Goal: Communication & Community: Answer question/provide support

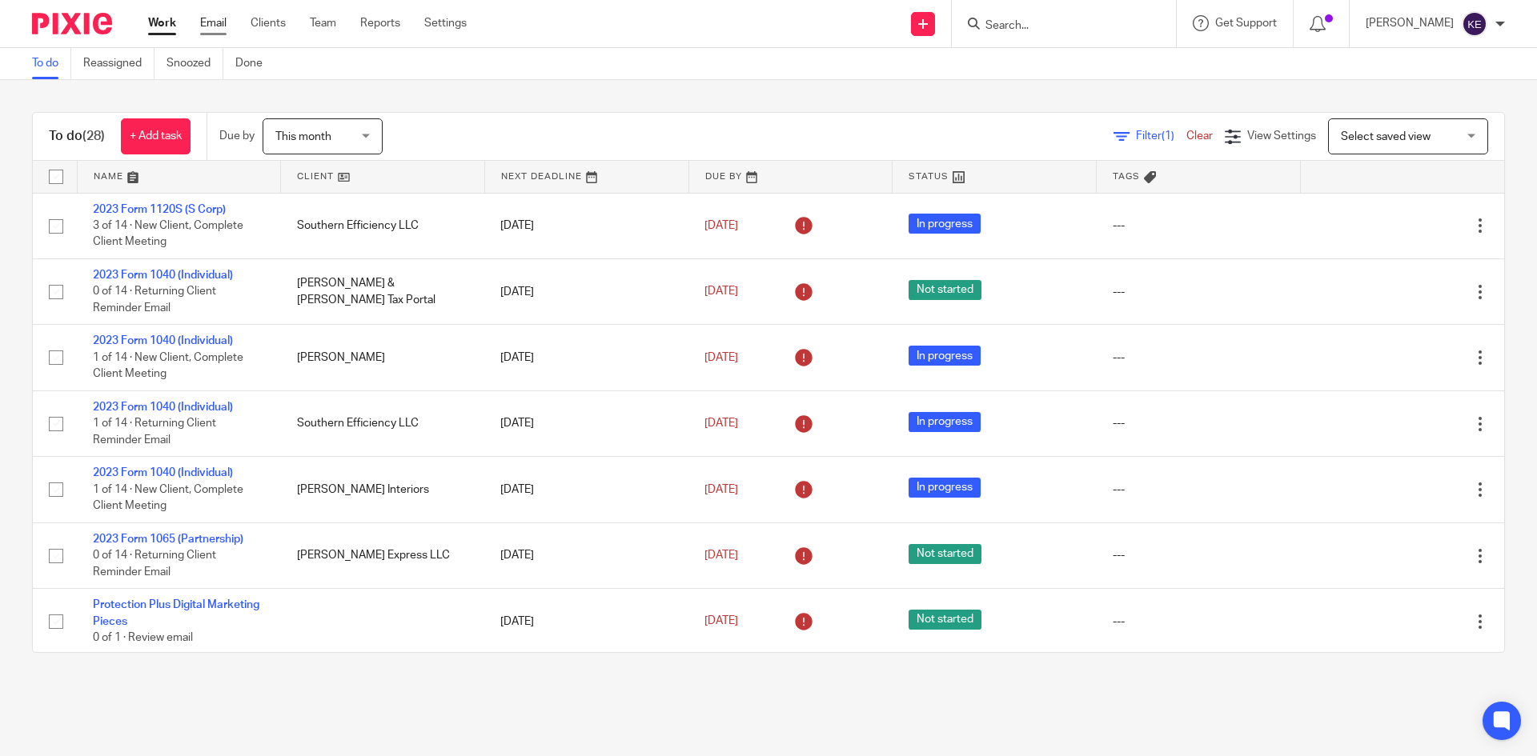
click at [203, 21] on link "Email" at bounding box center [213, 23] width 26 height 16
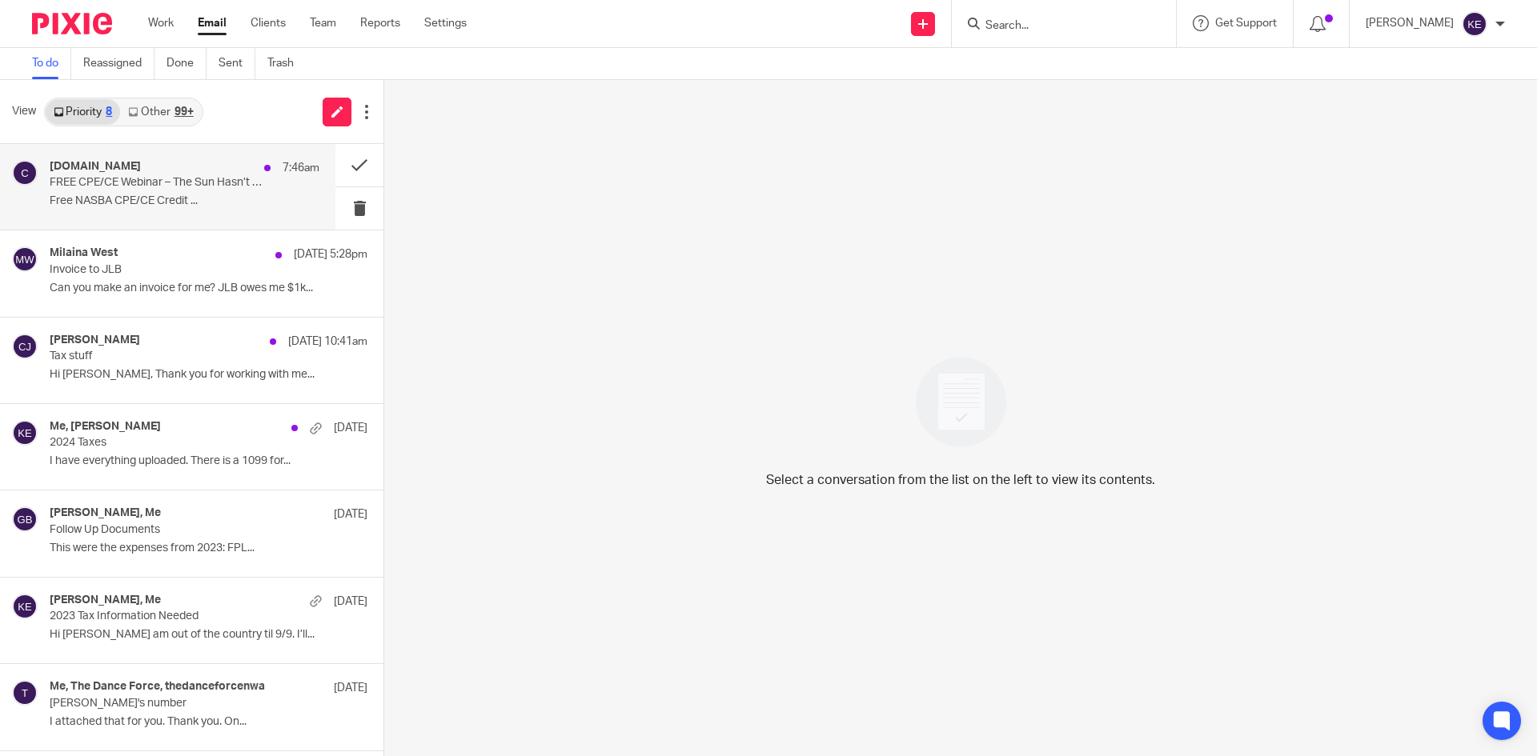
click at [130, 191] on div "[DOMAIN_NAME] 7:46am FREE CPE/CE Webinar – The Sun Hasn’t Set Just Yet: Leverag…" at bounding box center [185, 187] width 270 height 54
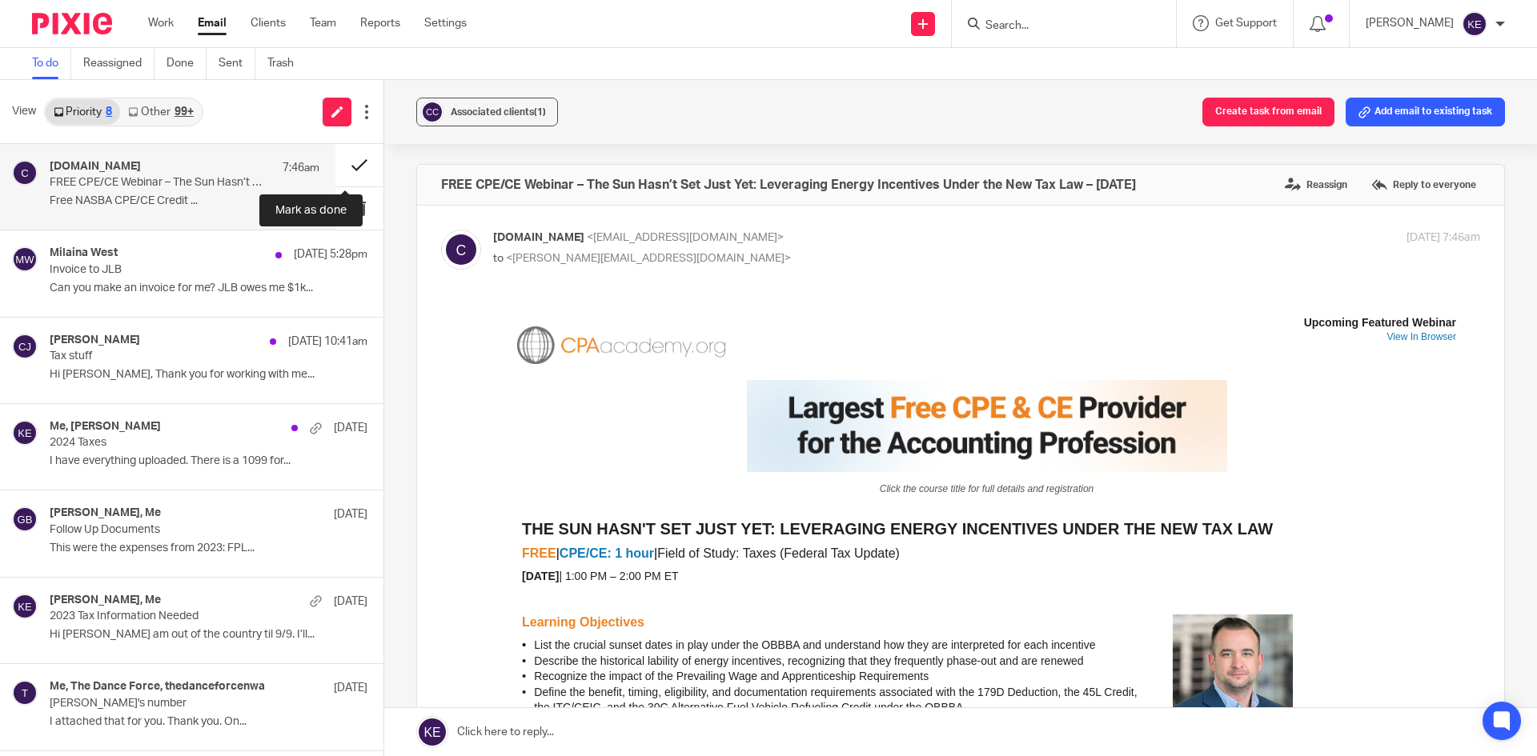
click at [350, 161] on button at bounding box center [359, 165] width 48 height 42
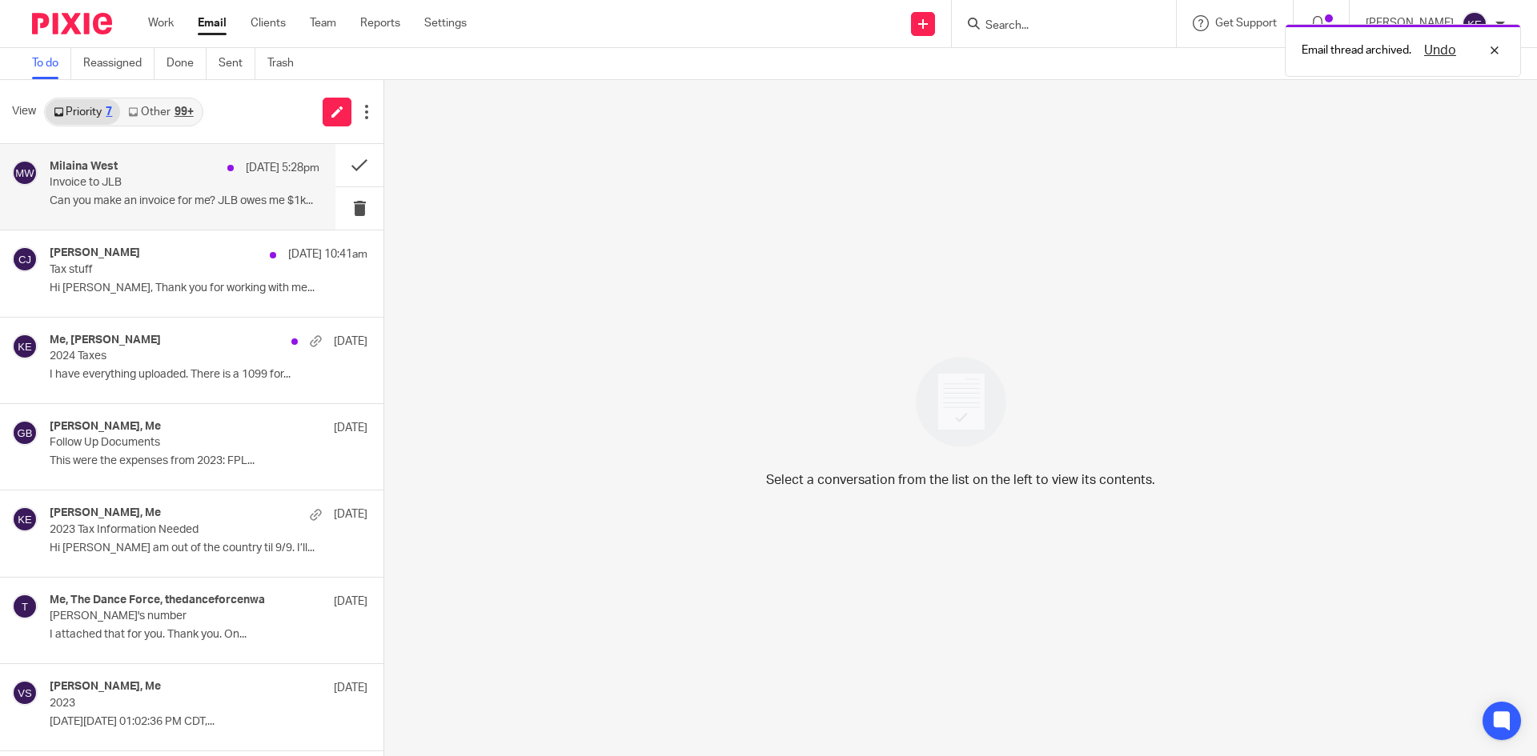
click at [179, 188] on p "Invoice to JLB" at bounding box center [158, 183] width 216 height 14
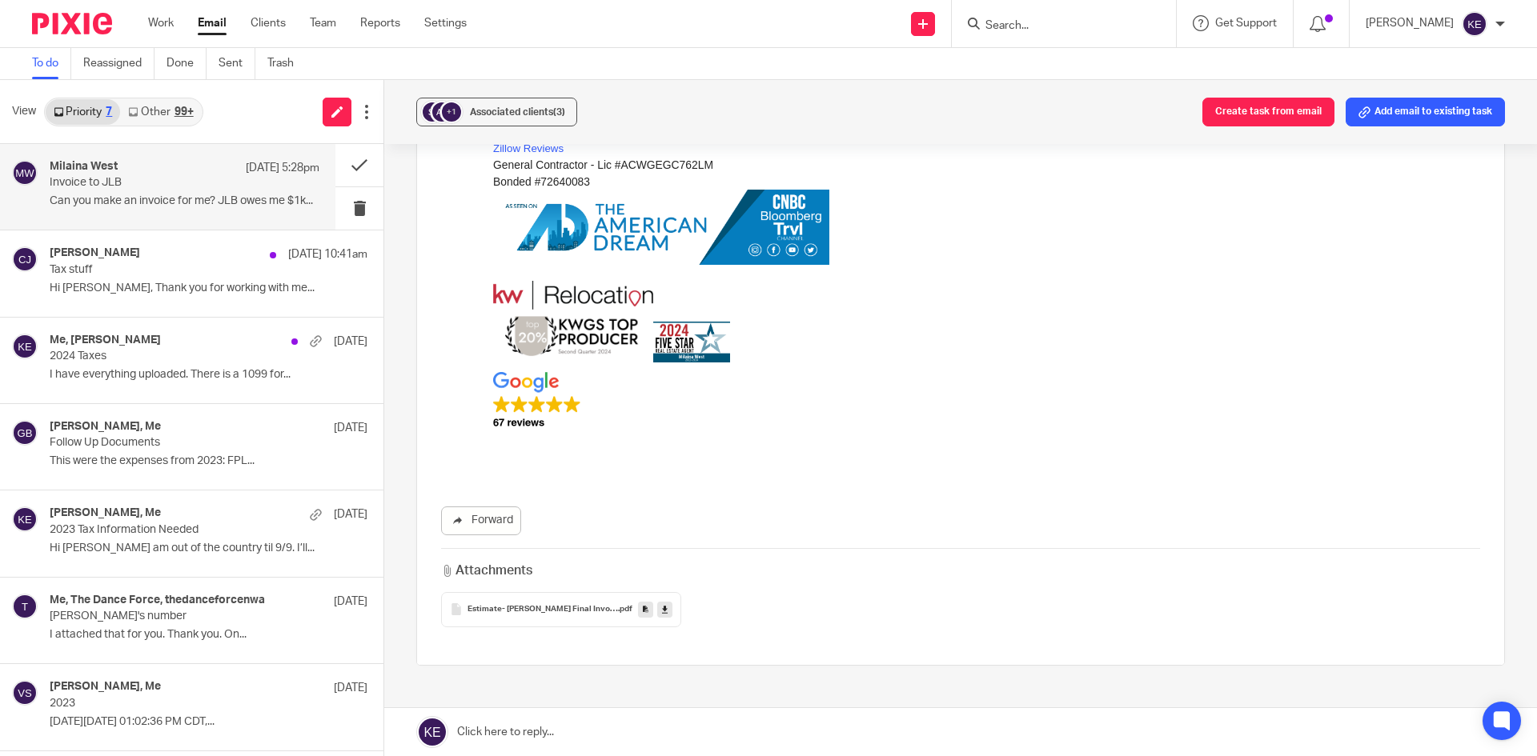
scroll to position [560, 0]
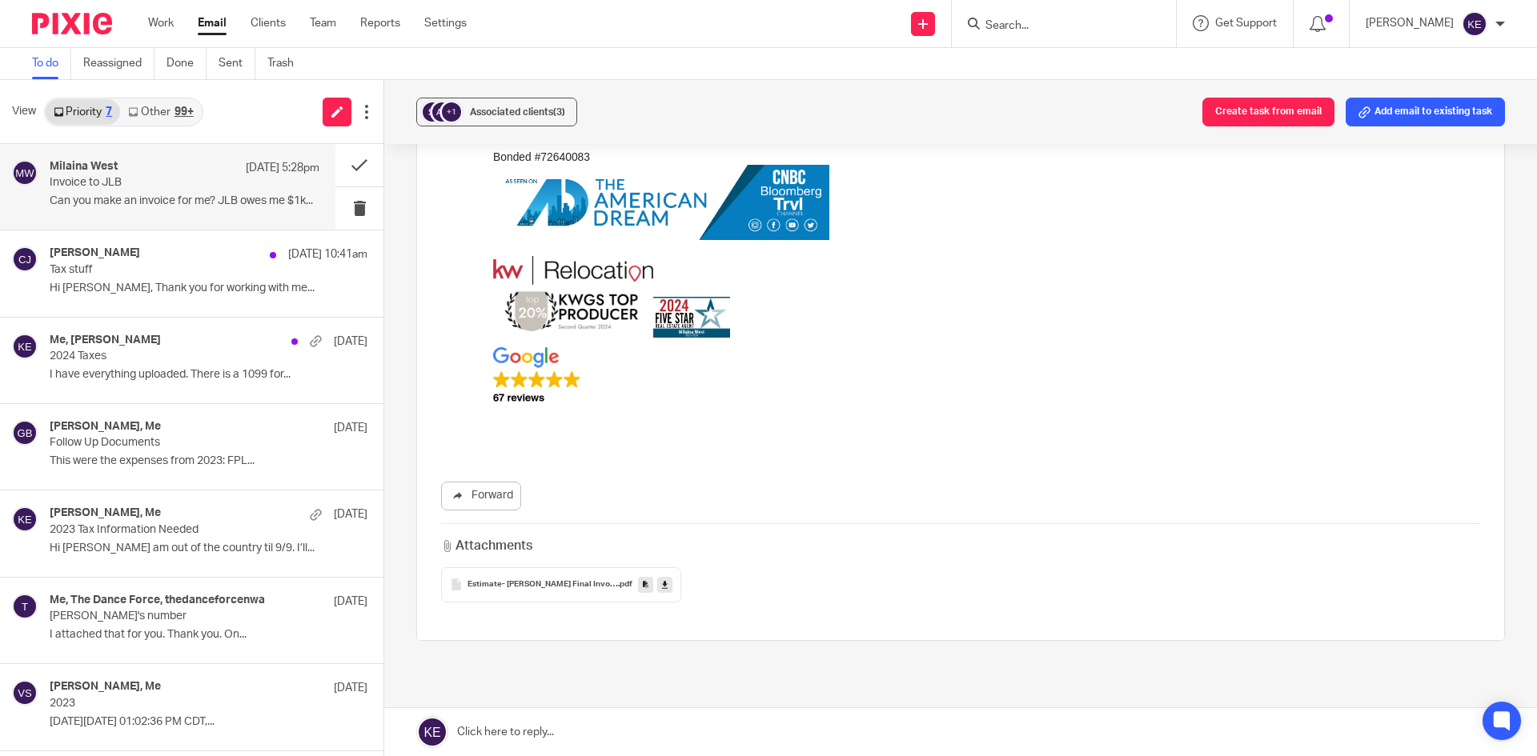
click at [532, 586] on span "Estimate- Jozette Bell Final Invoice" at bounding box center [542, 585] width 150 height 10
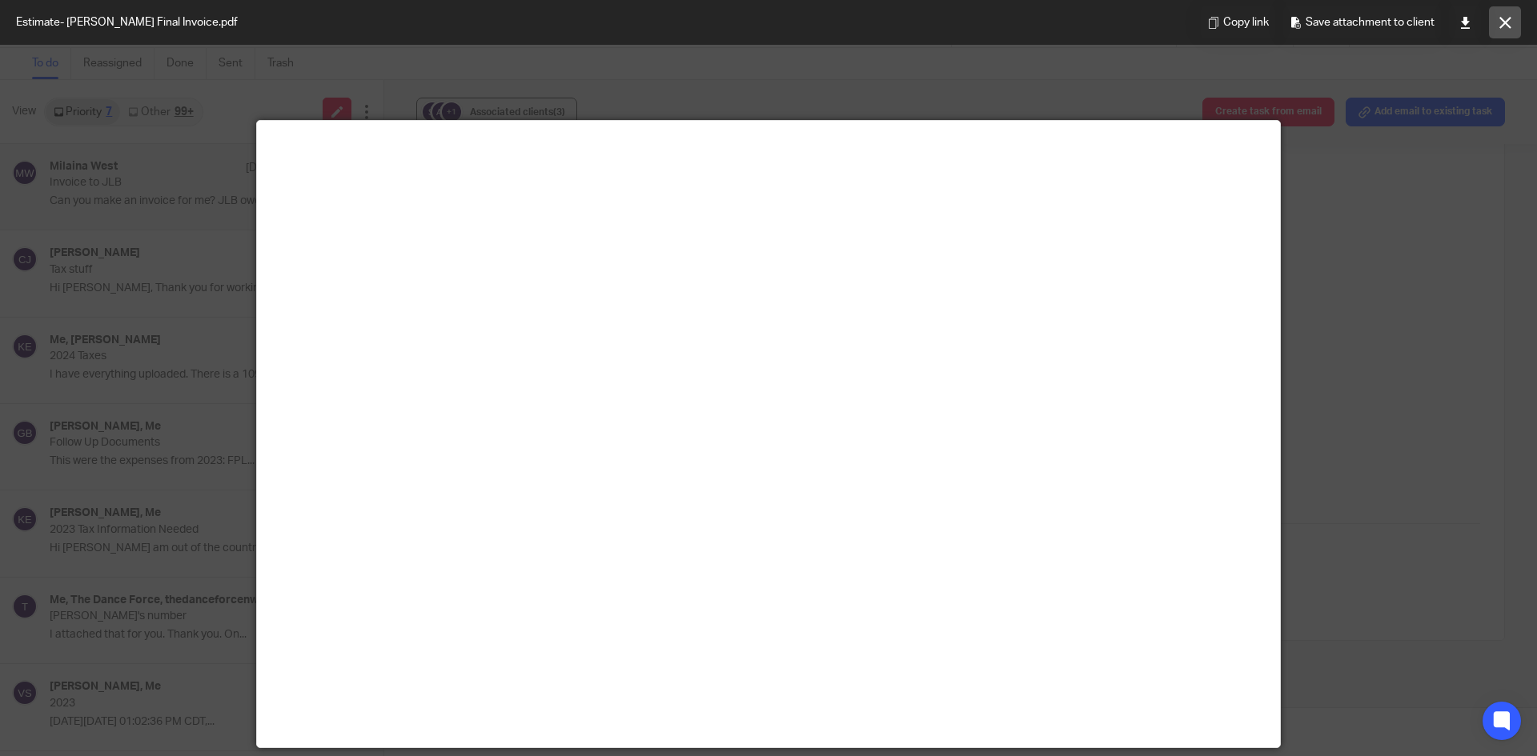
click at [1499, 18] on icon at bounding box center [1505, 23] width 12 height 12
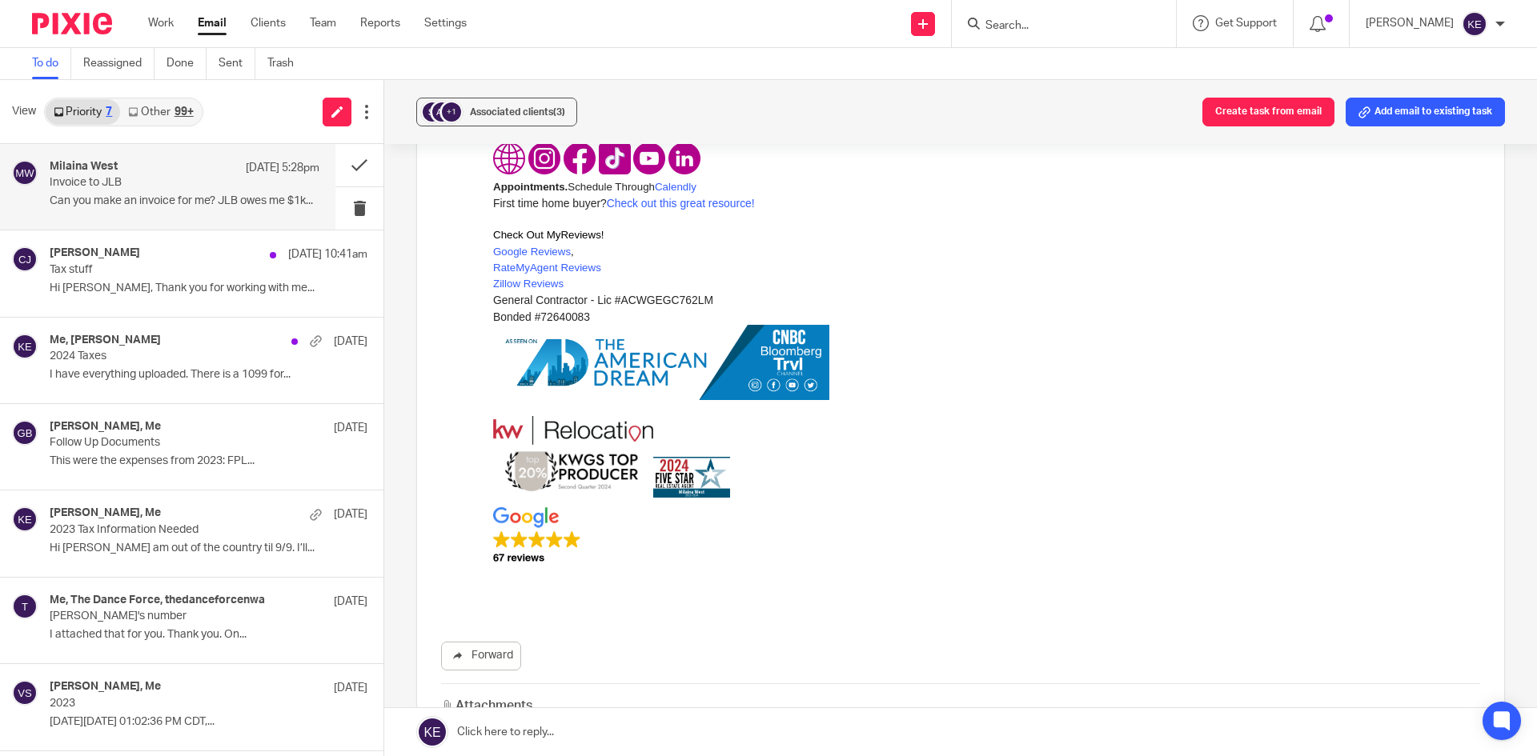
scroll to position [640, 0]
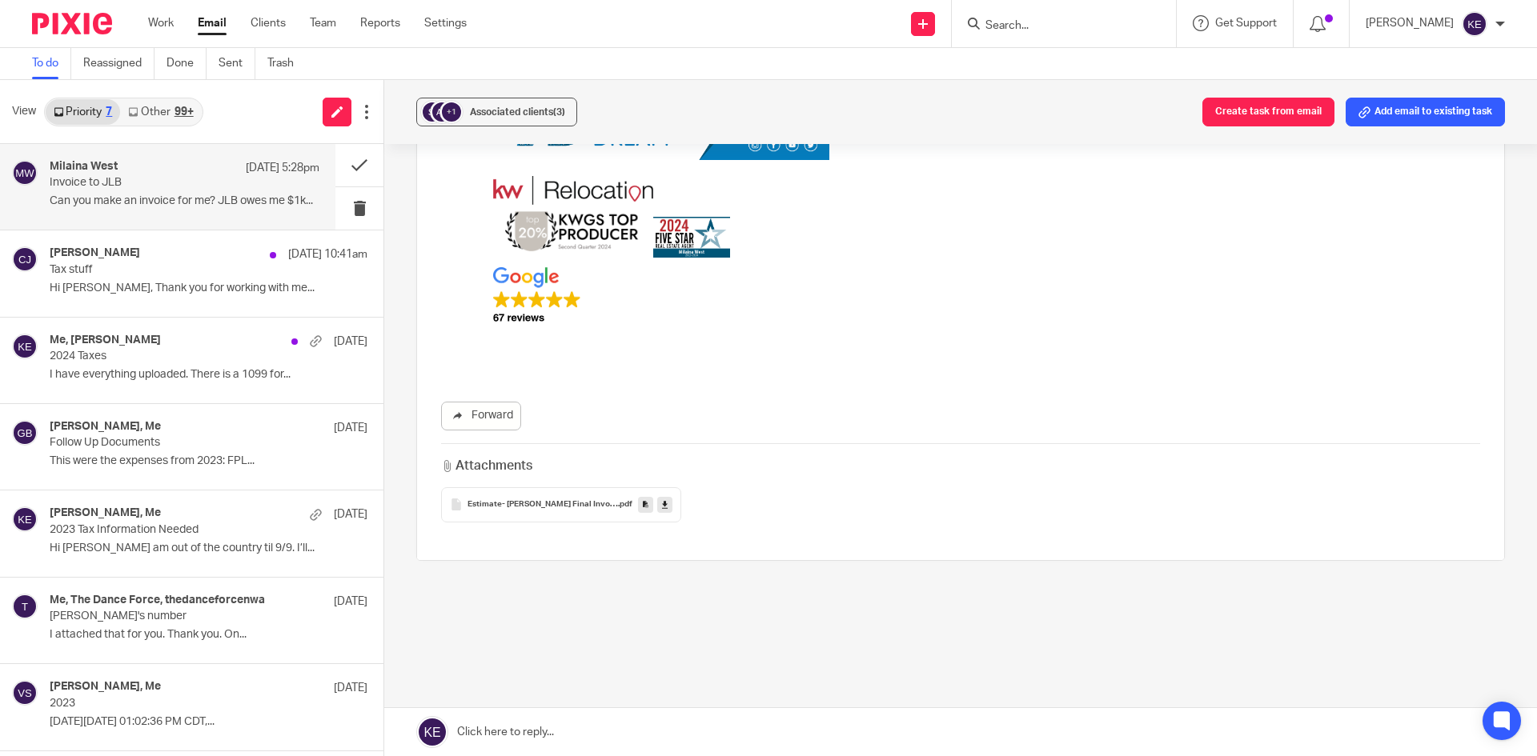
click at [544, 507] on span "Estimate- Jozette Bell Final Invoice" at bounding box center [542, 505] width 150 height 10
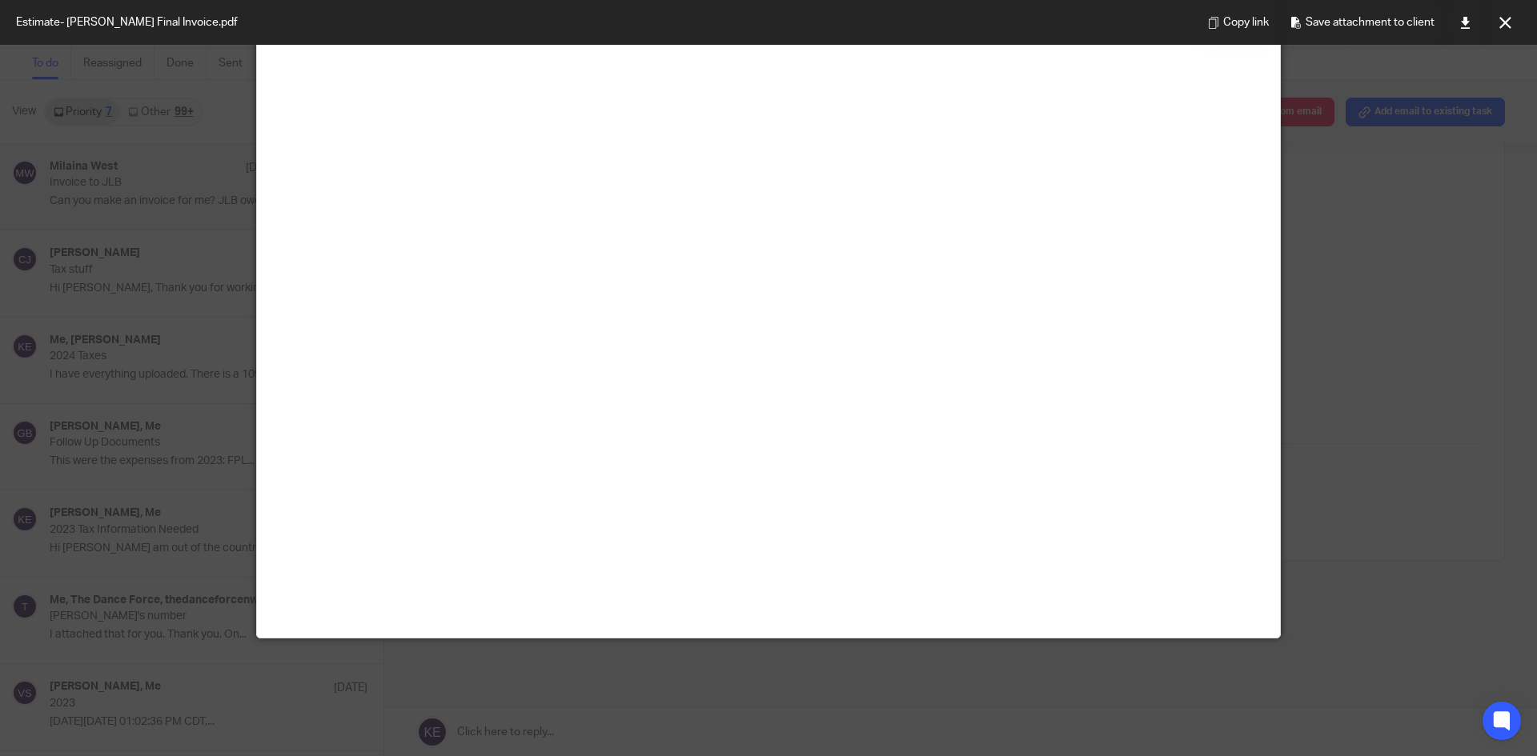
scroll to position [112, 0]
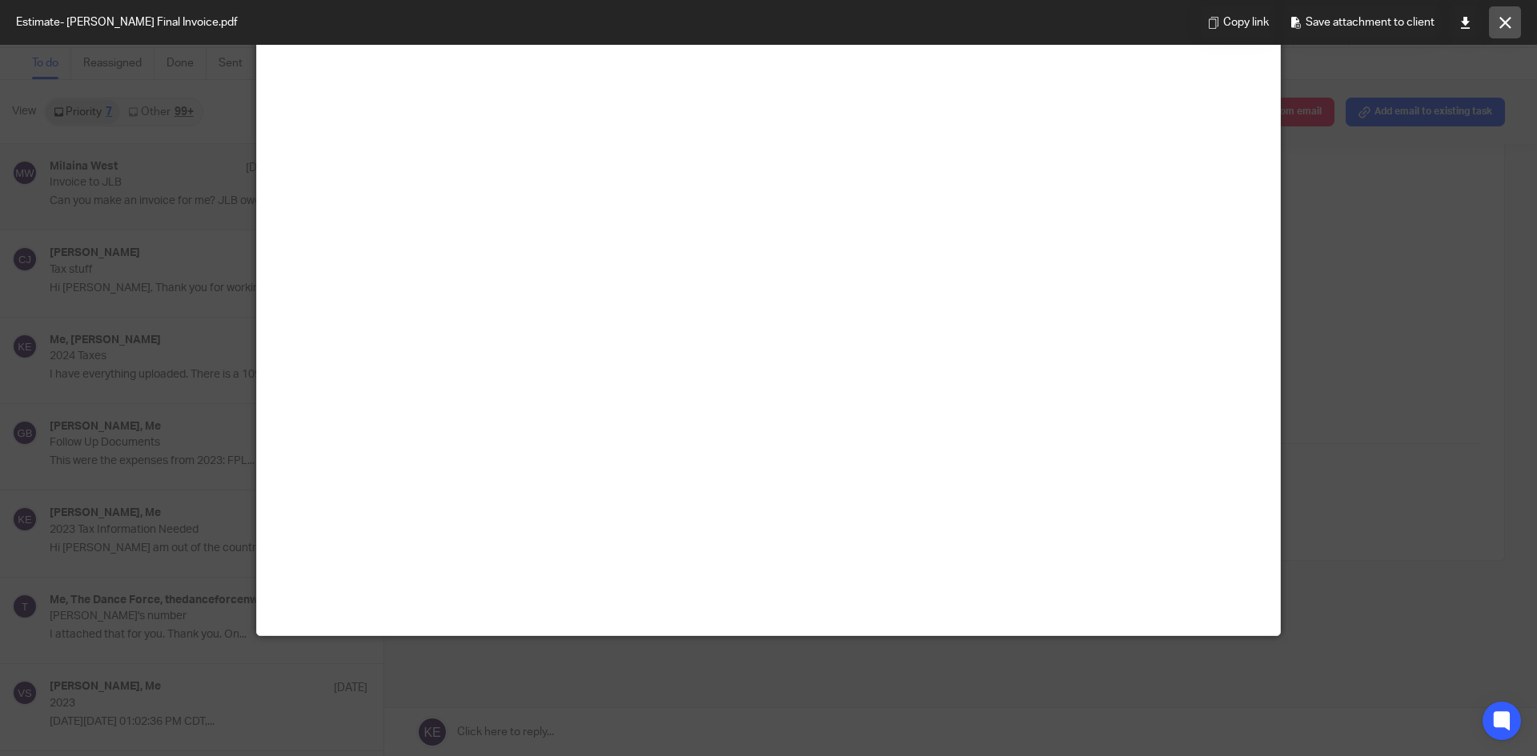
click at [1501, 18] on icon at bounding box center [1505, 23] width 12 height 12
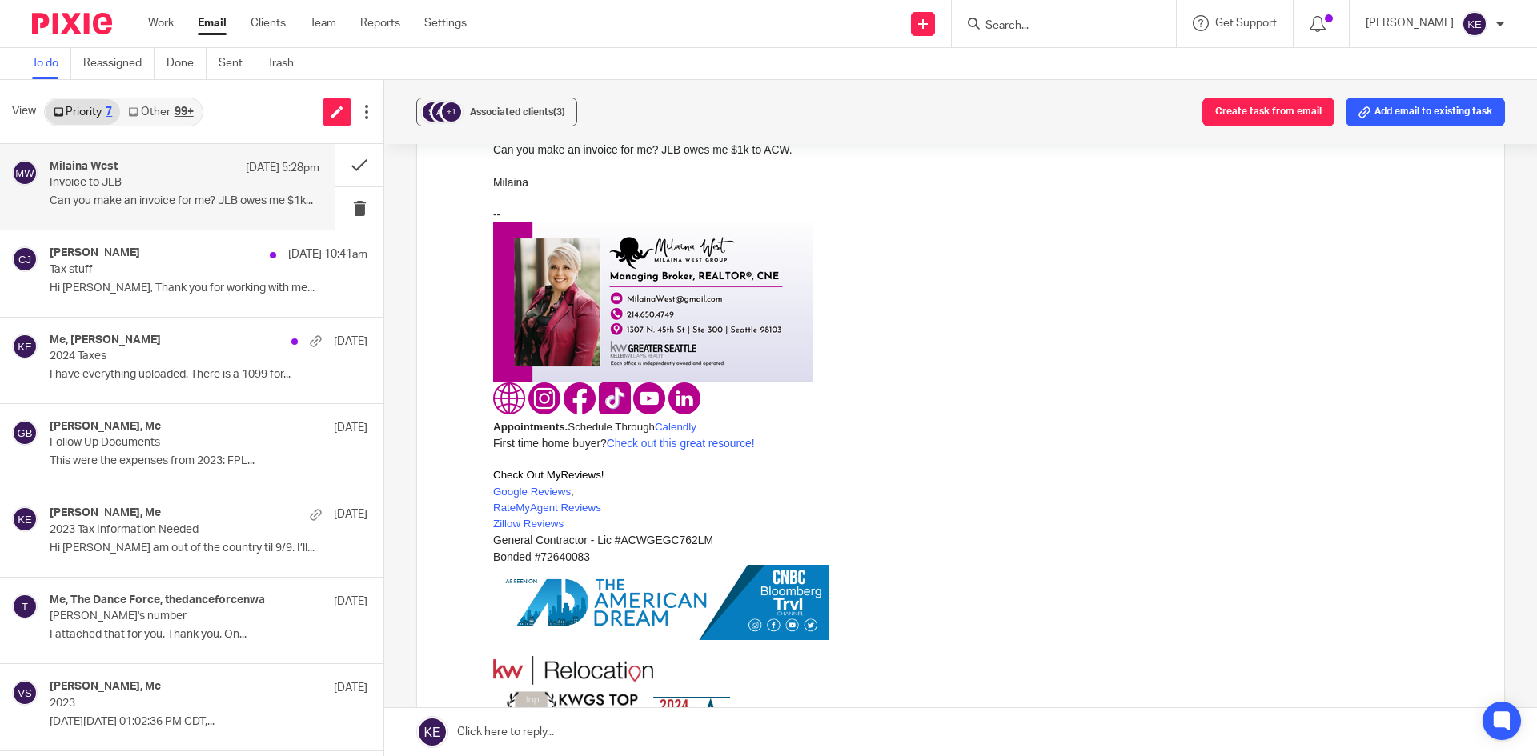
scroll to position [0, 0]
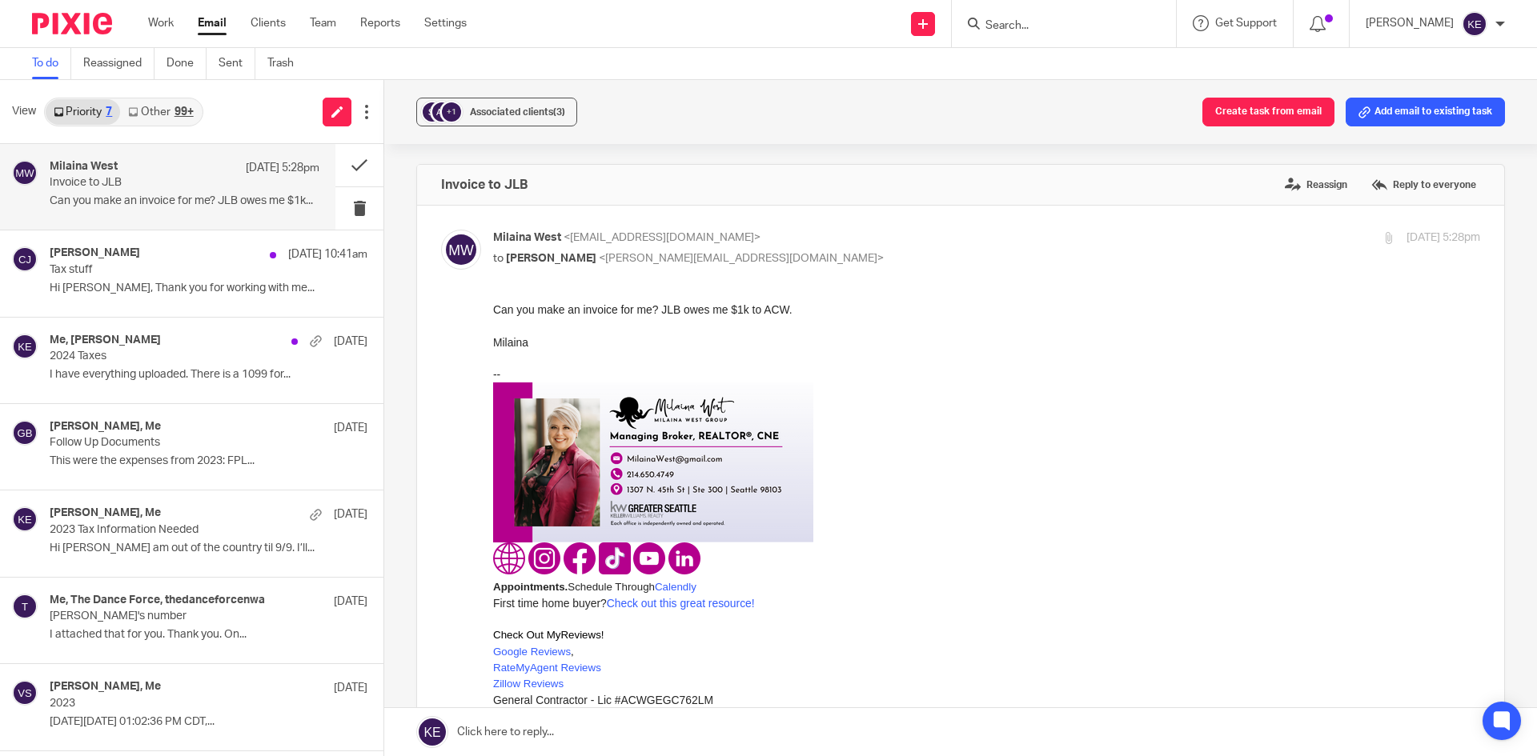
click at [533, 728] on link at bounding box center [960, 732] width 1153 height 48
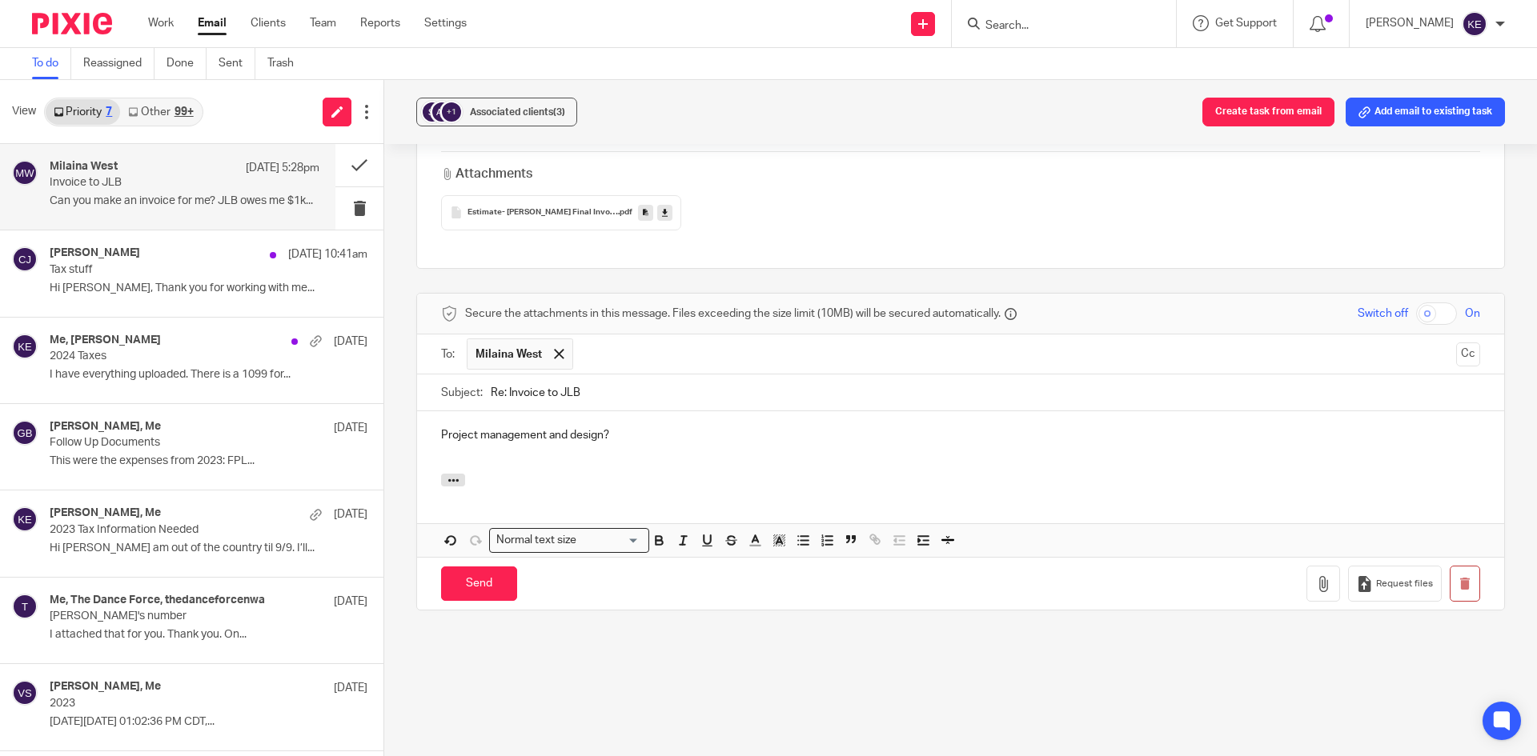
click at [644, 439] on p "Project management and design?" at bounding box center [960, 435] width 1039 height 16
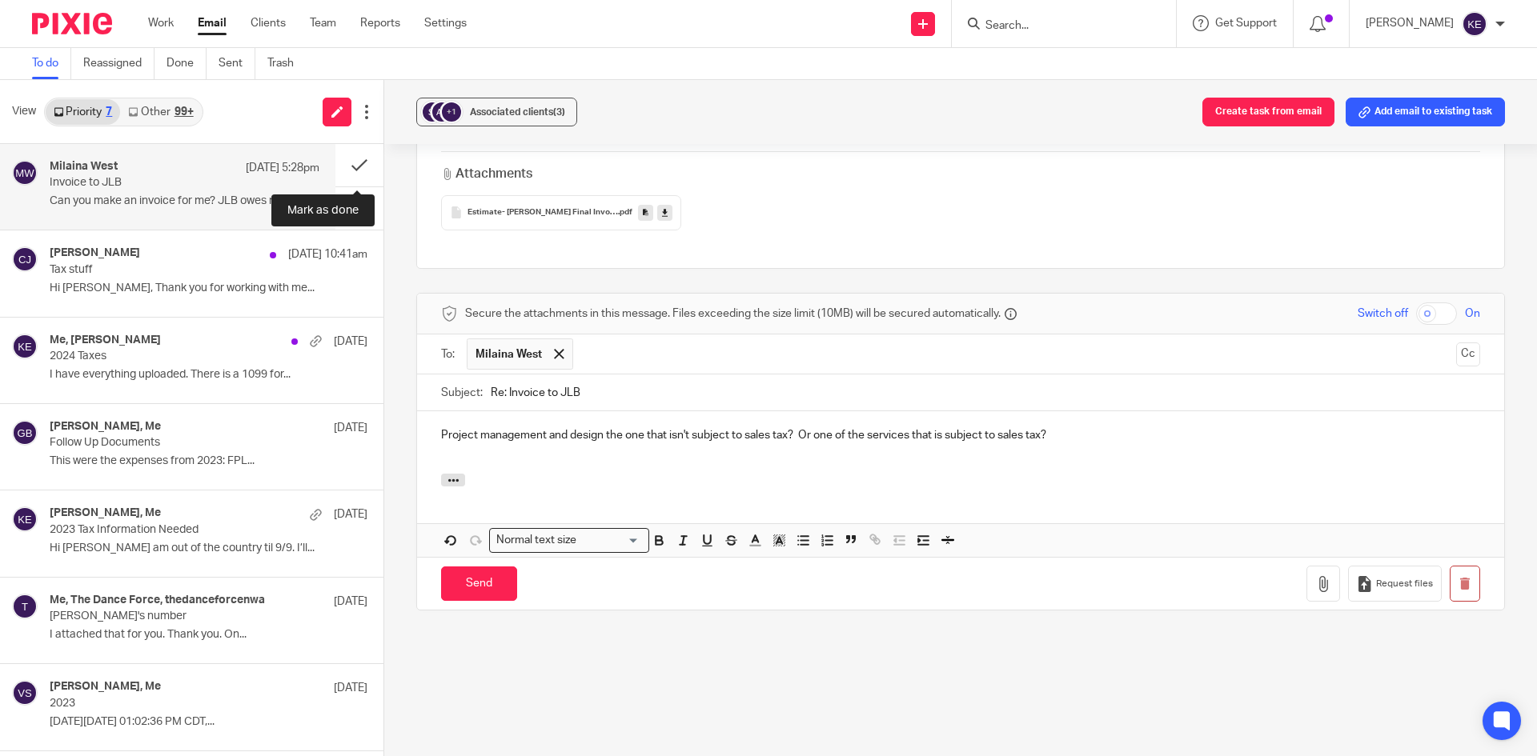
drag, startPoint x: 351, startPoint y: 162, endPoint x: 909, endPoint y: 98, distance: 561.5
click at [351, 162] on button at bounding box center [359, 165] width 48 height 42
click at [498, 584] on input "Send" at bounding box center [479, 584] width 76 height 34
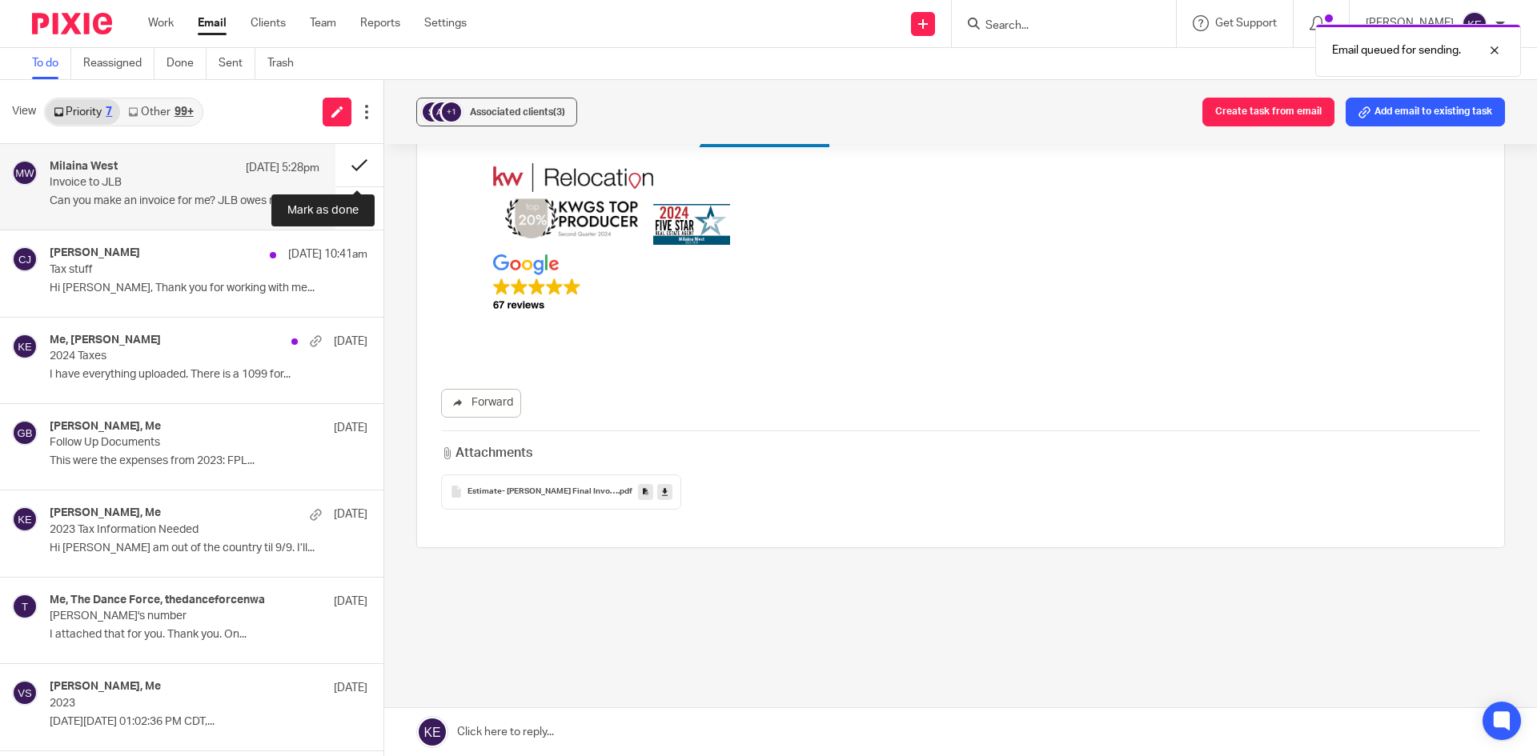
click at [353, 162] on button at bounding box center [359, 165] width 48 height 42
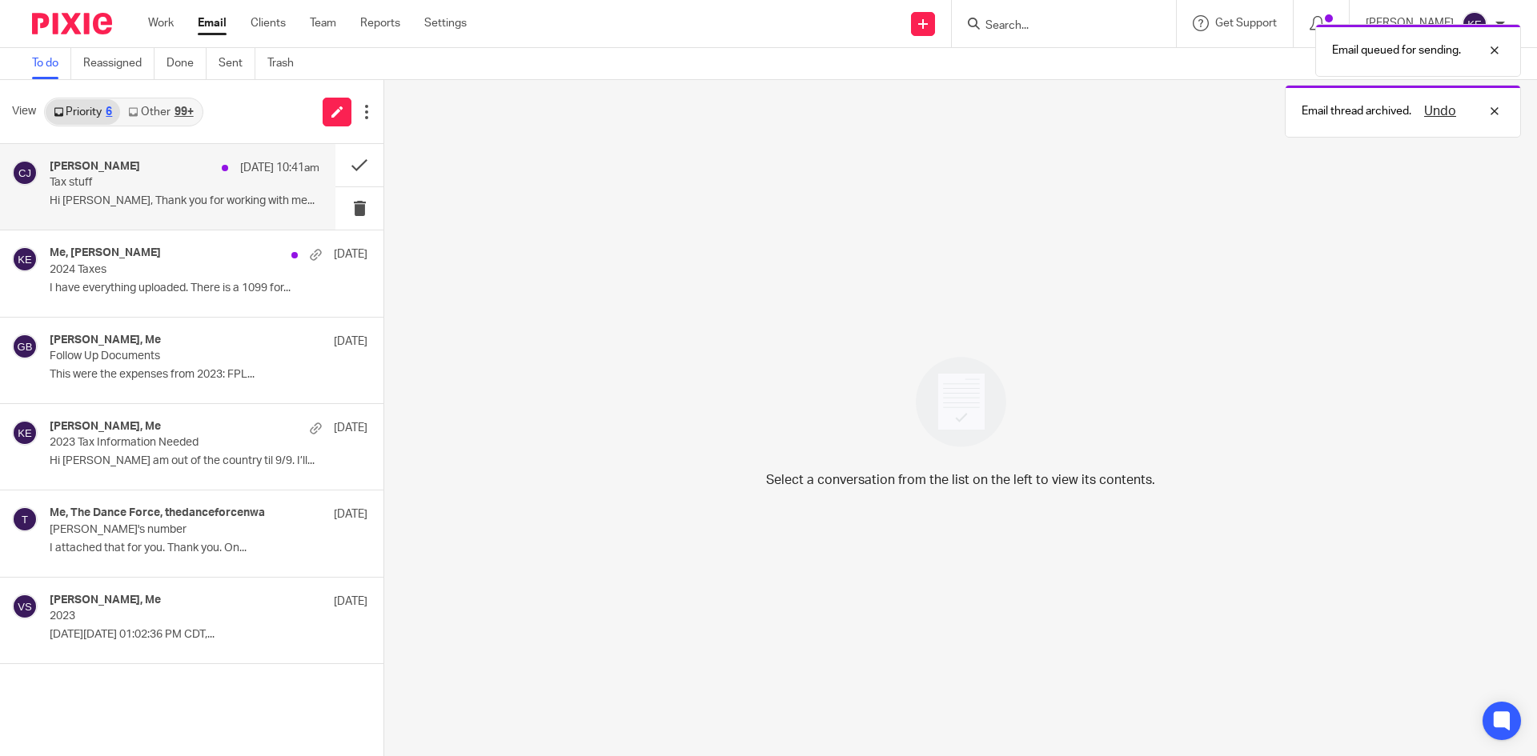
click at [163, 187] on p "Tax stuff" at bounding box center [158, 183] width 216 height 14
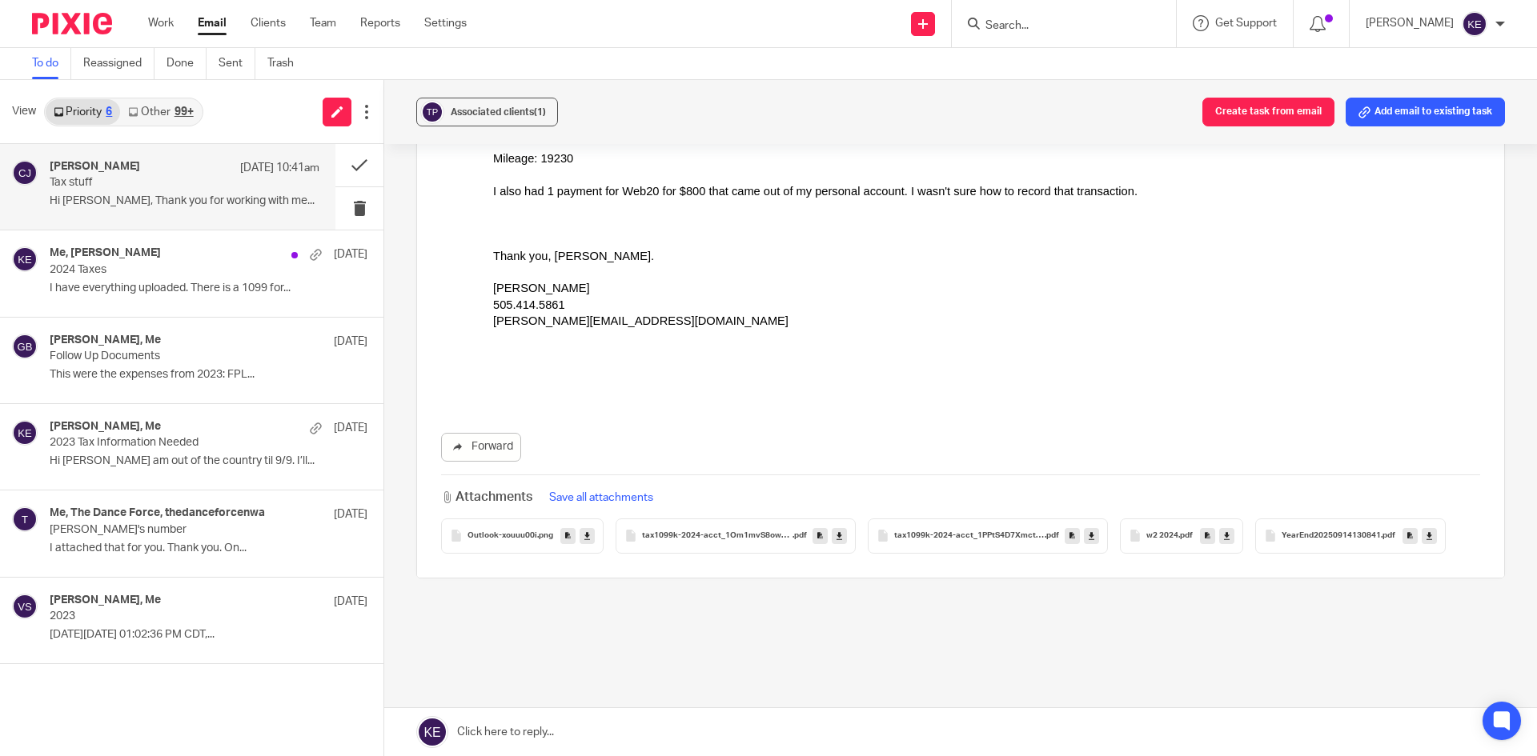
scroll to position [263, 0]
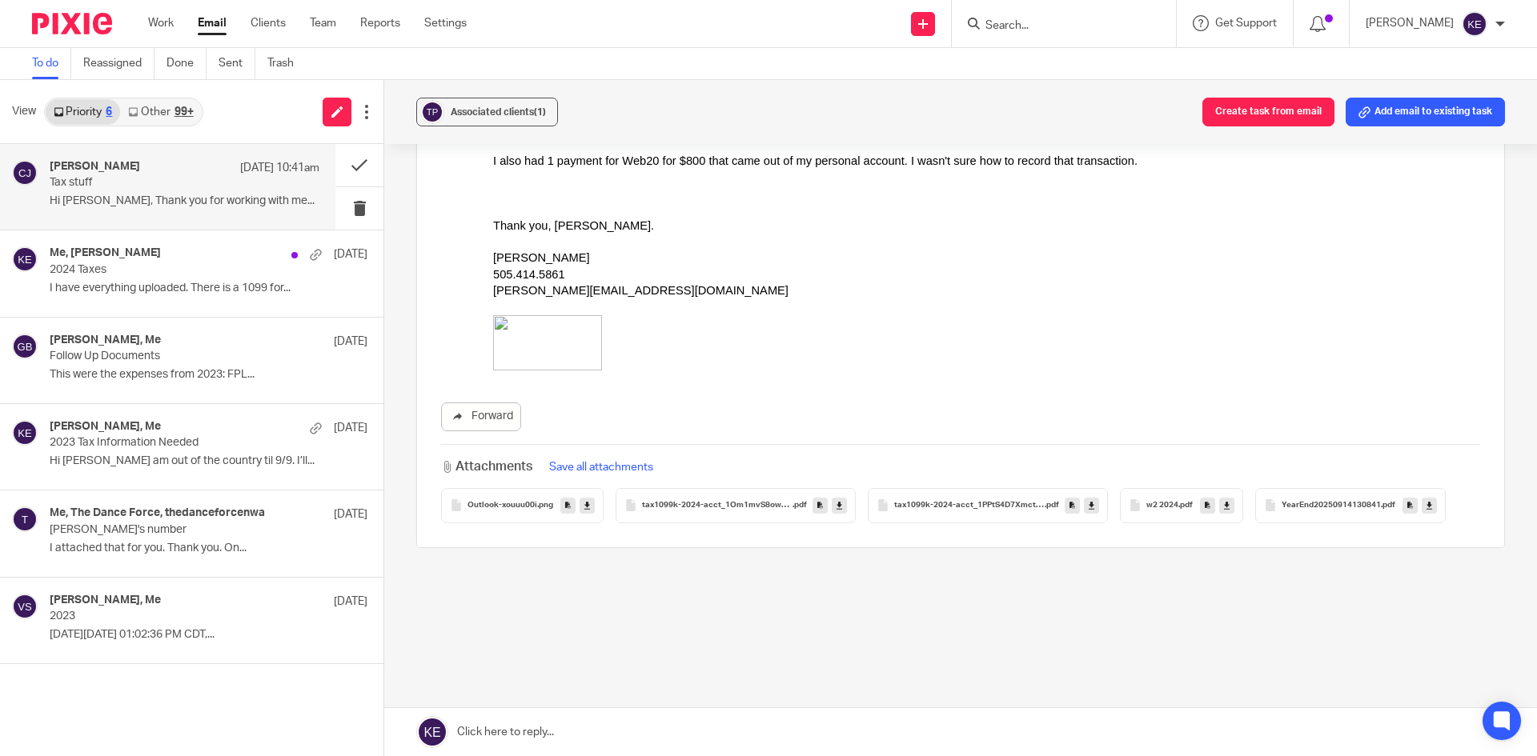
click at [579, 467] on button "Save all attachments" at bounding box center [601, 468] width 114 height 18
click at [175, 116] on div "99+" at bounding box center [184, 111] width 19 height 11
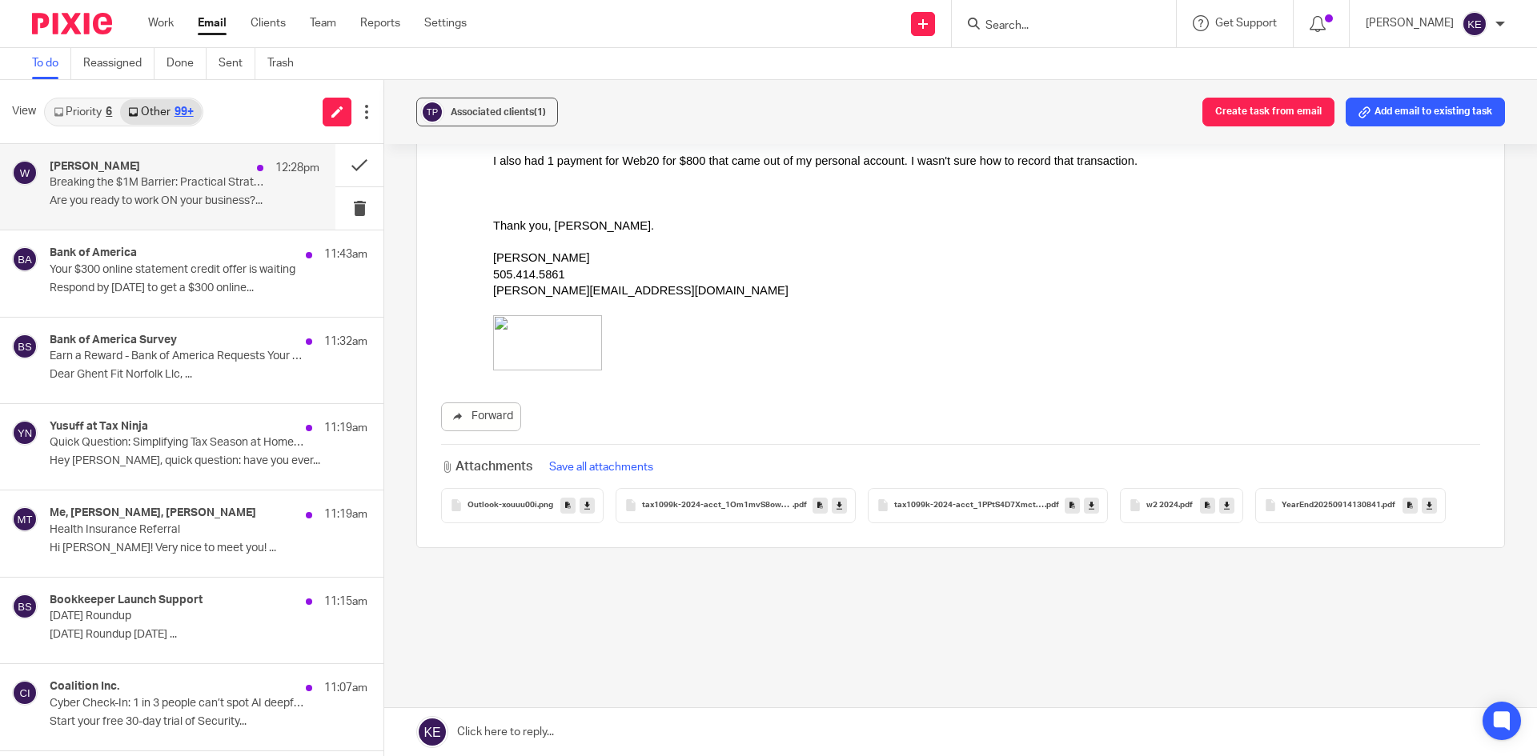
click at [175, 167] on div "Woodard 12:28pm" at bounding box center [185, 168] width 270 height 16
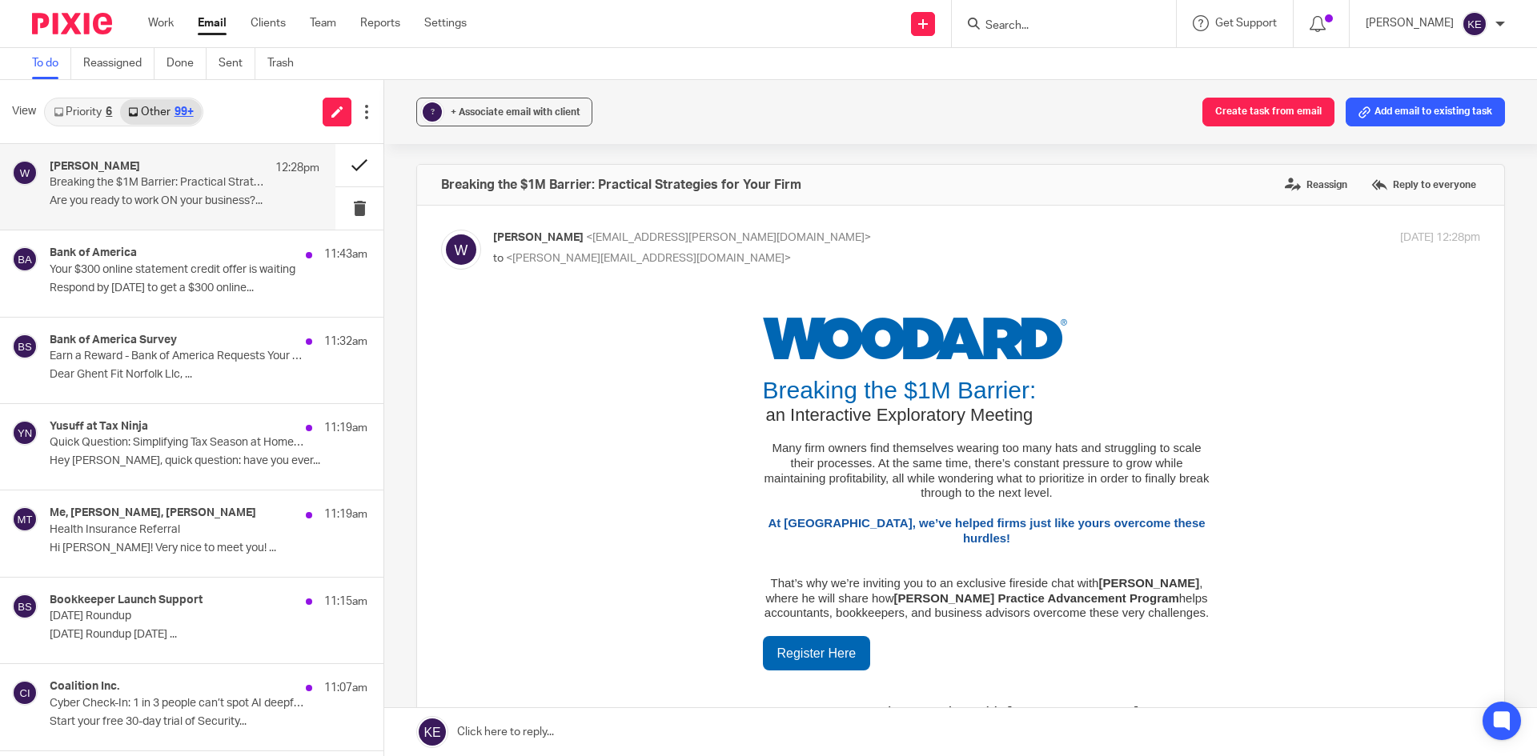
scroll to position [0, 0]
click at [350, 163] on button at bounding box center [359, 165] width 48 height 42
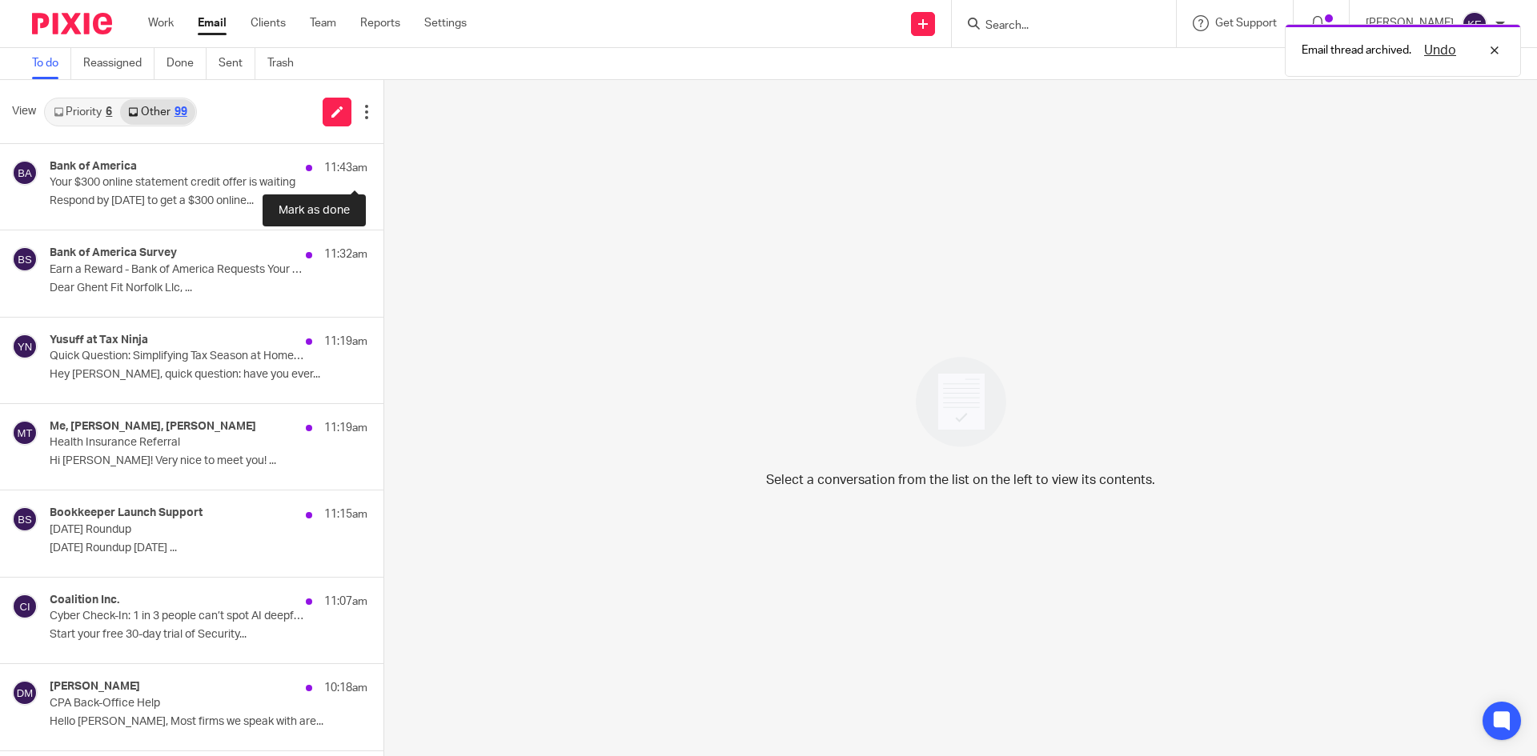
click at [383, 163] on button at bounding box center [389, 165] width 13 height 42
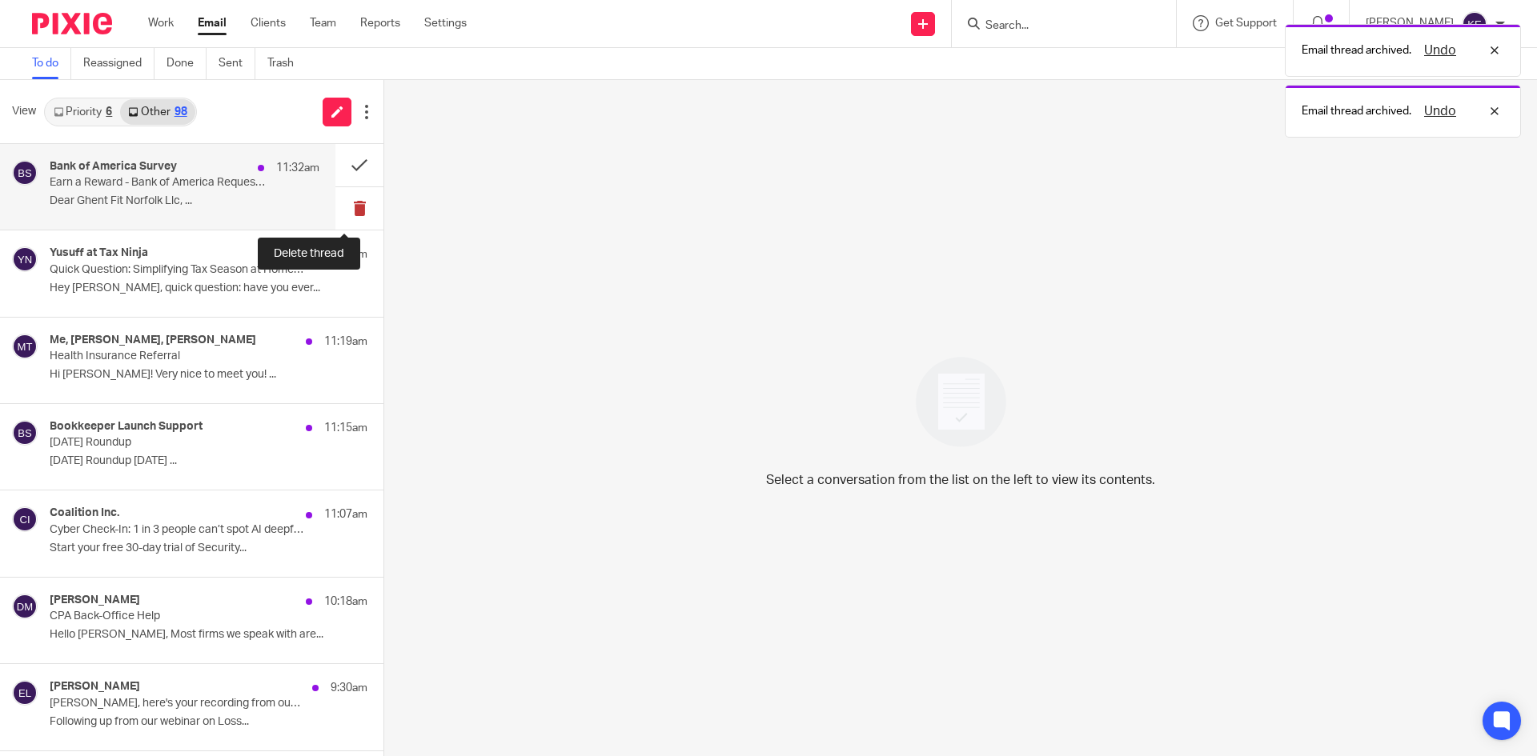
click at [358, 201] on button at bounding box center [359, 208] width 48 height 42
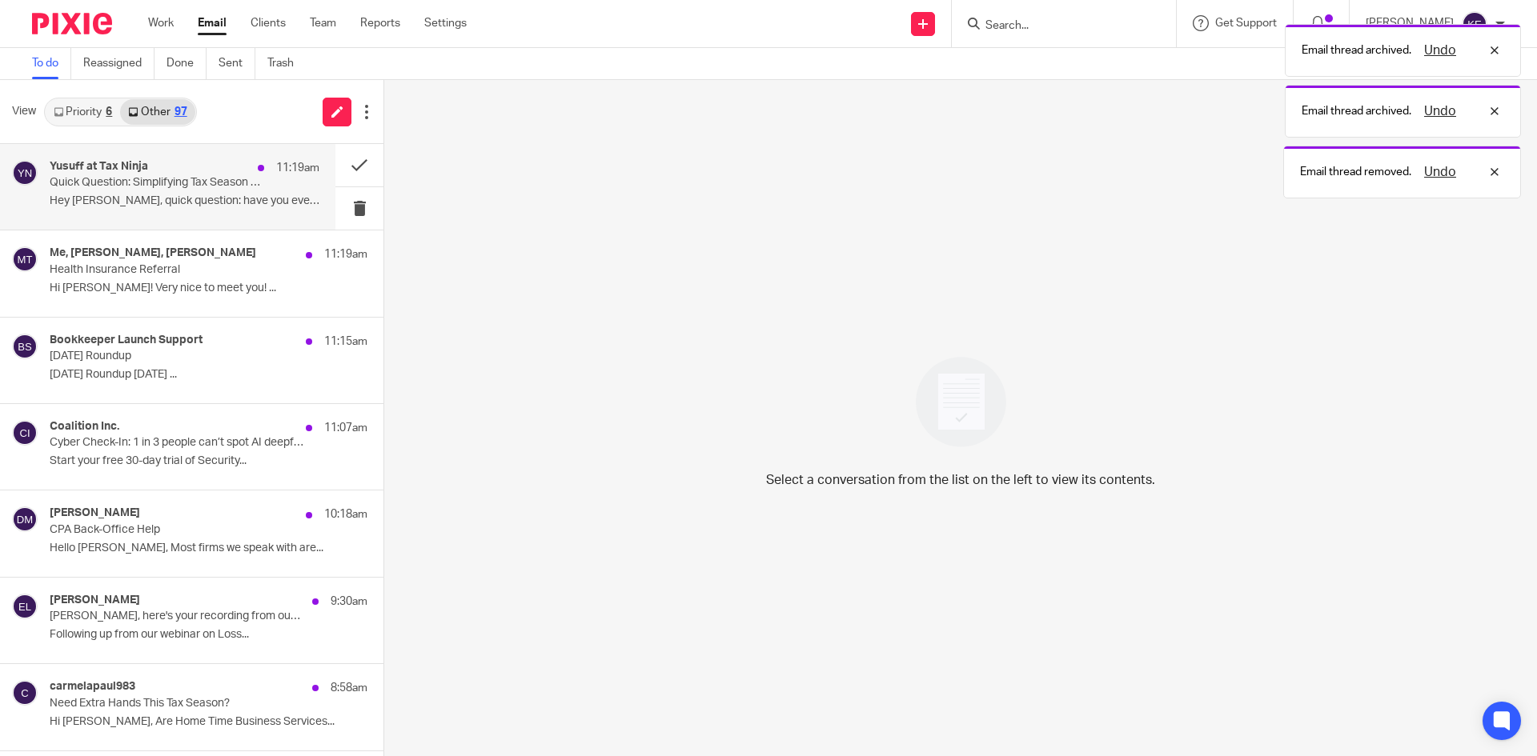
click at [215, 203] on p "Hey Kimberly, quick question: have you ever..." at bounding box center [185, 202] width 270 height 14
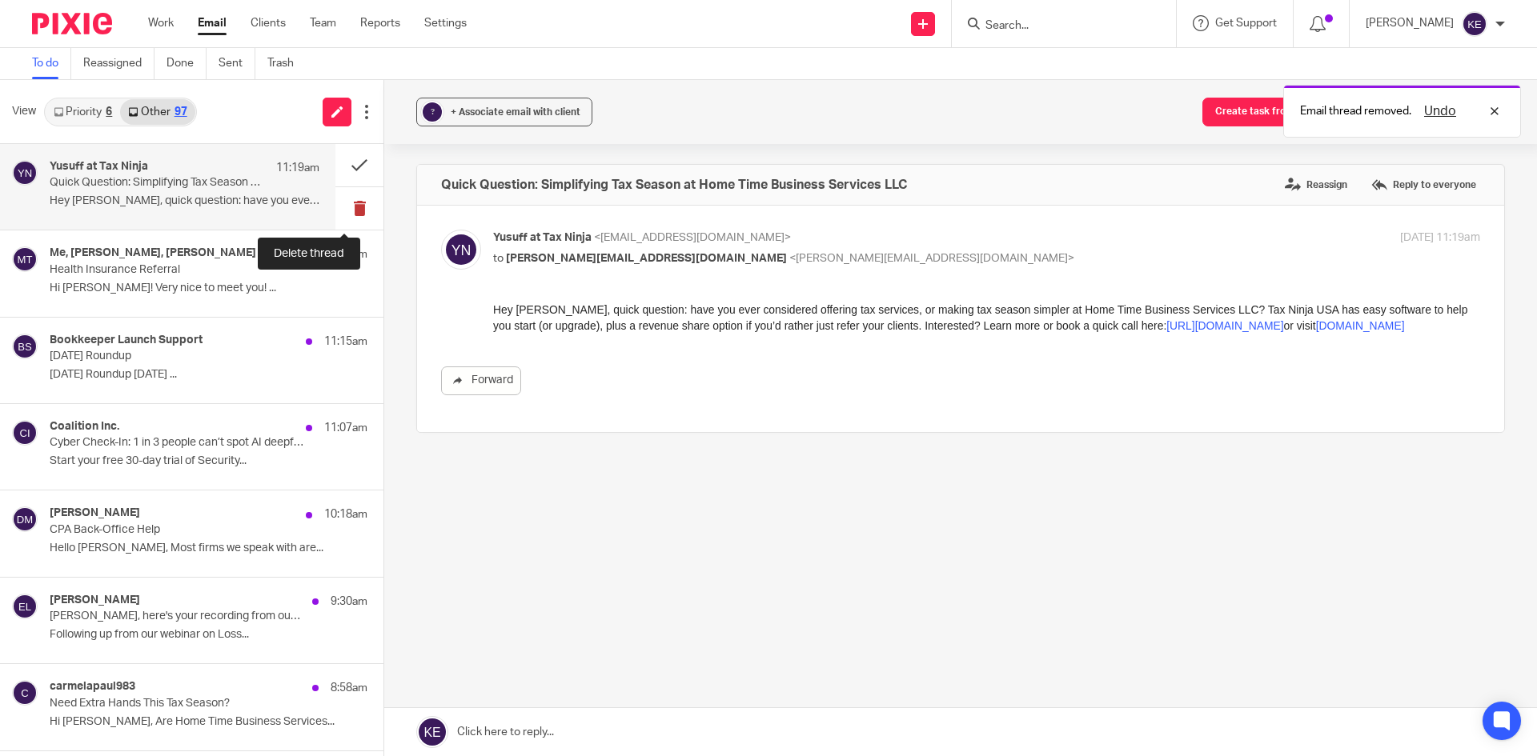
click at [345, 202] on button at bounding box center [359, 208] width 48 height 42
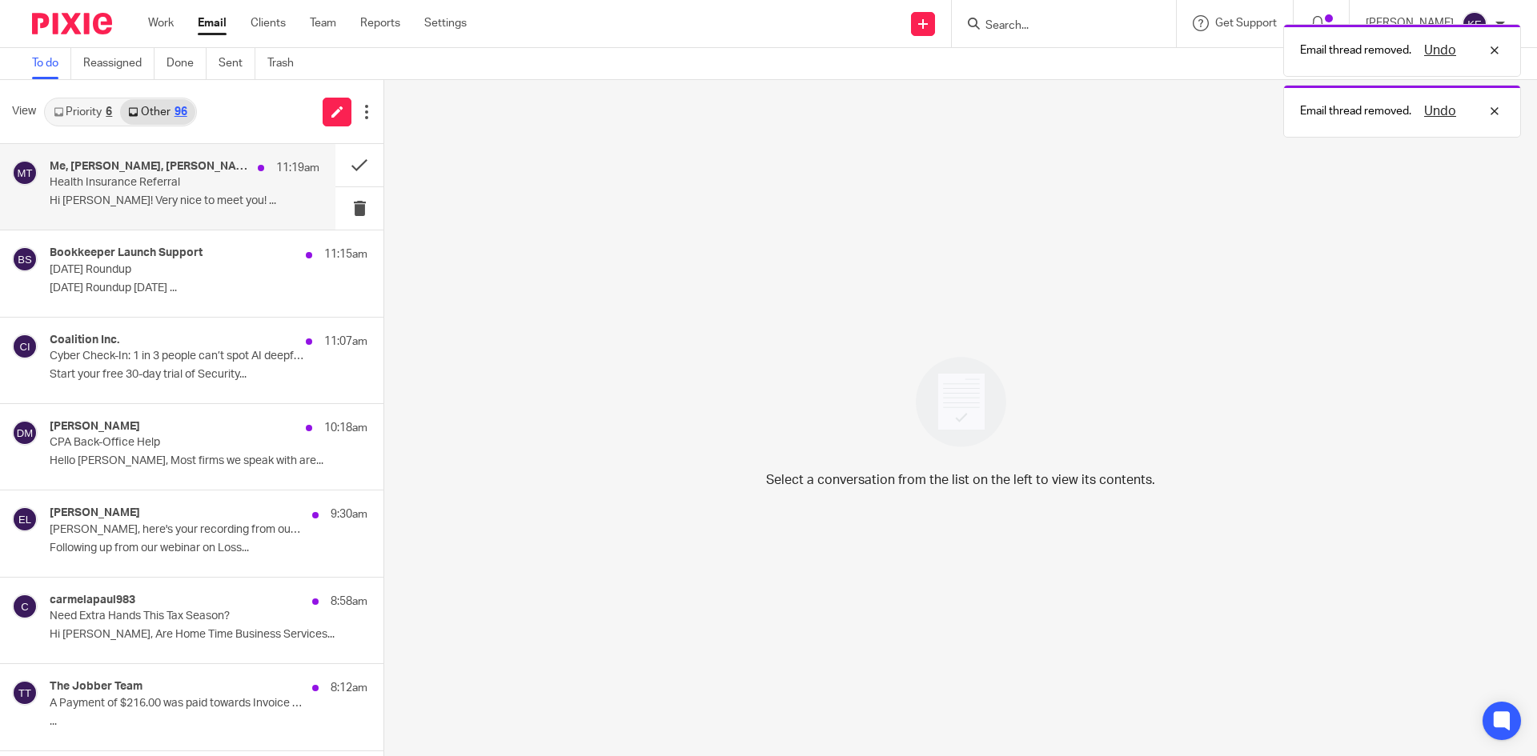
click at [217, 195] on p "Hi Kim! Very nice to meet you! ..." at bounding box center [185, 202] width 270 height 14
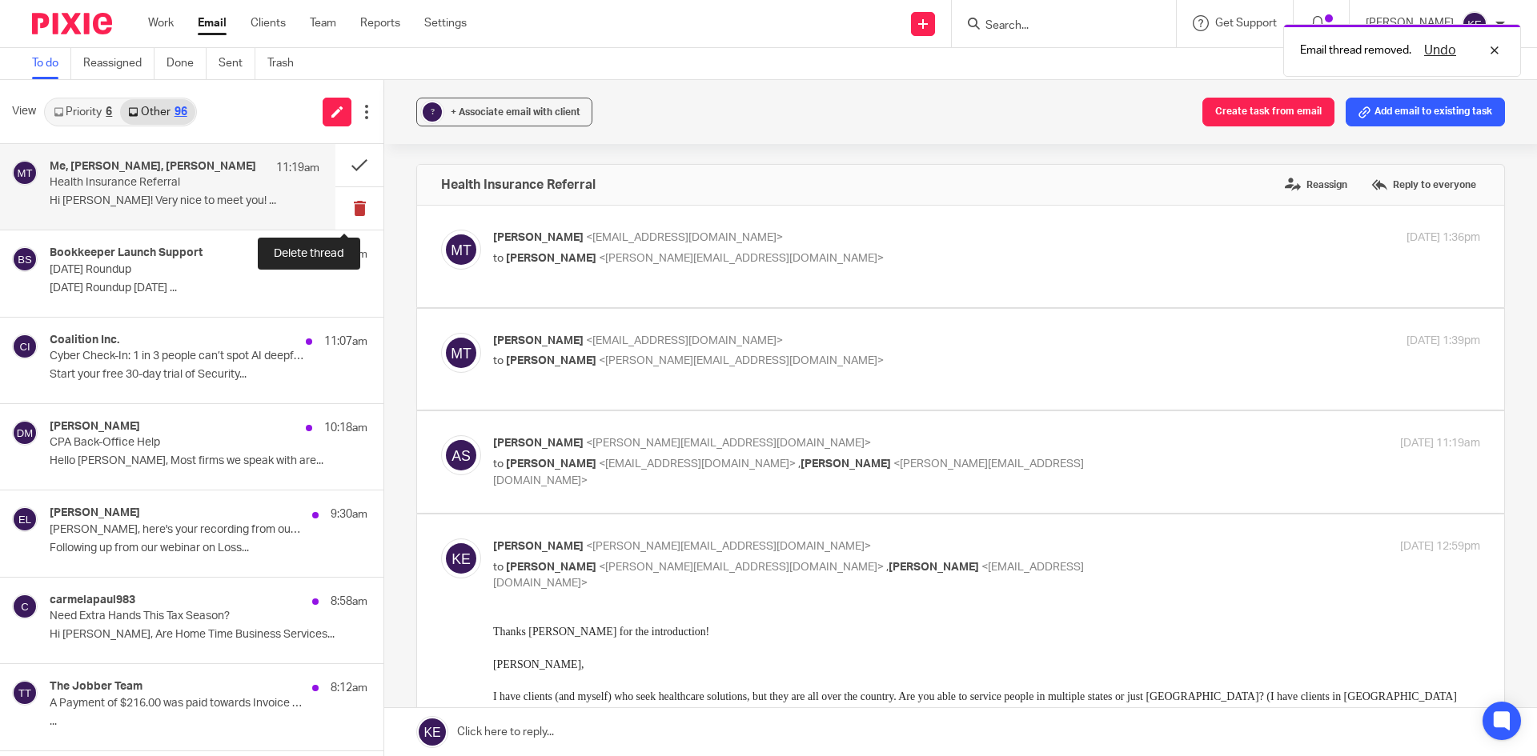
click at [338, 204] on button at bounding box center [359, 208] width 48 height 42
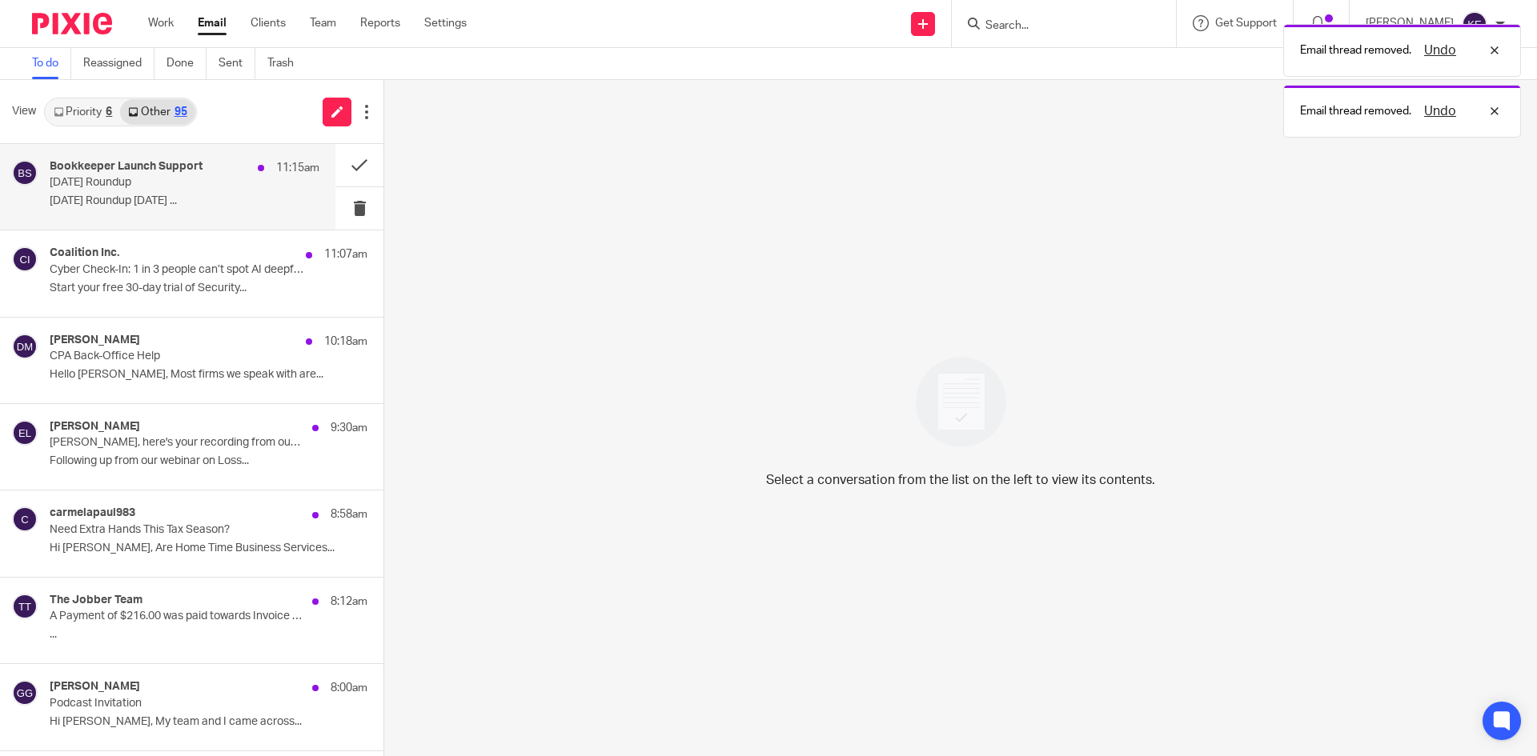
click at [216, 217] on div "Bookkeeper Launch Support 11:15am Friday Roundup Friday Roundup September 19, 2…" at bounding box center [167, 187] width 335 height 86
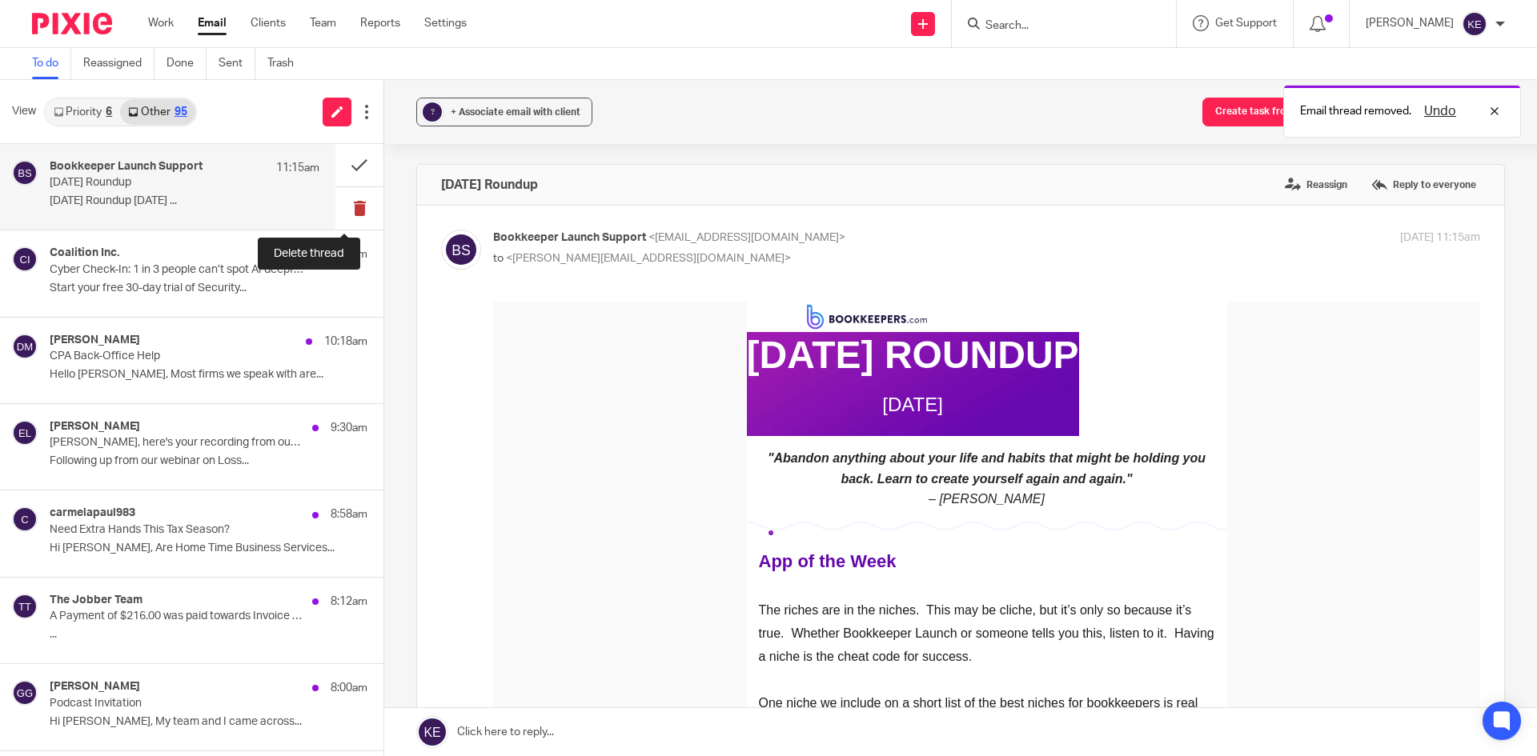
click at [340, 206] on button at bounding box center [359, 208] width 48 height 42
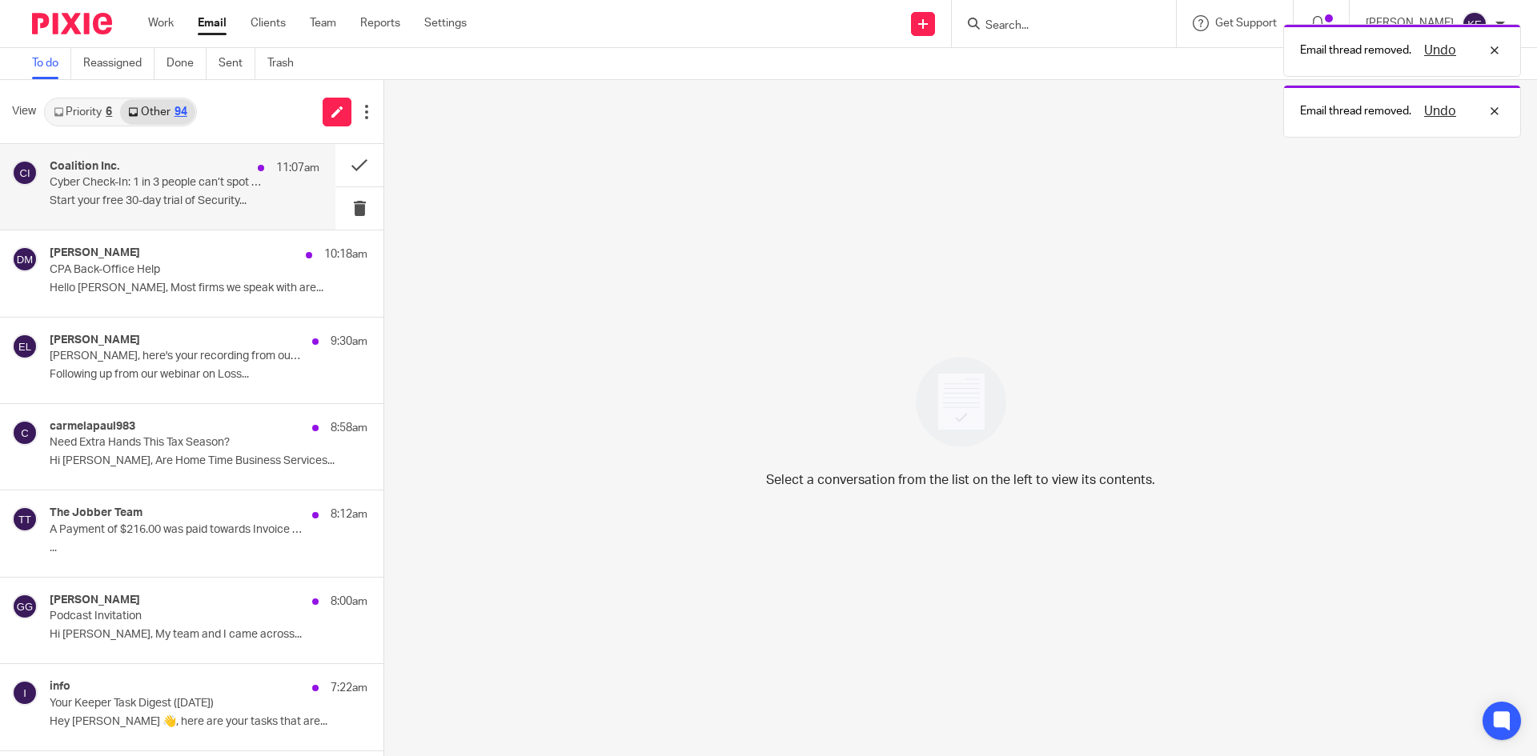
click at [171, 207] on p "Start your free 30-day trial of Security..." at bounding box center [185, 202] width 270 height 14
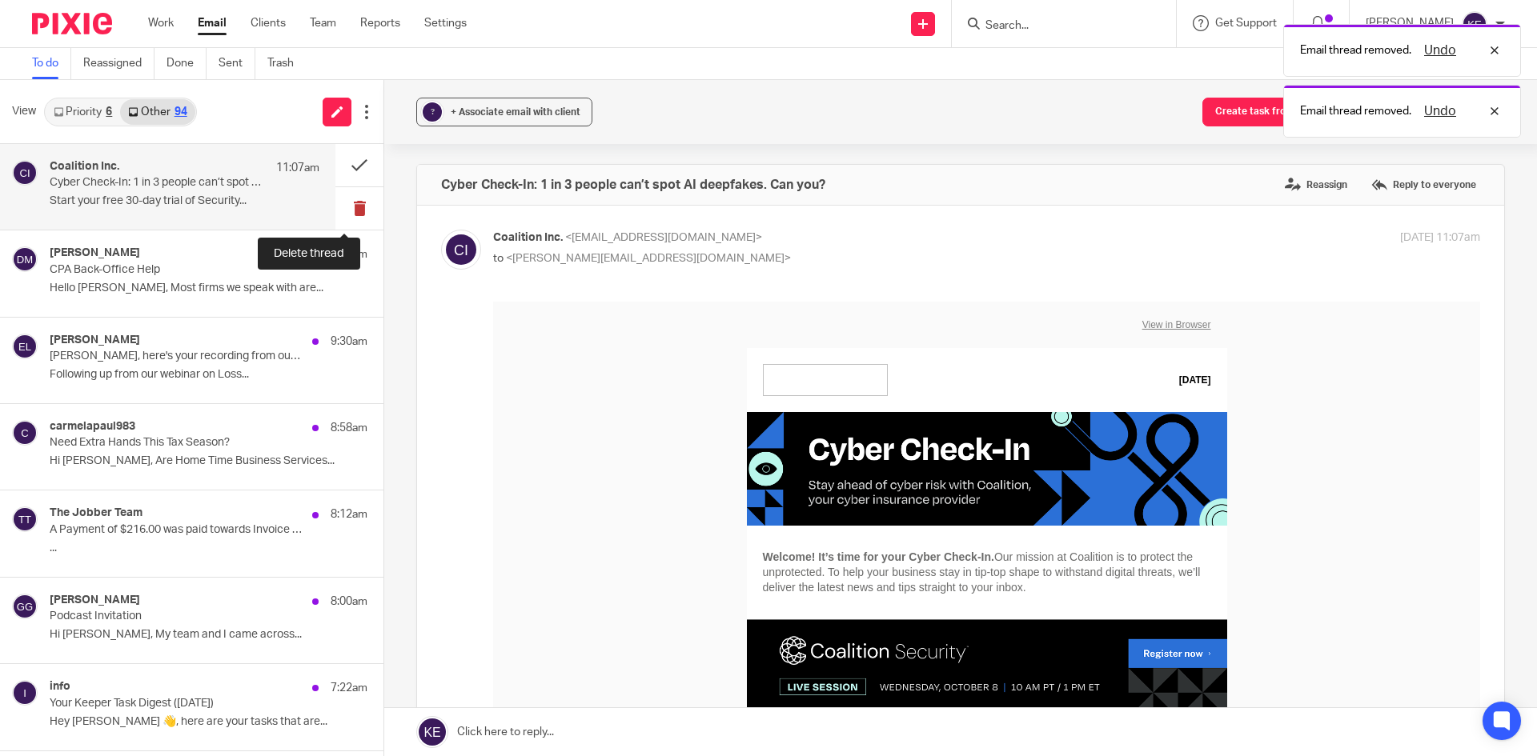
click at [342, 203] on button at bounding box center [359, 208] width 48 height 42
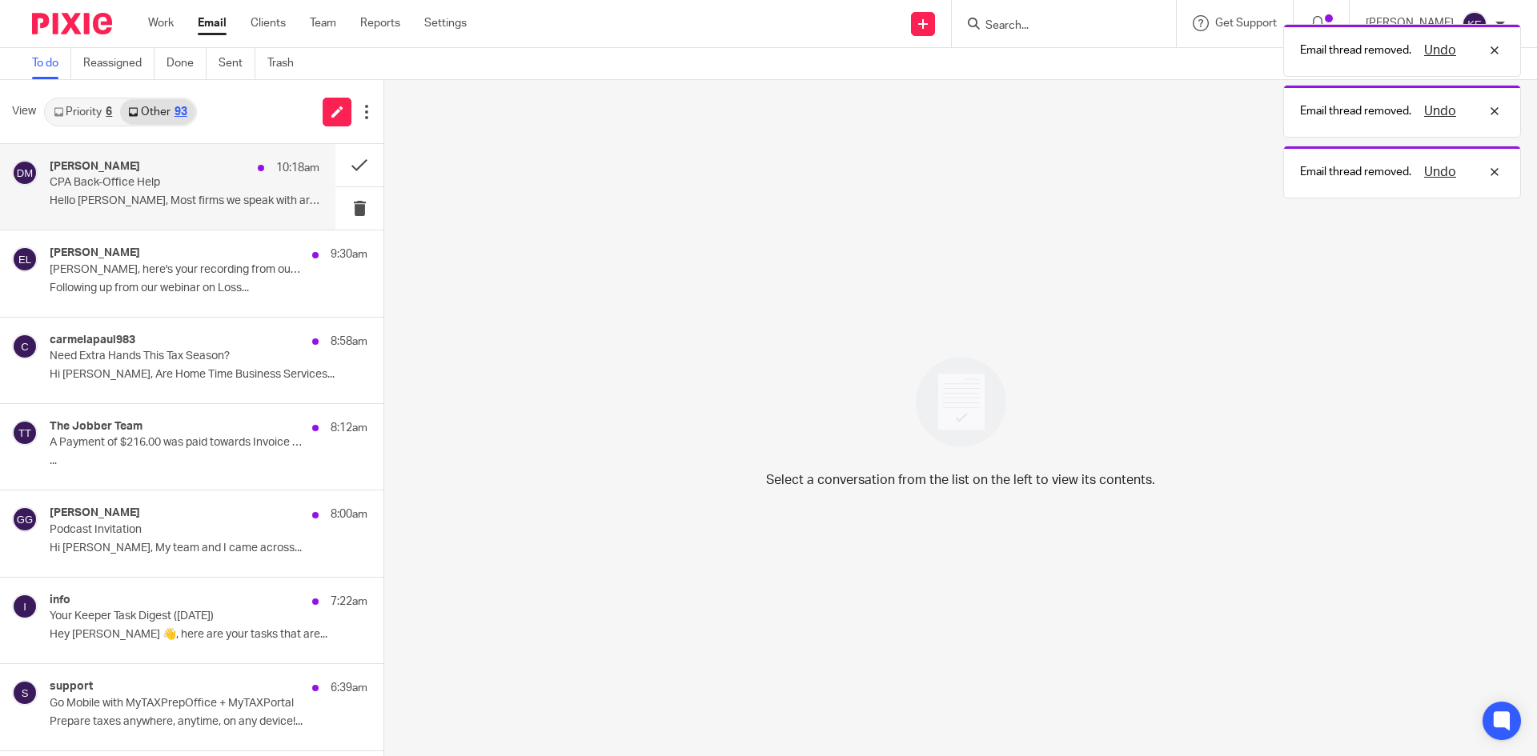
click at [278, 203] on p "Hello Kimberly, Most firms we speak with are..." at bounding box center [185, 202] width 270 height 14
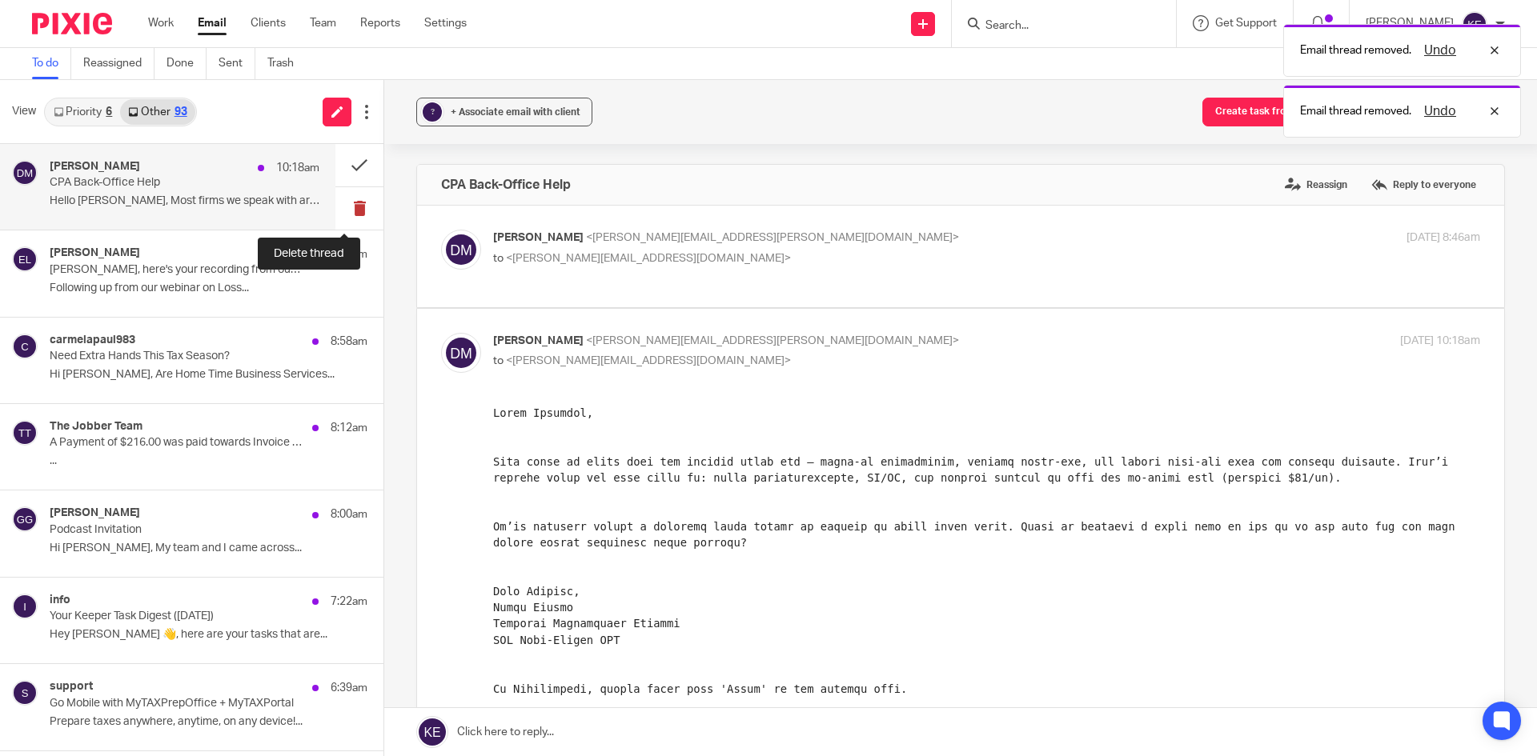
click at [346, 201] on button at bounding box center [359, 208] width 48 height 42
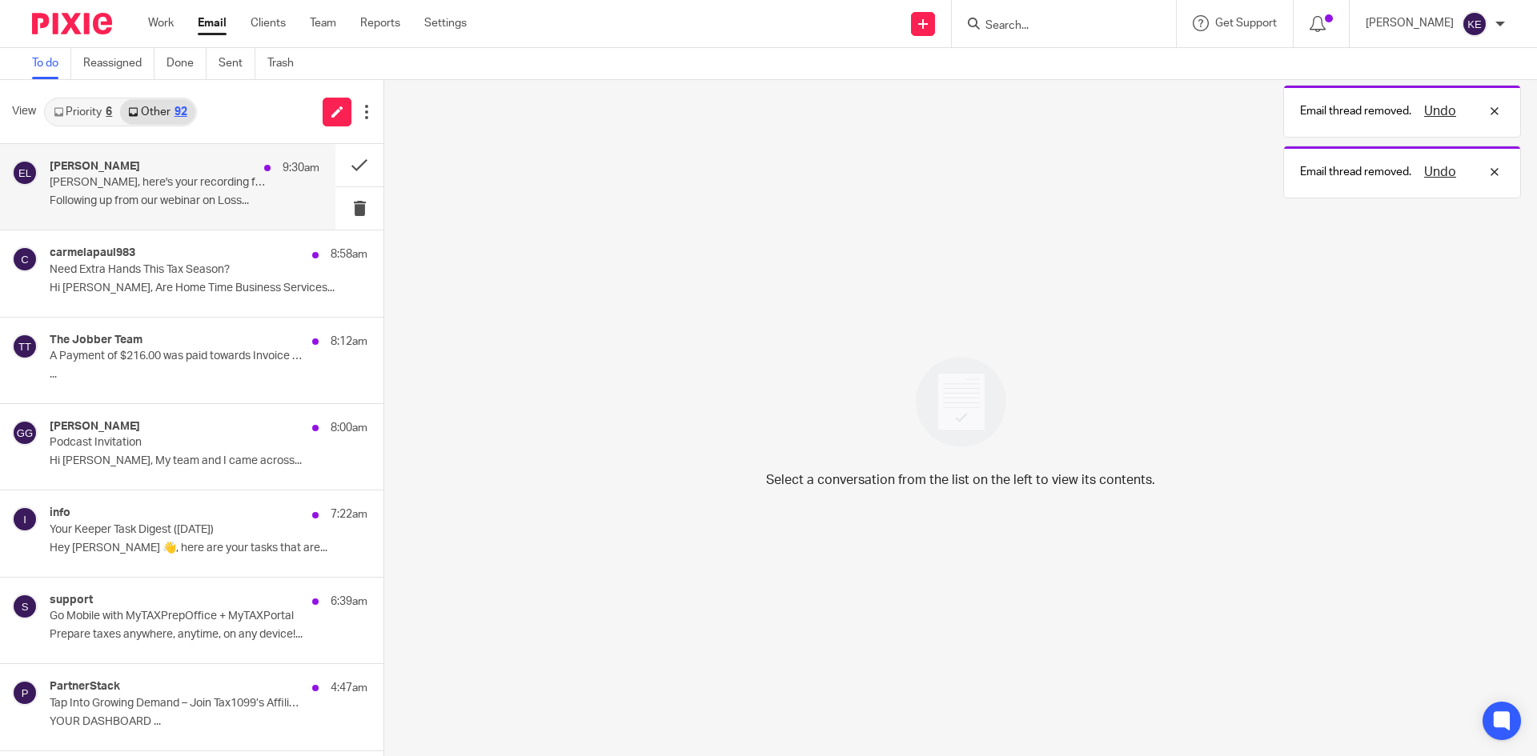
click at [245, 205] on p "Following up from our webinar on Loss..." at bounding box center [185, 202] width 270 height 14
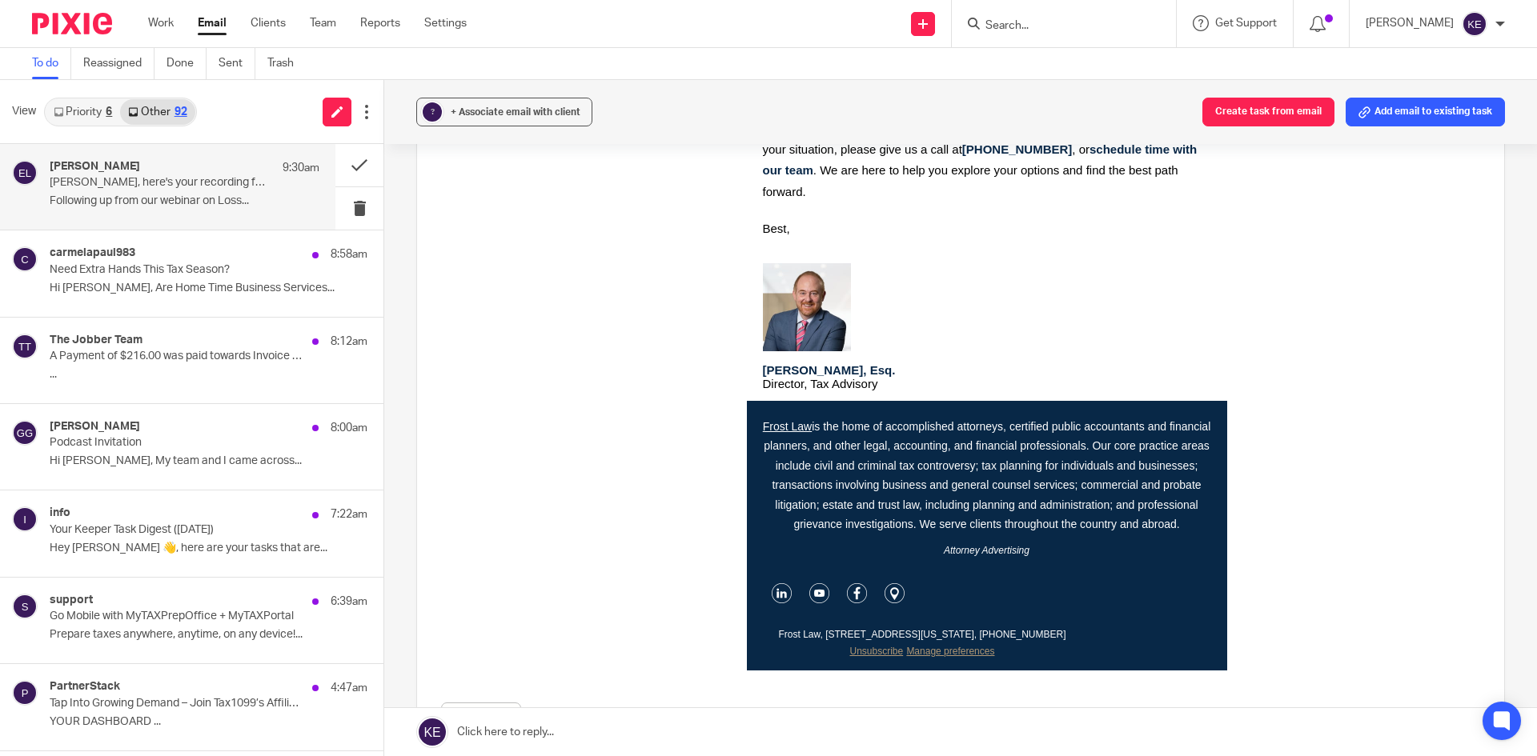
scroll to position [160, 0]
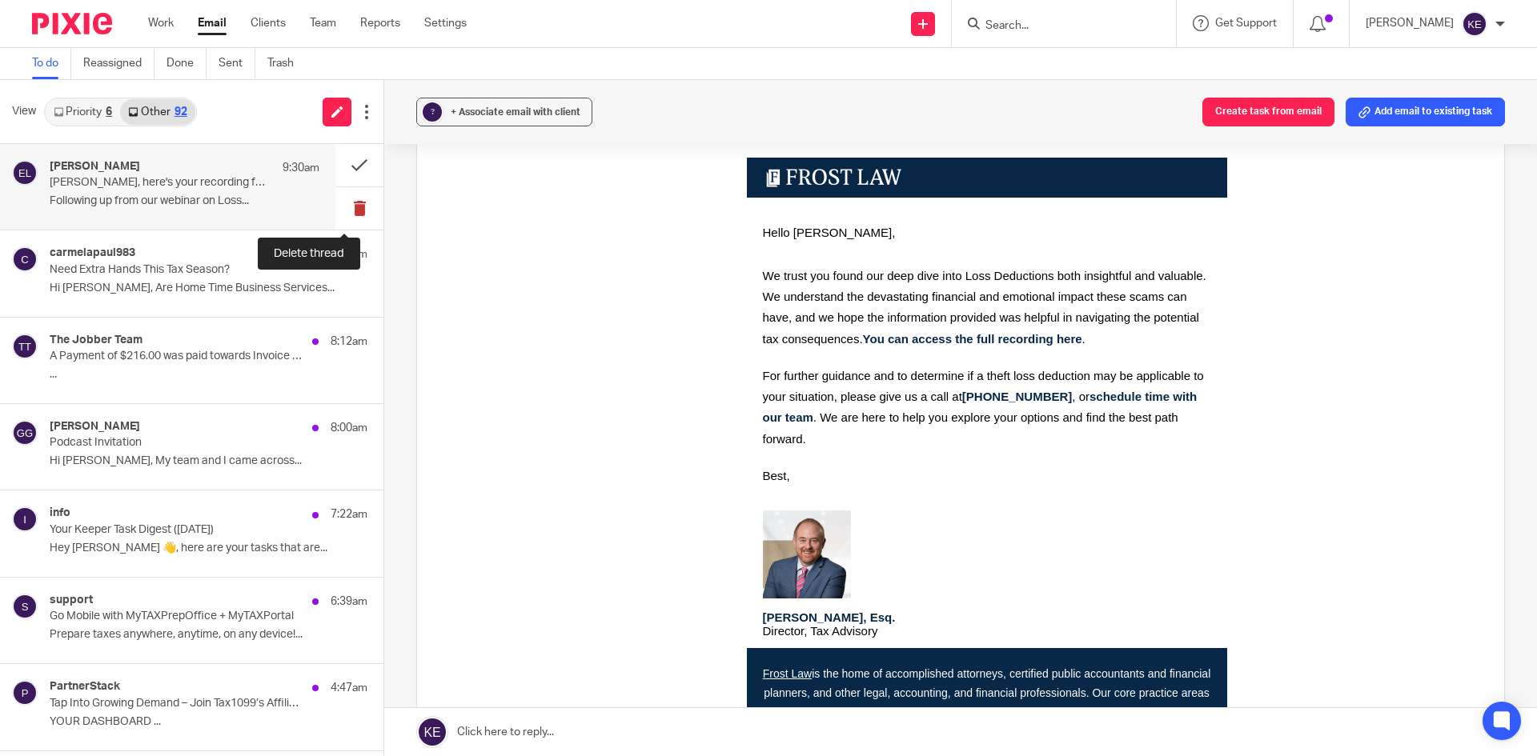
click at [338, 206] on button at bounding box center [359, 208] width 48 height 42
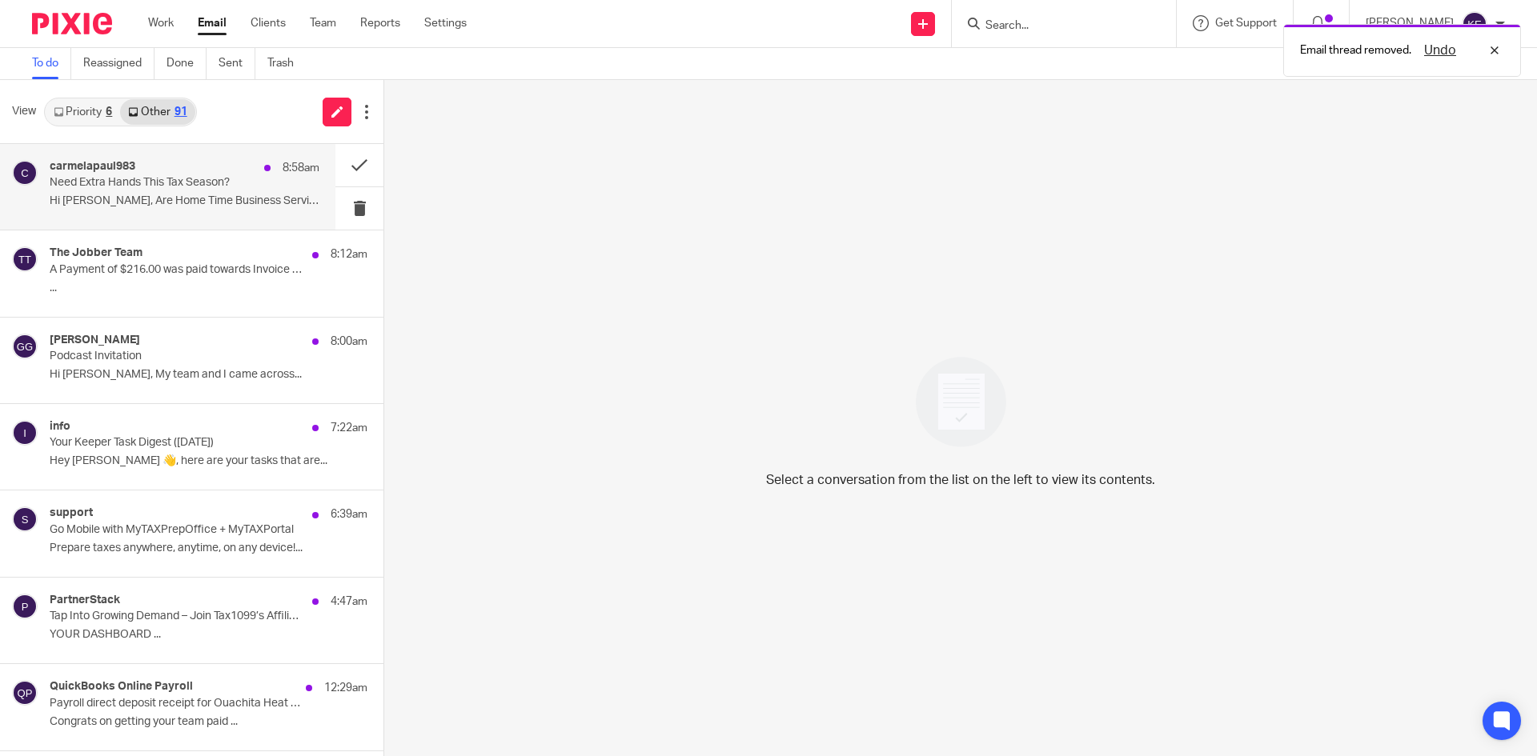
click at [194, 193] on div "carmelapaul983 8:58am Need Extra Hands This Tax Season? Hi Kimberly, Are Home T…" at bounding box center [185, 187] width 270 height 54
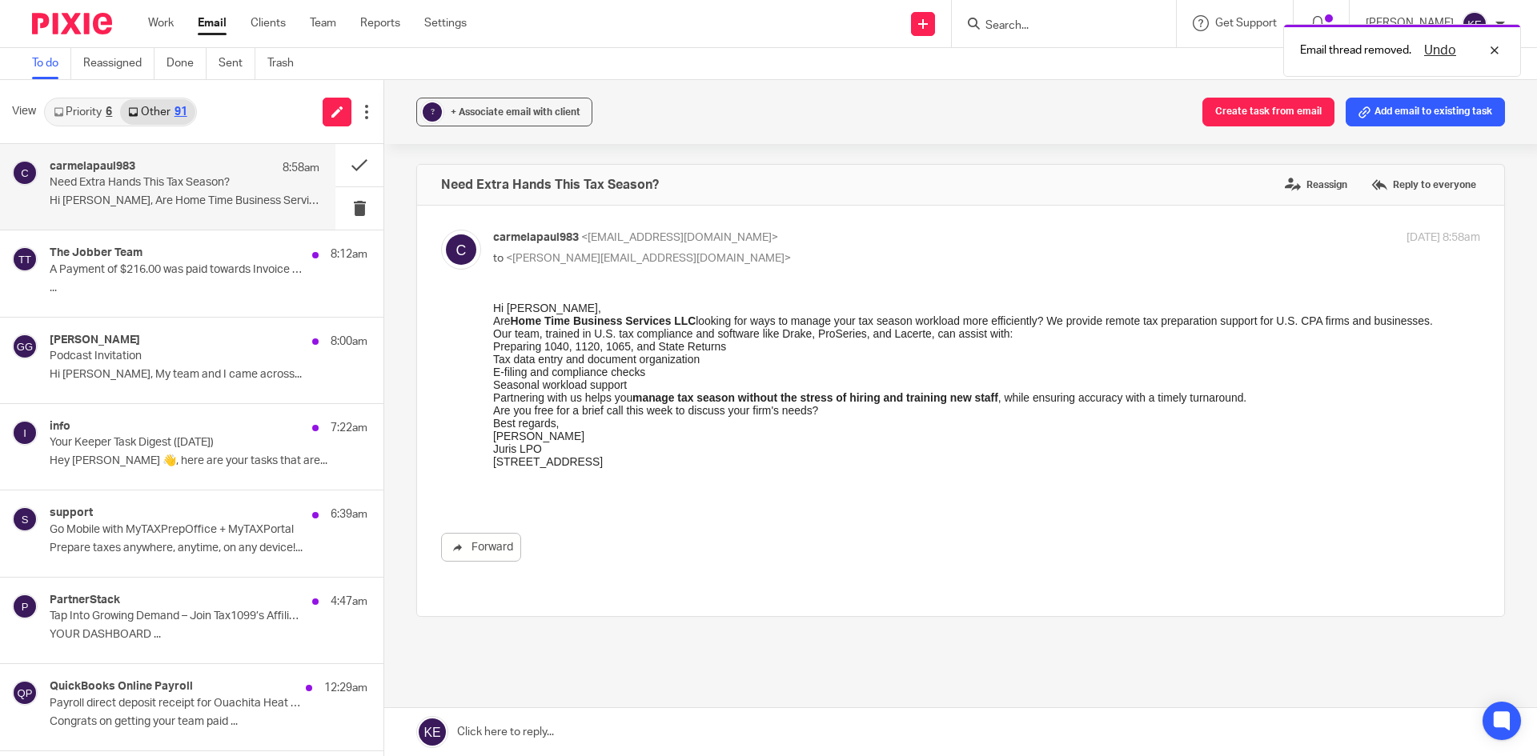
scroll to position [0, 0]
click at [342, 199] on button at bounding box center [359, 208] width 48 height 42
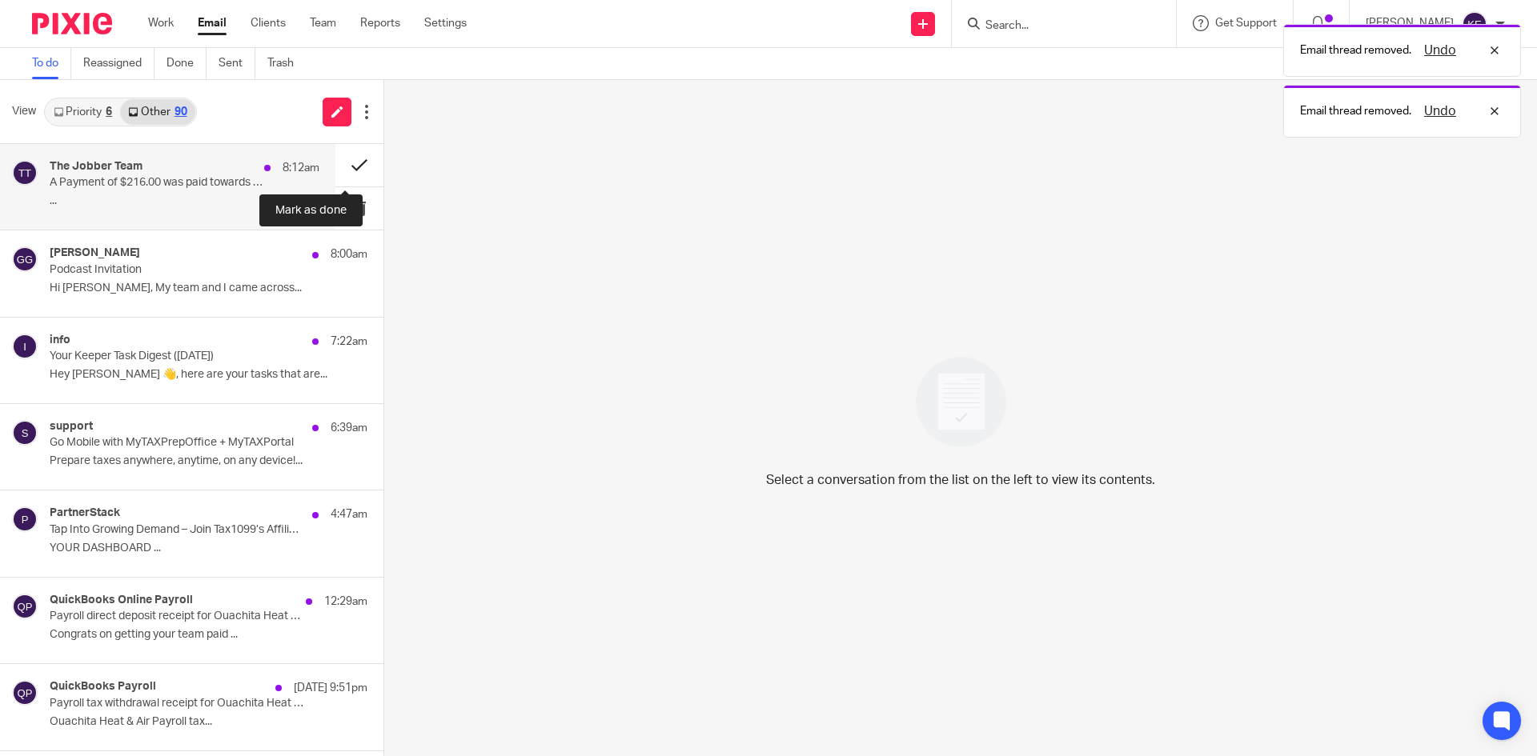
click at [353, 159] on button at bounding box center [359, 165] width 48 height 42
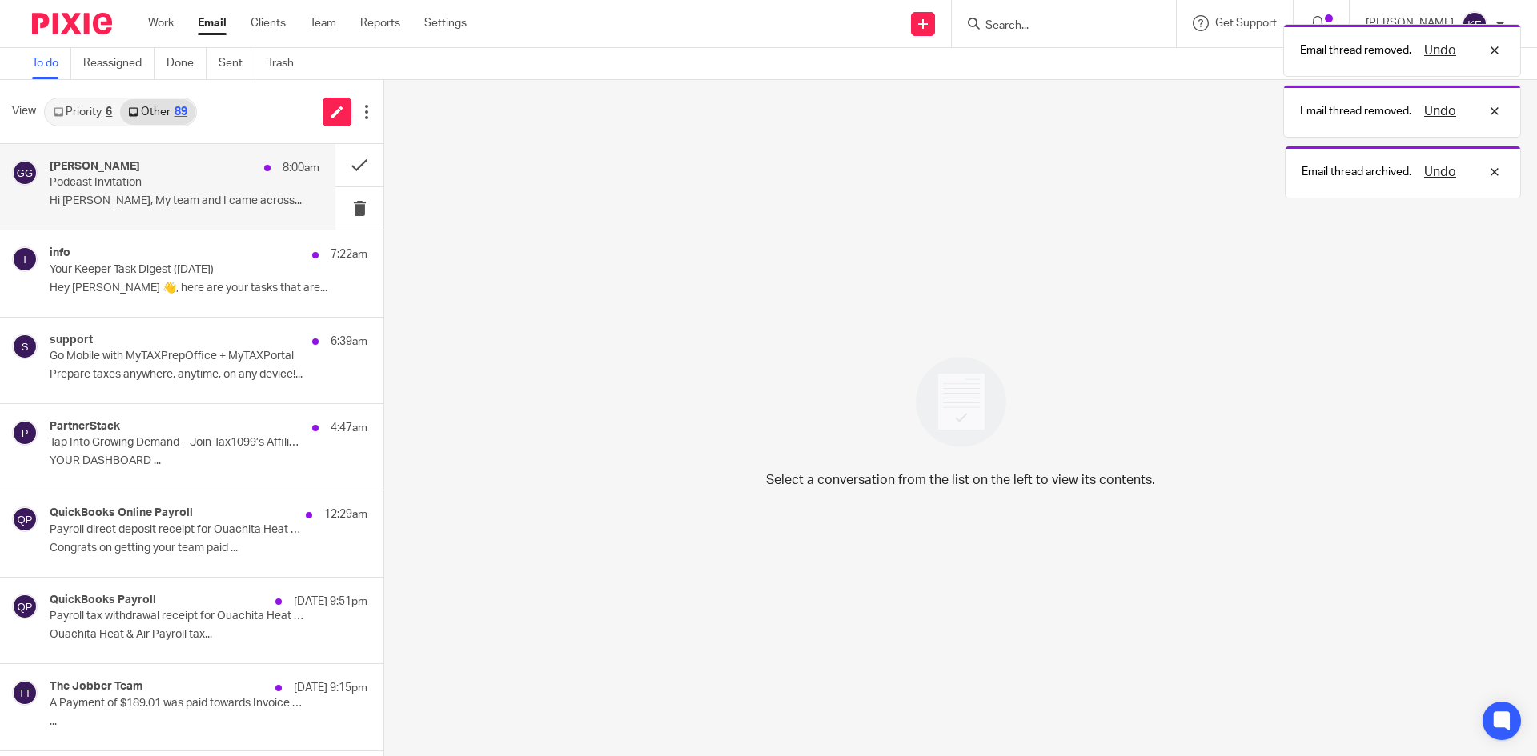
click at [260, 198] on p "Hi Kimberly, My team and I came across..." at bounding box center [185, 202] width 270 height 14
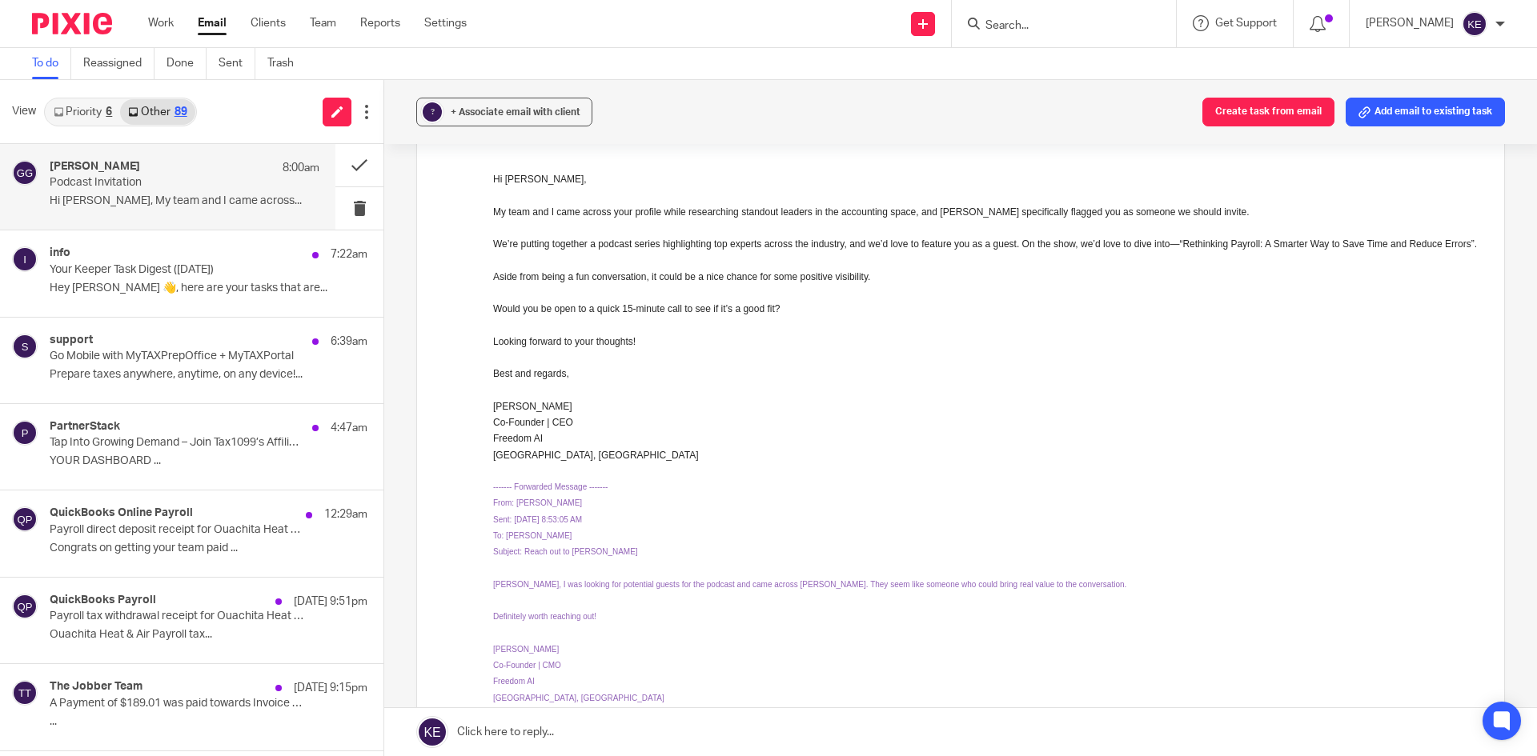
scroll to position [80, 0]
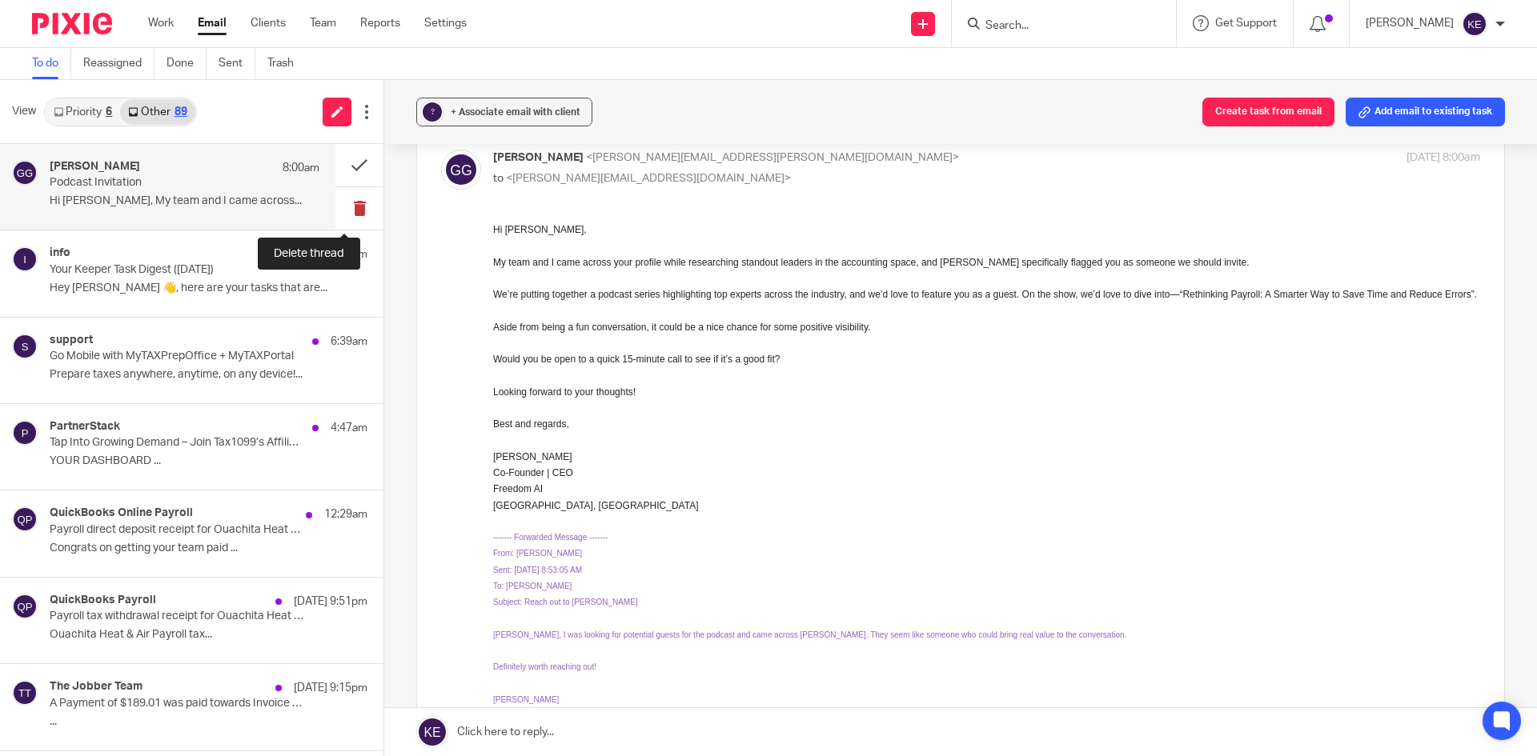
click at [349, 201] on button at bounding box center [359, 208] width 48 height 42
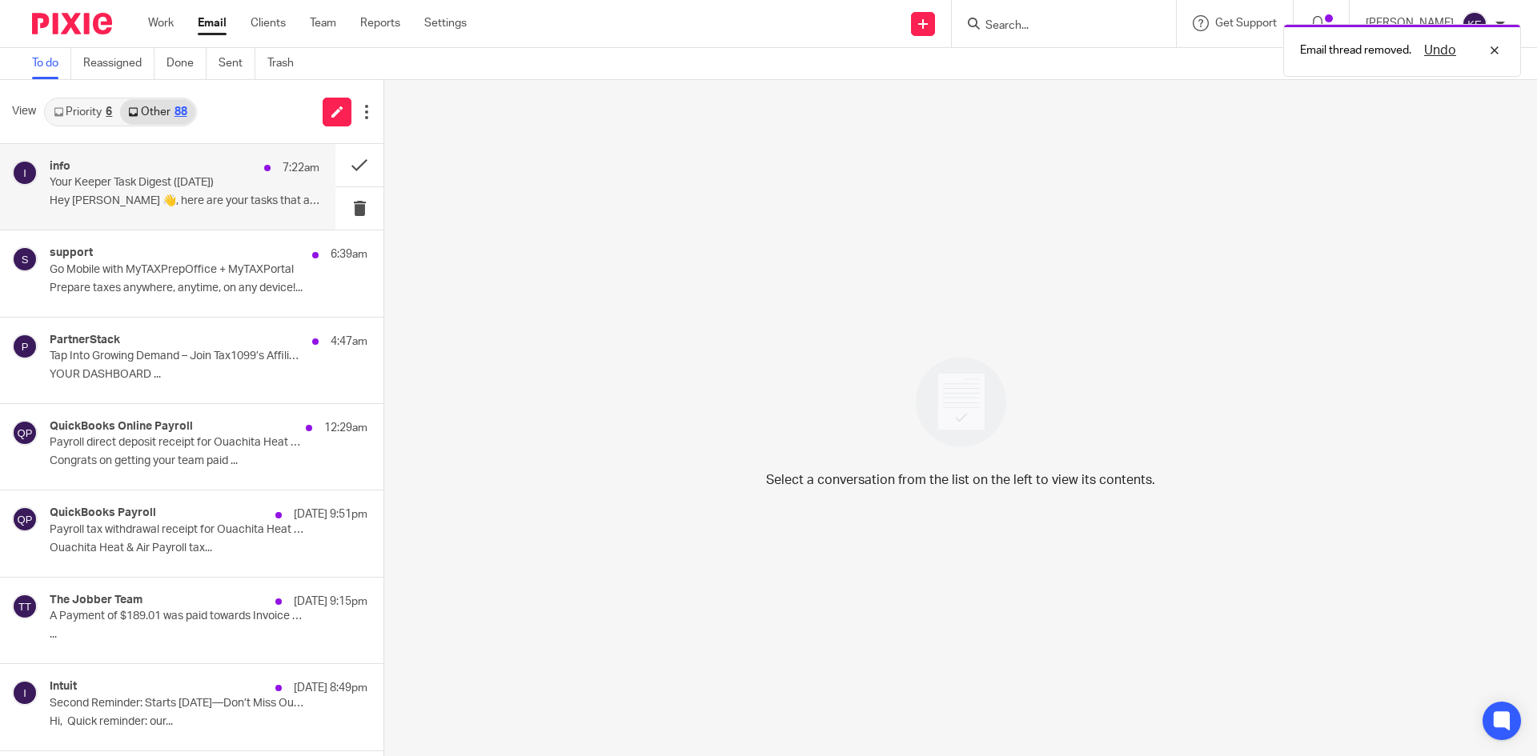
click at [220, 197] on p "Hey Kimberly 👋, here are your tasks that are..." at bounding box center [185, 202] width 270 height 14
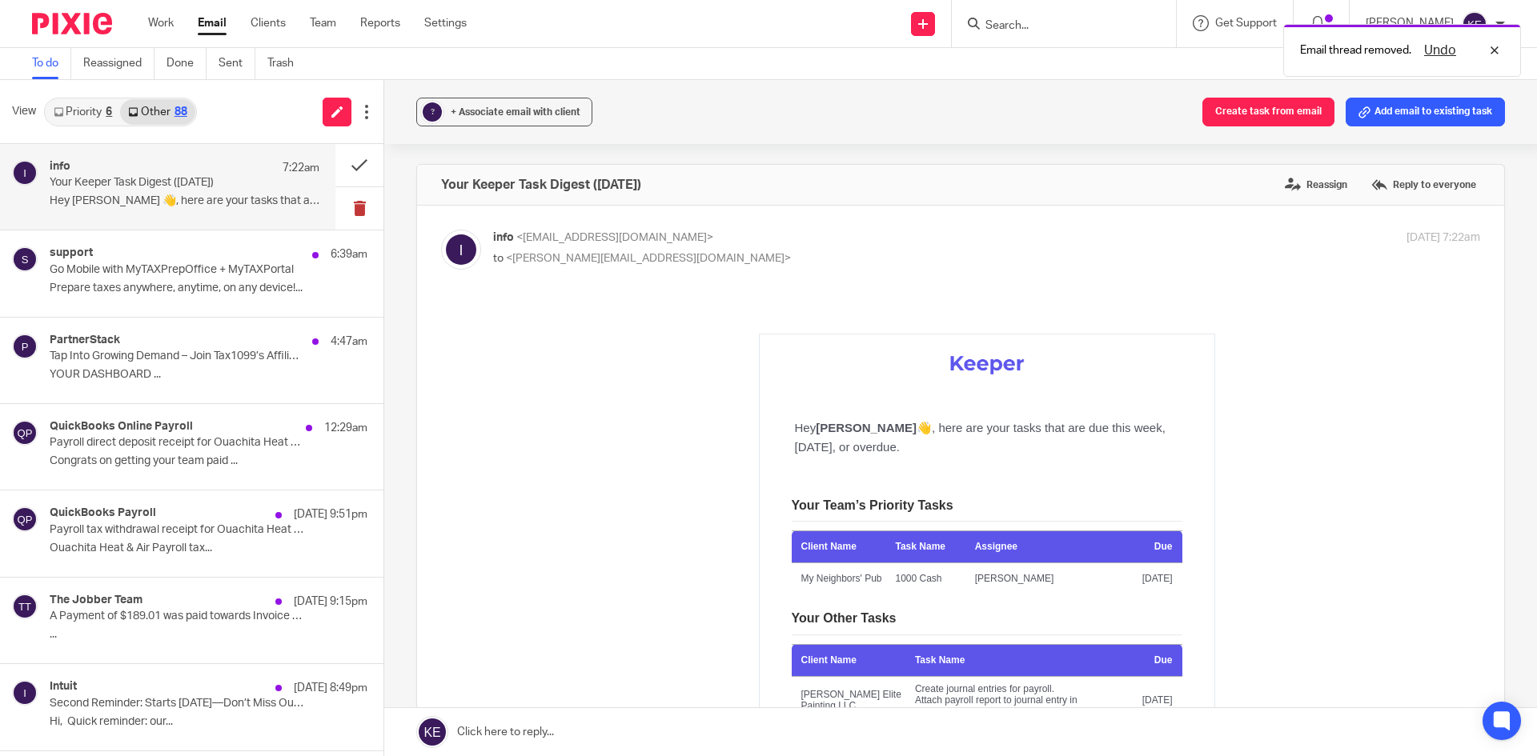
scroll to position [0, 0]
click at [339, 200] on button at bounding box center [359, 208] width 48 height 42
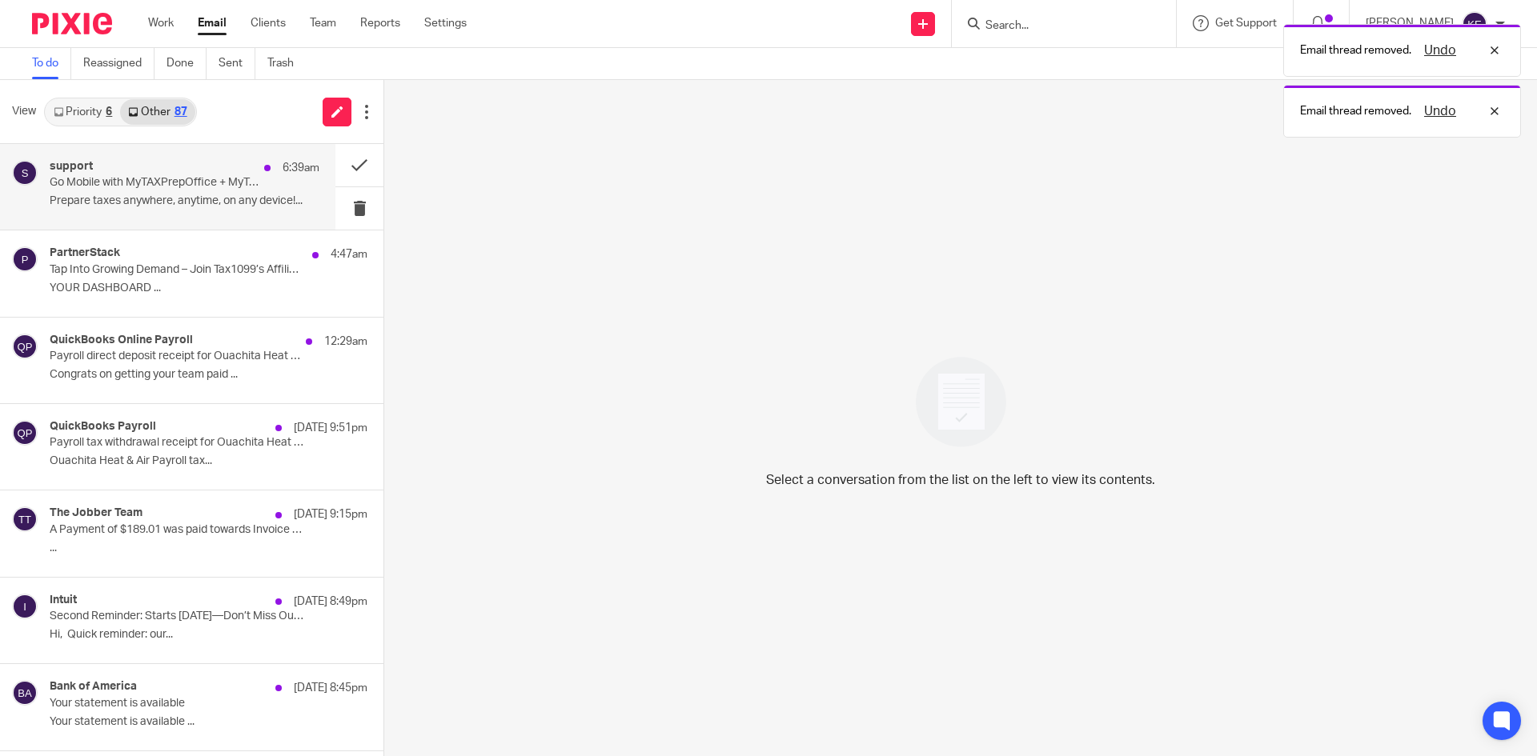
click at [223, 199] on p "Prepare taxes anywhere, anytime, on any device!..." at bounding box center [185, 202] width 270 height 14
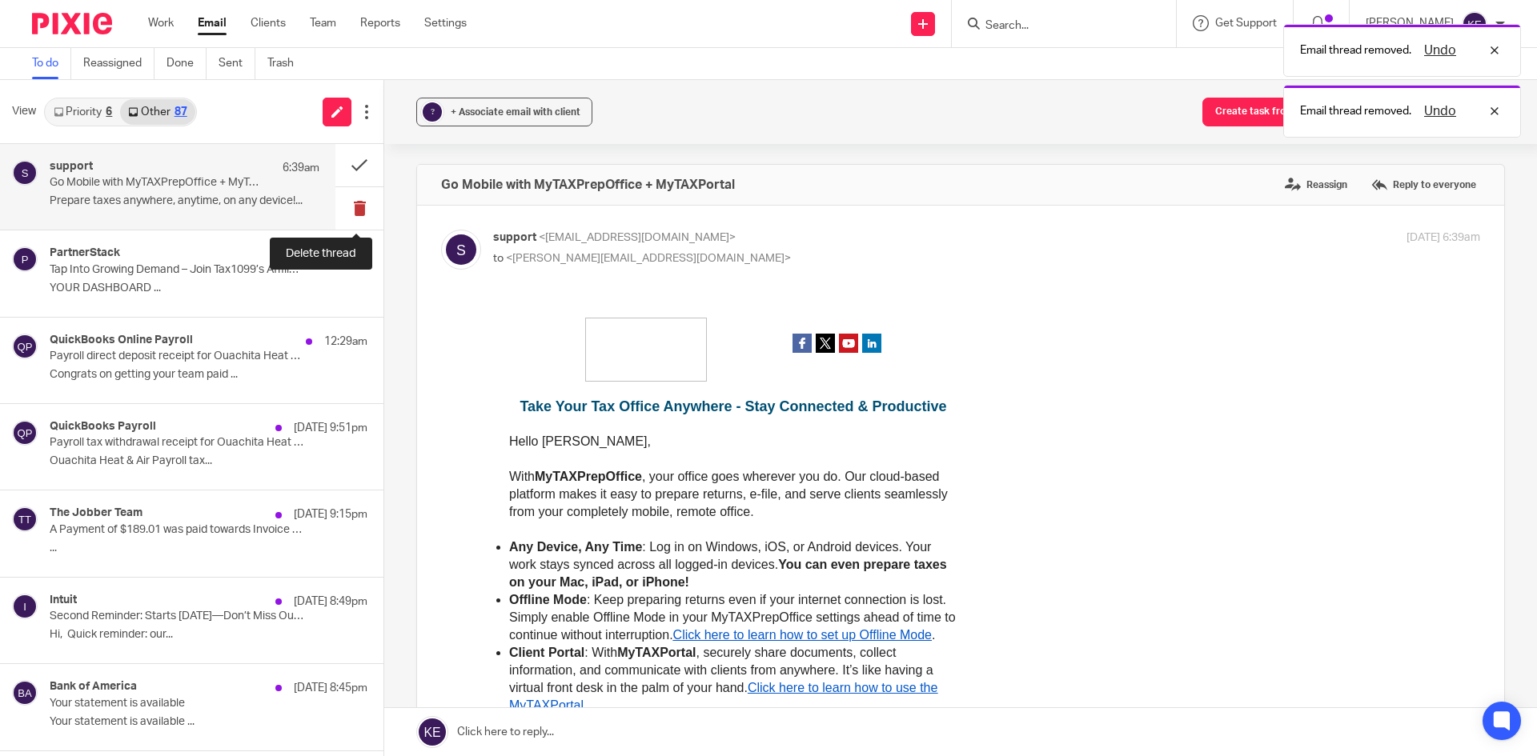
click at [358, 202] on button at bounding box center [359, 208] width 48 height 42
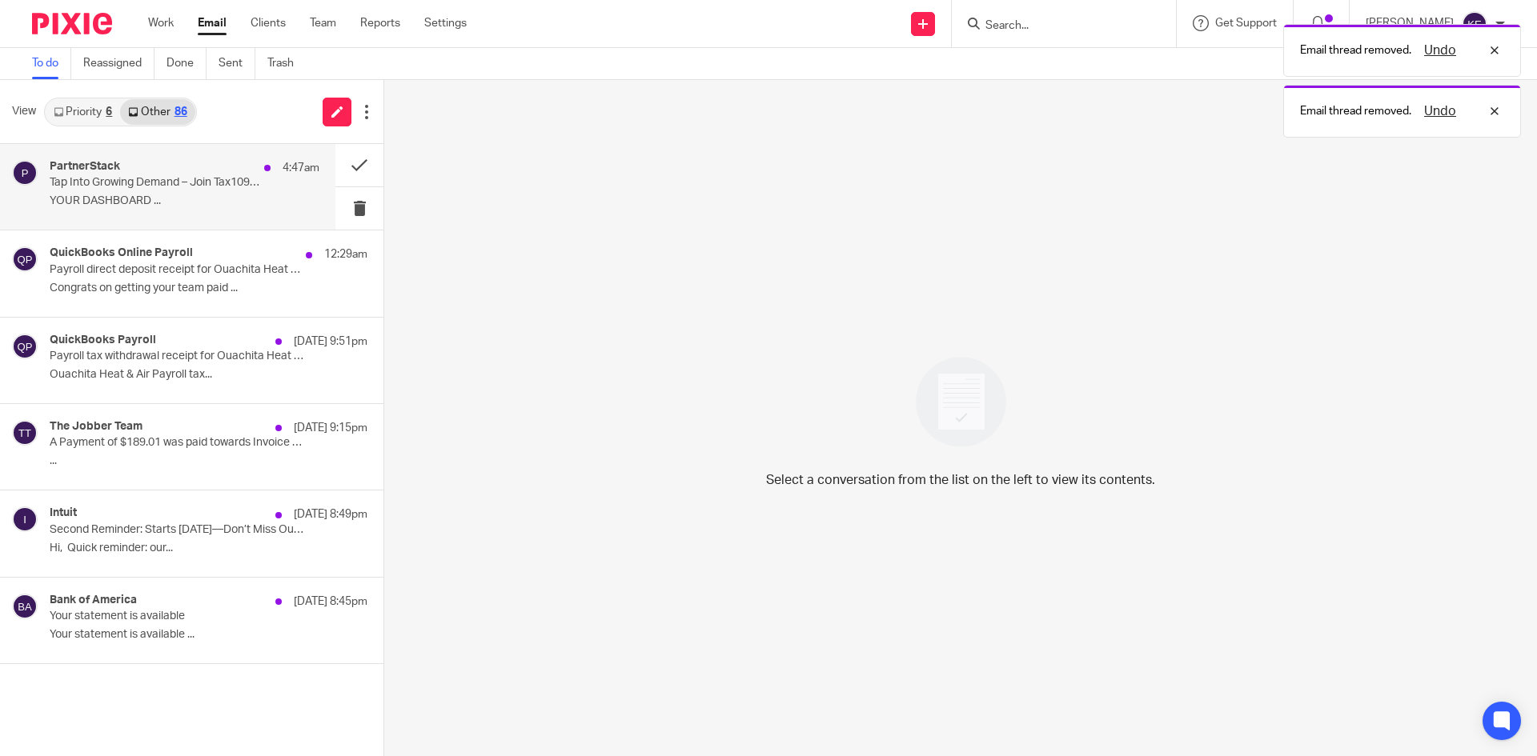
click at [253, 206] on p "YOUR DASHBOARD ..." at bounding box center [185, 202] width 270 height 14
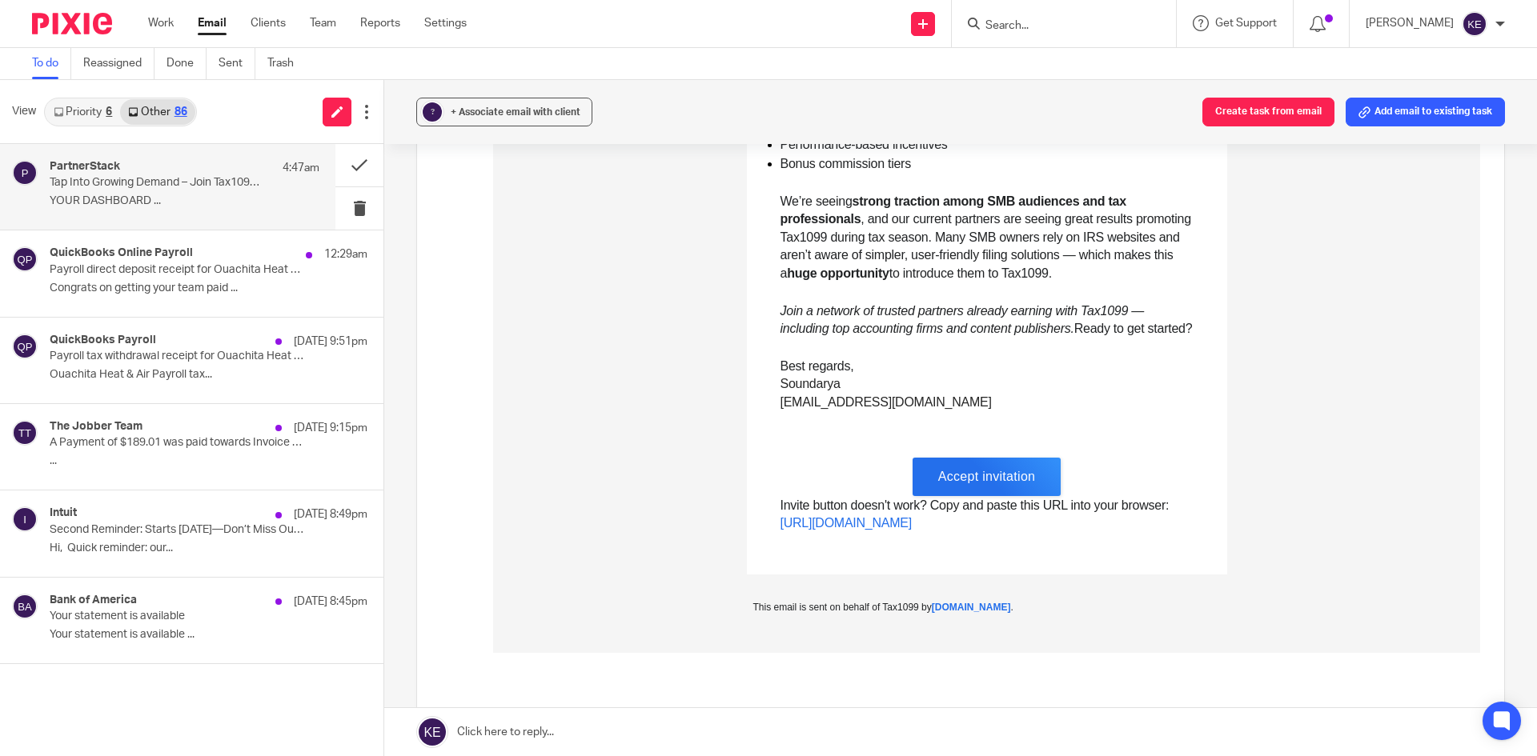
scroll to position [720, 0]
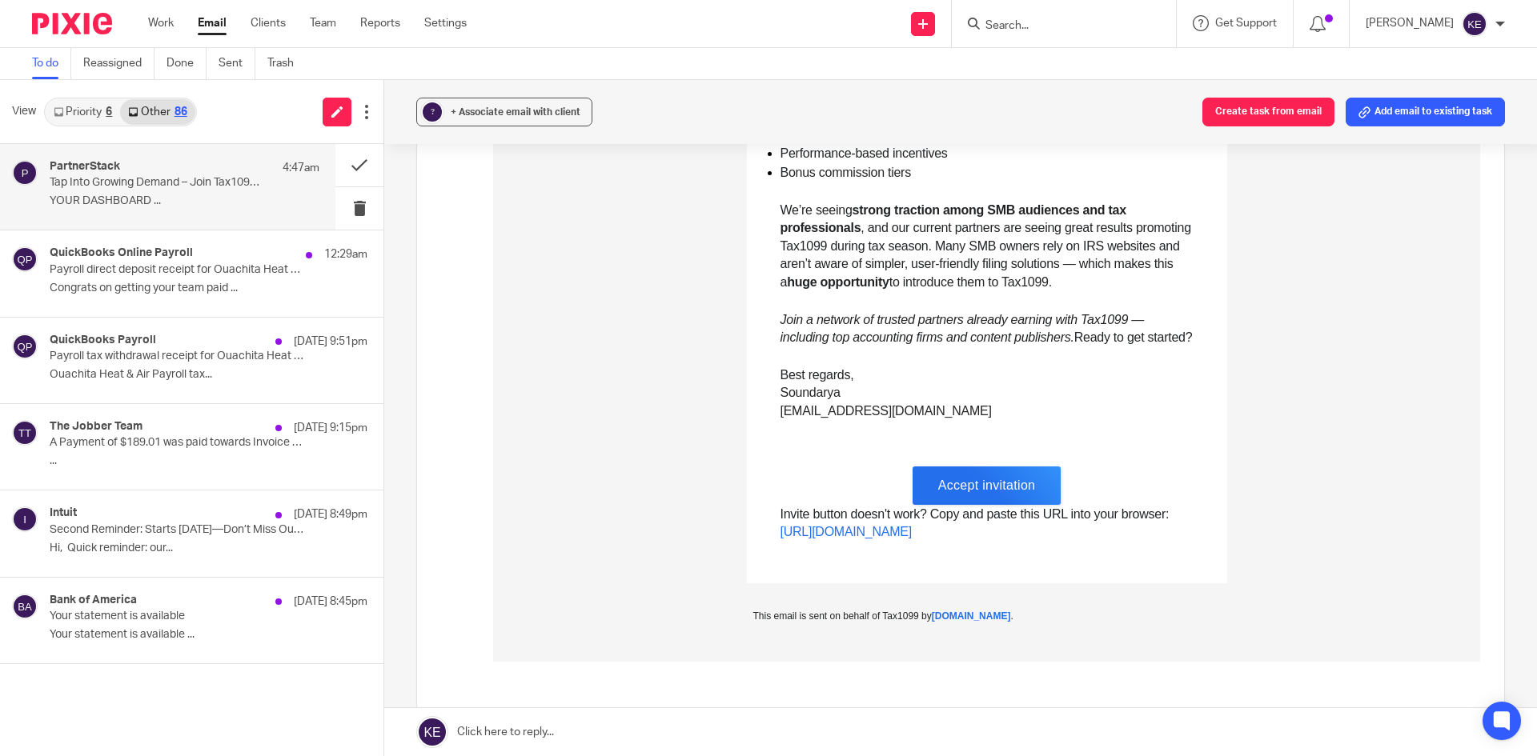
click at [973, 495] on link "Accept invitation" at bounding box center [987, 486] width 149 height 38
click at [352, 160] on button at bounding box center [359, 165] width 48 height 42
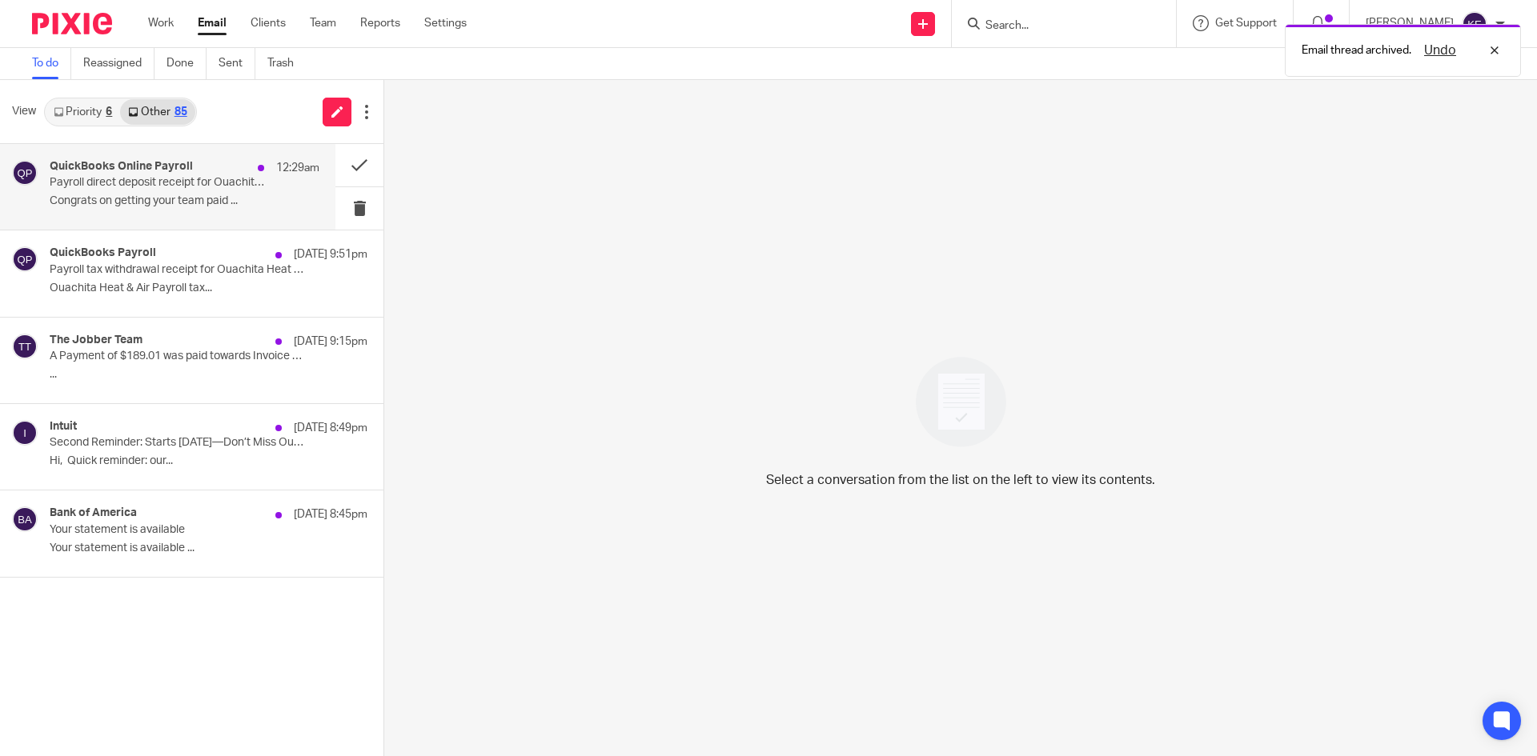
click at [194, 204] on p "Congrats on getting your team paid ..." at bounding box center [185, 202] width 270 height 14
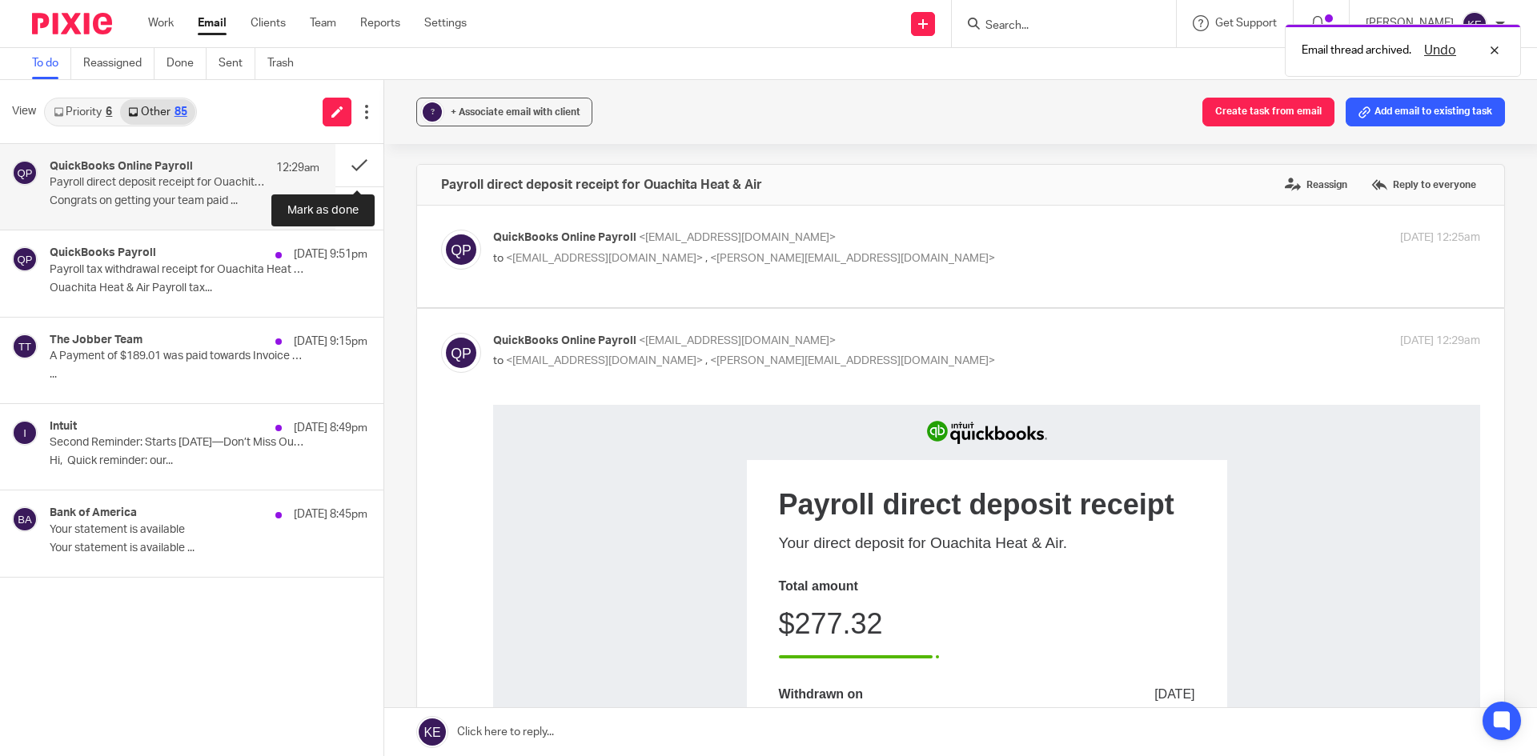
scroll to position [0, 0]
click at [346, 198] on button at bounding box center [359, 208] width 48 height 42
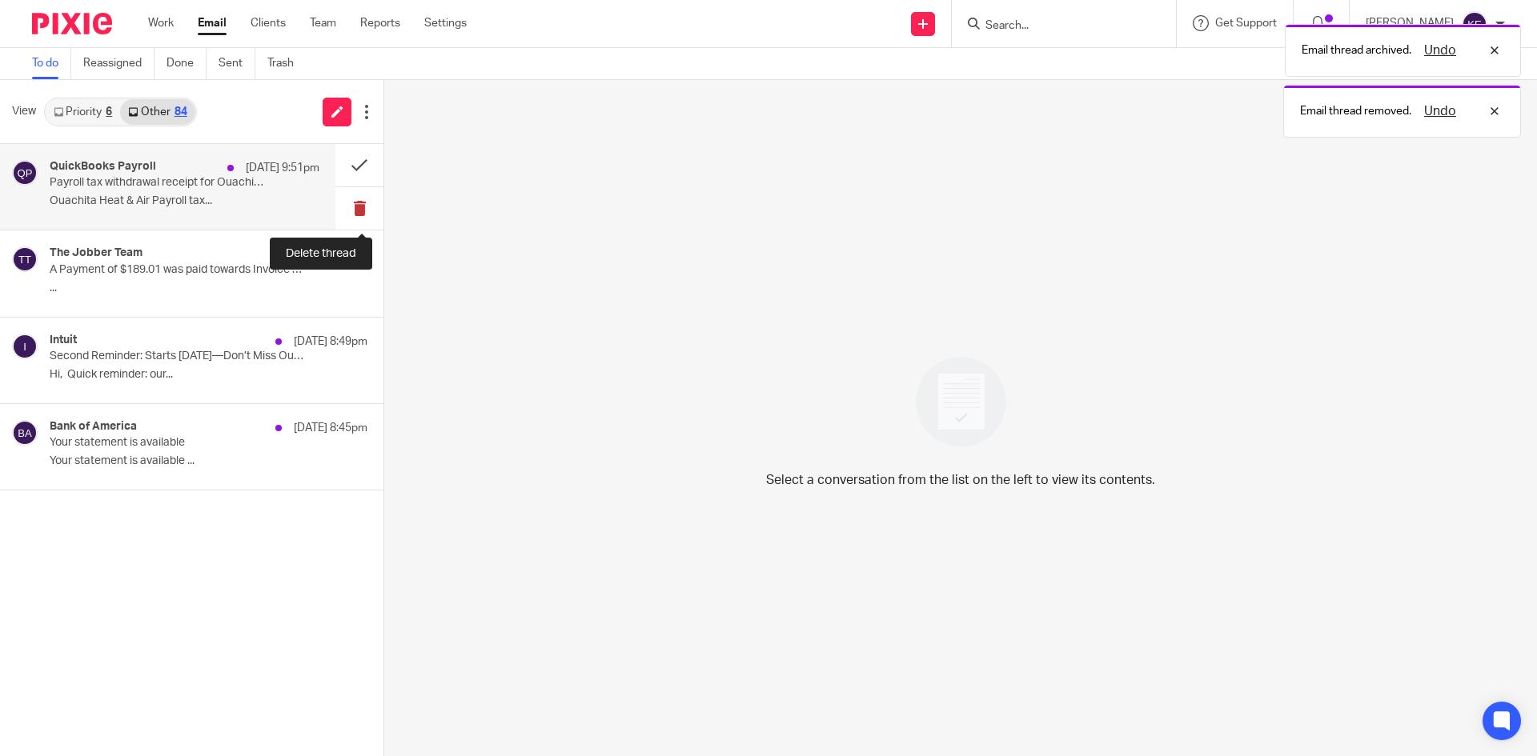
click at [347, 198] on button at bounding box center [359, 208] width 48 height 42
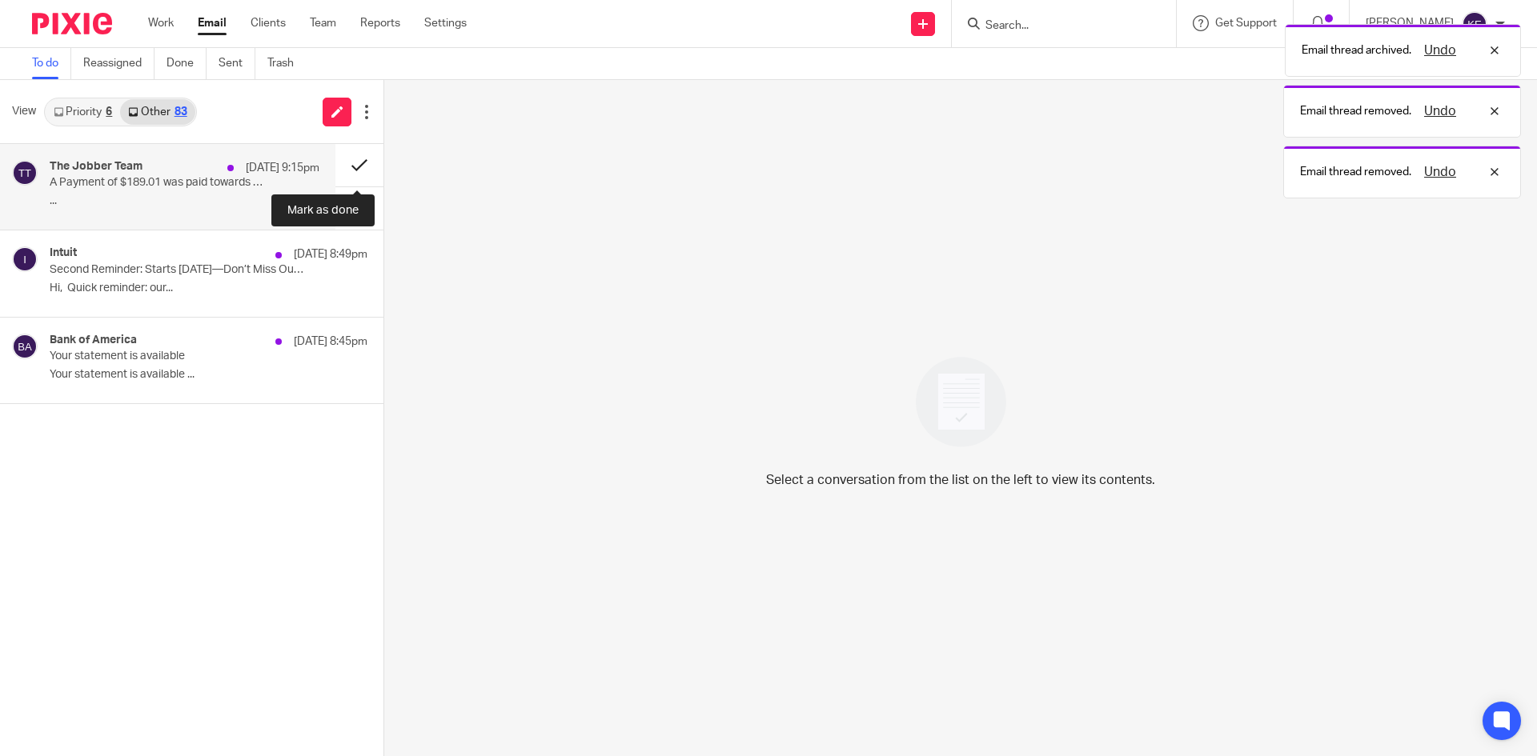
click at [351, 164] on button at bounding box center [359, 165] width 48 height 42
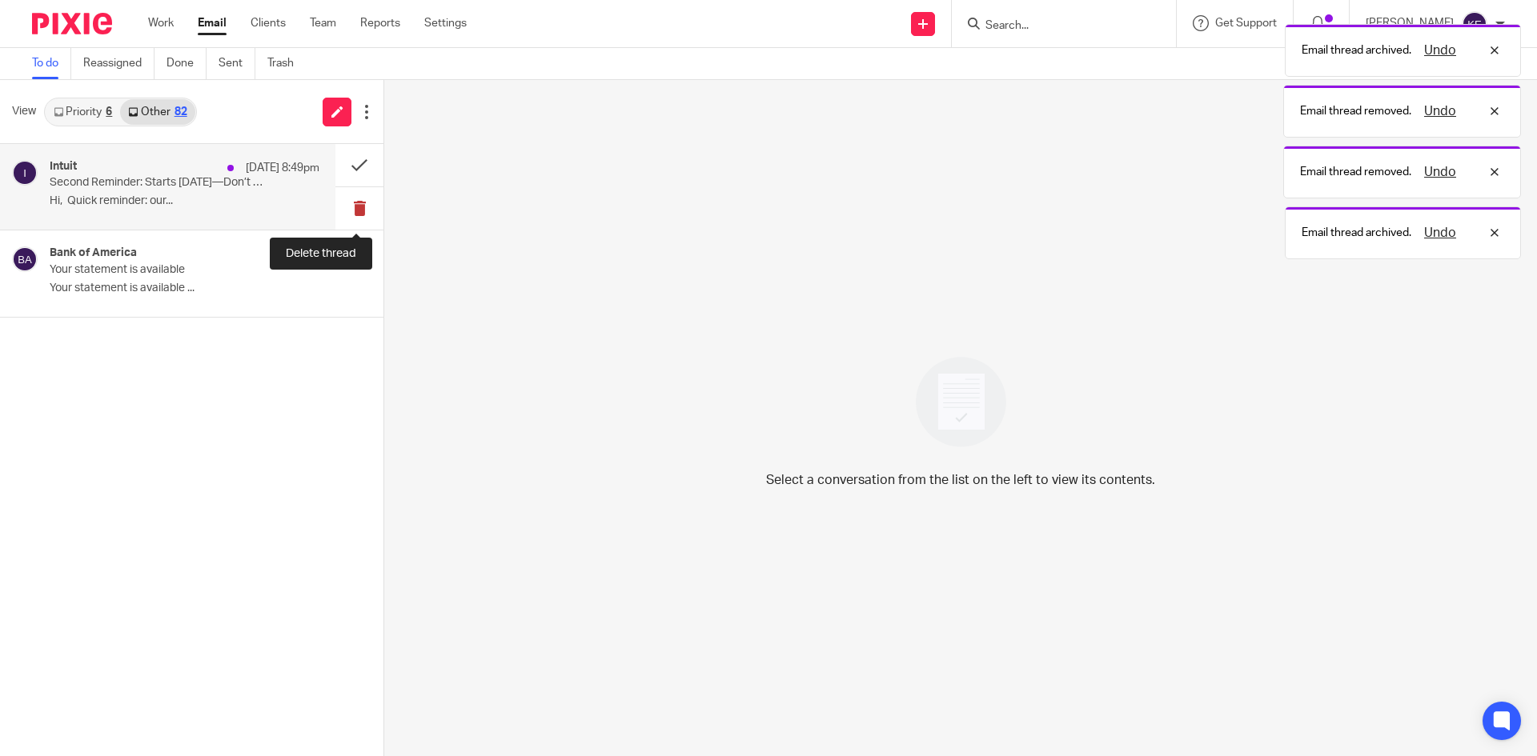
click at [356, 198] on button at bounding box center [359, 208] width 48 height 42
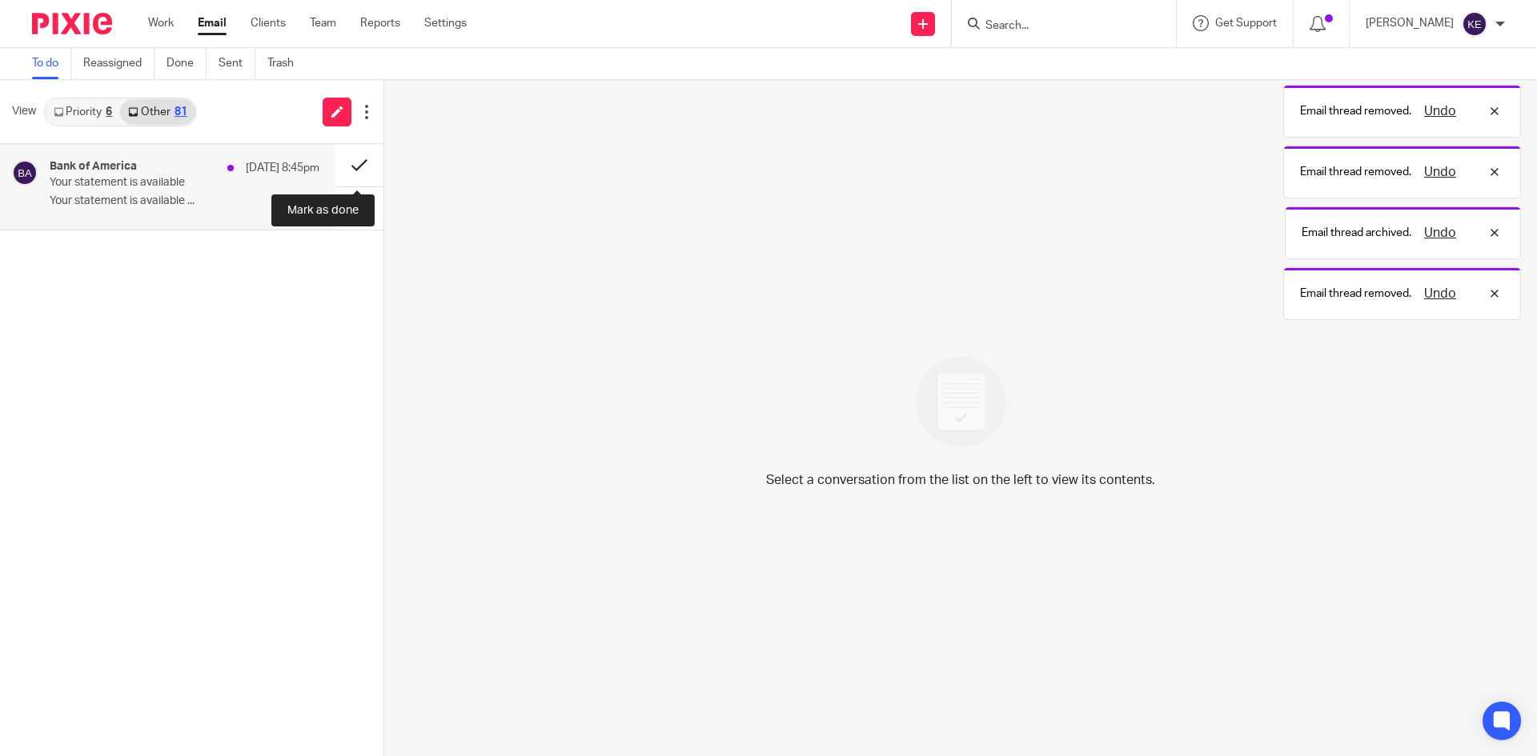
click at [355, 166] on button at bounding box center [359, 165] width 48 height 42
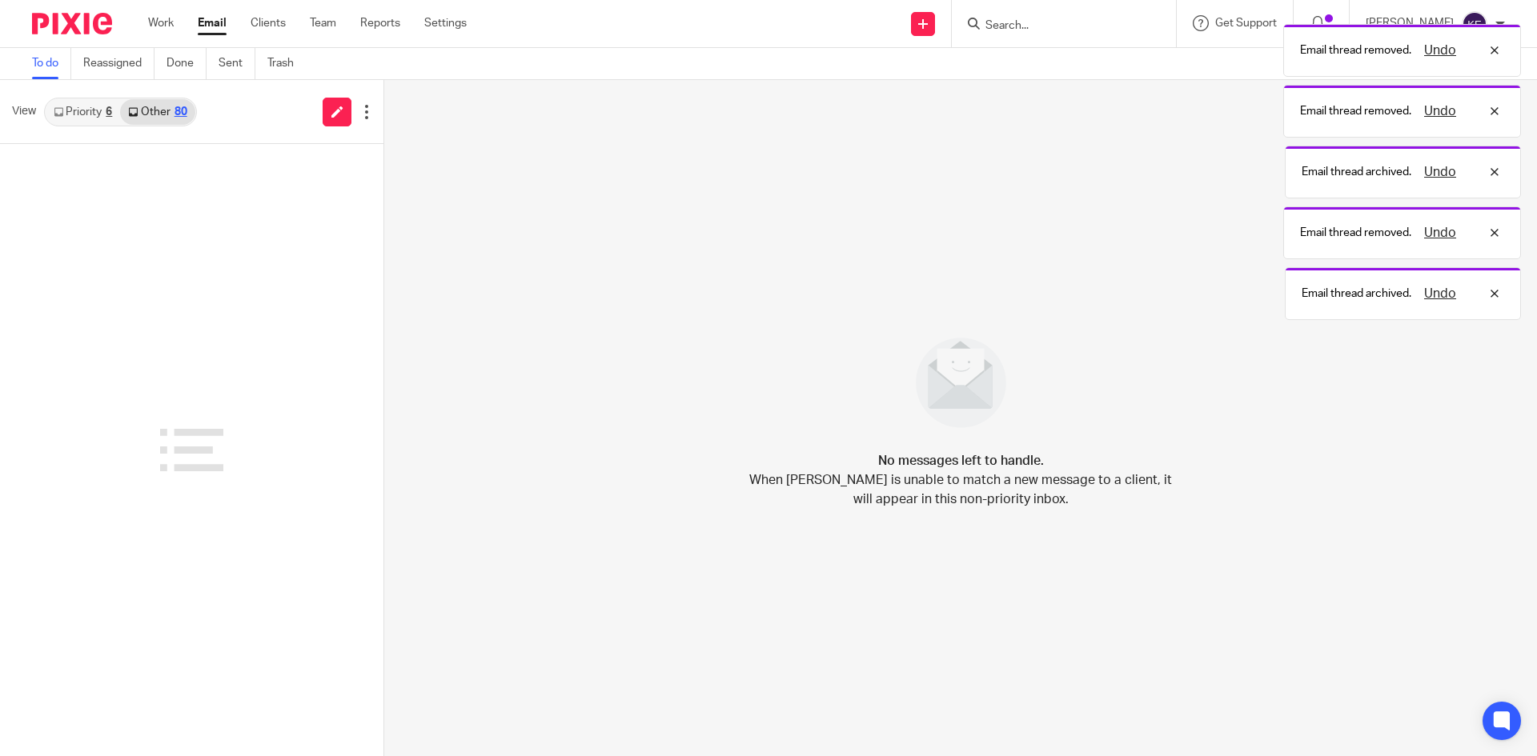
click at [211, 18] on link "Email" at bounding box center [212, 23] width 29 height 16
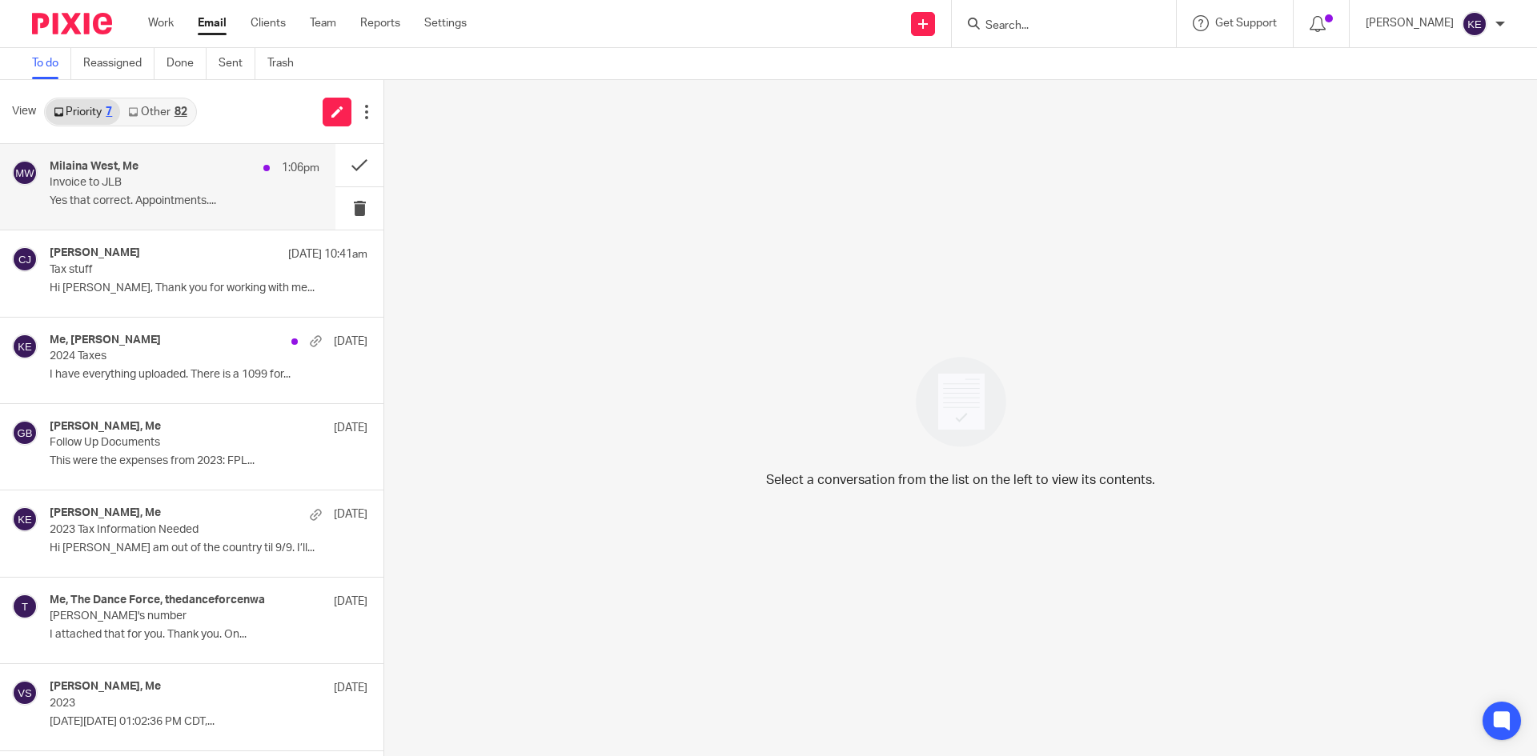
click at [167, 186] on p "Invoice to JLB" at bounding box center [158, 183] width 216 height 14
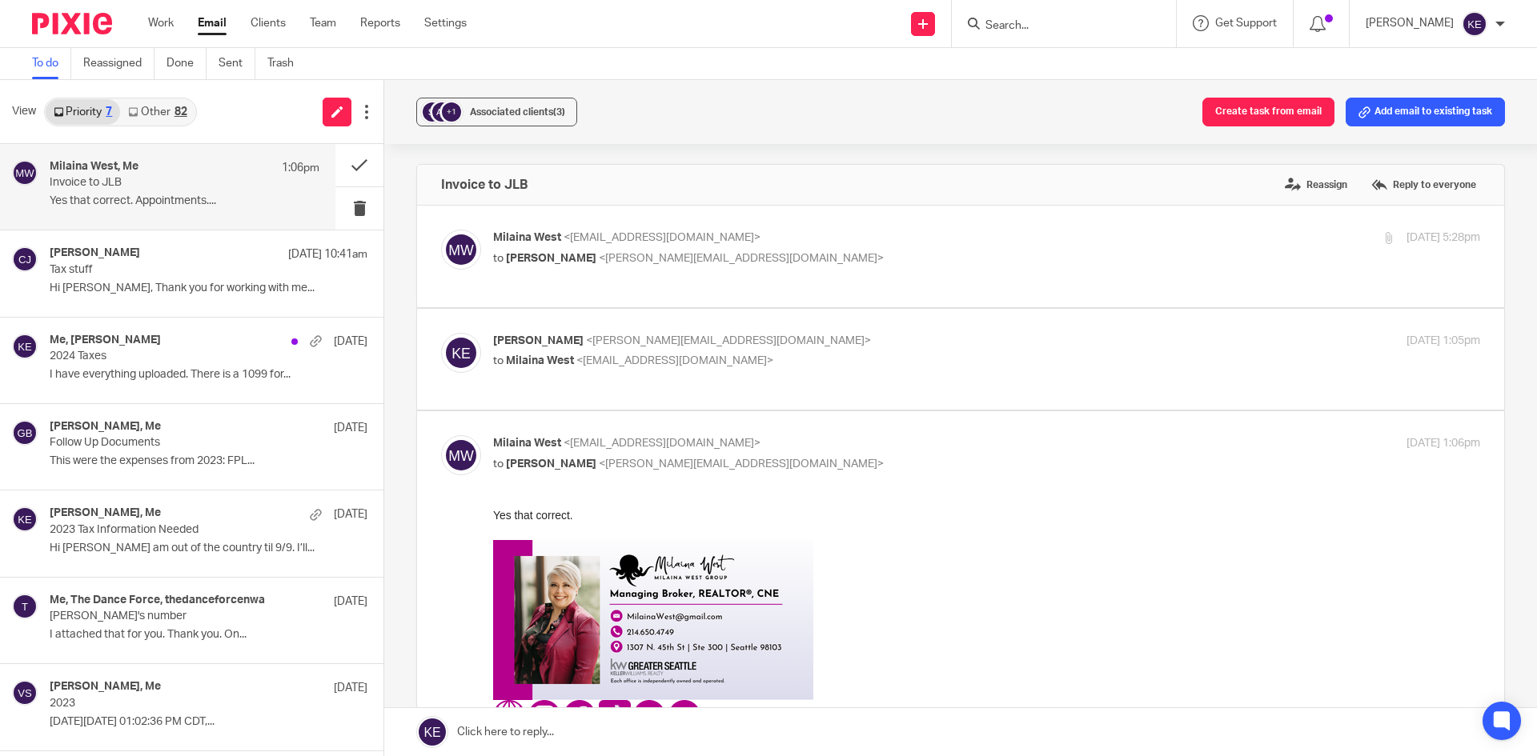
click at [486, 728] on link at bounding box center [960, 732] width 1153 height 48
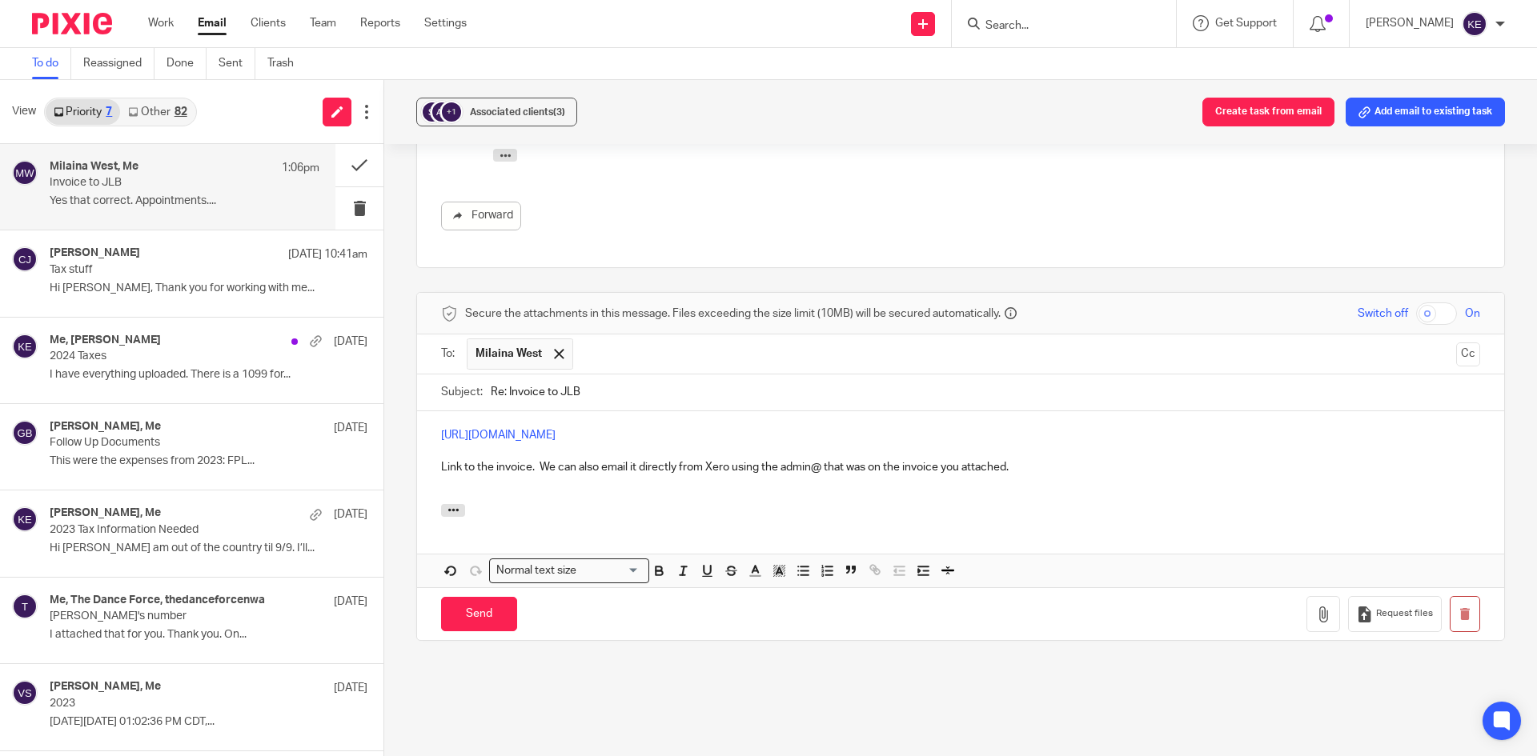
click at [824, 467] on p "Link to the invoice. We can also email it directly from Xero using the admin@ t…" at bounding box center [960, 467] width 1039 height 16
click at [467, 596] on div "Send You have unsaved changes Request files" at bounding box center [960, 614] width 1087 height 53
click at [467, 608] on input "Send" at bounding box center [479, 614] width 76 height 34
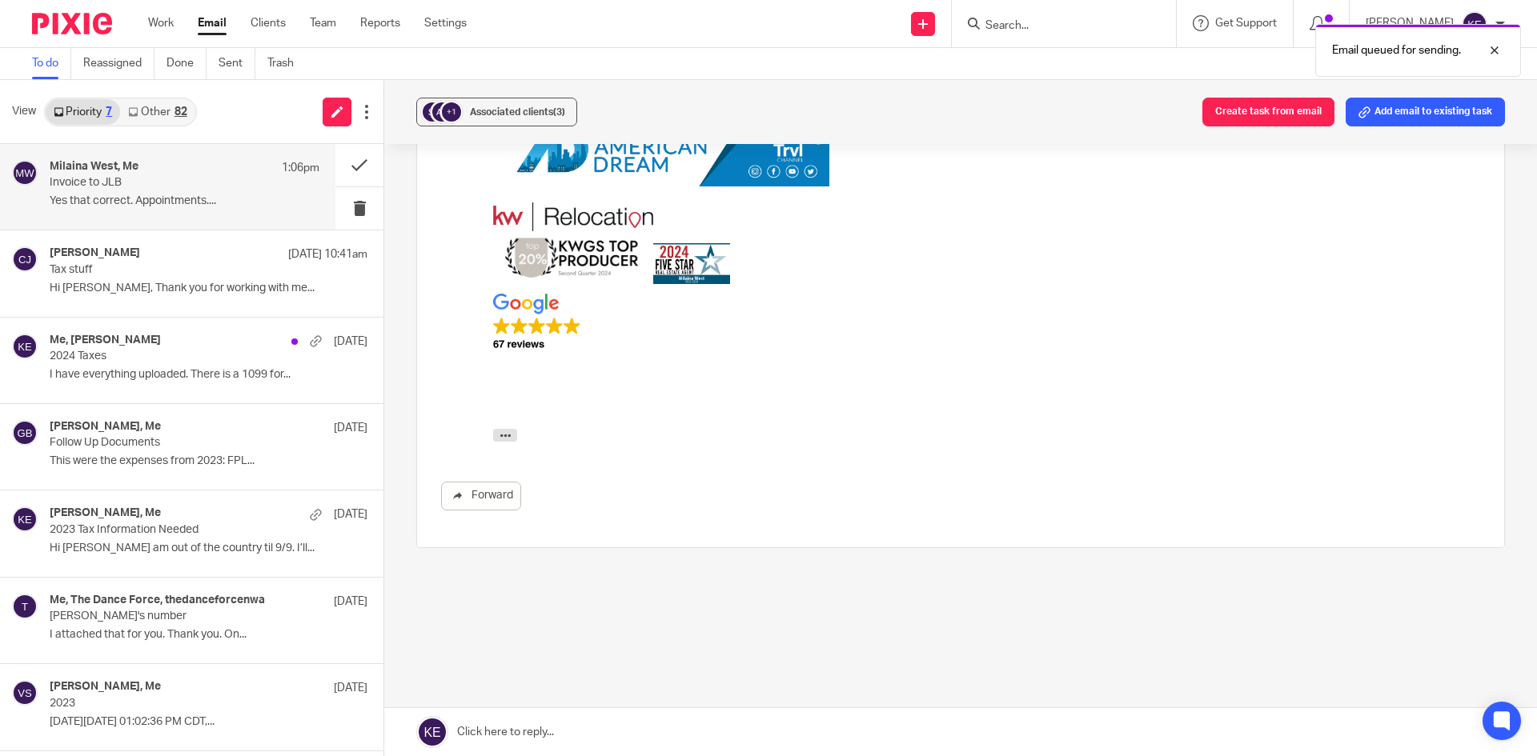
scroll to position [771, 0]
click at [351, 160] on button at bounding box center [359, 165] width 48 height 42
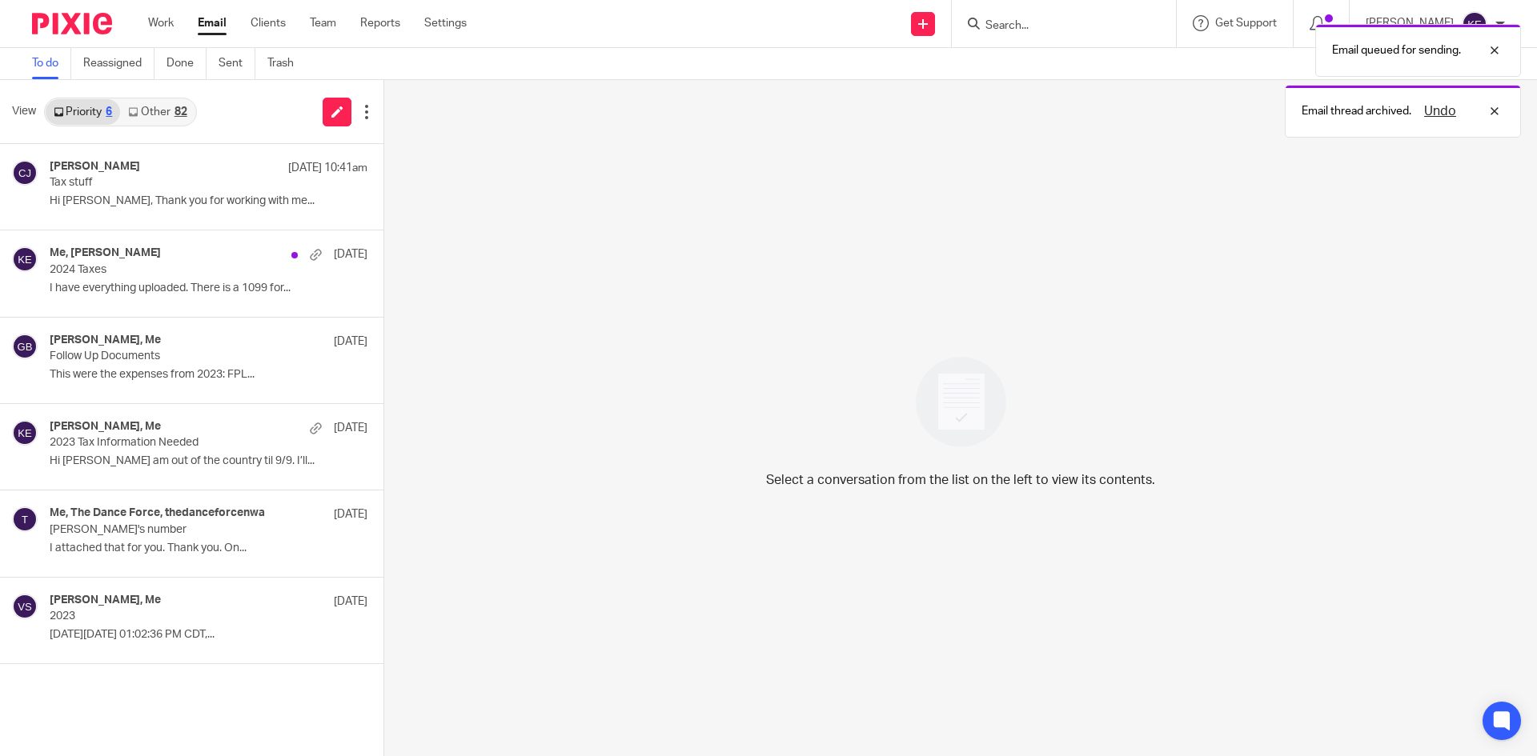
click at [160, 113] on link "Other 82" at bounding box center [157, 112] width 74 height 26
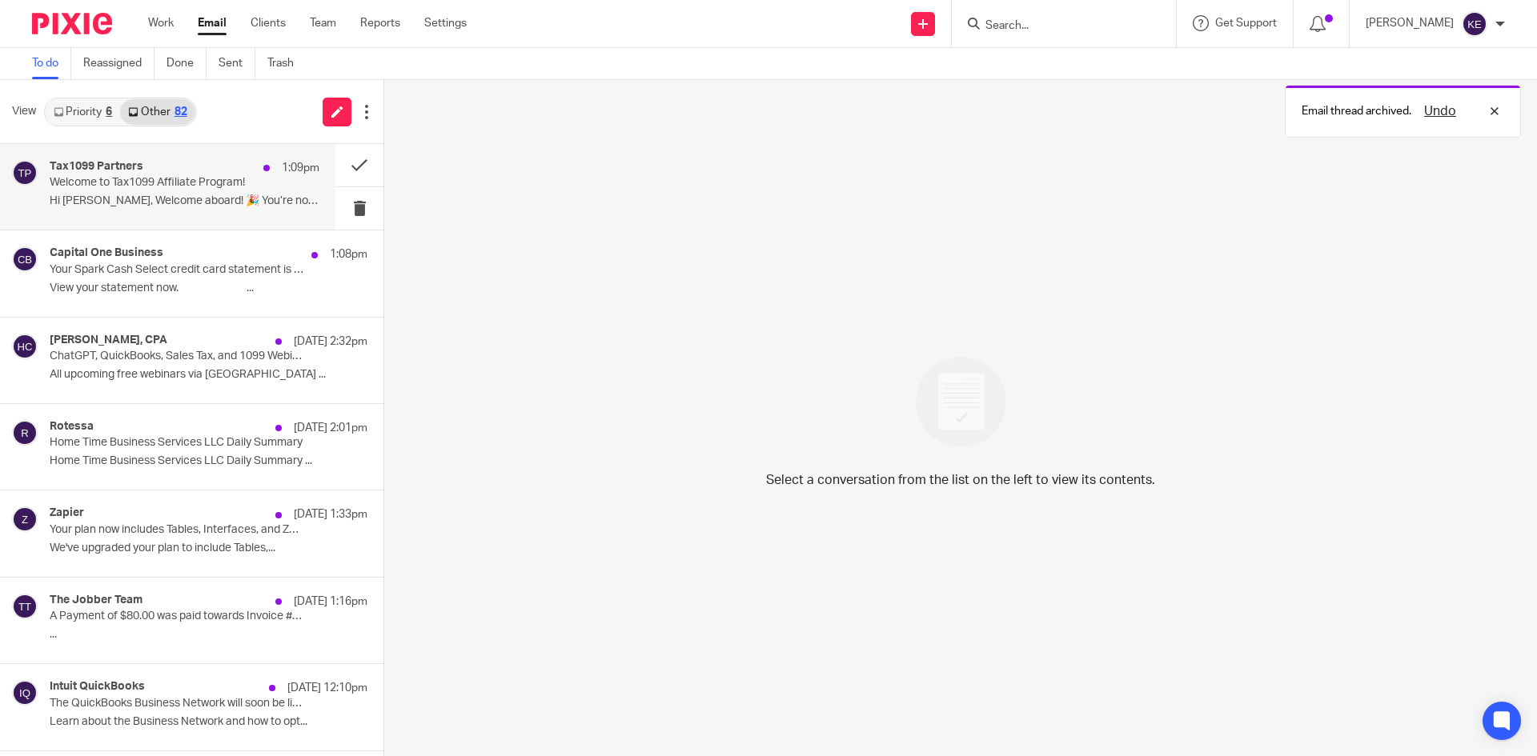
click at [172, 179] on p "Welcome to Tax1099 Affiliate Program!" at bounding box center [158, 183] width 216 height 14
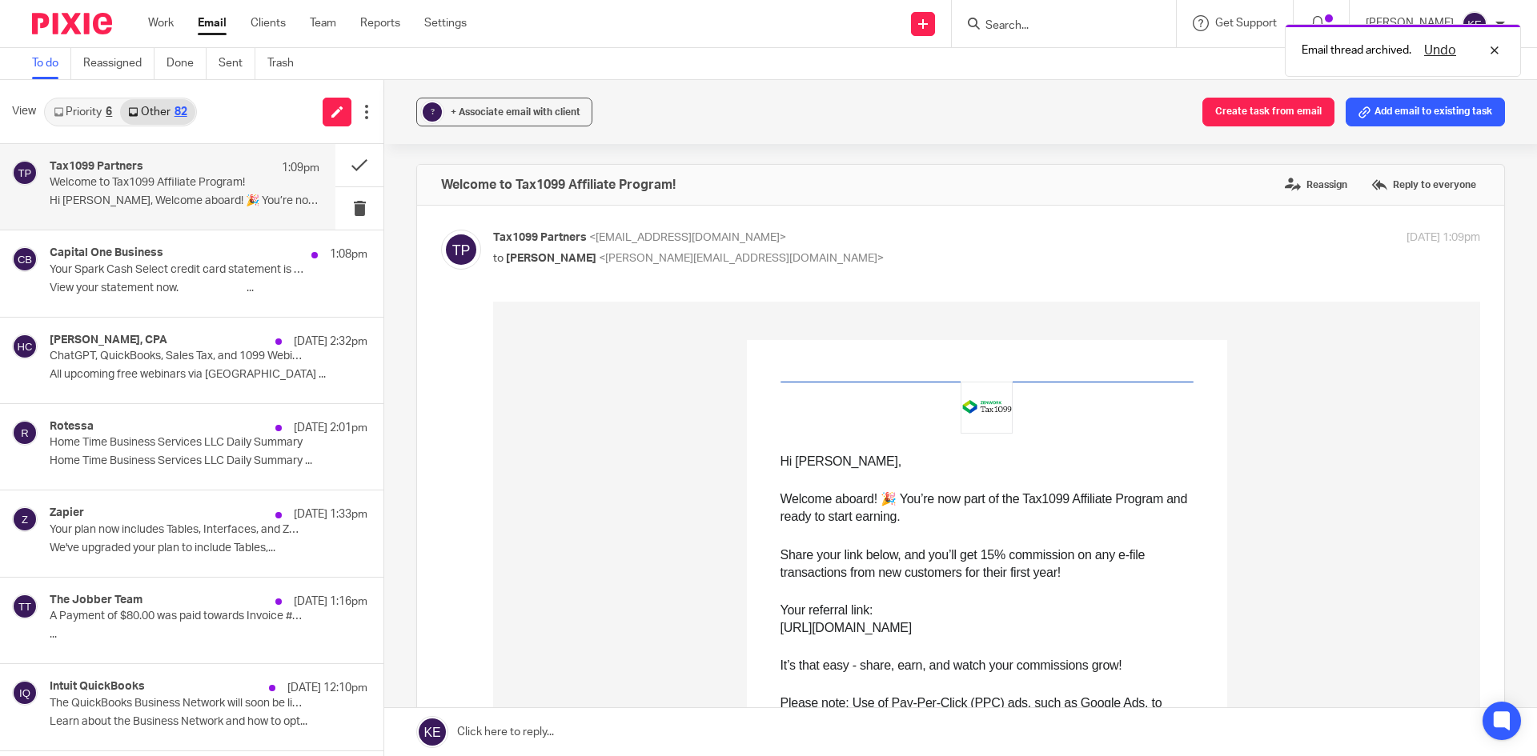
scroll to position [0, 0]
click at [214, 268] on p "Your Spark Cash Select credit card statement is ready" at bounding box center [158, 270] width 216 height 14
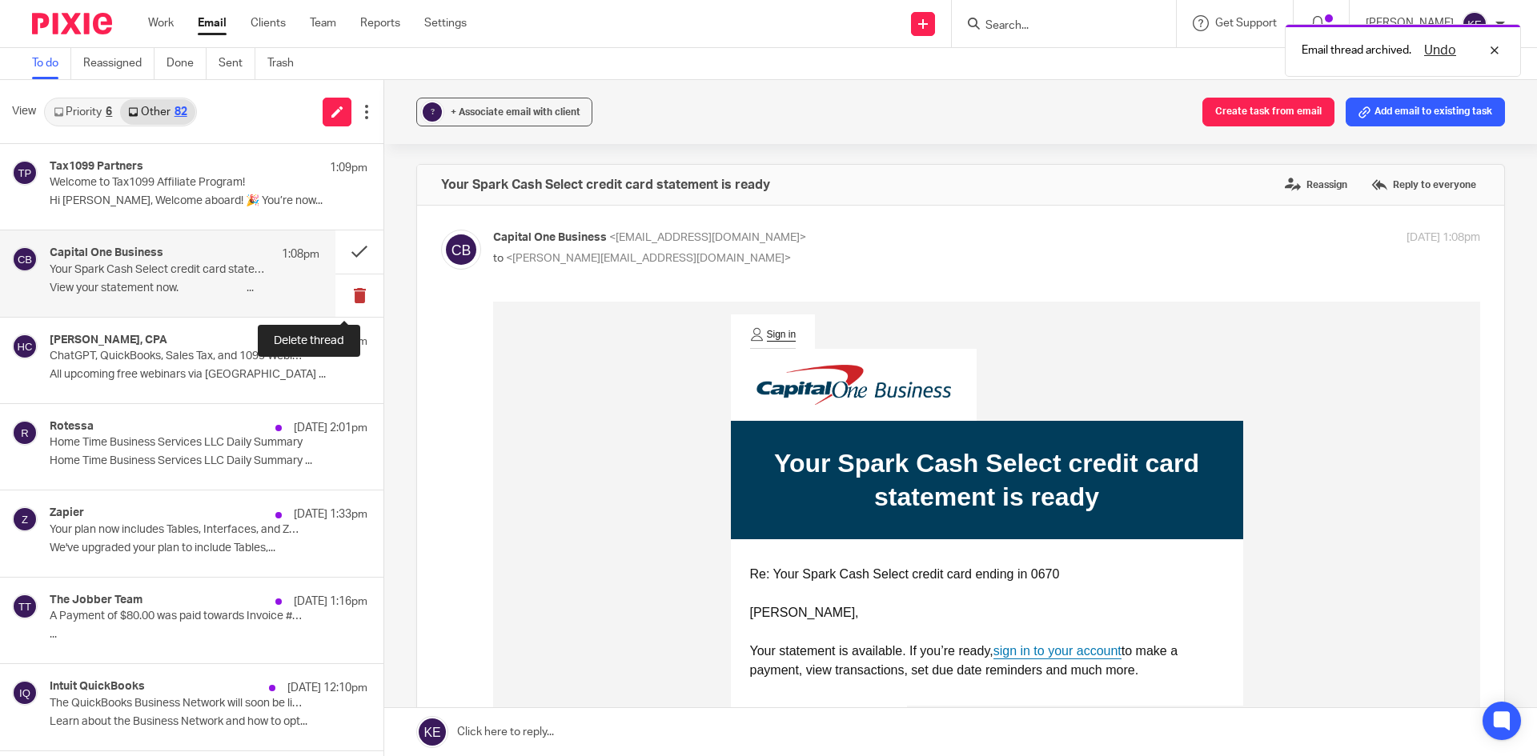
click at [339, 295] on button at bounding box center [359, 296] width 48 height 42
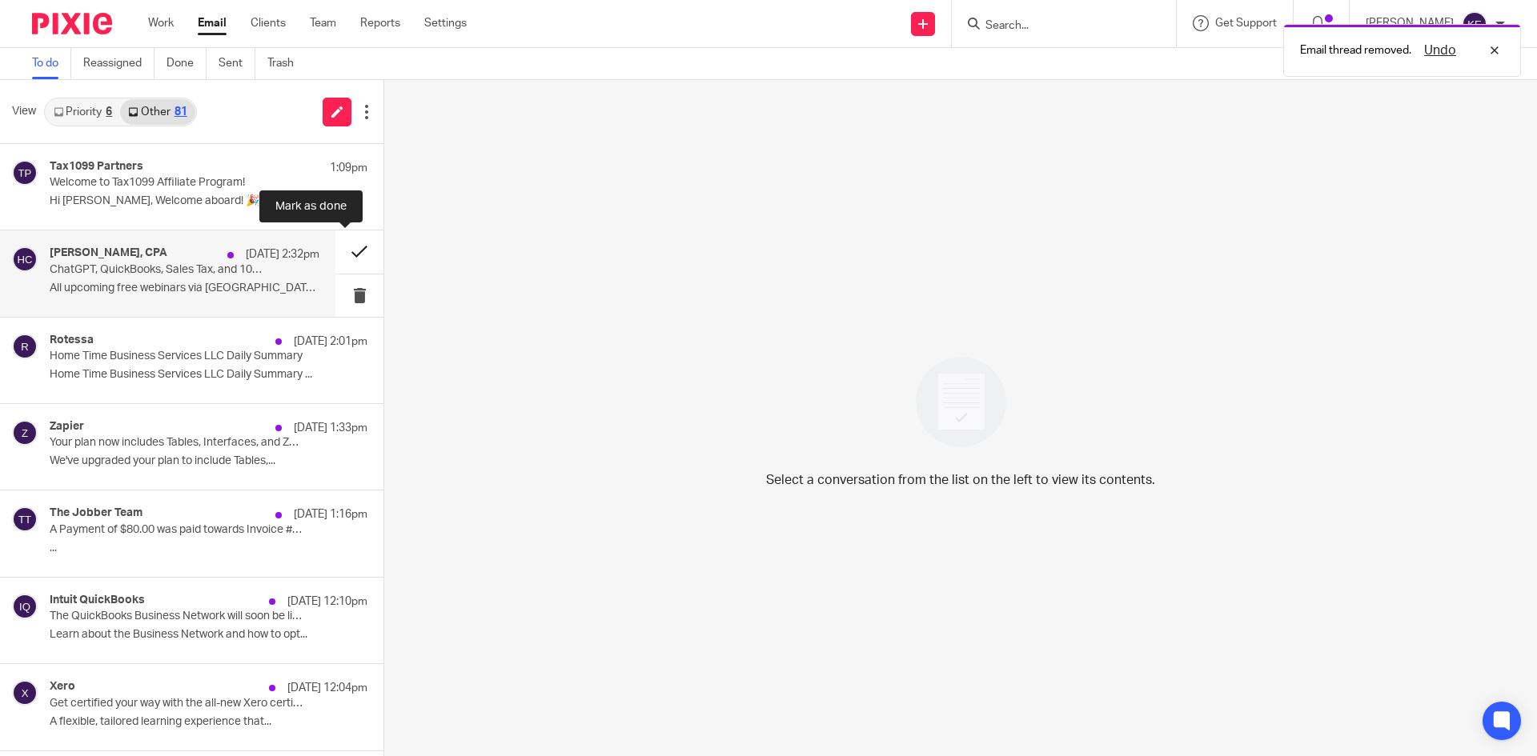
click at [346, 247] on button at bounding box center [359, 252] width 48 height 42
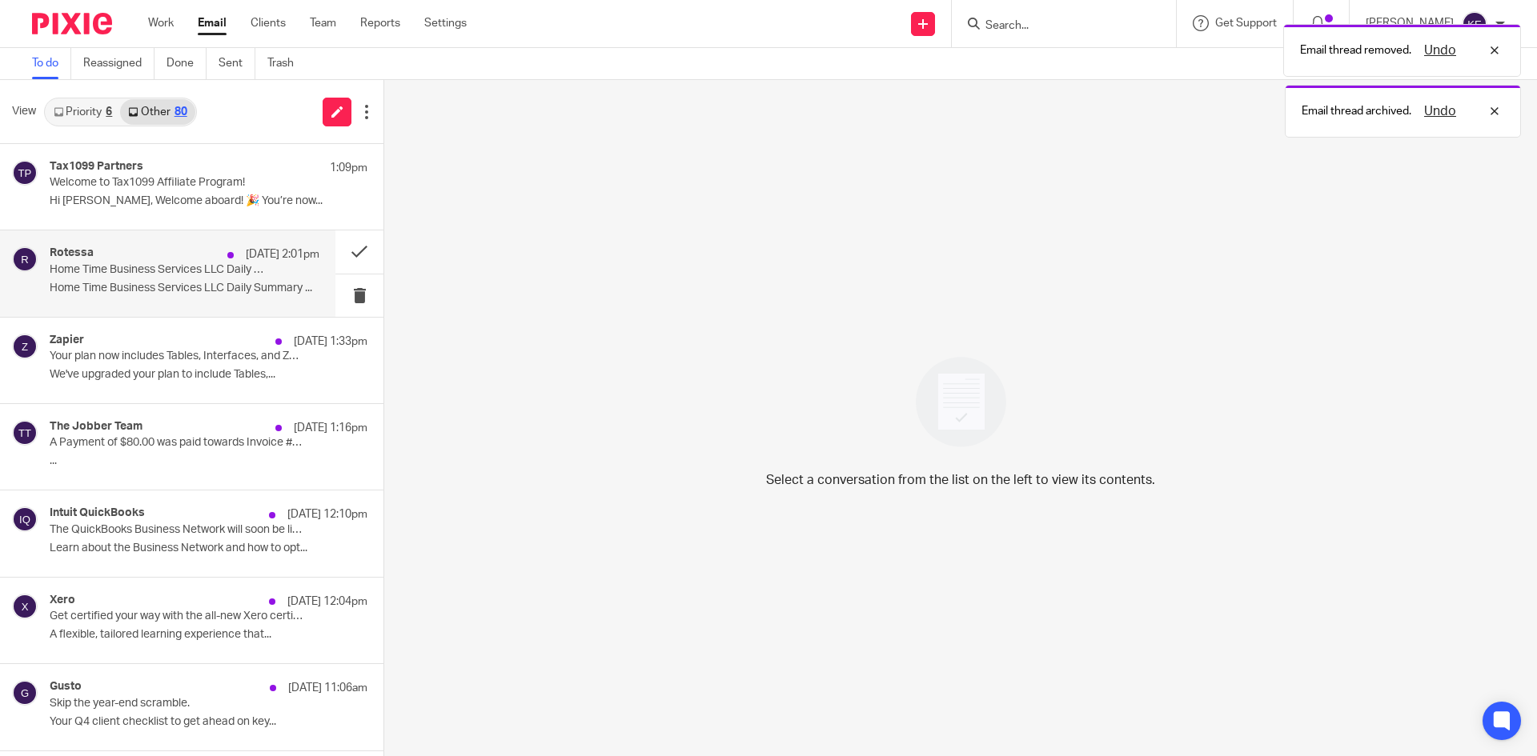
click at [211, 271] on p "Home Time Business Services LLC Daily Summary" at bounding box center [158, 270] width 216 height 14
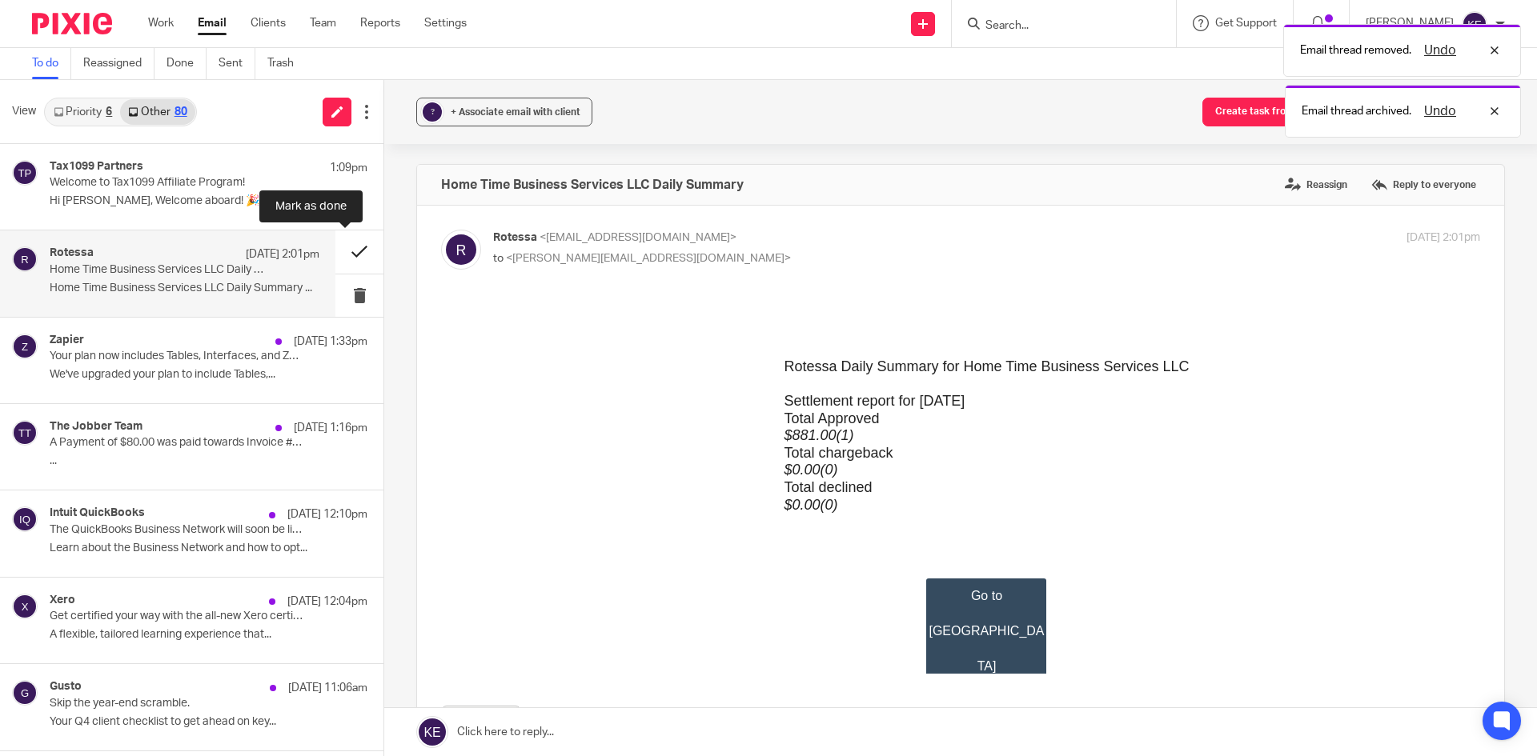
click at [358, 249] on button at bounding box center [359, 252] width 48 height 42
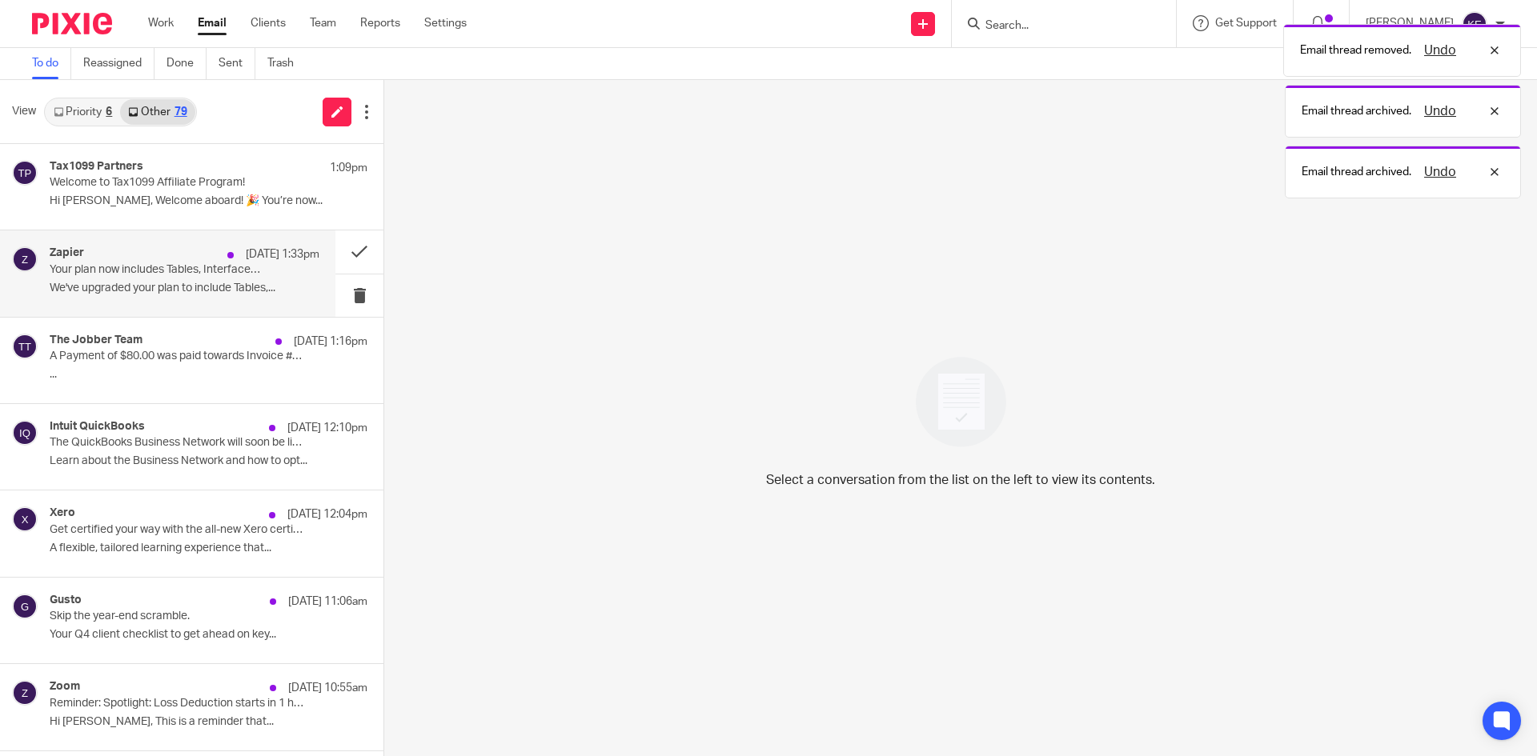
click at [193, 284] on p "We've upgraded your plan to include Tables,..." at bounding box center [185, 289] width 270 height 14
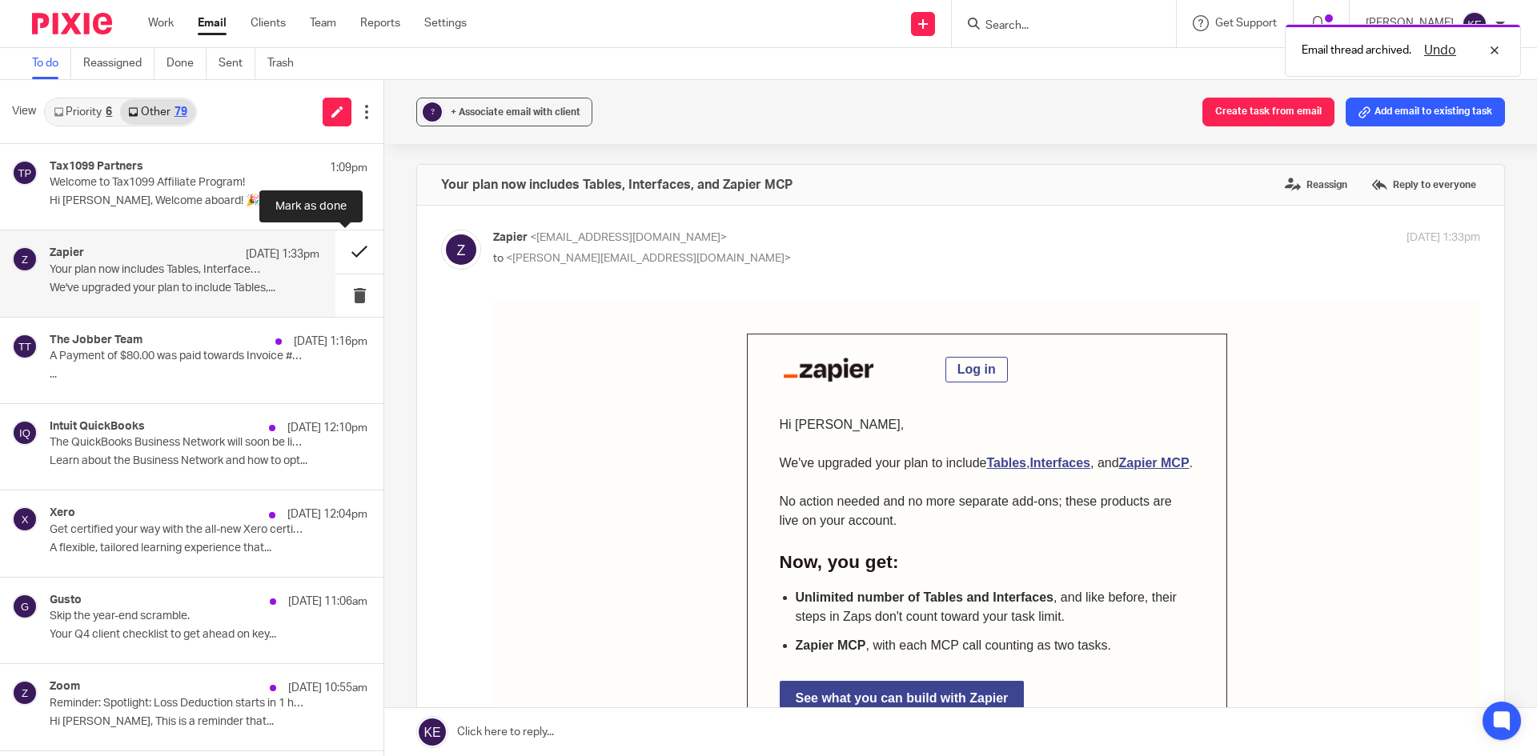
click at [335, 253] on button at bounding box center [359, 252] width 48 height 42
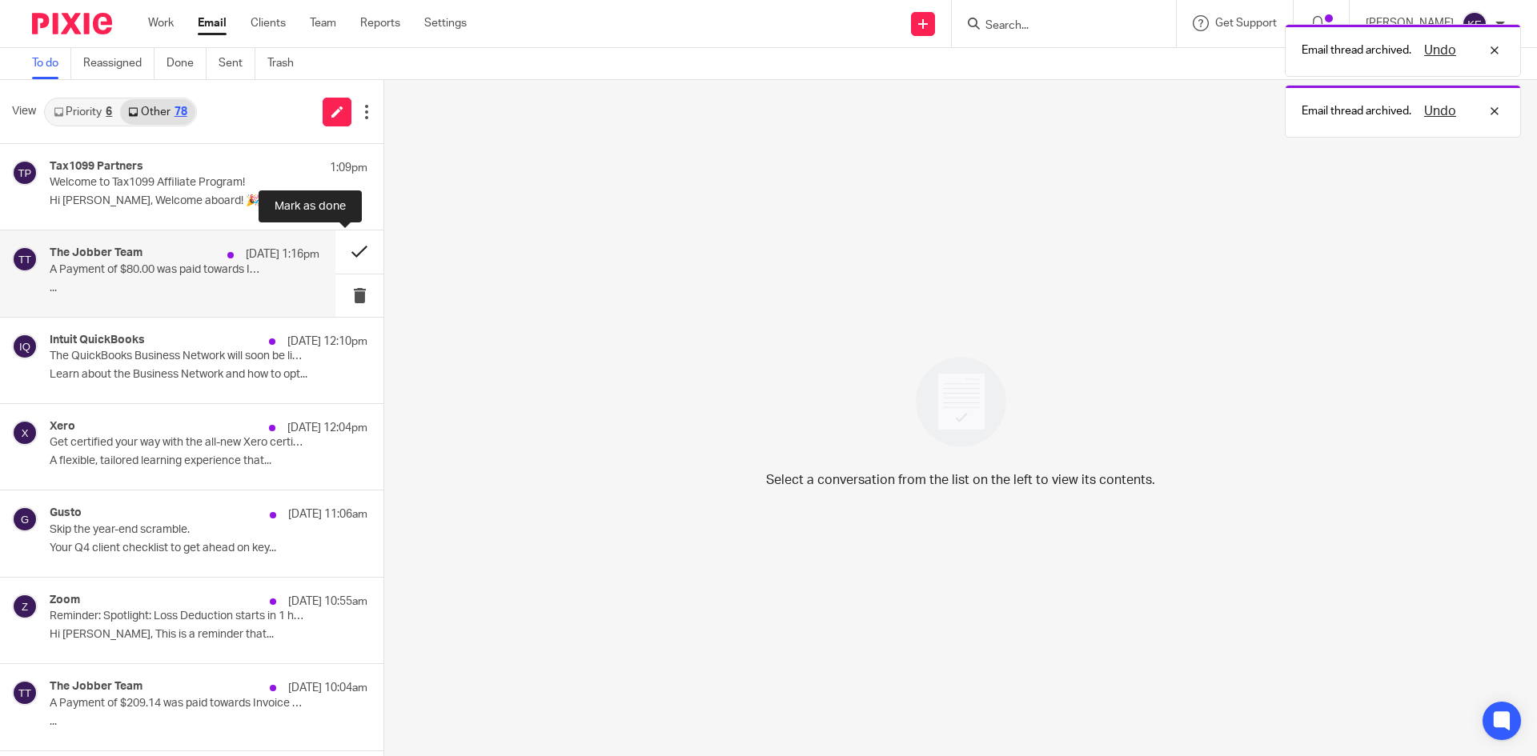
click at [335, 258] on button at bounding box center [359, 252] width 48 height 42
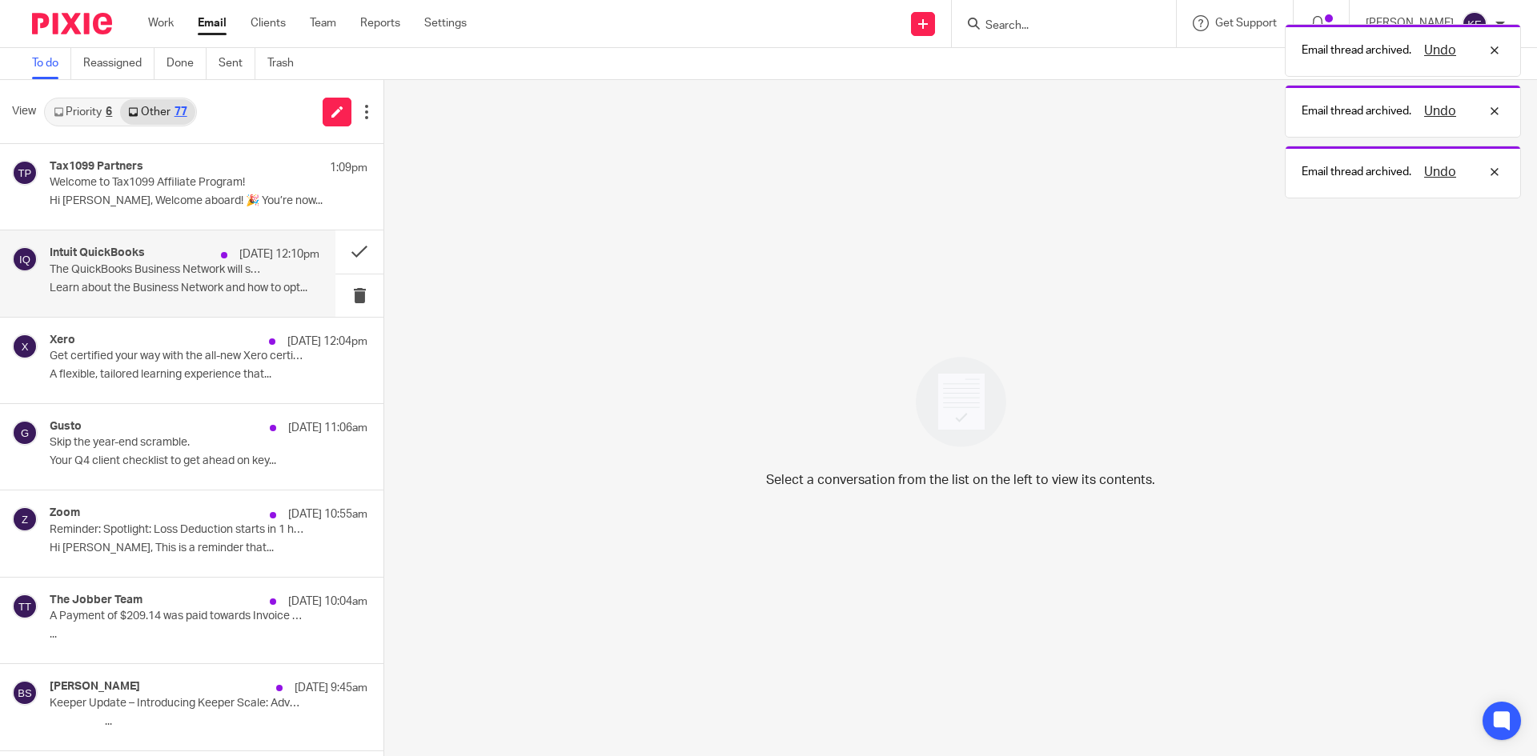
click at [221, 288] on p "Learn about the Business Network and how to opt..." at bounding box center [185, 289] width 270 height 14
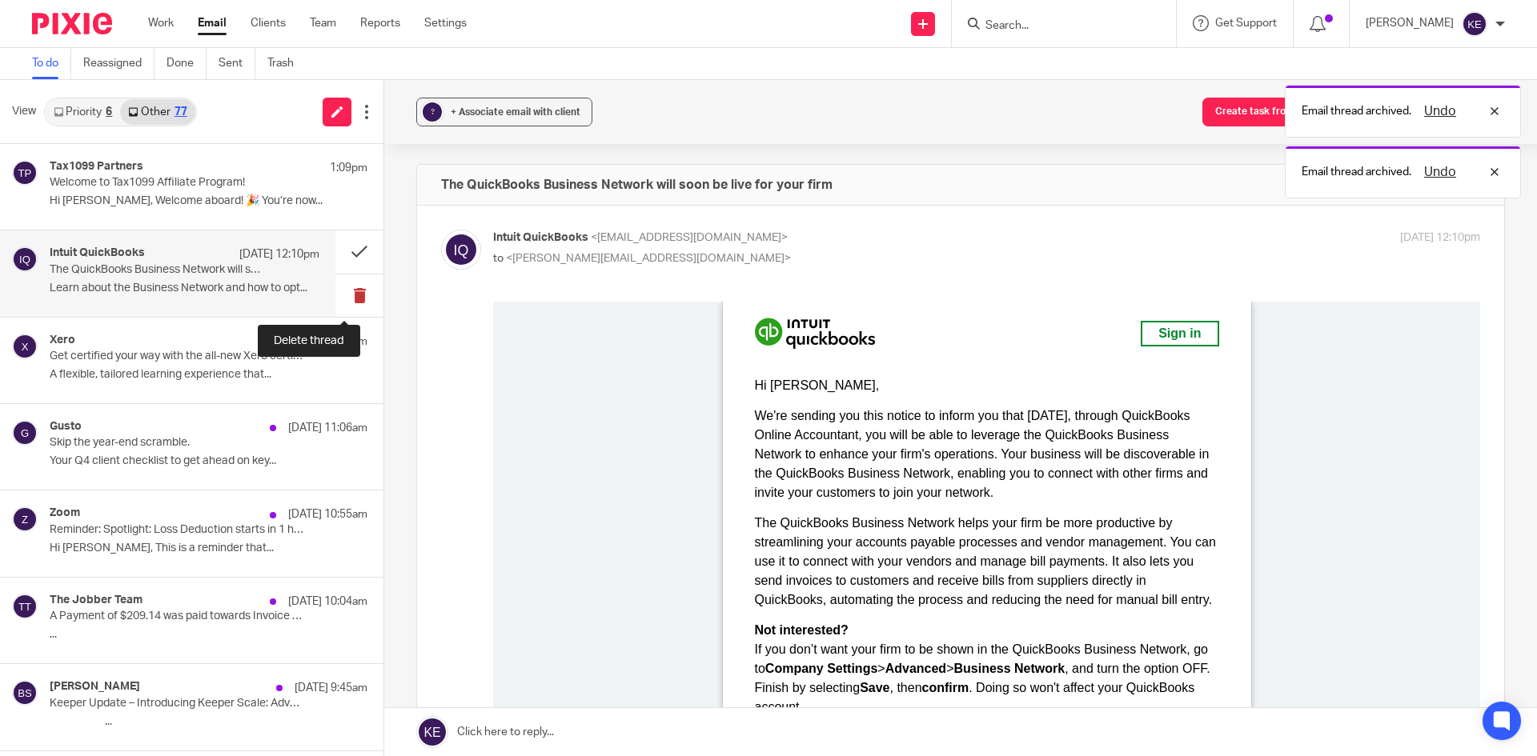
click at [342, 291] on button at bounding box center [359, 296] width 48 height 42
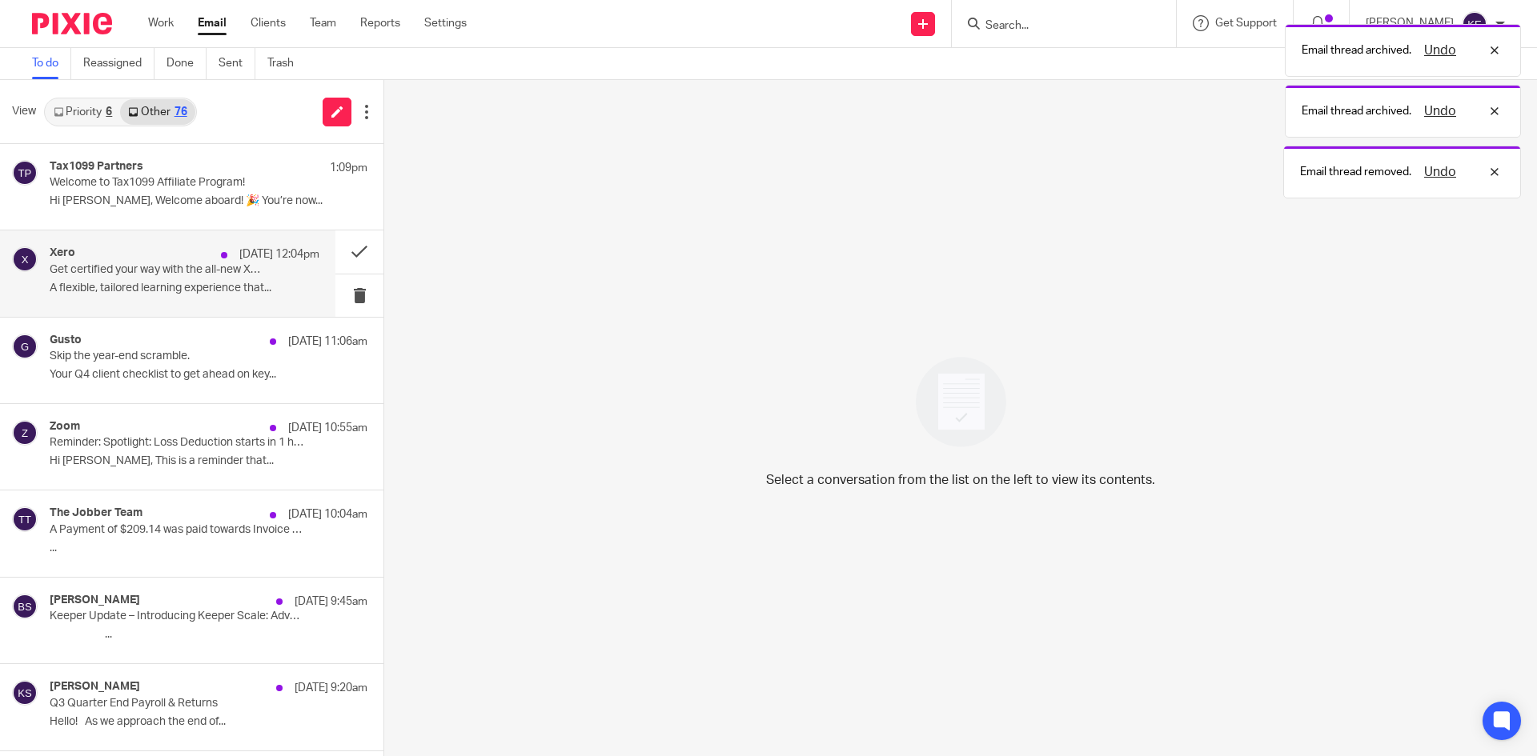
click at [234, 288] on p "A flexible, tailored learning experience that..." at bounding box center [185, 289] width 270 height 14
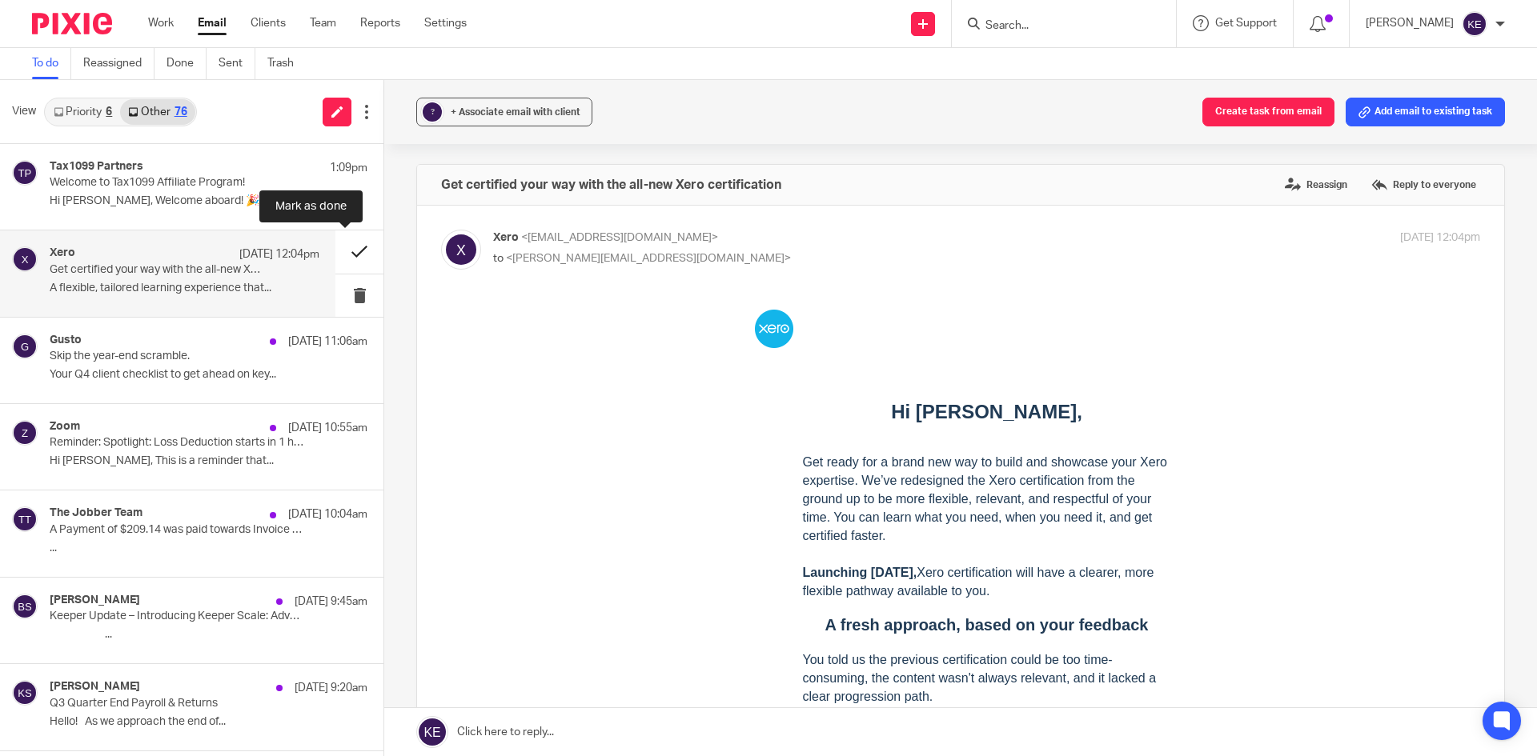
click at [335, 246] on button at bounding box center [359, 252] width 48 height 42
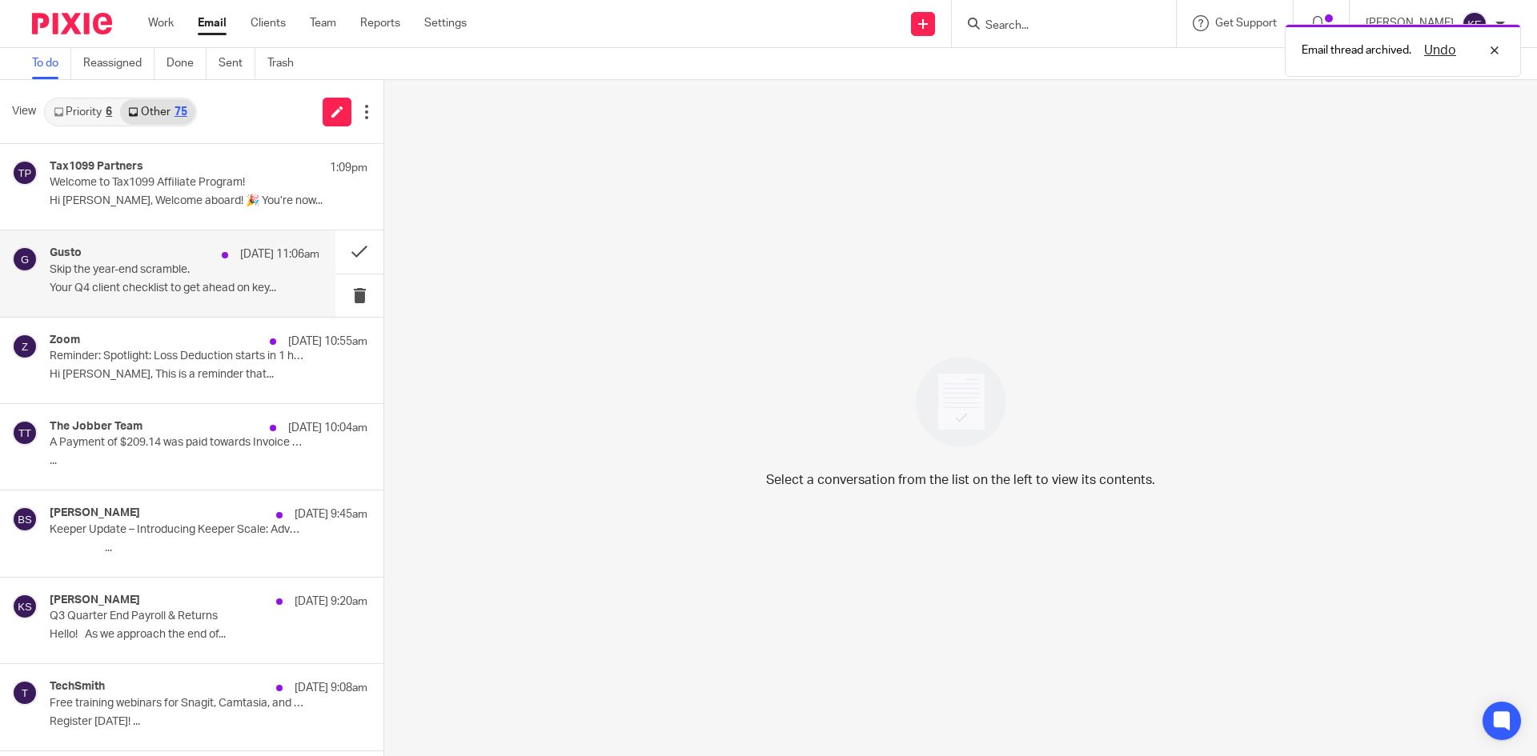
click at [185, 271] on p "Skip the year-end scramble." at bounding box center [158, 270] width 216 height 14
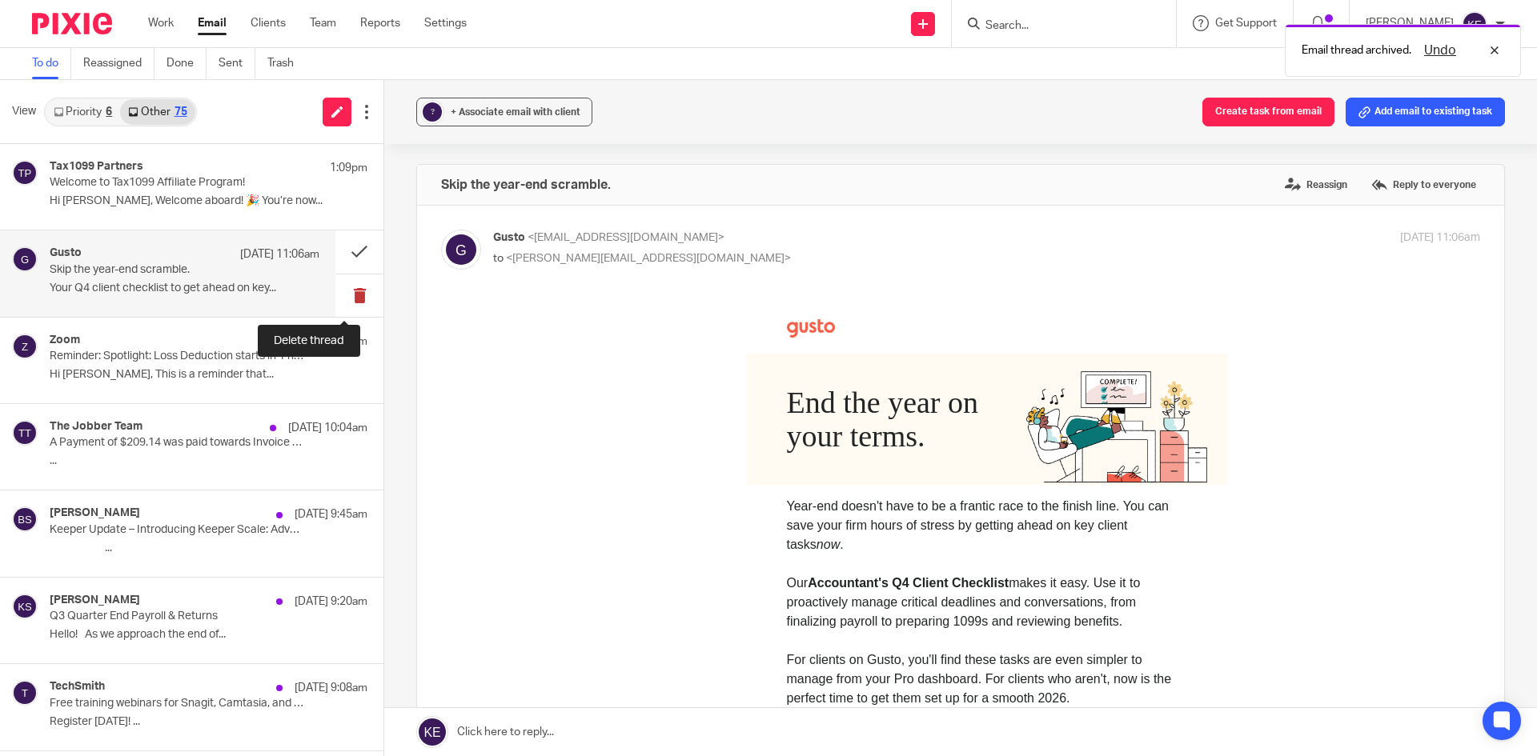
click at [343, 288] on button at bounding box center [359, 296] width 48 height 42
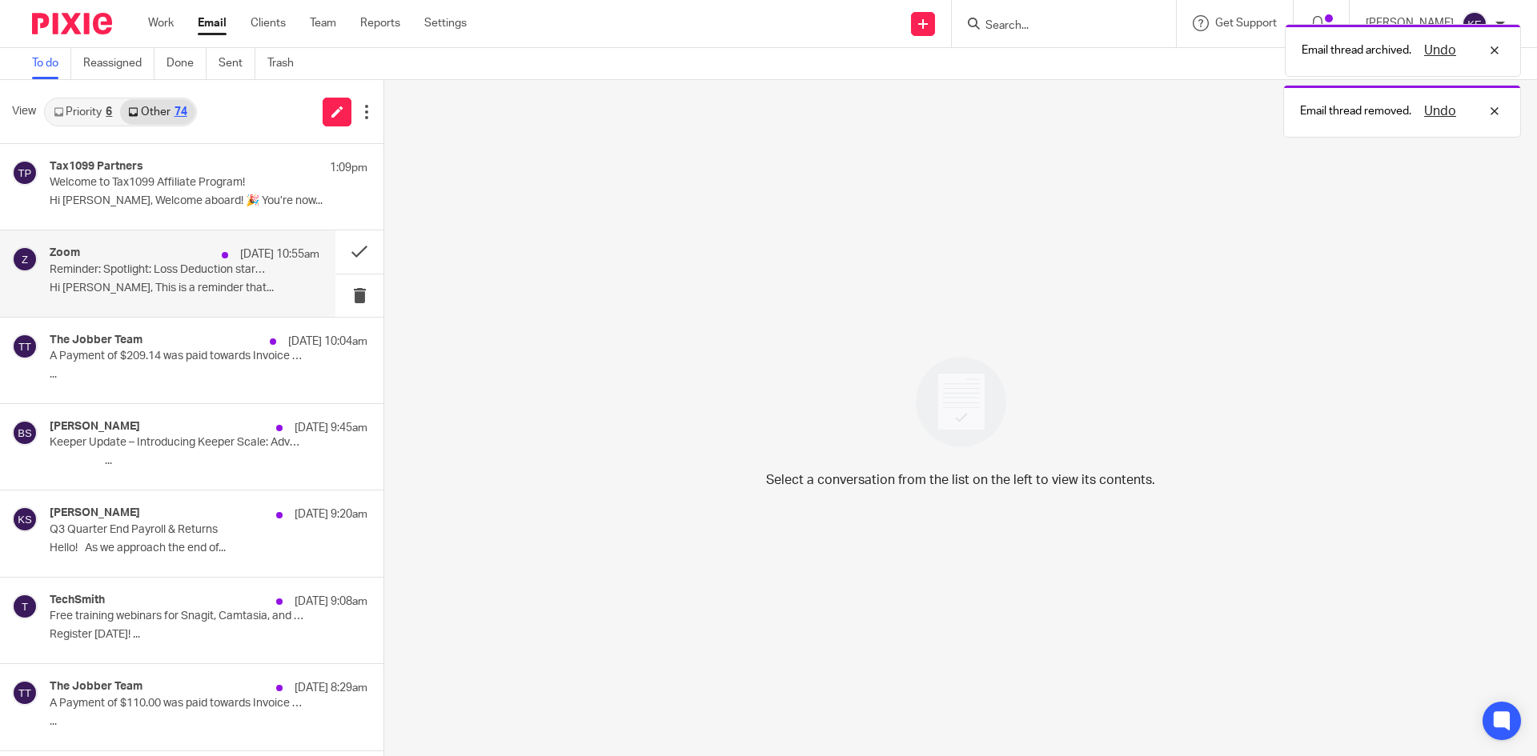
click at [230, 282] on p "Hi [PERSON_NAME], This is a reminder that..." at bounding box center [185, 289] width 270 height 14
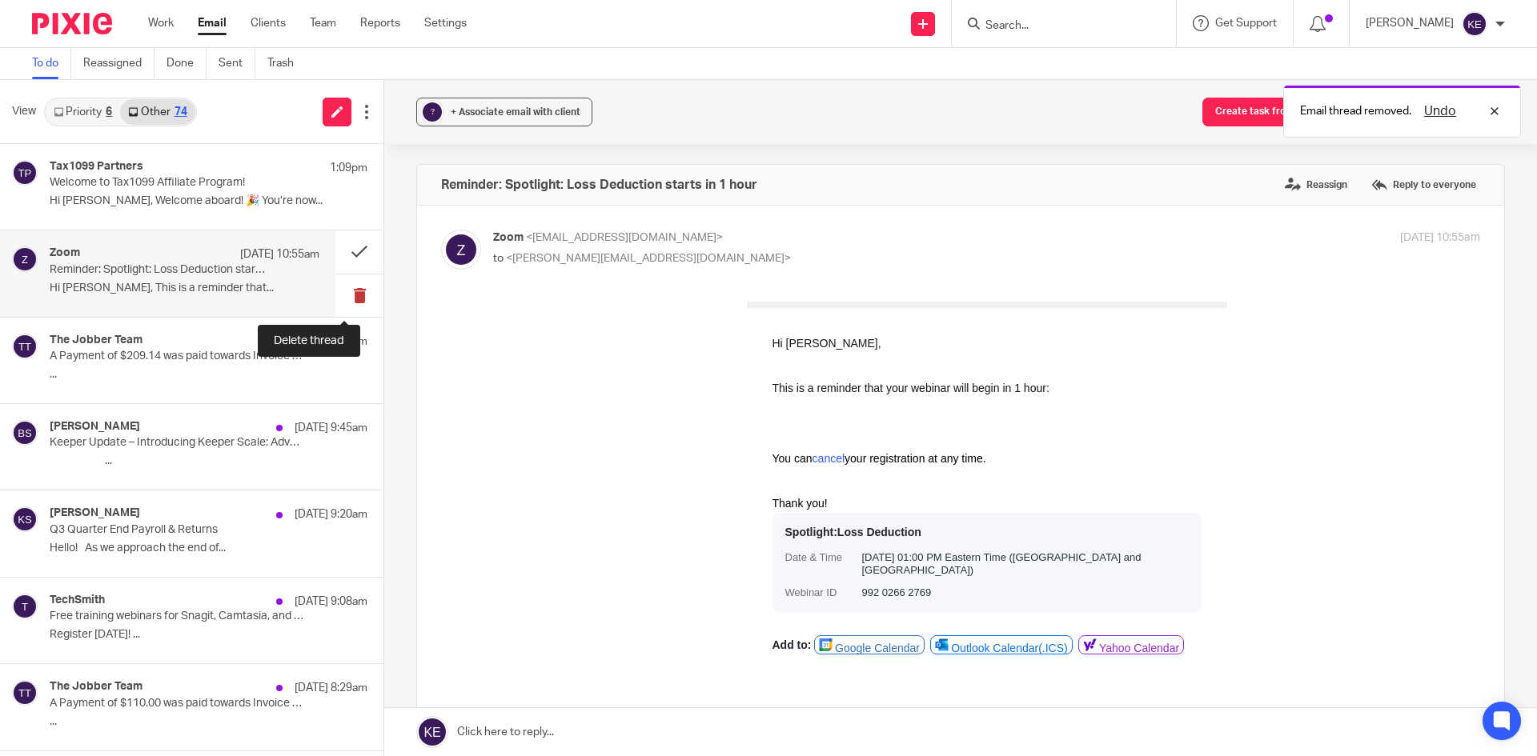
click at [340, 291] on button at bounding box center [359, 296] width 48 height 42
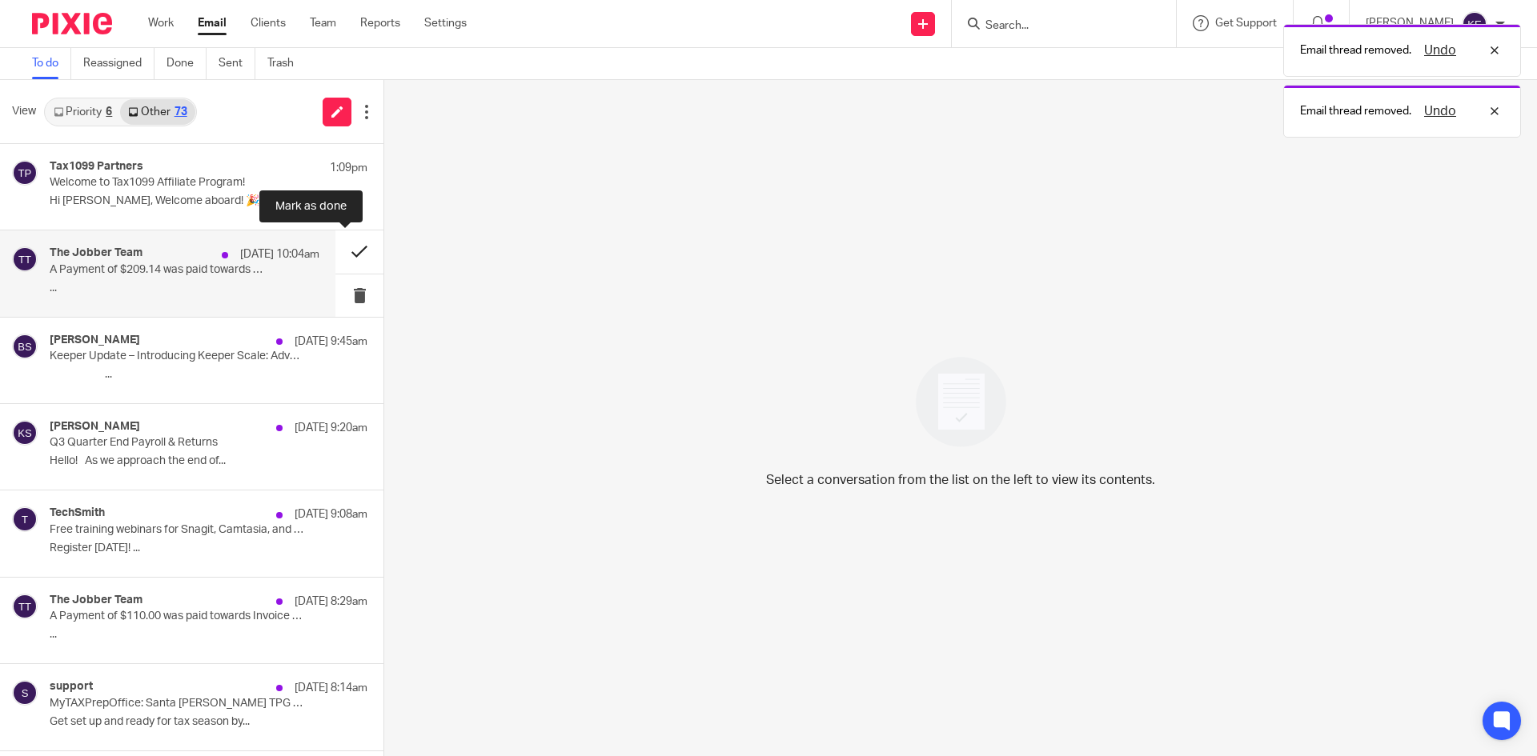
click at [339, 250] on button at bounding box center [359, 252] width 48 height 42
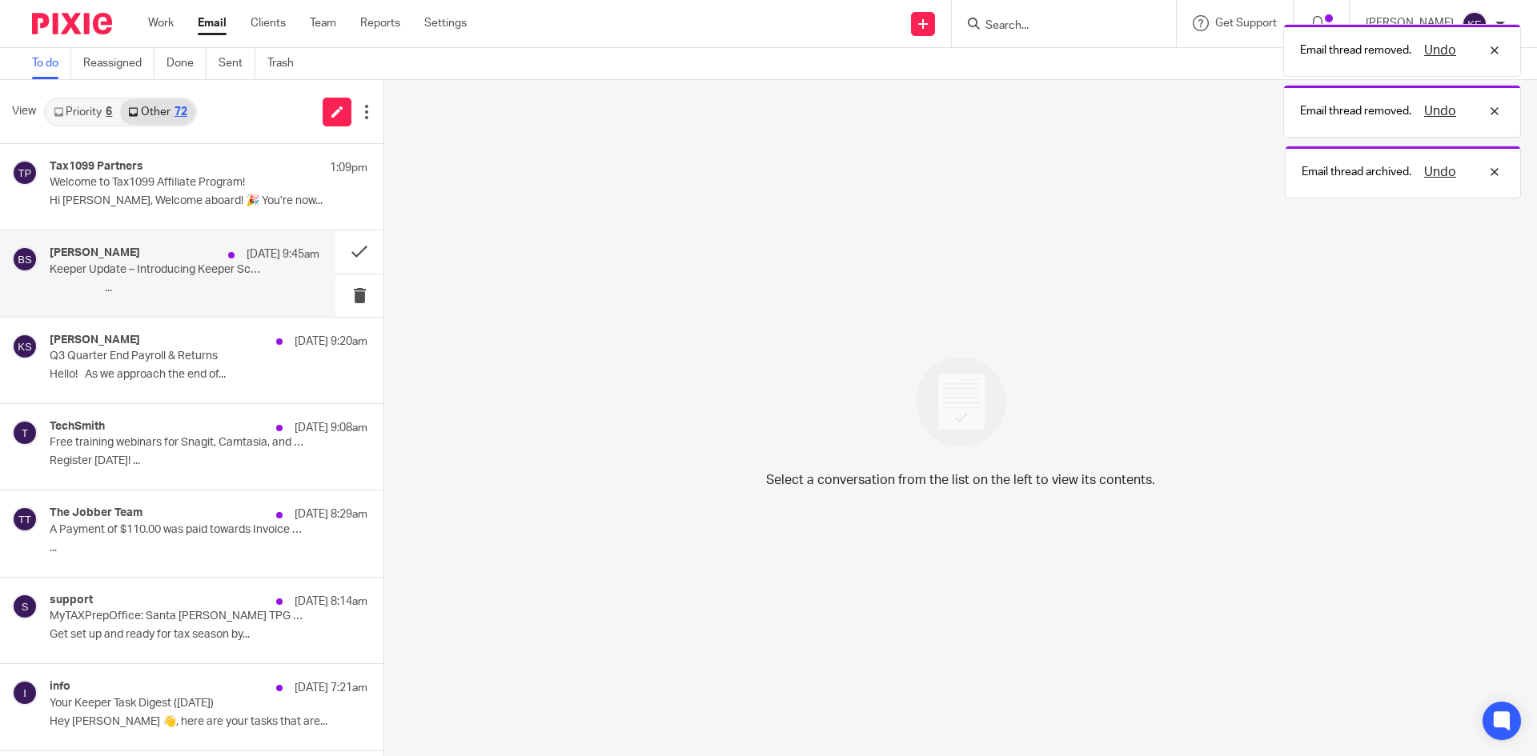
click at [254, 267] on div "Ben Stein Sep 18 9:45am Keeper Update – Introducing Keeper Scale: Advanced Clos…" at bounding box center [185, 274] width 270 height 54
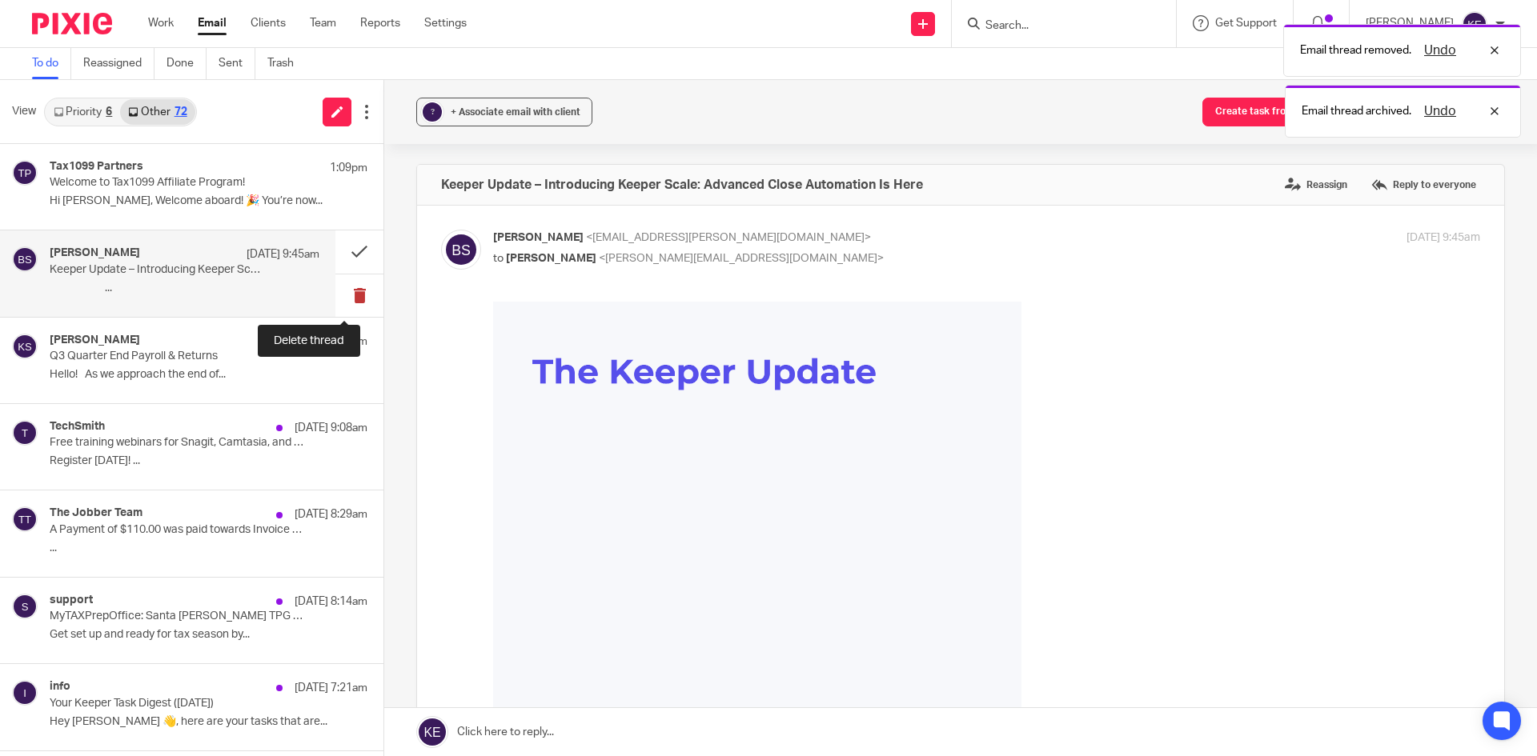
click at [345, 289] on button at bounding box center [359, 296] width 48 height 42
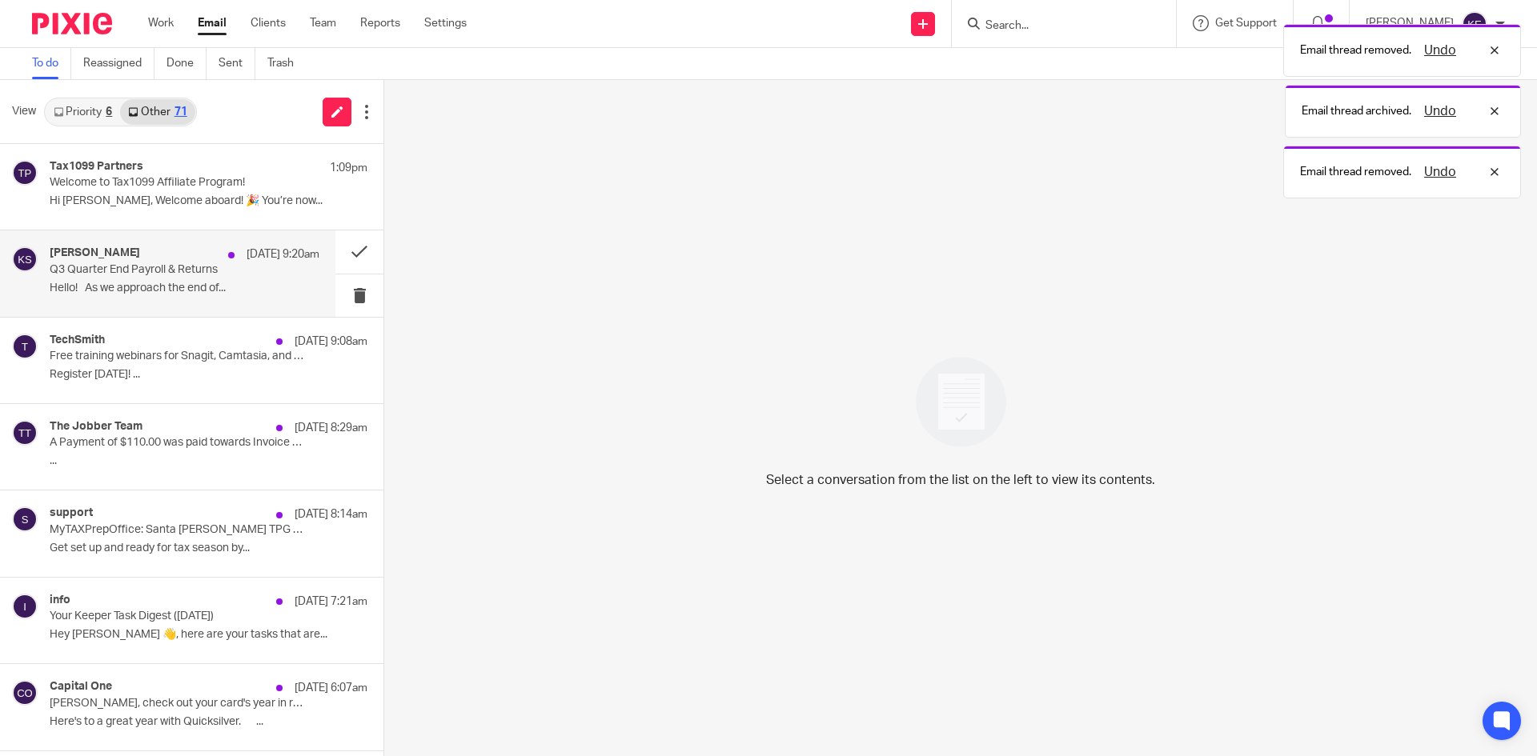
click at [236, 283] on p "Hello! As we approach the end of..." at bounding box center [185, 289] width 270 height 14
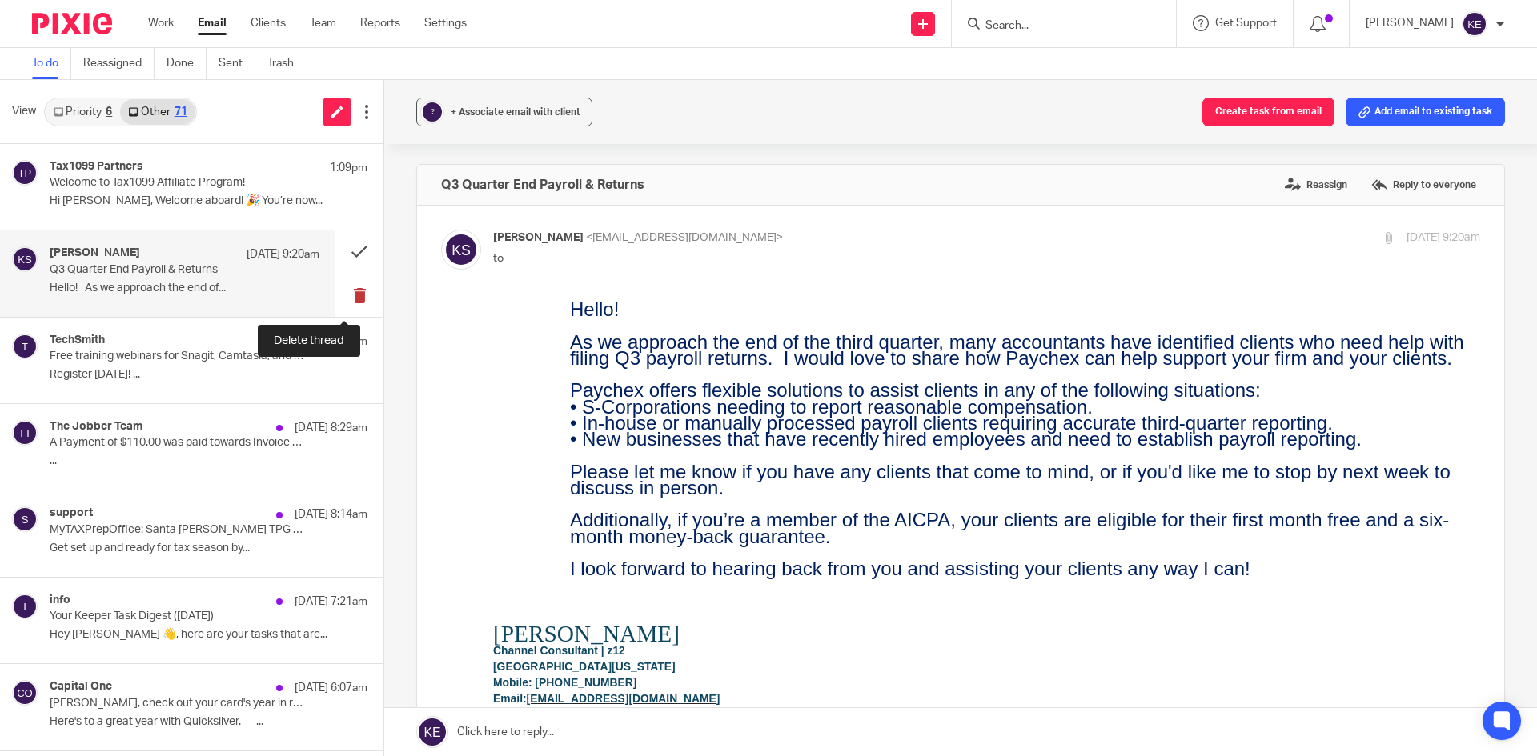
click at [337, 292] on button at bounding box center [359, 296] width 48 height 42
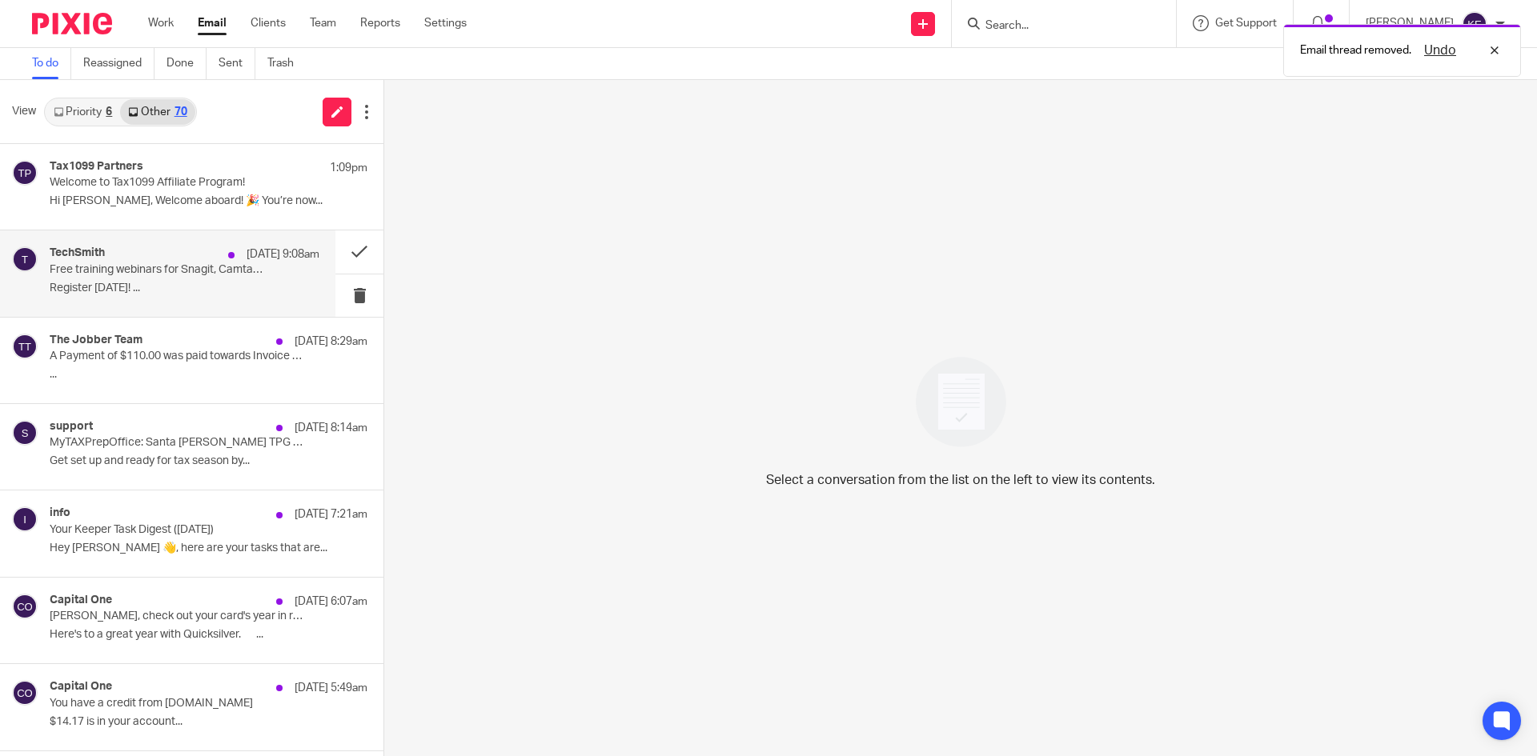
click at [244, 291] on p "Register today! ..." at bounding box center [185, 289] width 270 height 14
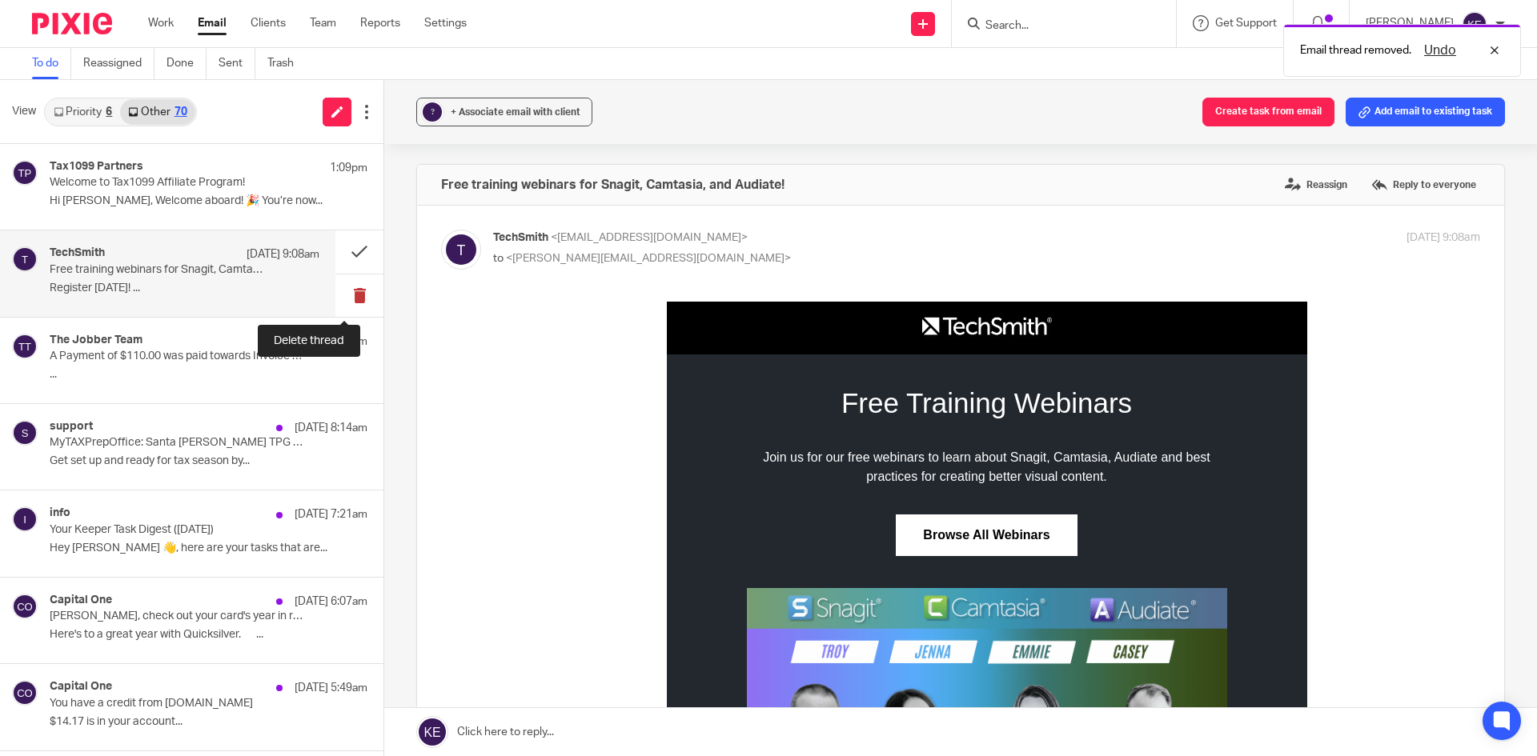
click at [341, 291] on button at bounding box center [359, 296] width 48 height 42
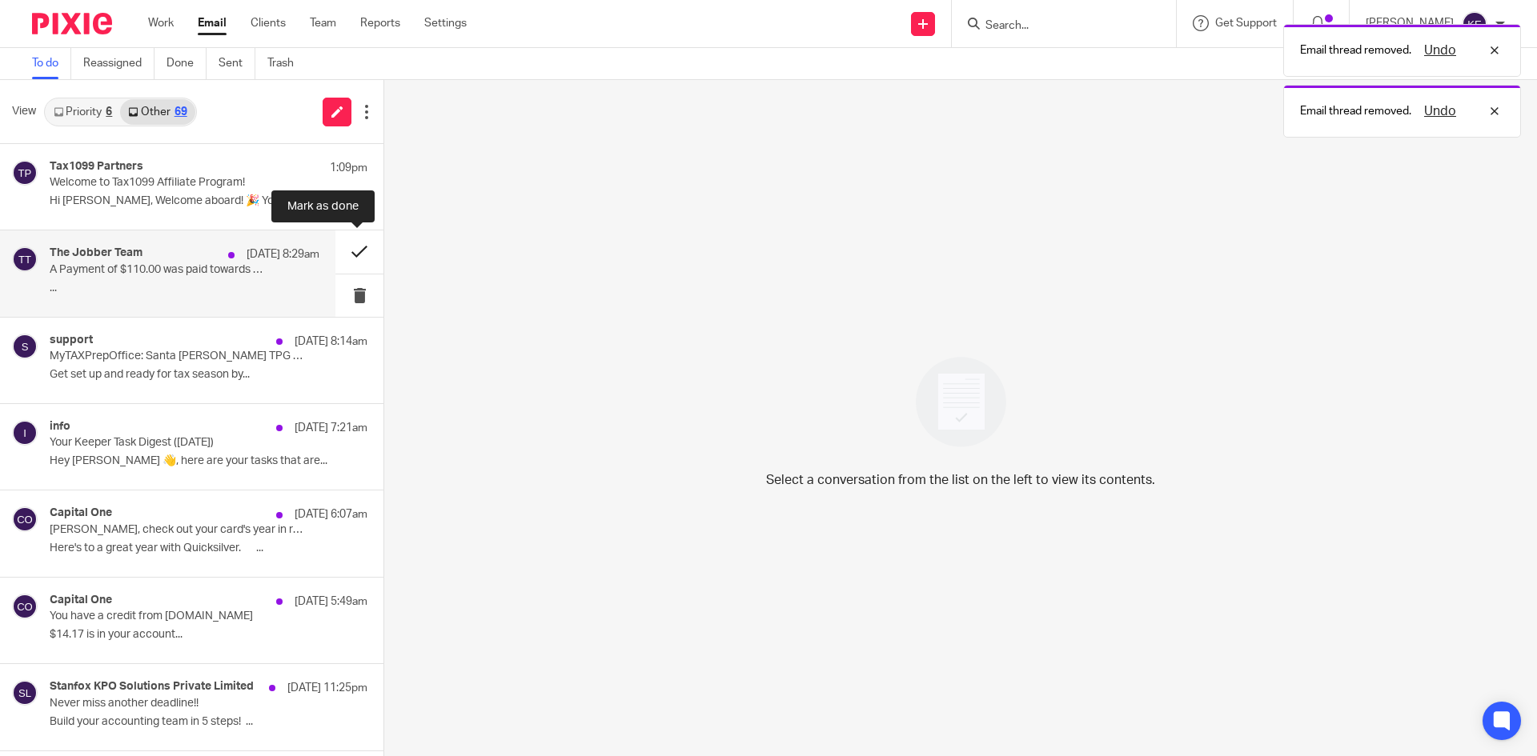
click at [344, 255] on button at bounding box center [359, 252] width 48 height 42
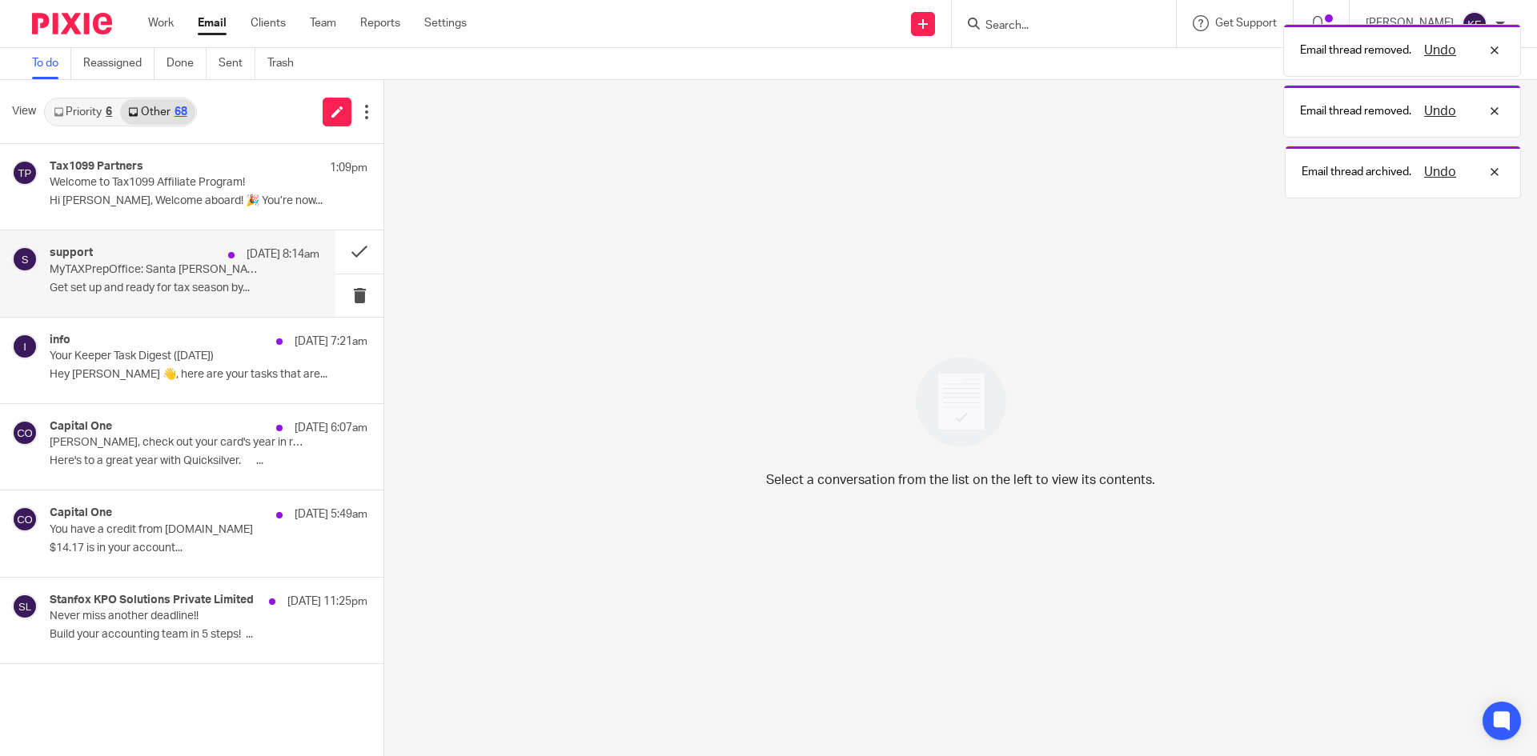
click at [266, 299] on div "support Sep 18 8:14am MyTAXPrepOffice: Santa Barbara TPG Bank Enrollment Is Now…" at bounding box center [185, 274] width 270 height 54
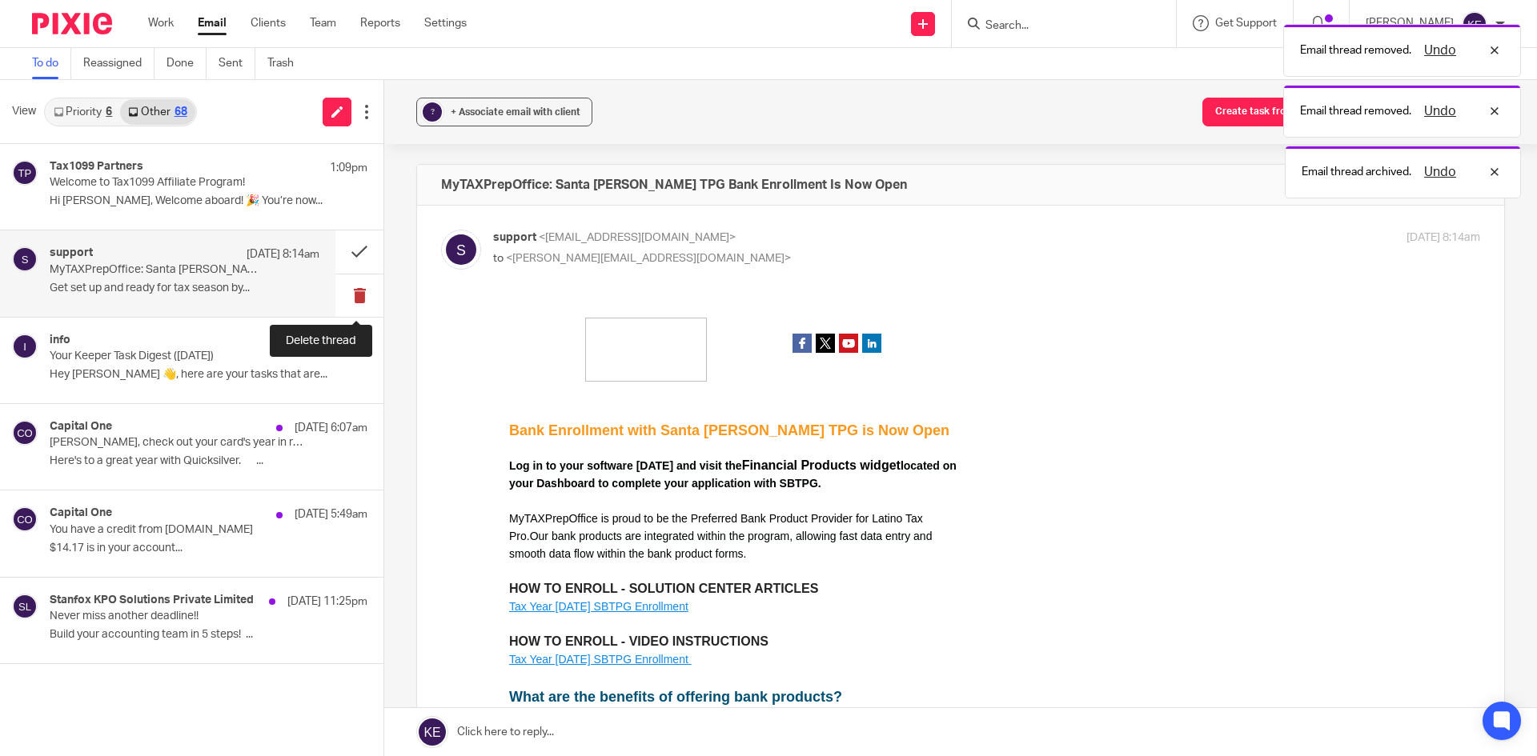
click at [352, 294] on button at bounding box center [359, 296] width 48 height 42
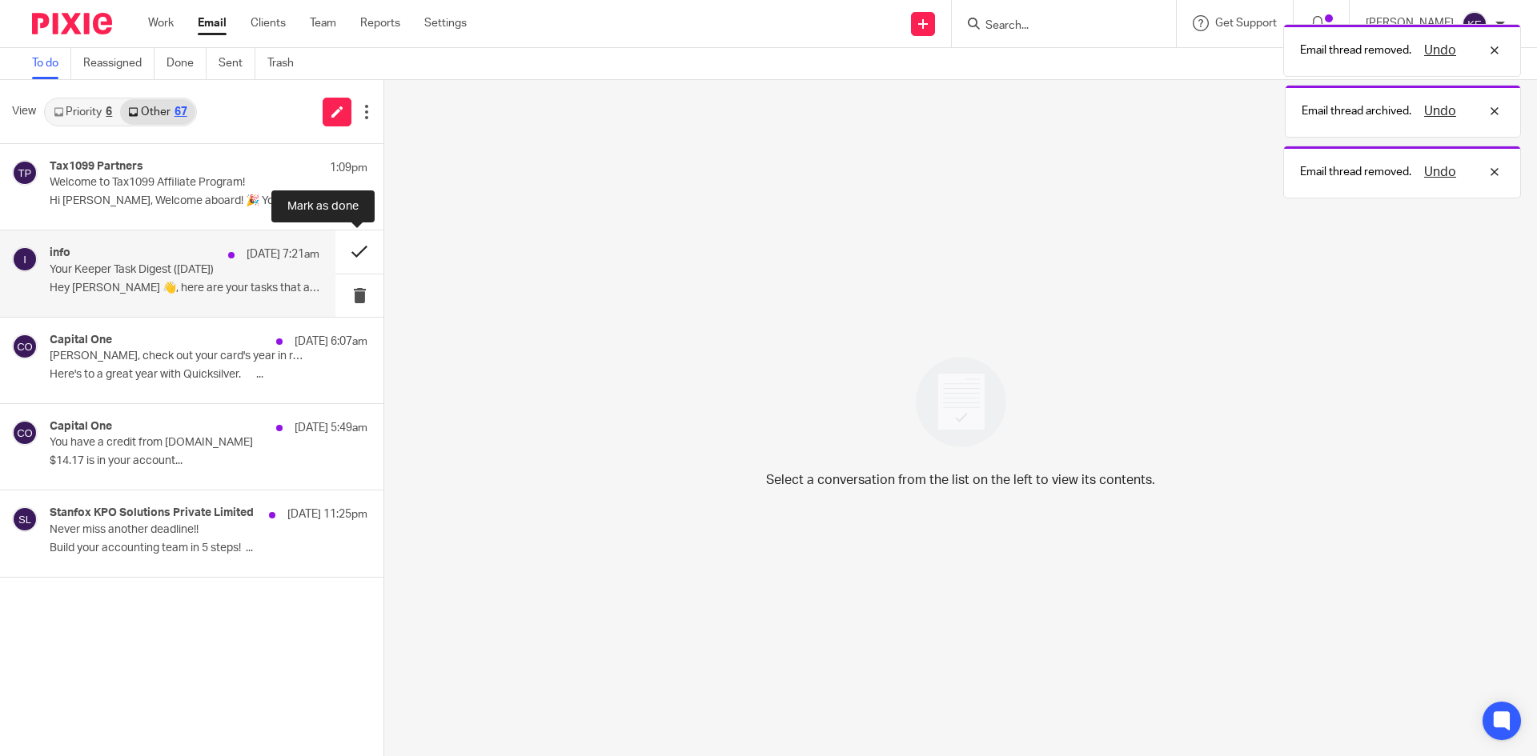
click at [362, 254] on button at bounding box center [359, 252] width 48 height 42
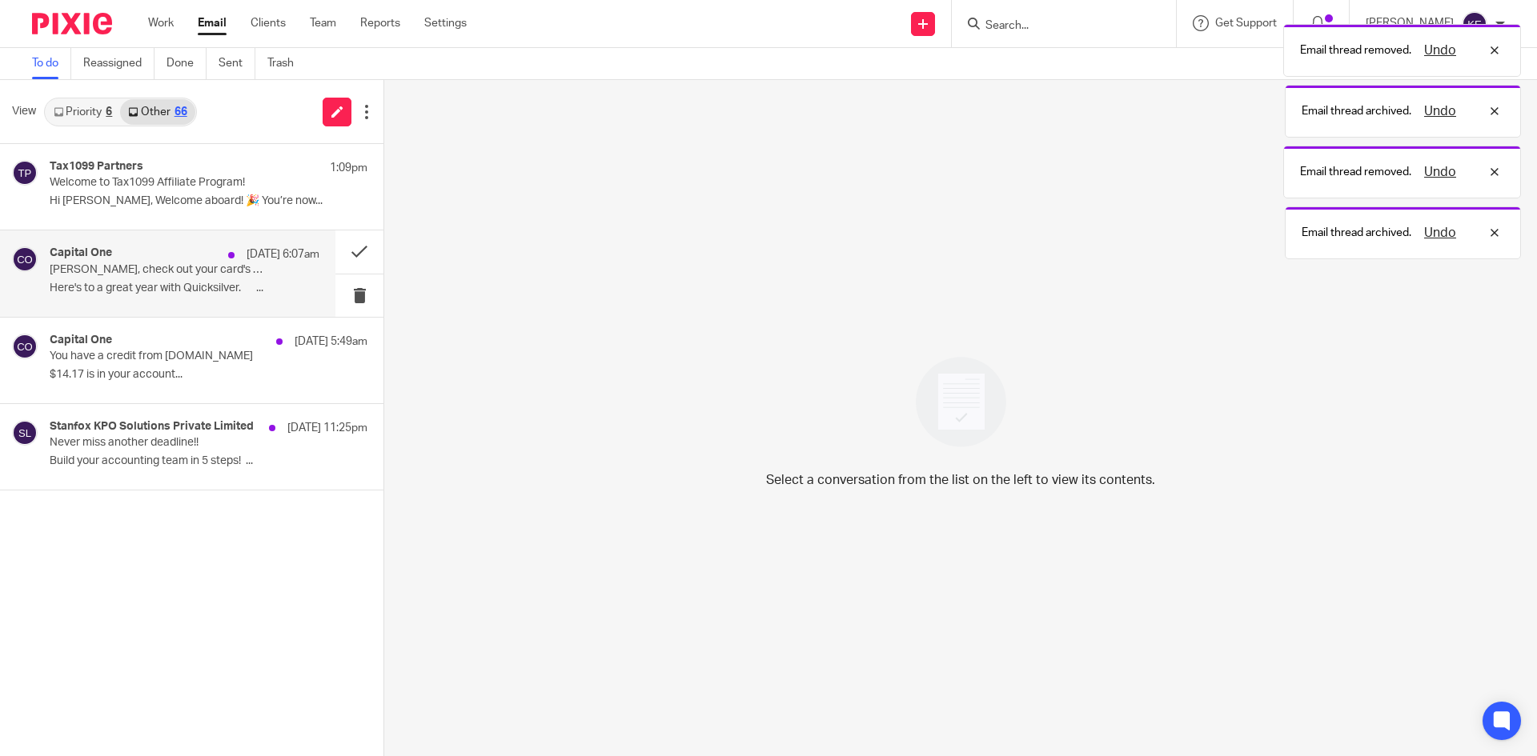
click at [243, 283] on p "Here's to a great year with Quicksilver. ͏  ͏..." at bounding box center [185, 289] width 270 height 14
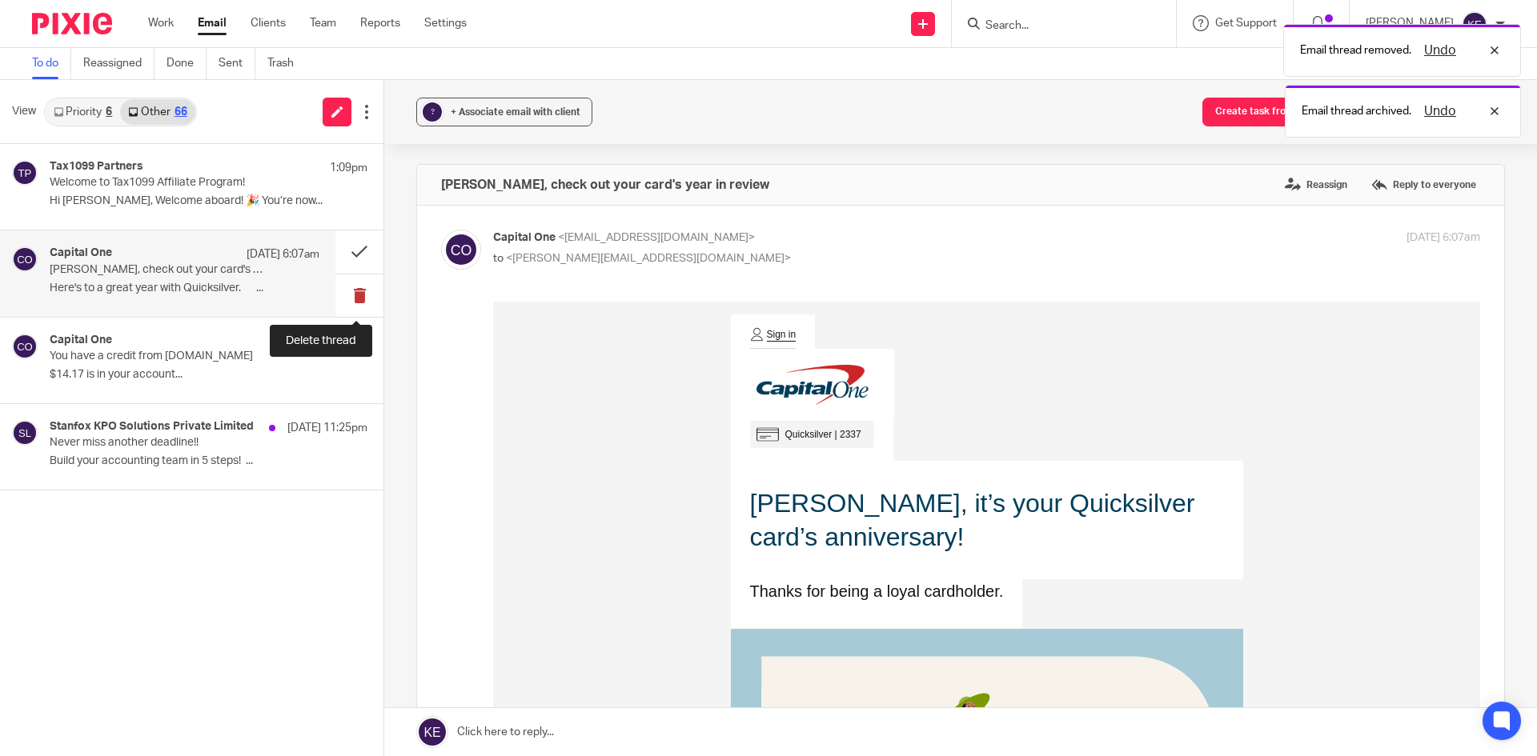
click at [359, 288] on button at bounding box center [359, 296] width 48 height 42
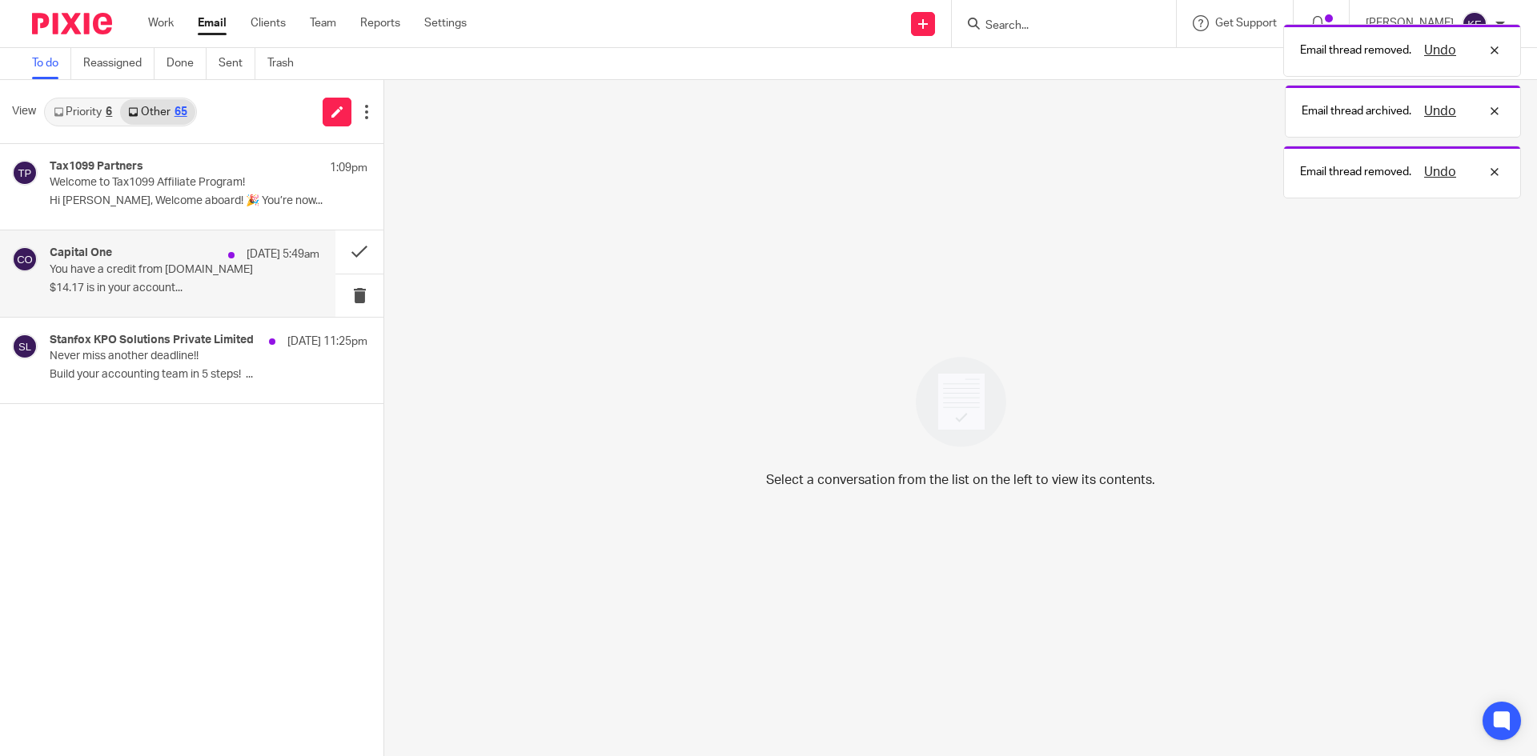
click at [285, 283] on p "$14.17 is in your account..." at bounding box center [185, 289] width 270 height 14
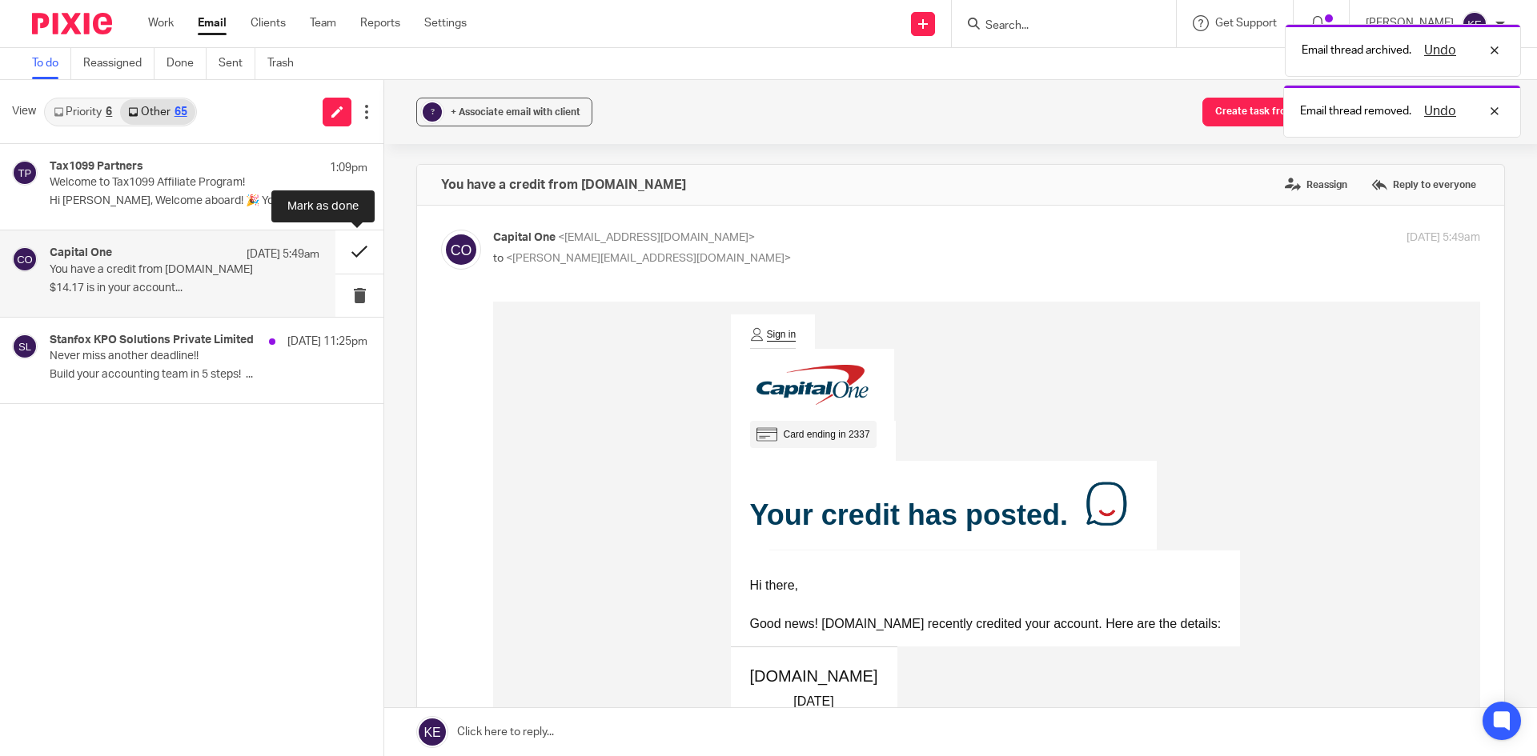
click at [355, 253] on button at bounding box center [359, 252] width 48 height 42
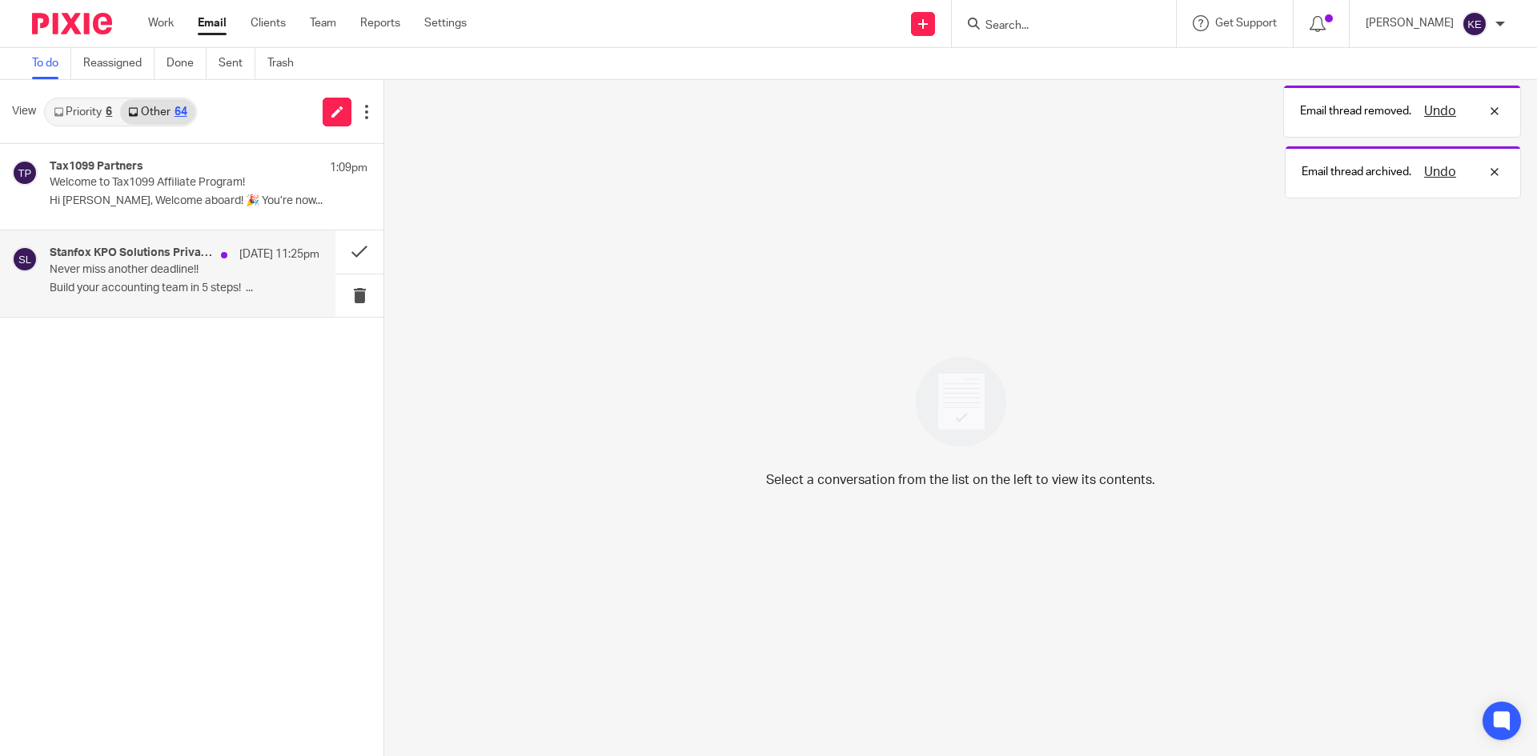
click at [231, 286] on p "Build your accounting team in 5 steps!‌ ..." at bounding box center [185, 289] width 270 height 14
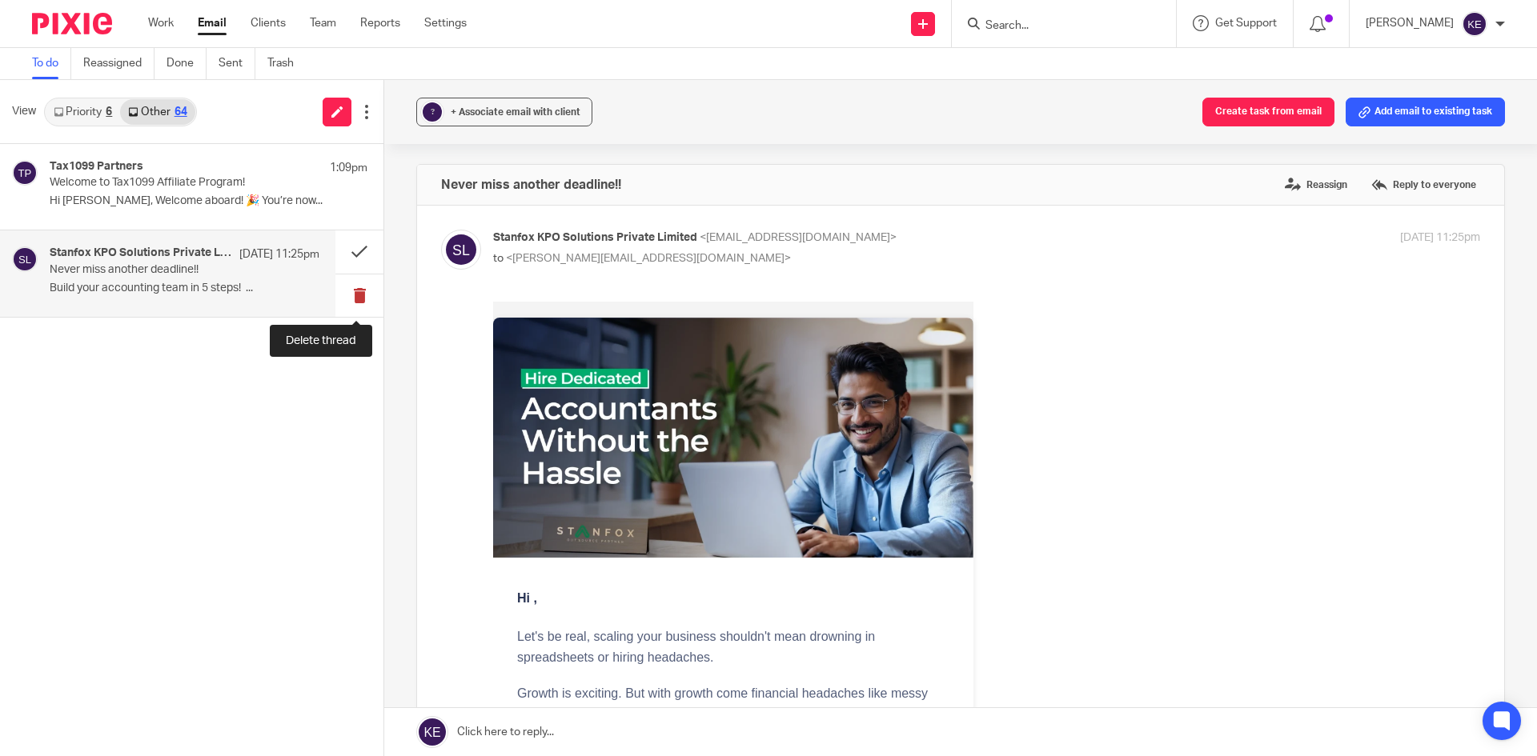
click at [361, 292] on button at bounding box center [359, 296] width 48 height 42
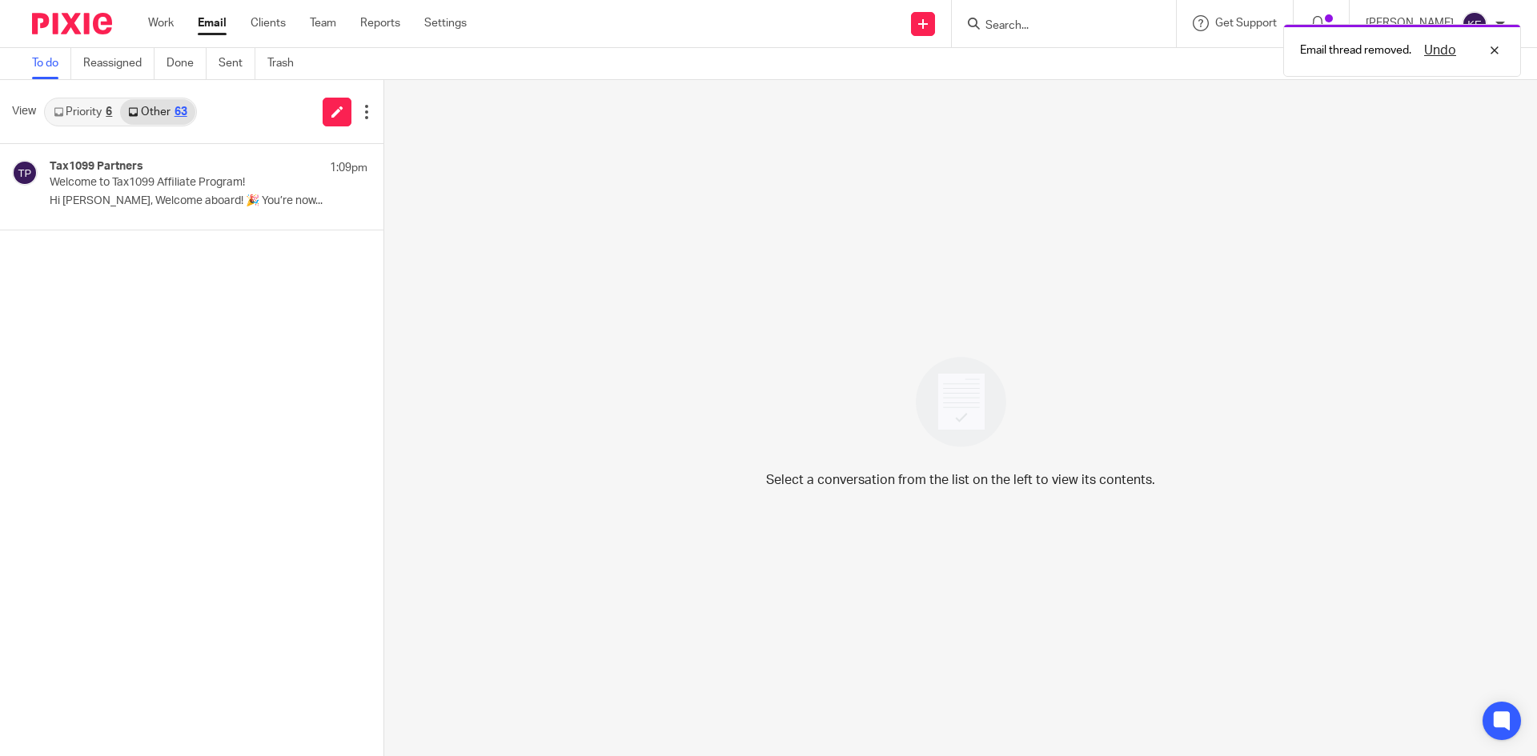
click at [218, 24] on link "Email" at bounding box center [212, 23] width 29 height 16
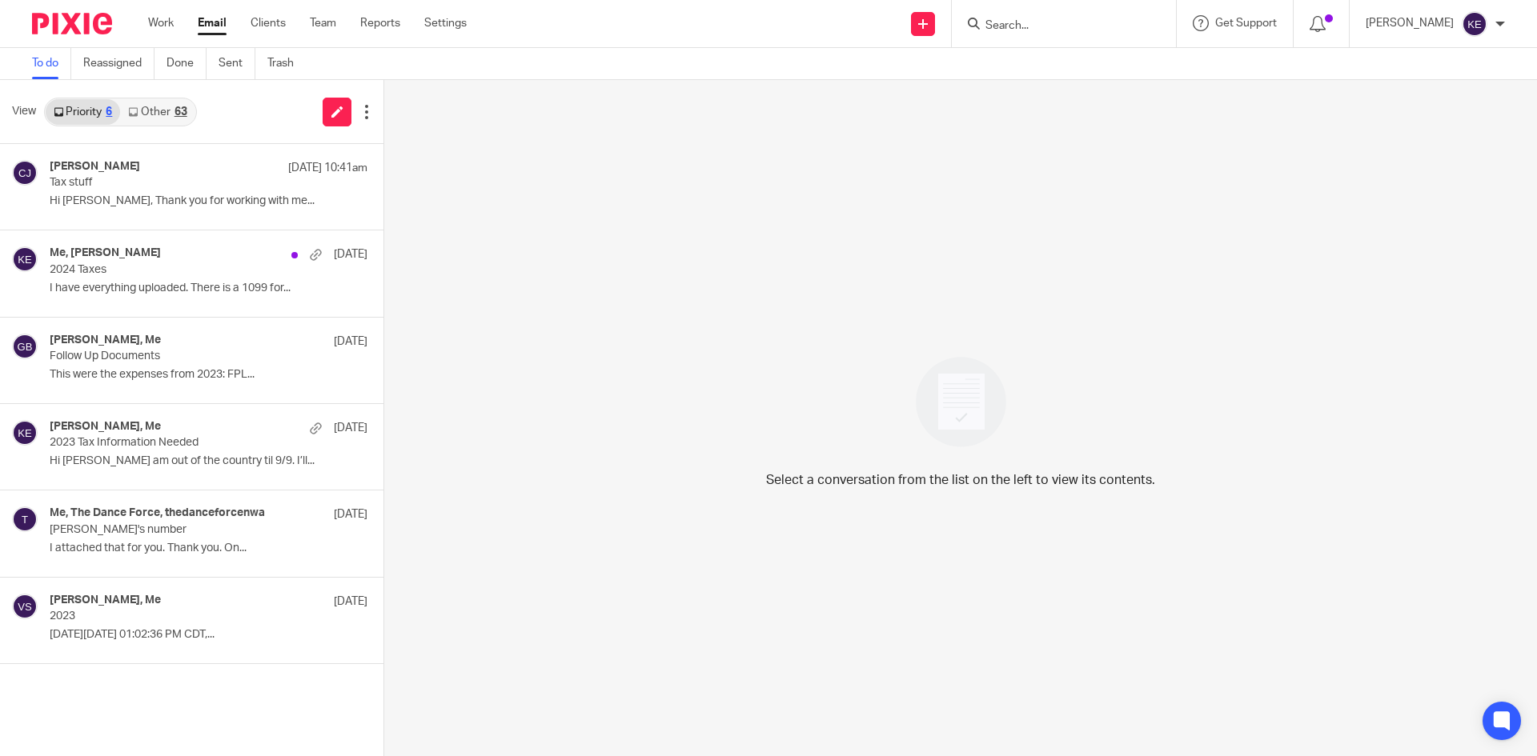
click at [164, 118] on link "Other 63" at bounding box center [157, 112] width 74 height 26
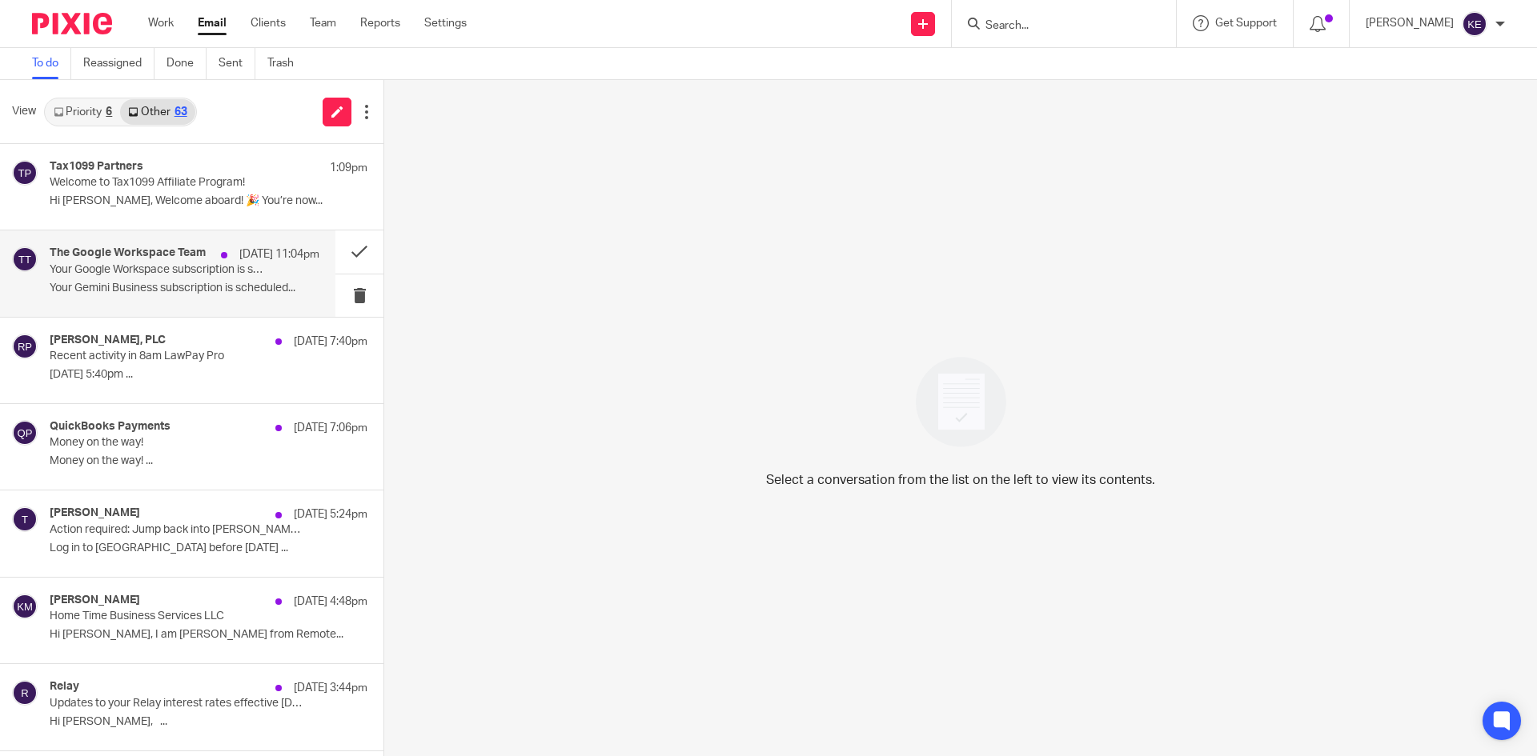
click at [192, 280] on div "The Google Workspace Team Sep 17 11:04pm Your Google Workspace subscription is …" at bounding box center [185, 274] width 270 height 54
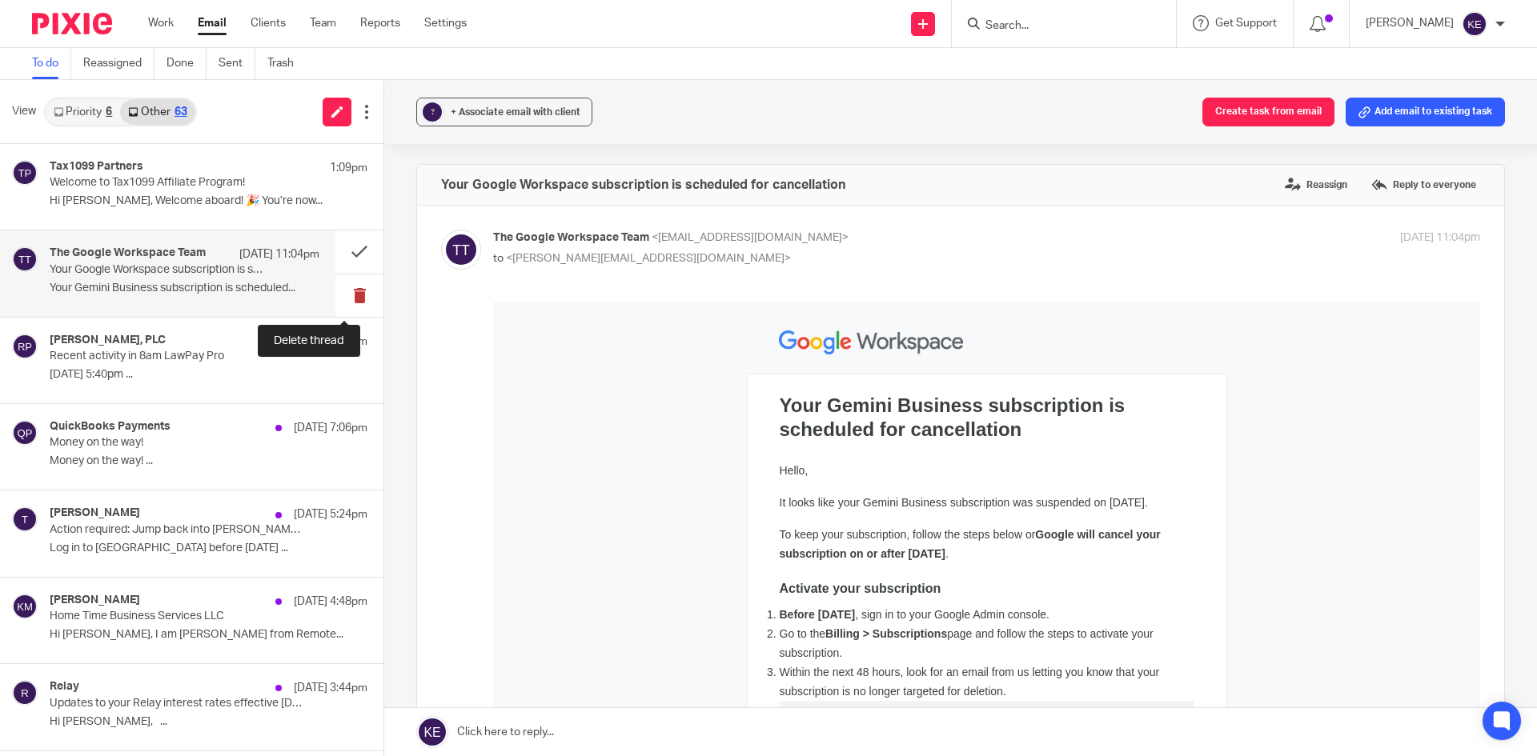
click at [348, 287] on button at bounding box center [359, 296] width 48 height 42
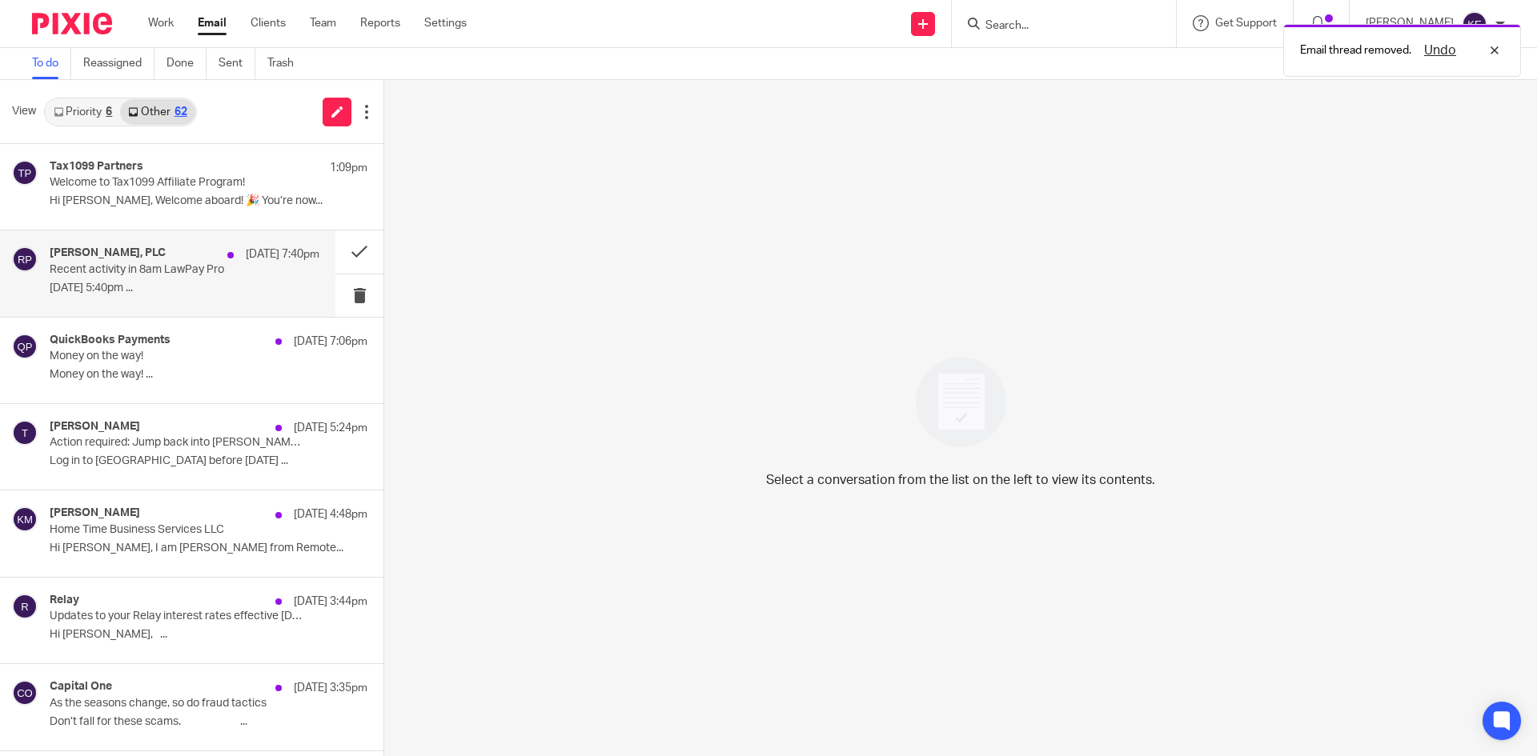
click at [237, 283] on p "September 17, 2025 5:40pm ..." at bounding box center [185, 289] width 270 height 14
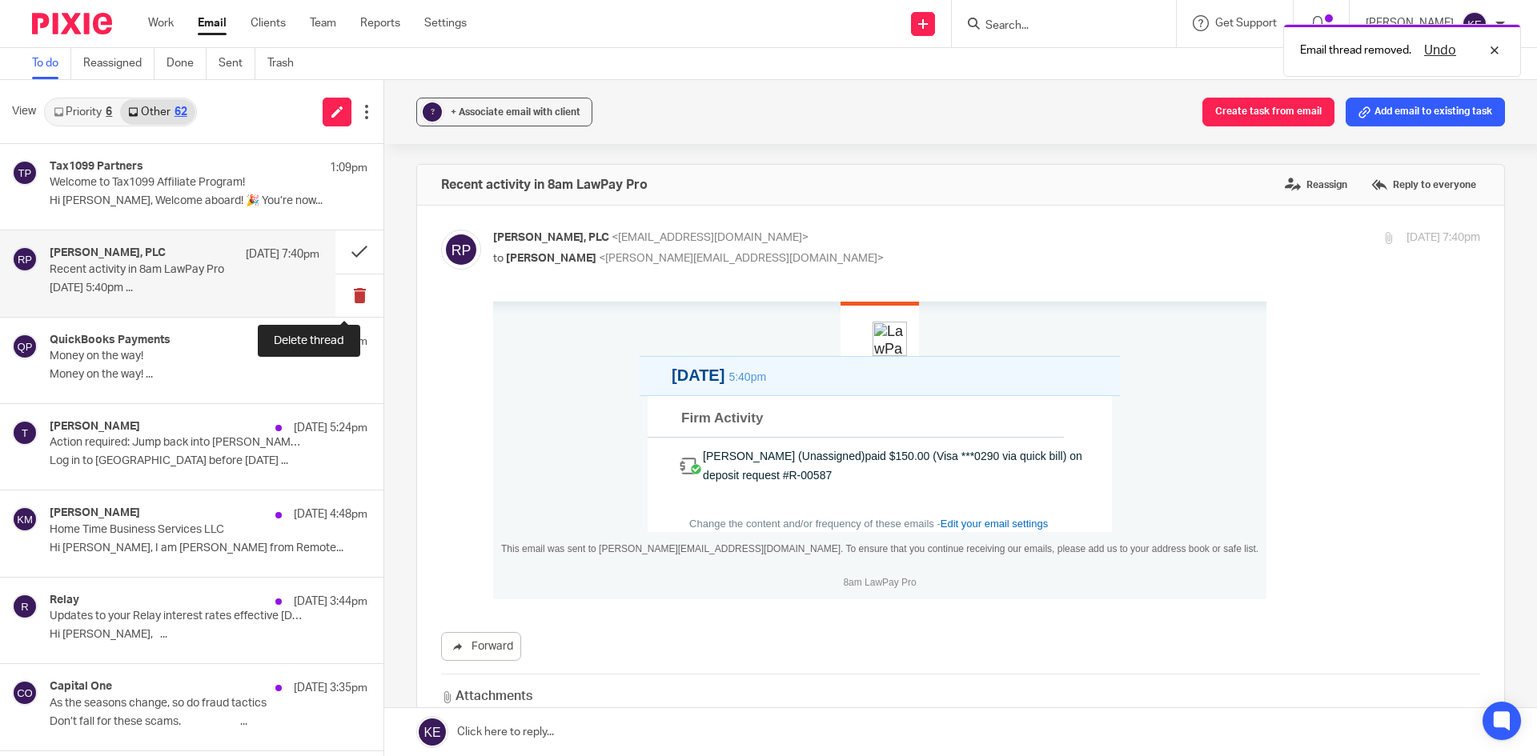
click at [351, 287] on button at bounding box center [359, 296] width 48 height 42
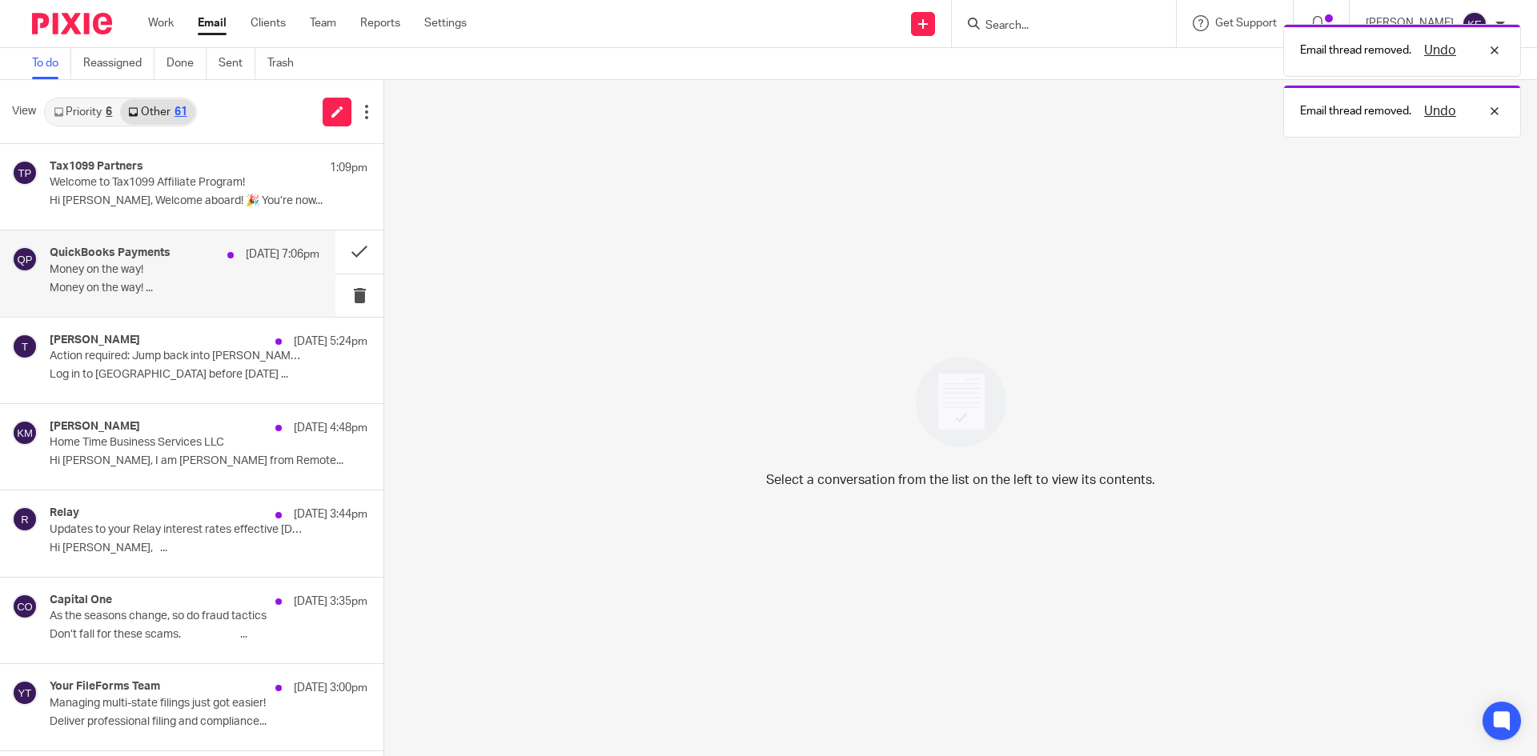
click at [175, 283] on p "Money on the way! ..." at bounding box center [185, 289] width 270 height 14
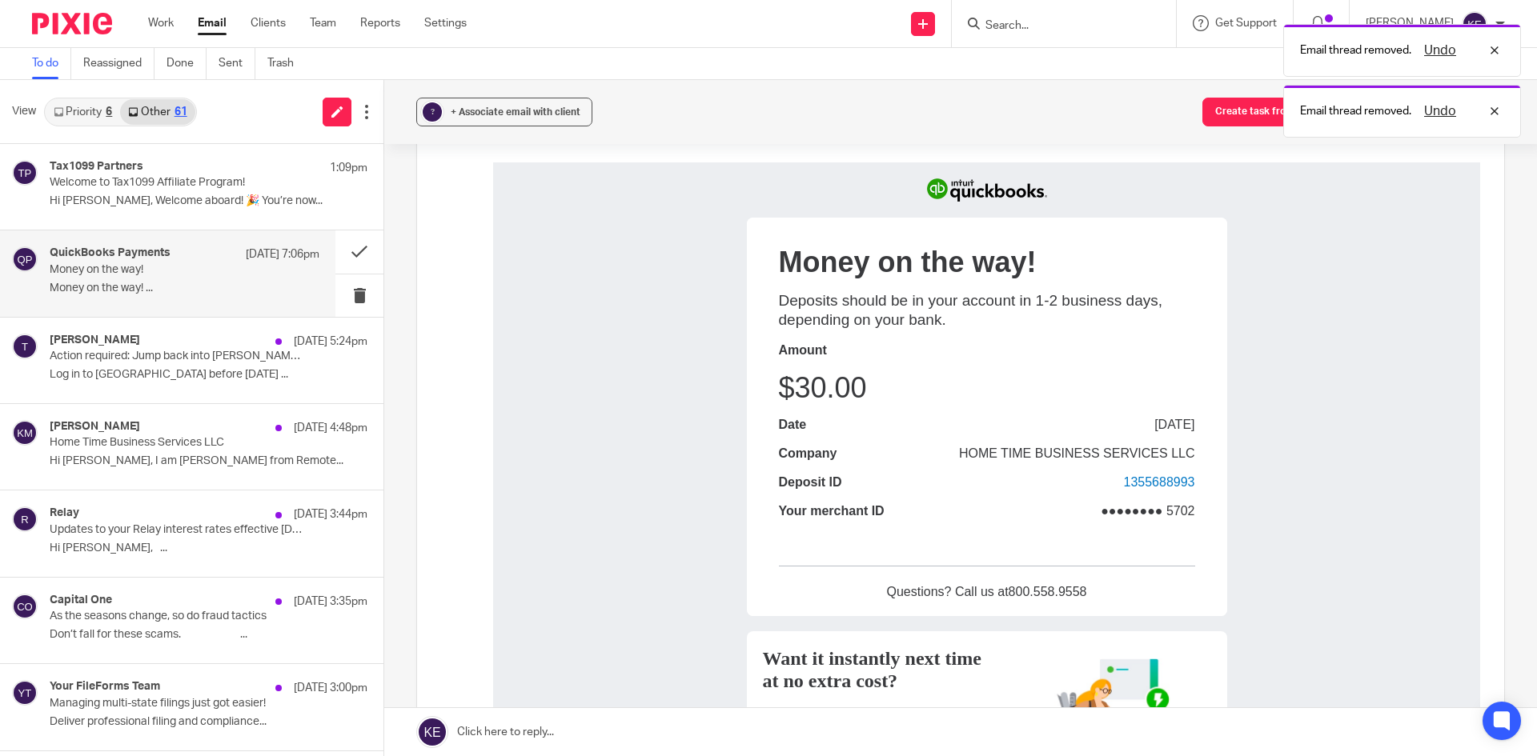
scroll to position [400, 0]
click at [337, 251] on button at bounding box center [359, 252] width 48 height 42
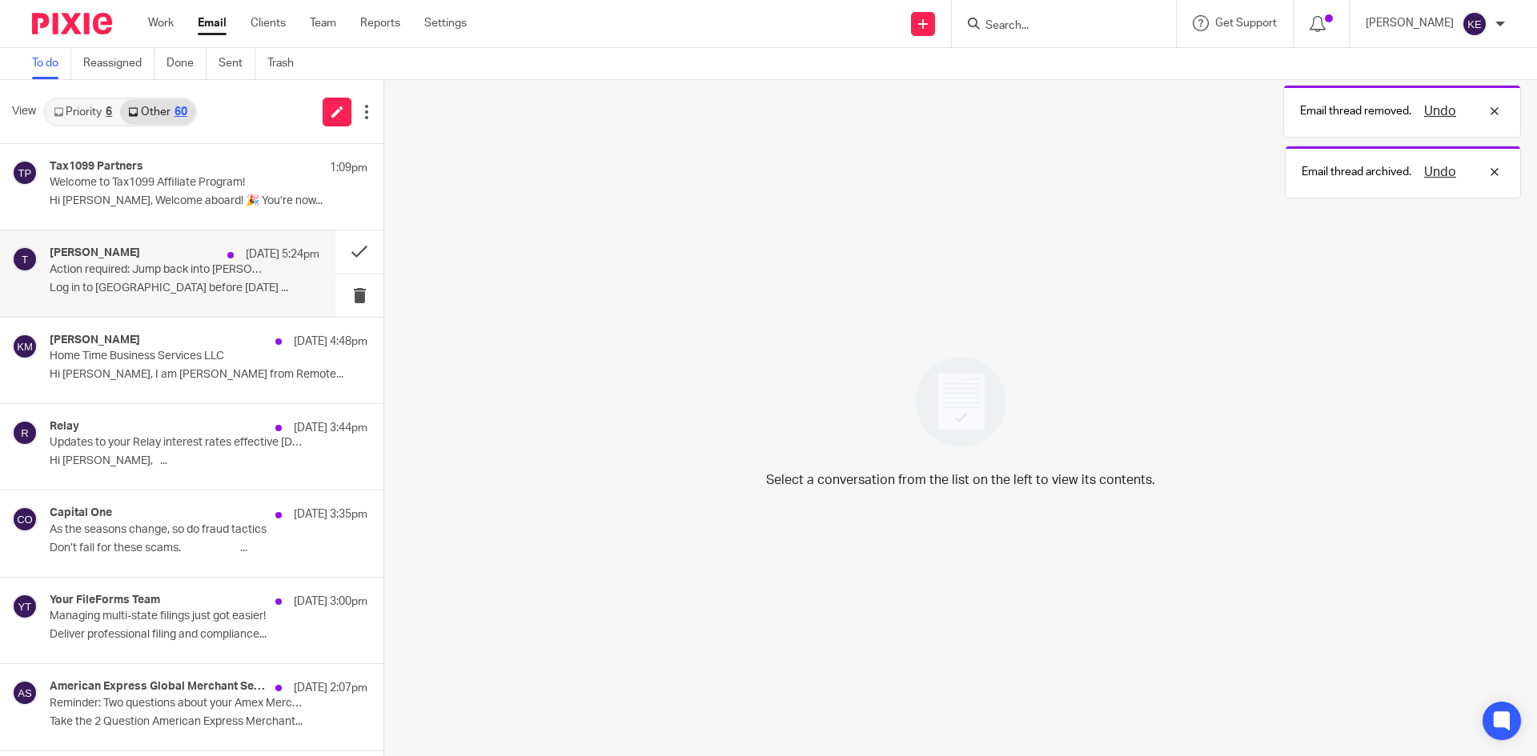
click at [181, 284] on p "Log in to Trello before November 16, 2025 ..." at bounding box center [185, 289] width 270 height 14
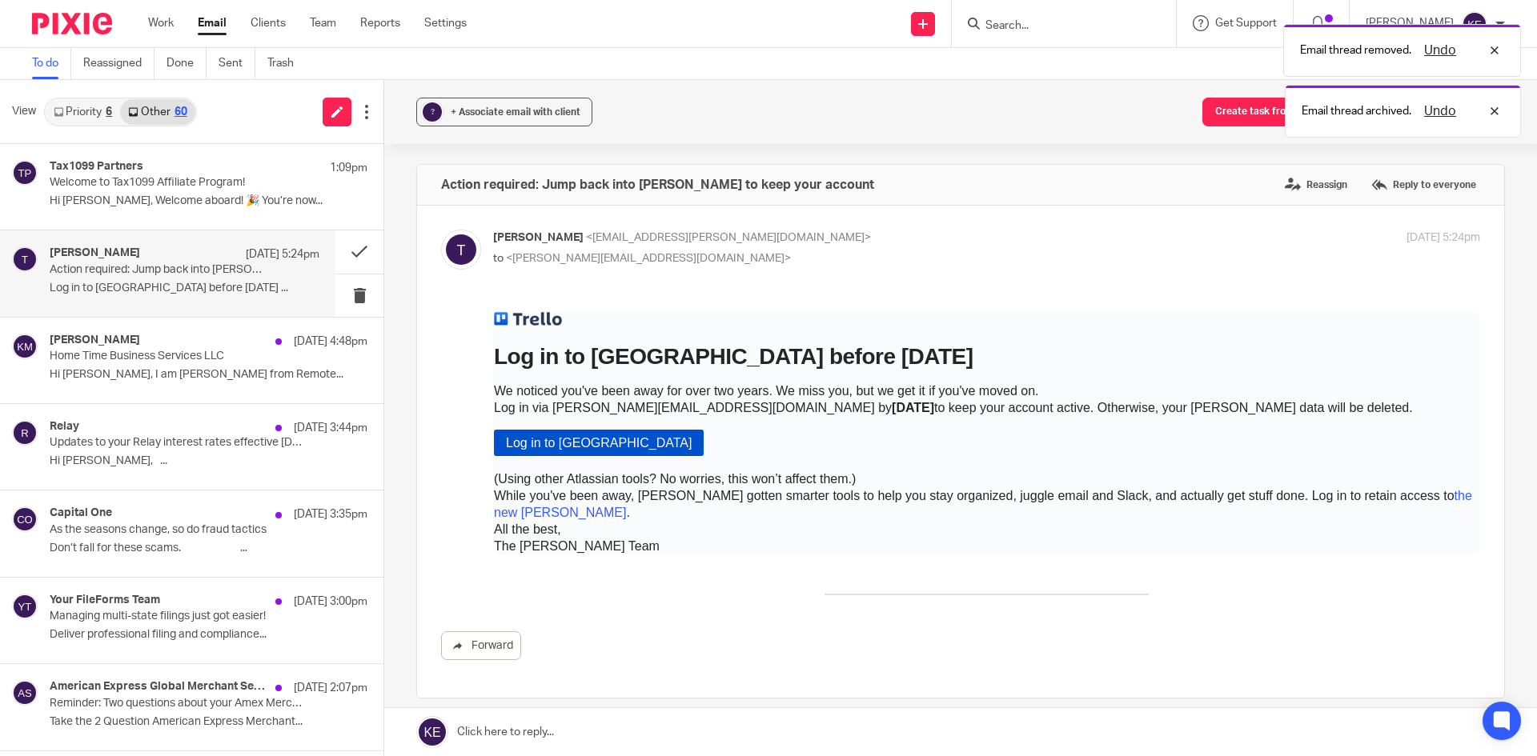
scroll to position [0, 0]
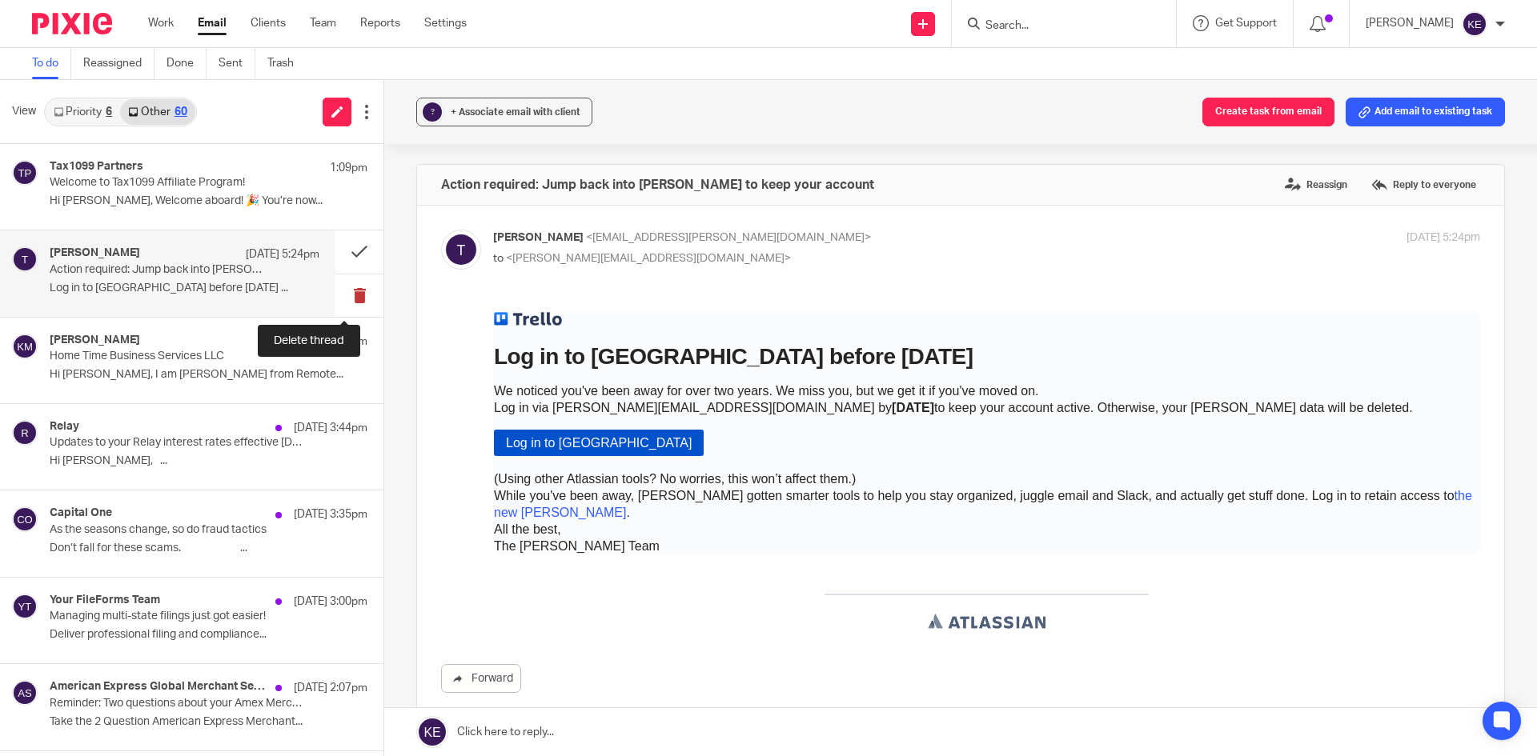
click at [339, 291] on button at bounding box center [359, 296] width 48 height 42
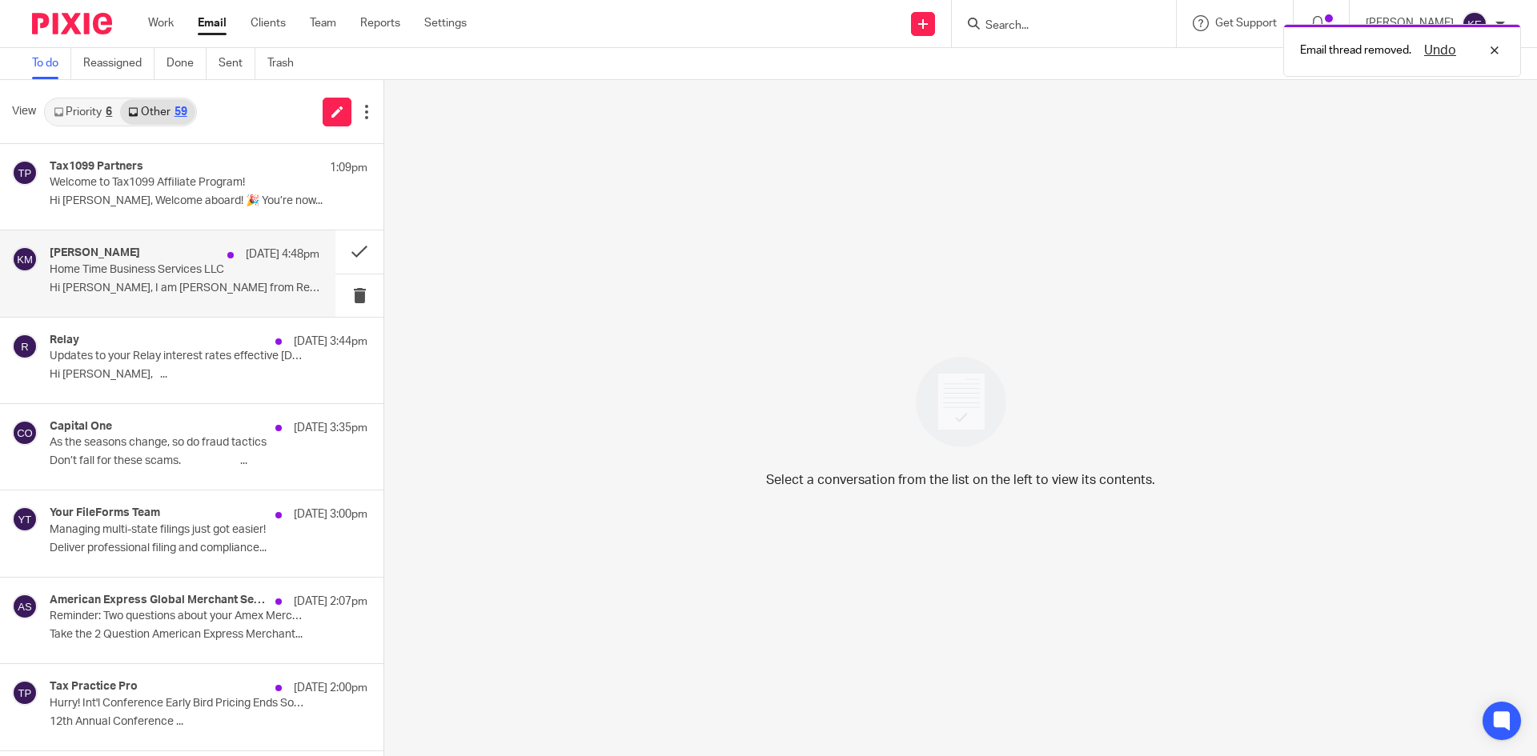
click at [227, 274] on p "Home Time Business Services LLC" at bounding box center [158, 270] width 216 height 14
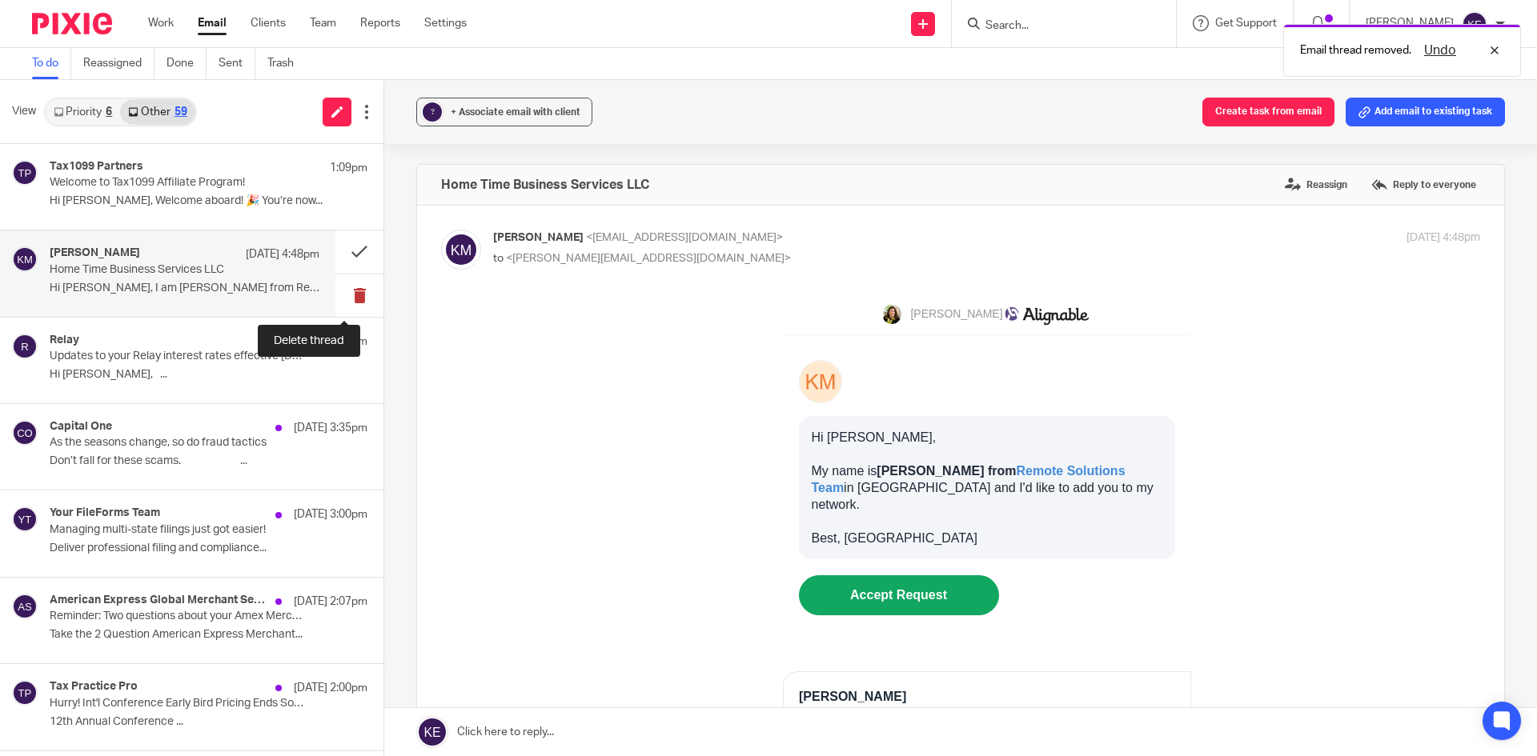
click at [347, 294] on button at bounding box center [359, 296] width 48 height 42
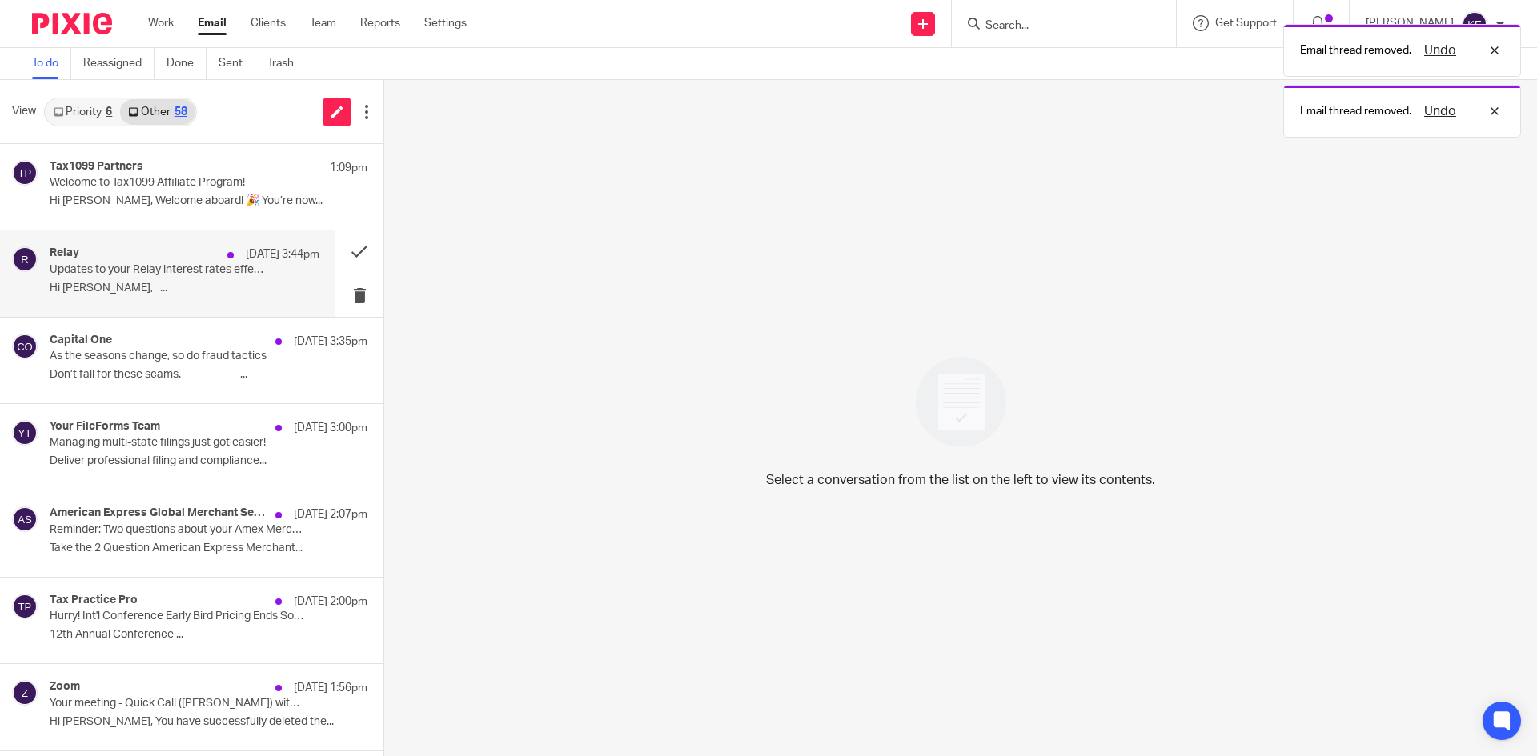
click at [190, 293] on p "Hi Kimberly, ..." at bounding box center [185, 289] width 270 height 14
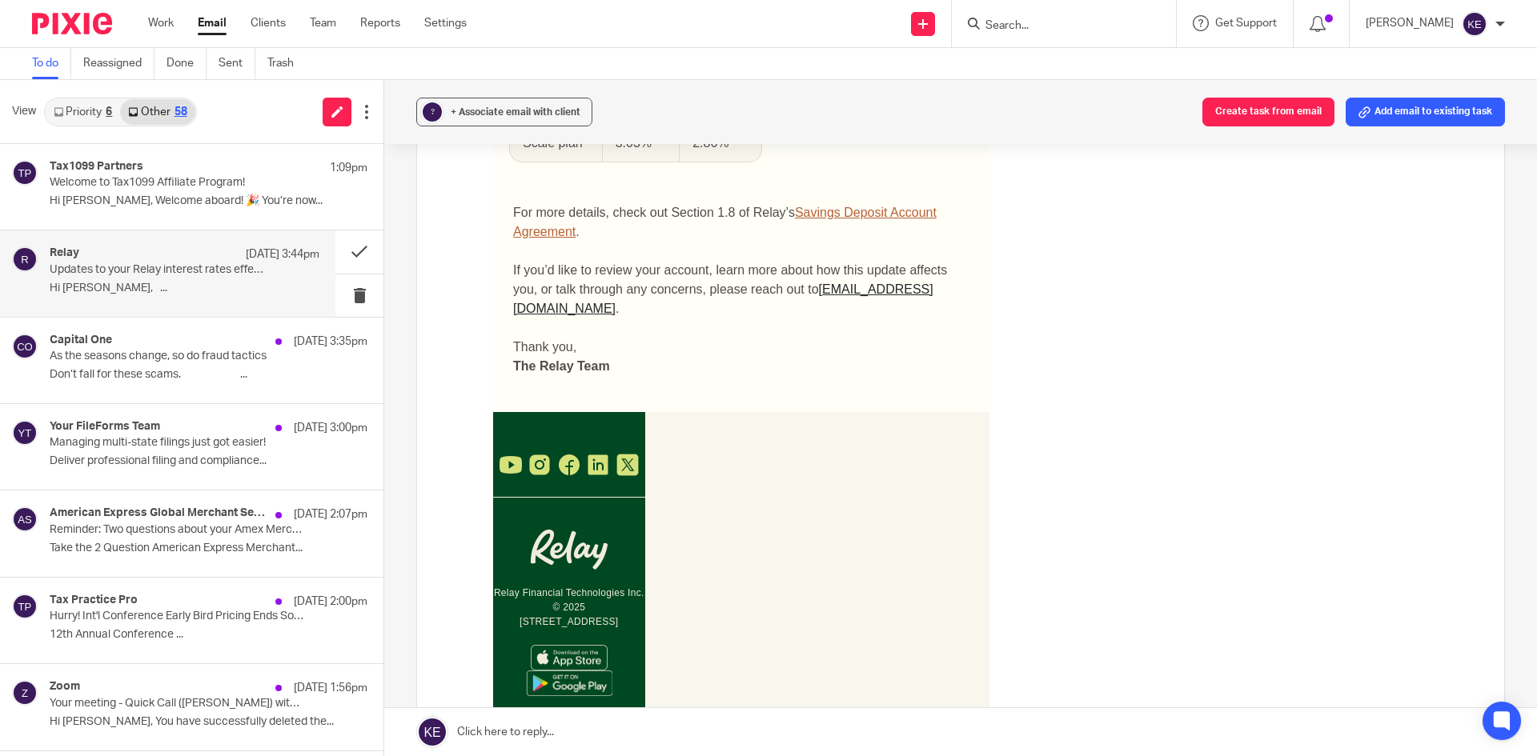
scroll to position [720, 0]
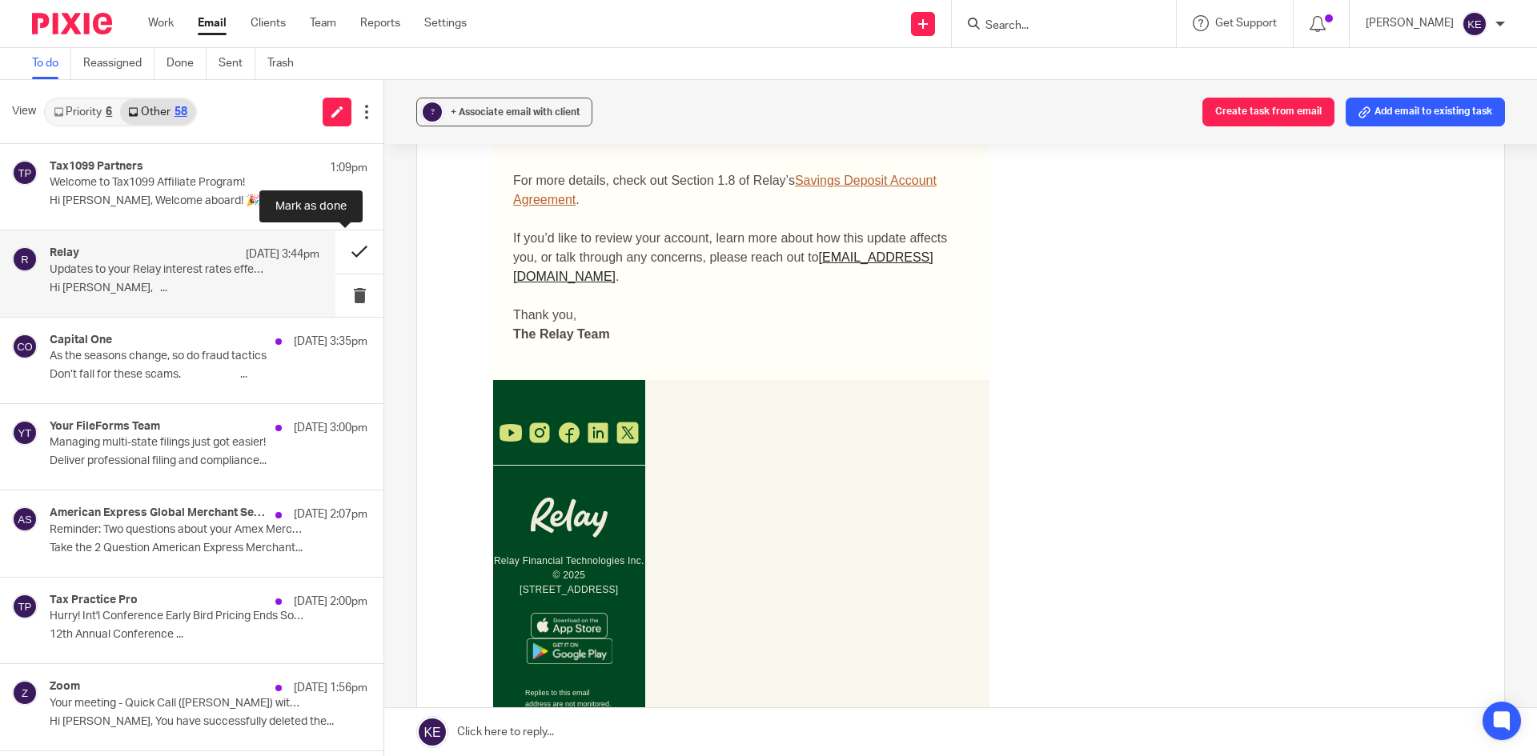
click at [344, 253] on button at bounding box center [359, 252] width 48 height 42
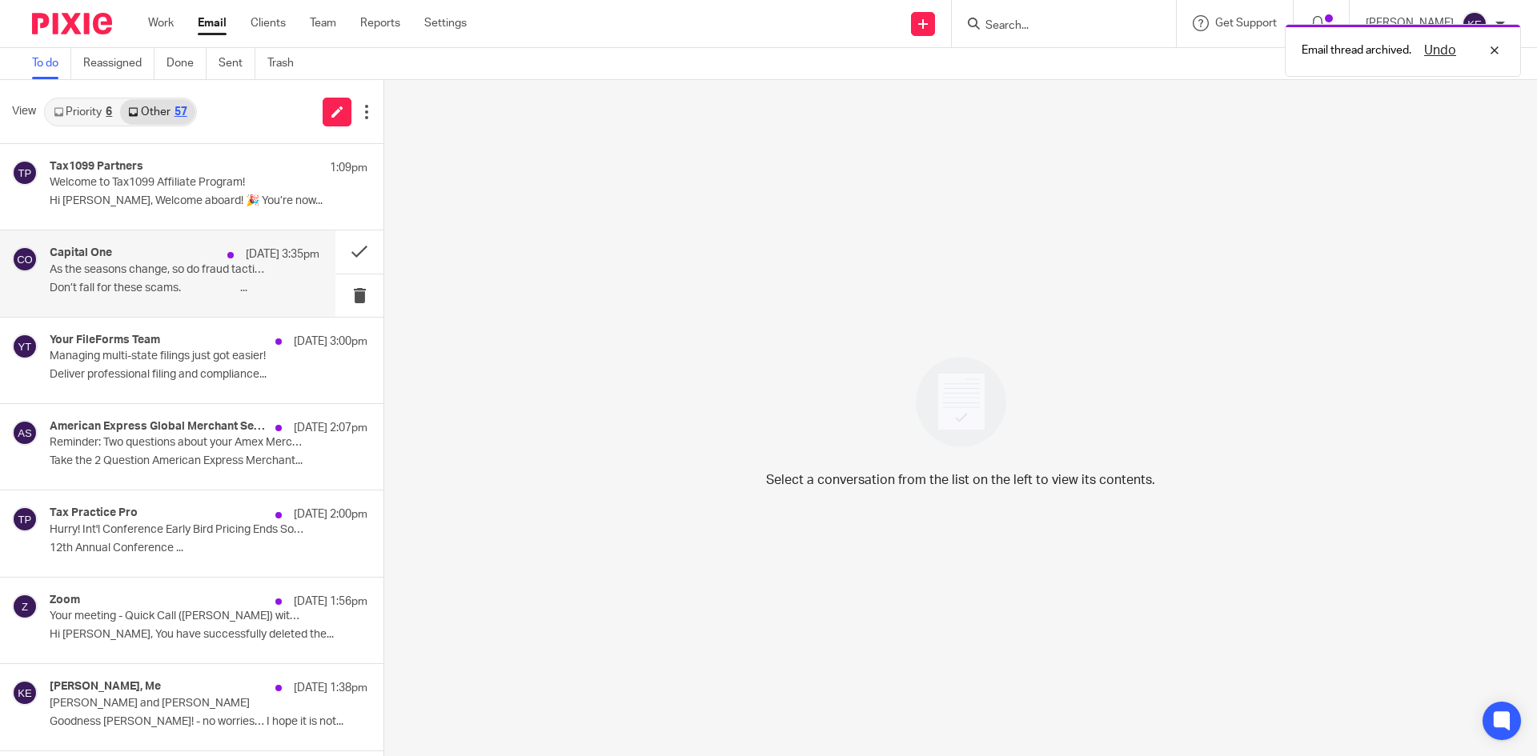
click at [274, 294] on p "Don’t fall for these scams. ͏  ͏  ͏  ͏  ͏  ͏  ͏..." at bounding box center [185, 289] width 270 height 14
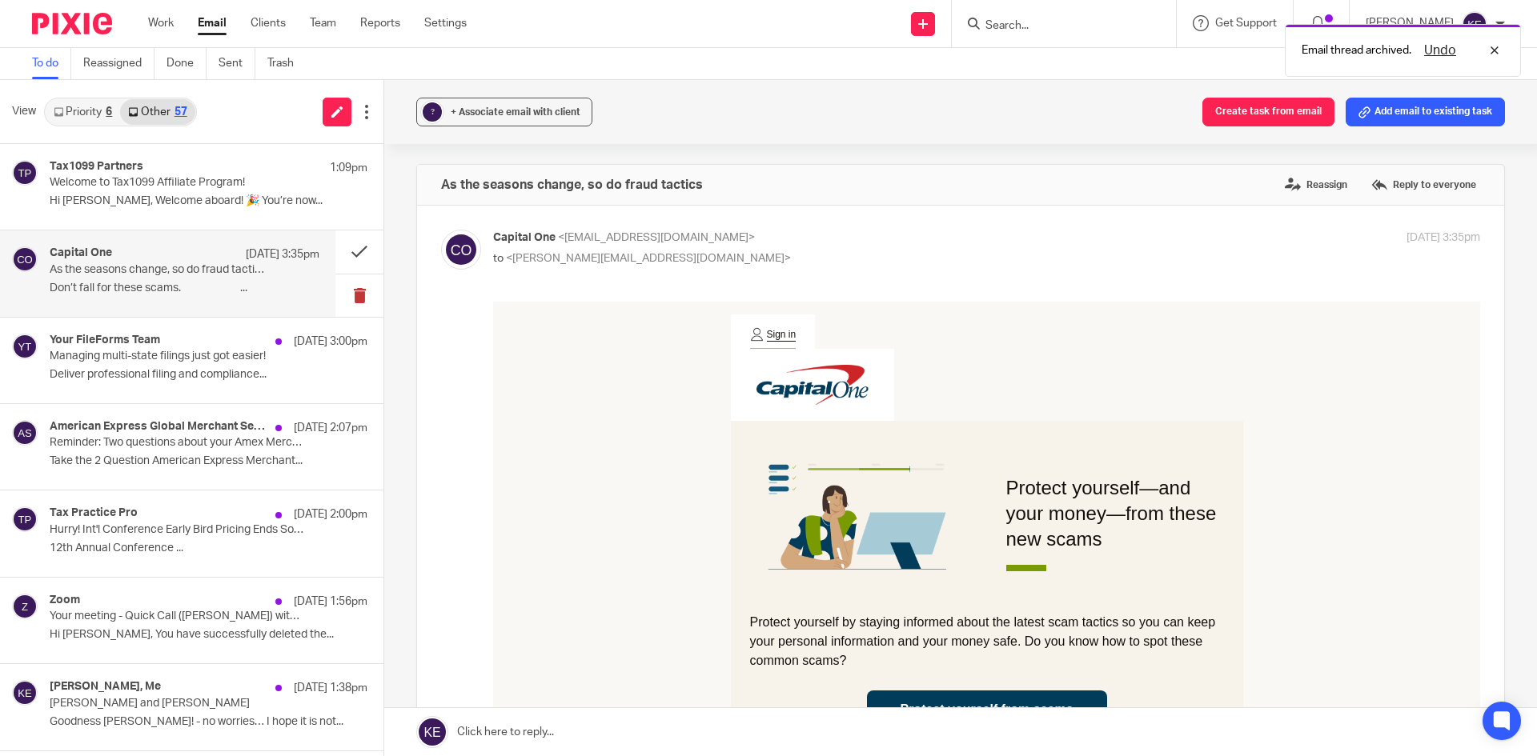
scroll to position [0, 0]
click at [346, 291] on button at bounding box center [359, 296] width 48 height 42
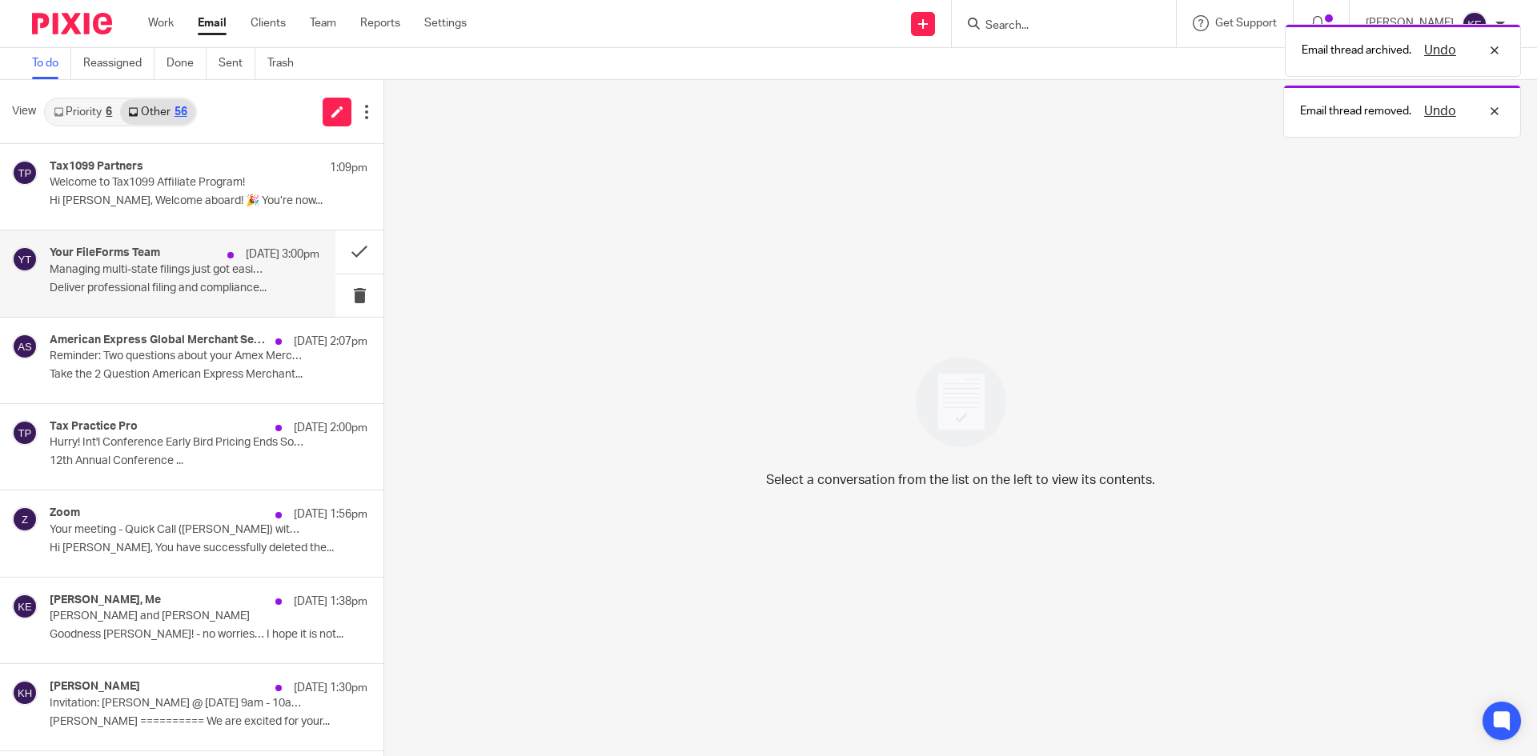
click at [283, 279] on div "Your FileForms Team Sep 17 3:00pm Managing multi-state filings just got easier!…" at bounding box center [185, 274] width 270 height 54
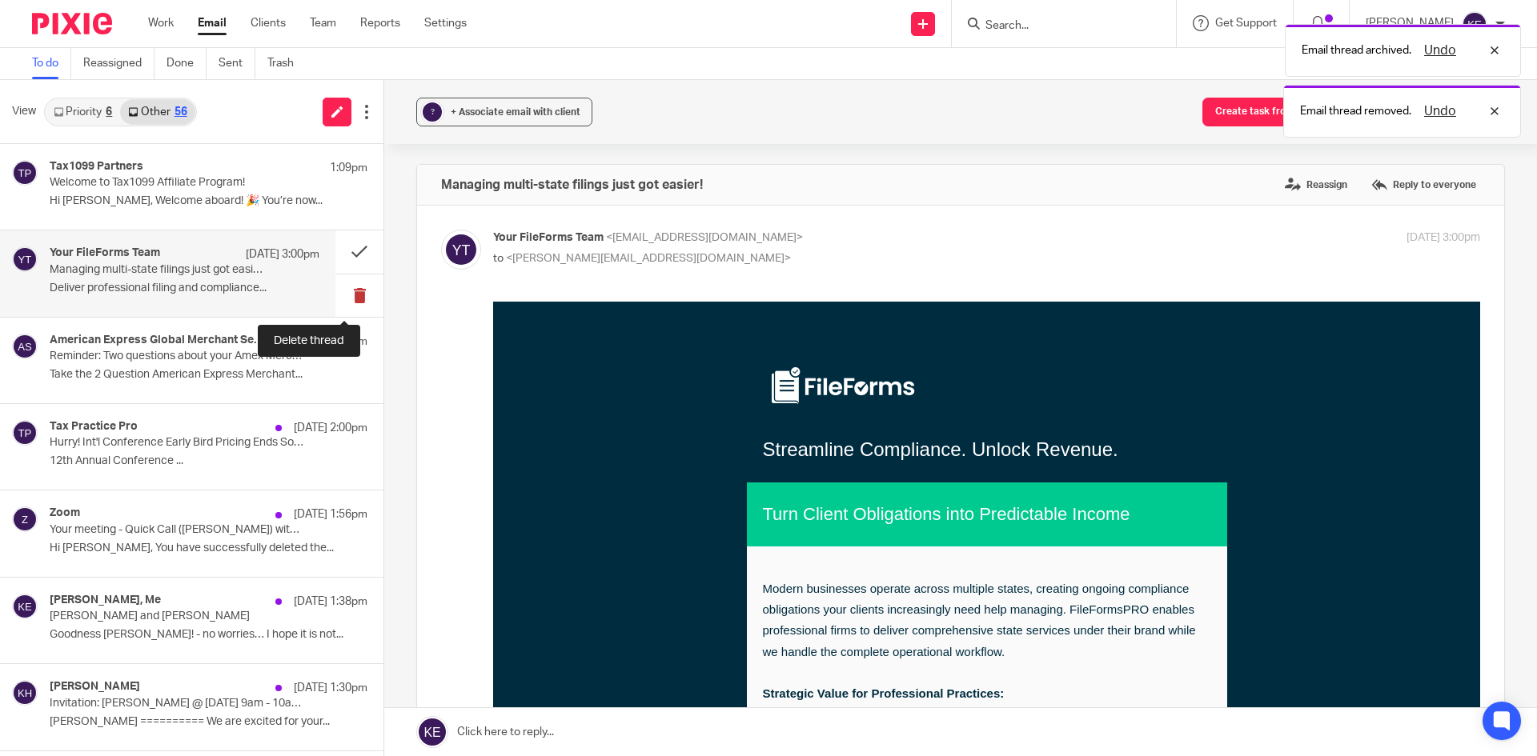
click at [357, 286] on button at bounding box center [359, 296] width 48 height 42
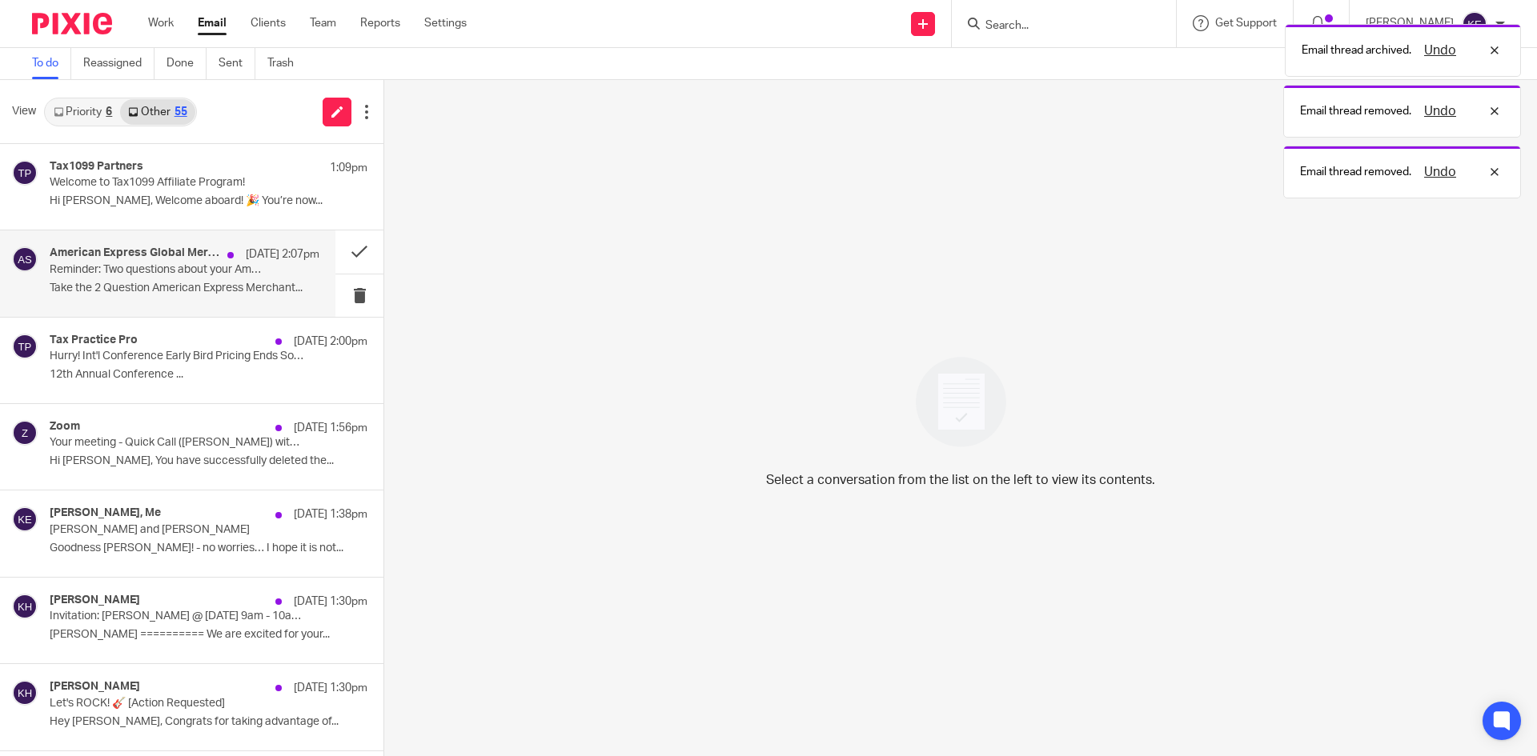
click at [270, 287] on p "Take the 2 Question American Express Merchant..." at bounding box center [185, 289] width 270 height 14
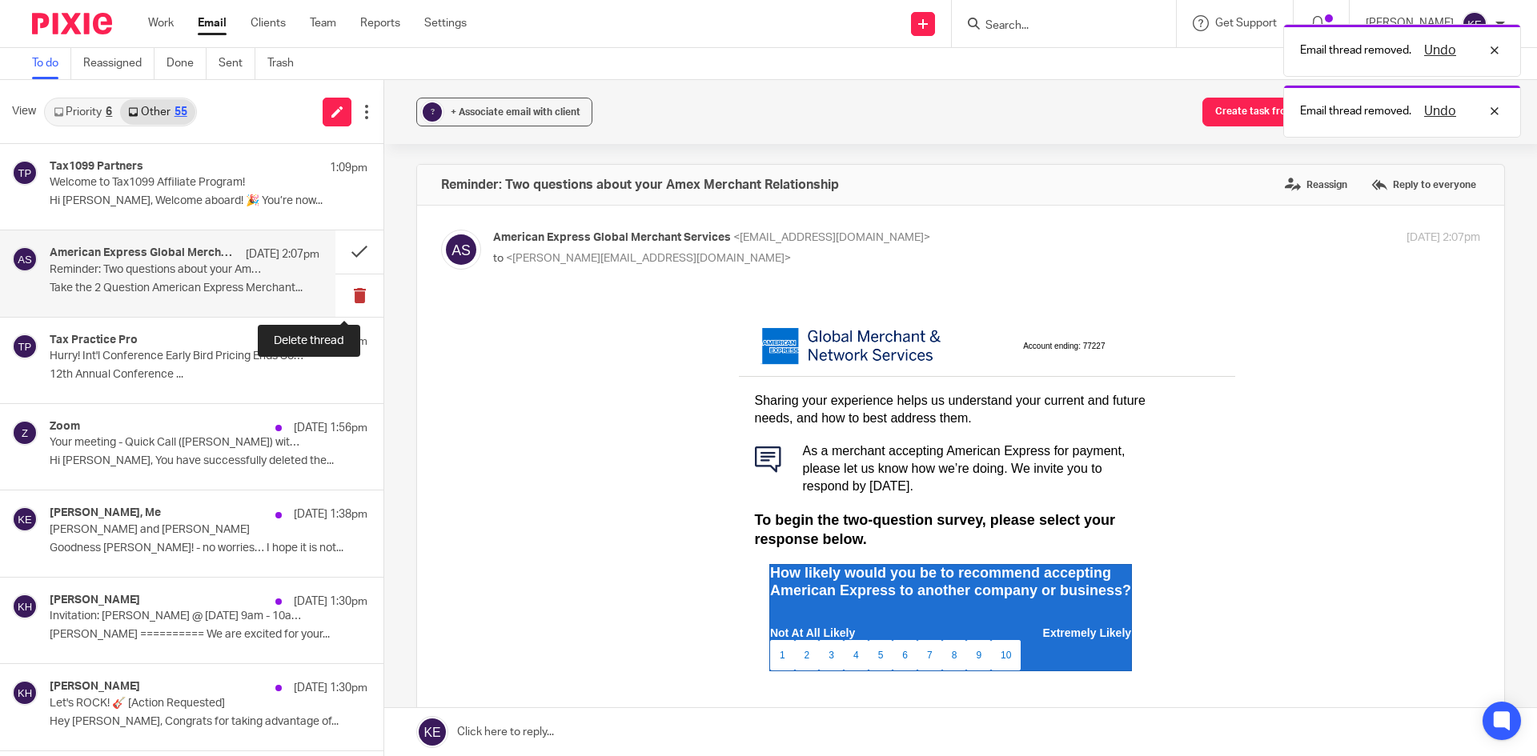
click at [339, 292] on button at bounding box center [359, 296] width 48 height 42
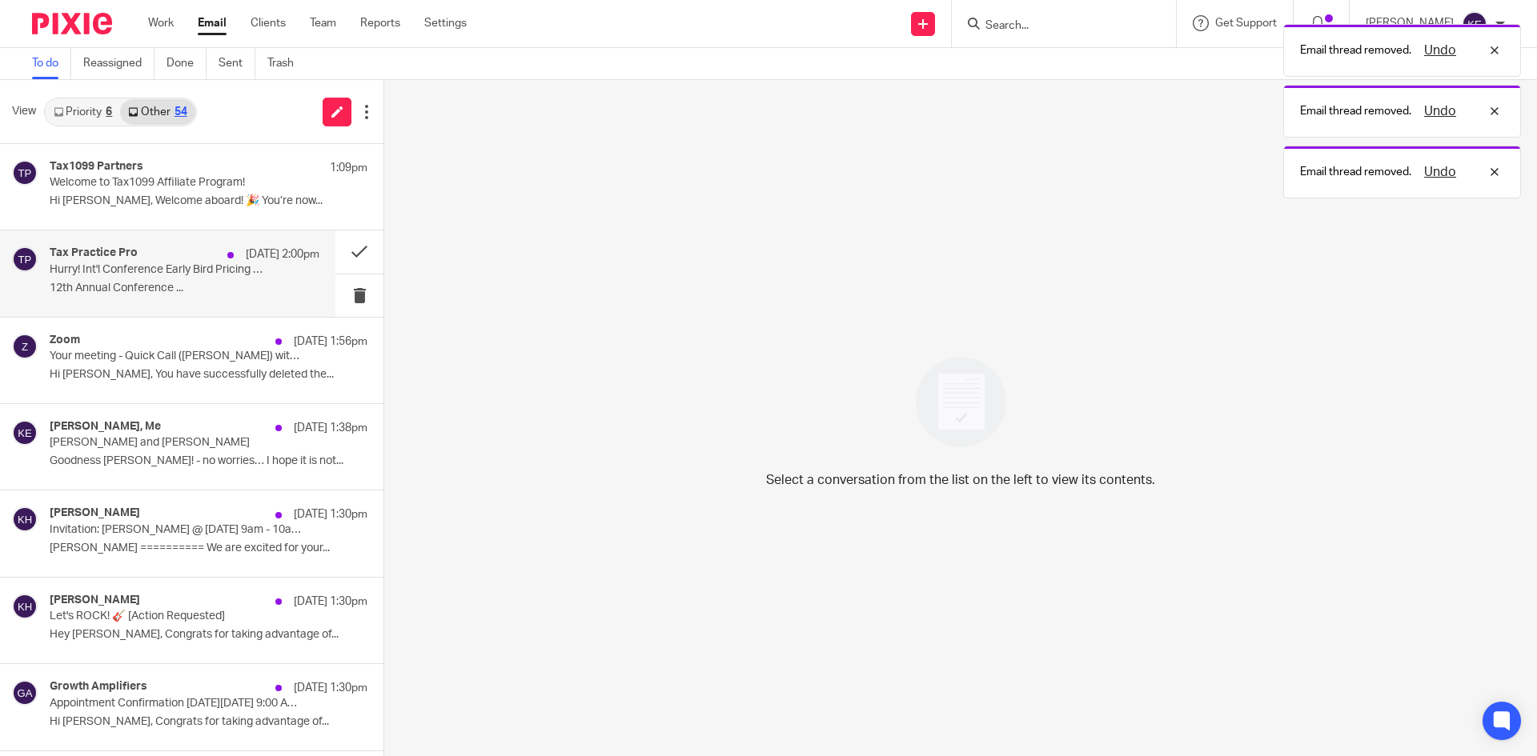
click at [244, 291] on p "12th Annual Conference ..." at bounding box center [185, 289] width 270 height 14
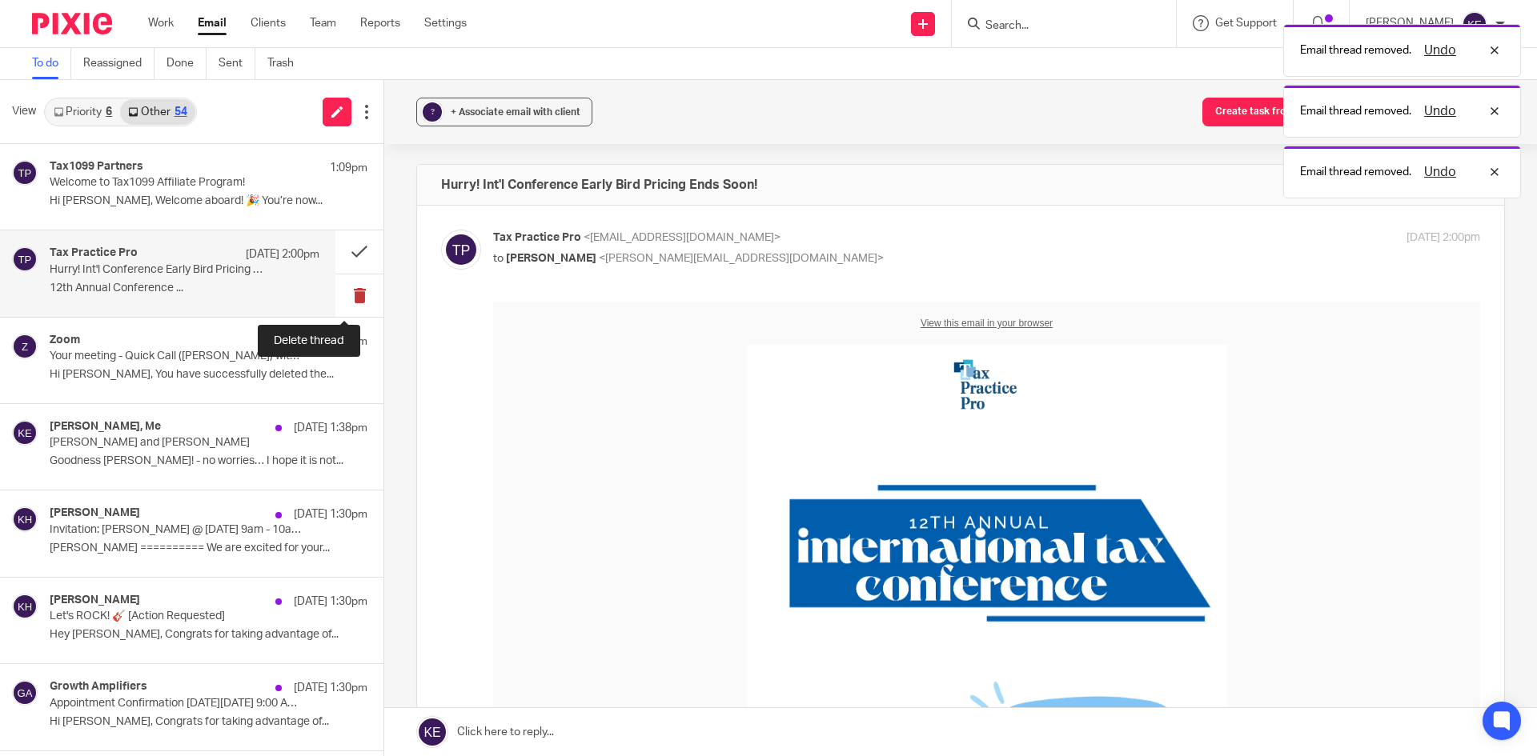
click at [352, 299] on button at bounding box center [359, 296] width 48 height 42
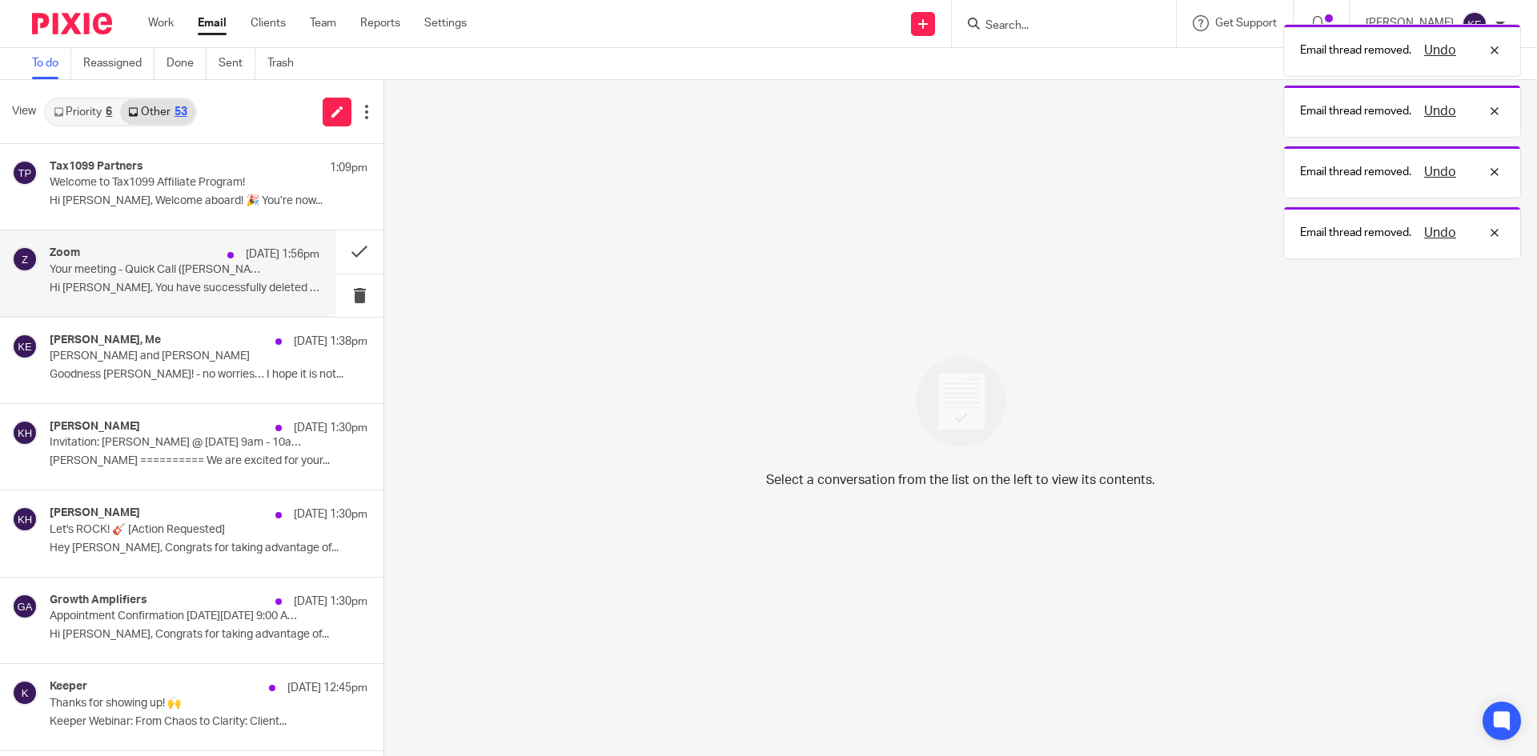
click at [226, 295] on p "Hi Kim, You have successfully deleted the..." at bounding box center [185, 289] width 270 height 14
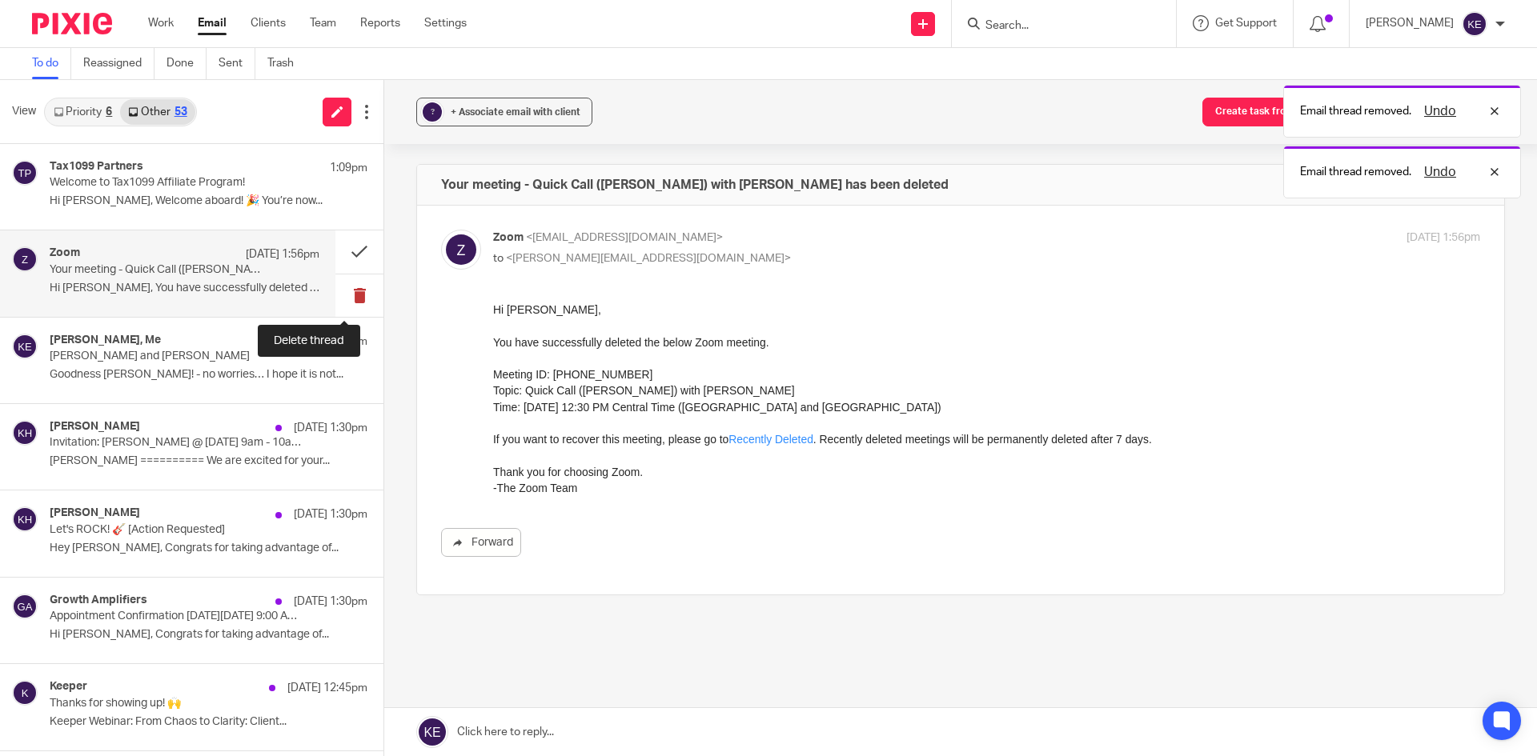
click at [347, 295] on button at bounding box center [359, 296] width 48 height 42
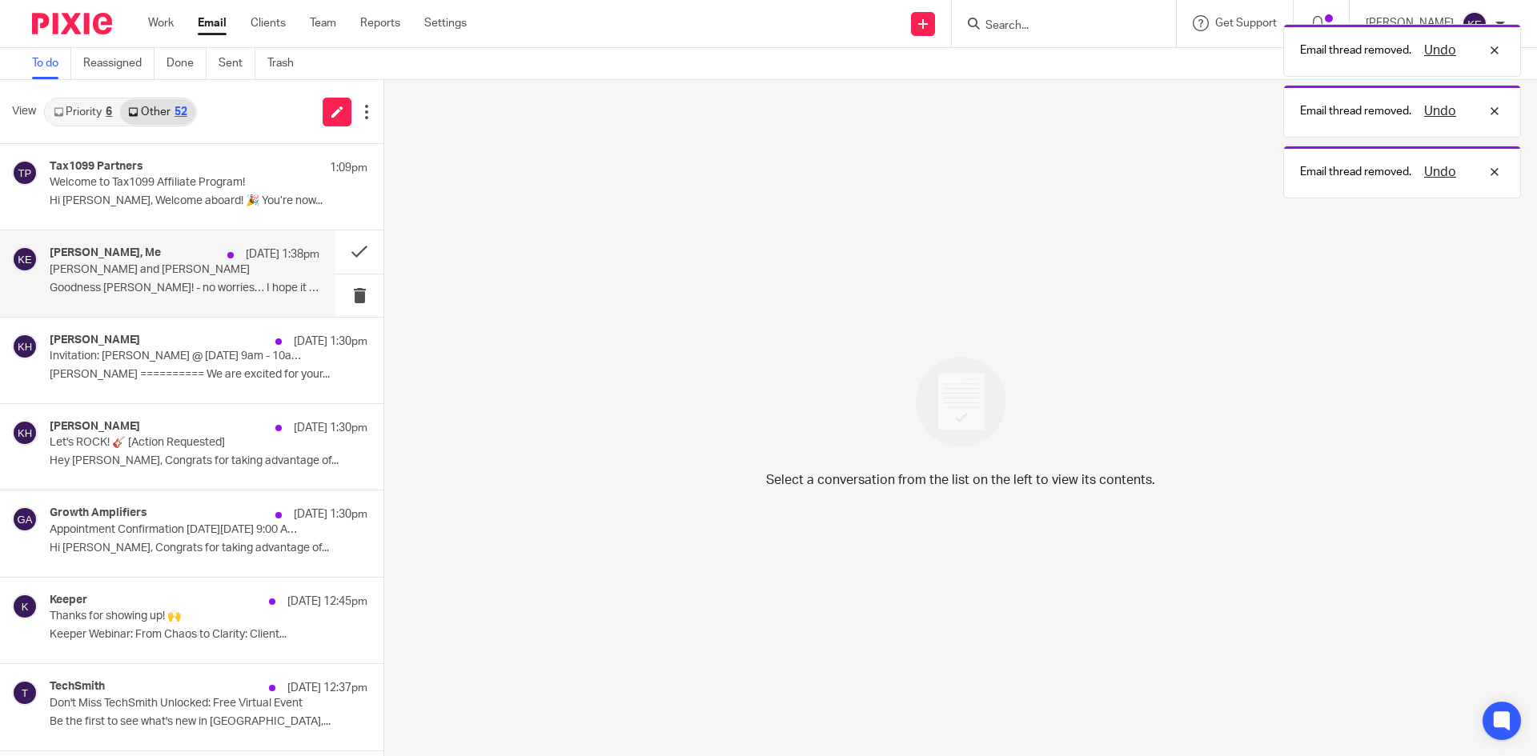
click at [230, 288] on p "Goodness Kim! - no worries… I hope it is not..." at bounding box center [185, 289] width 270 height 14
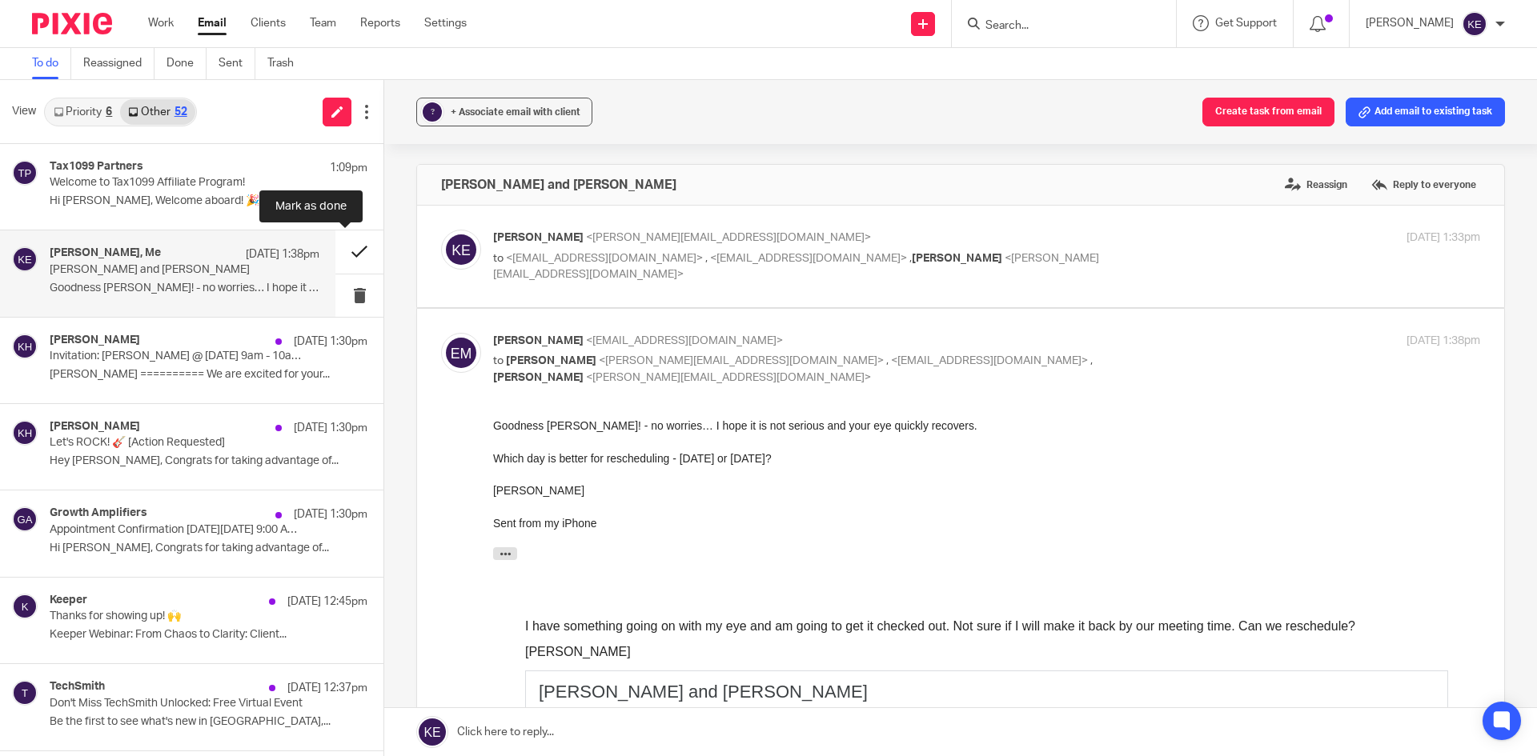
click at [339, 252] on button at bounding box center [359, 252] width 48 height 42
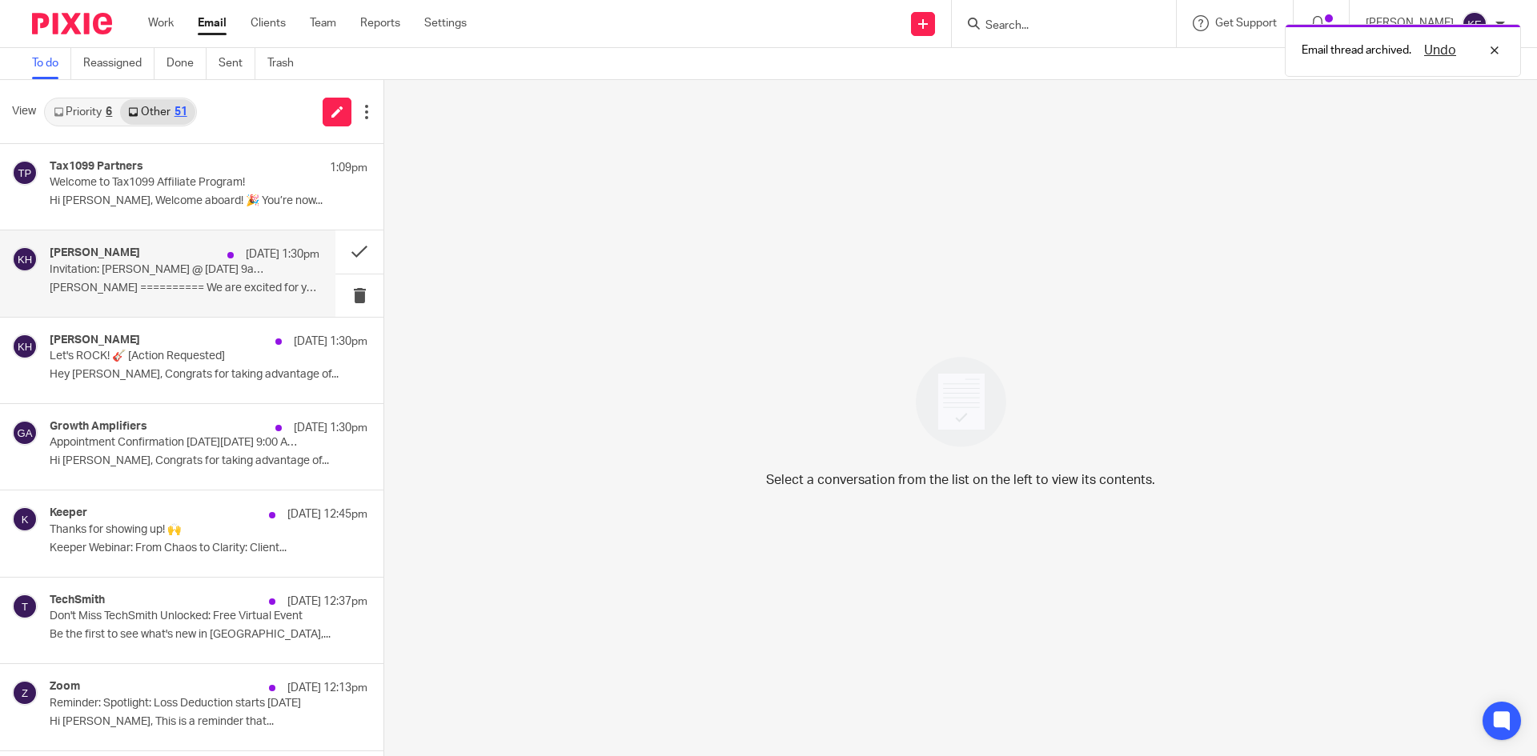
click at [189, 299] on div "Kenny Harper Sep 17 1:30pm Invitation: Kim Erick @ Tue Oct 21, 2025 9am - 10am …" at bounding box center [185, 274] width 270 height 54
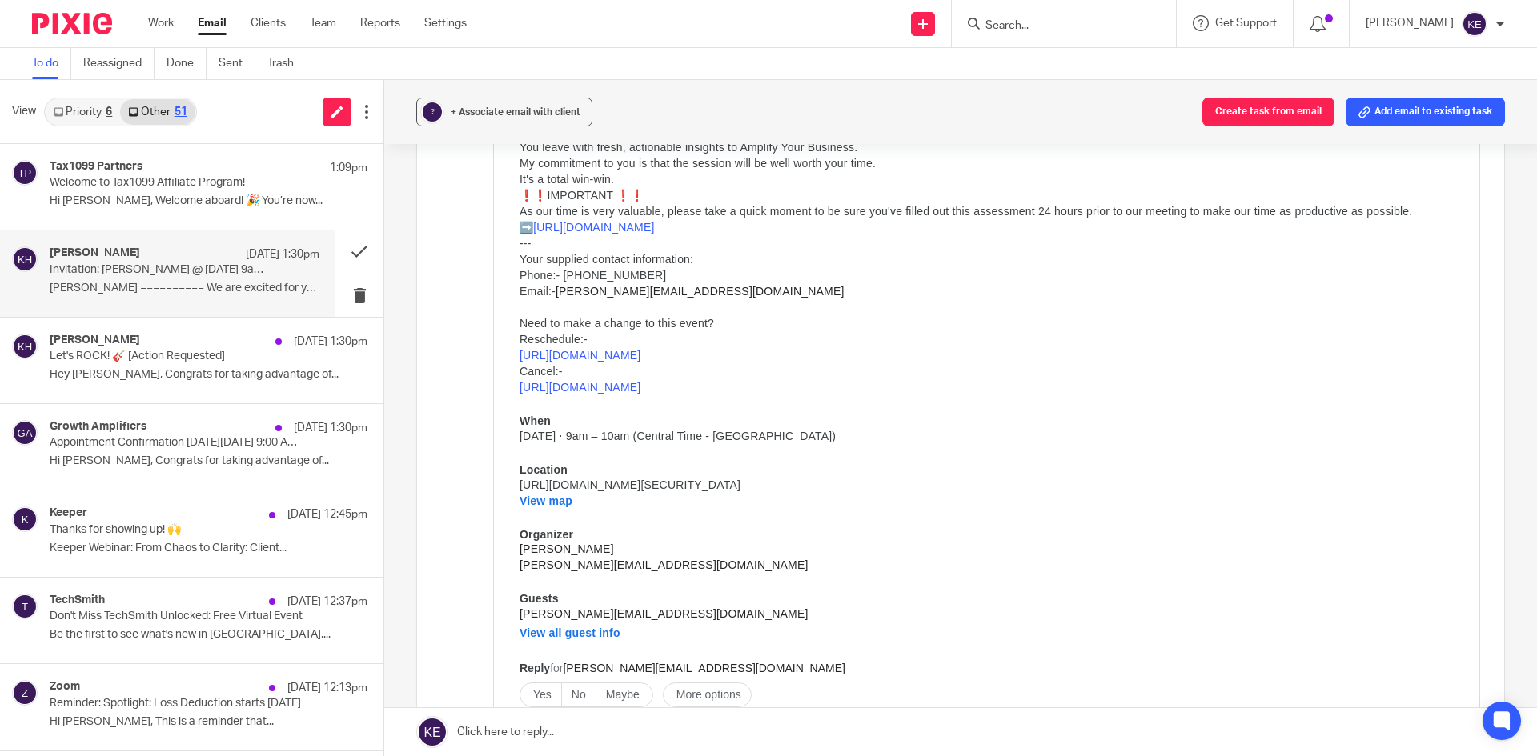
scroll to position [320, 0]
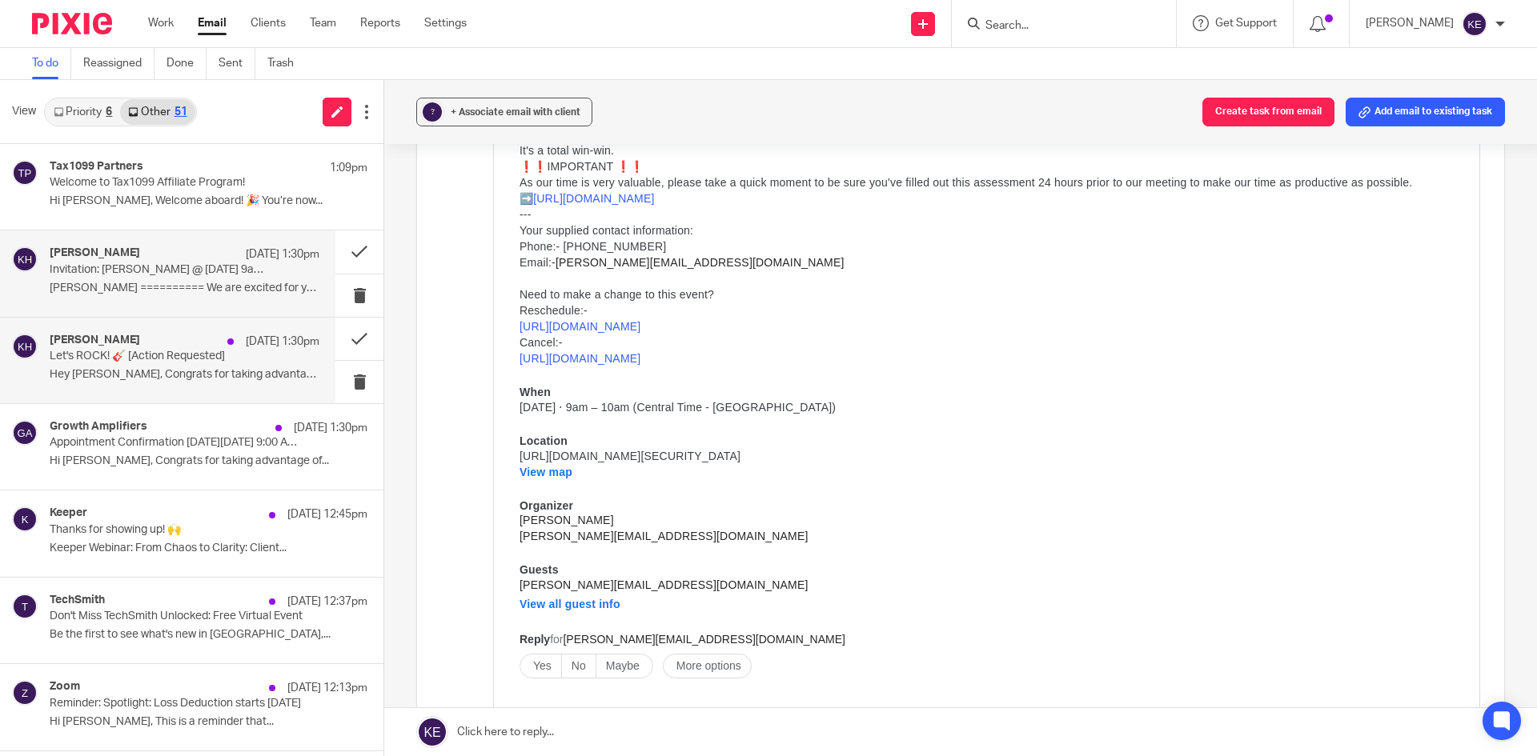
click at [175, 342] on div "Kenny Harper Sep 17 1:30pm" at bounding box center [185, 342] width 270 height 16
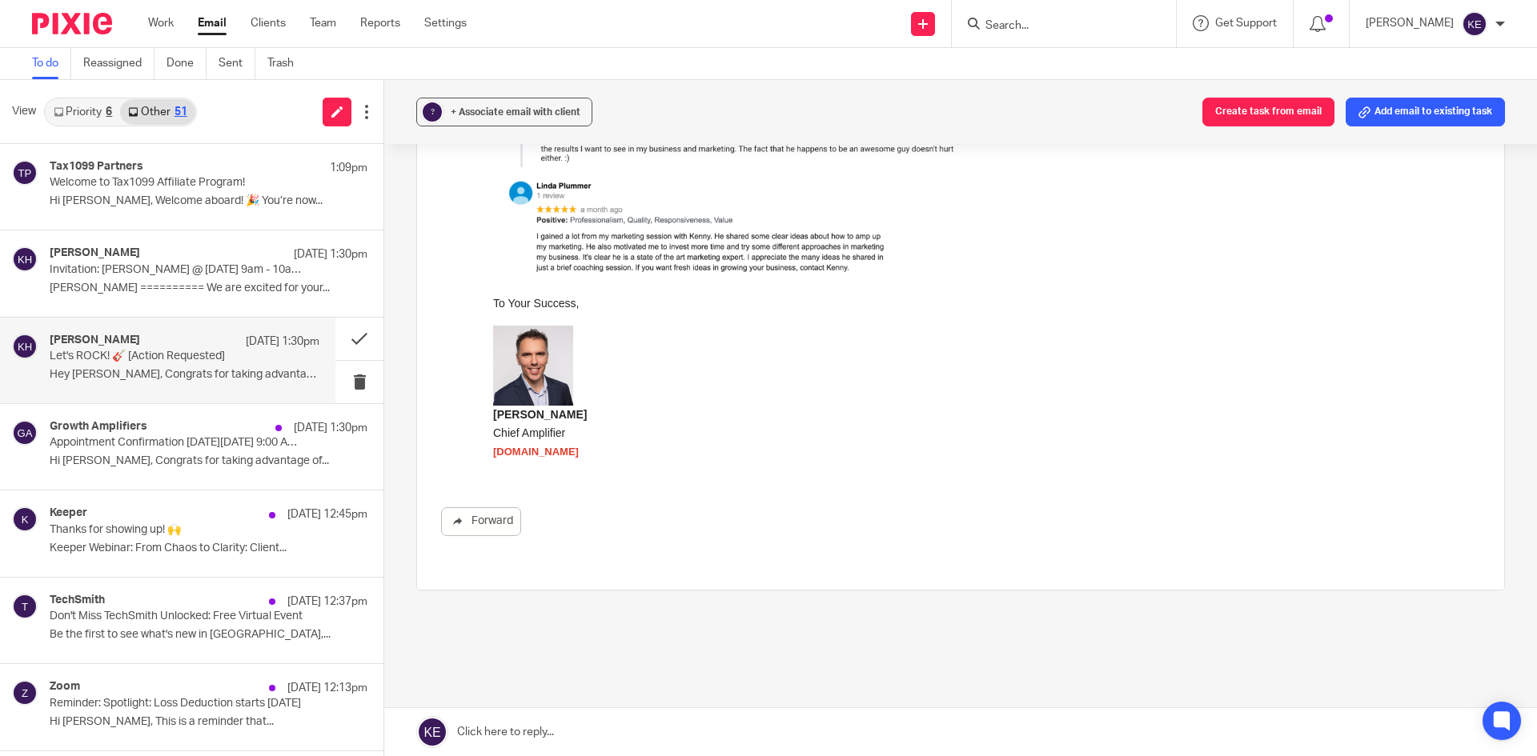
scroll to position [712, 0]
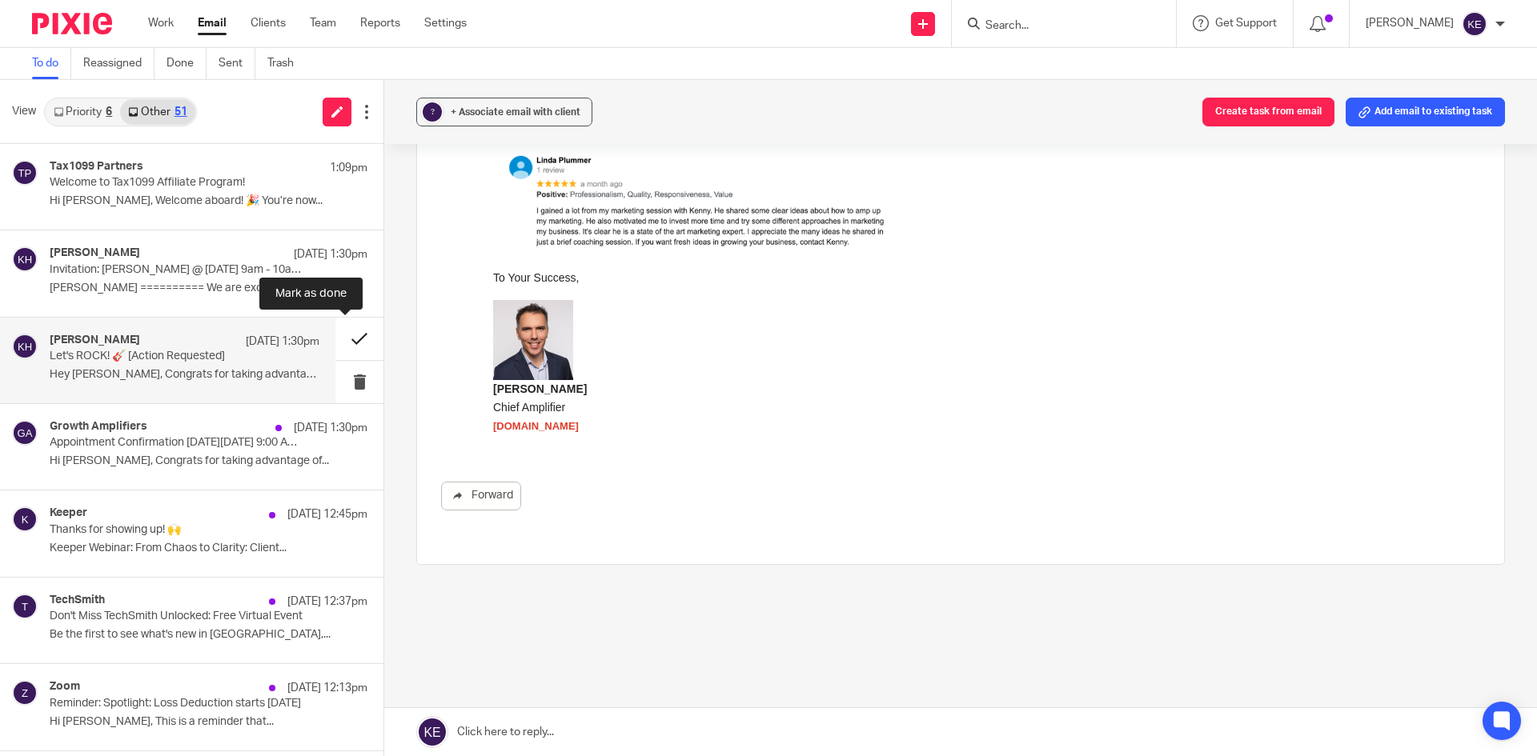
click at [337, 335] on button at bounding box center [359, 339] width 48 height 42
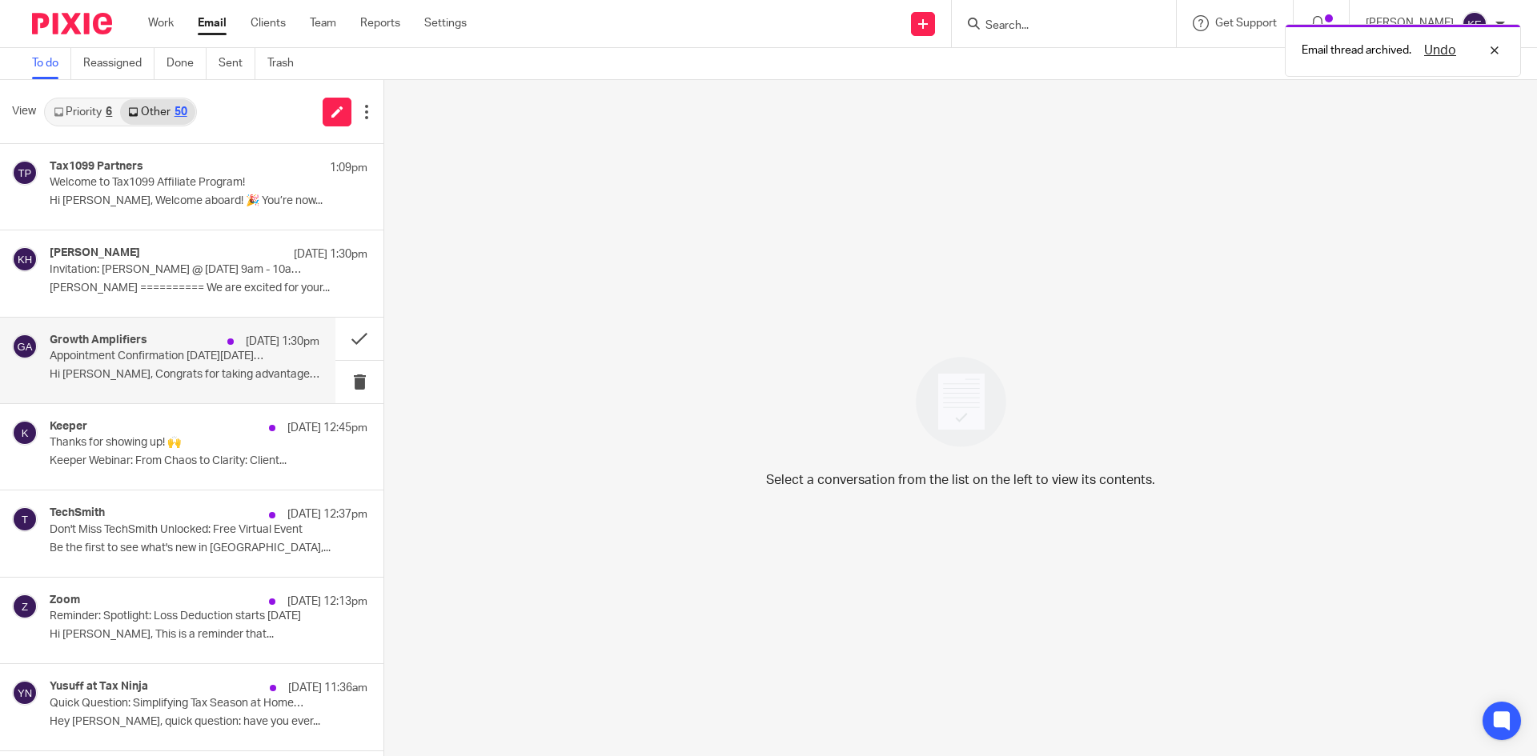
click at [207, 366] on div "Growth Amplifiers Sep 17 1:30pm Appointment Confirmation on Tuesday, October 21…" at bounding box center [185, 361] width 270 height 54
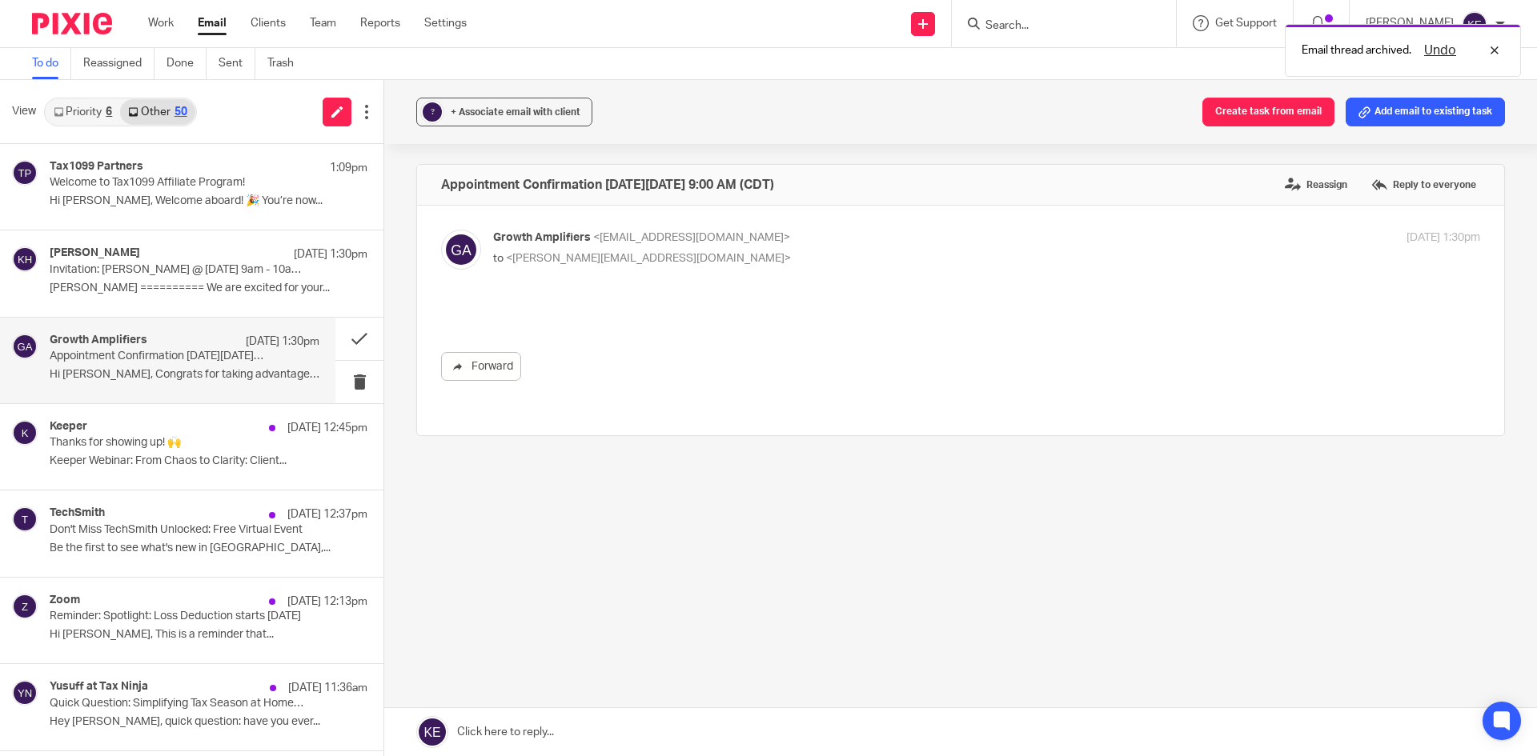
scroll to position [0, 0]
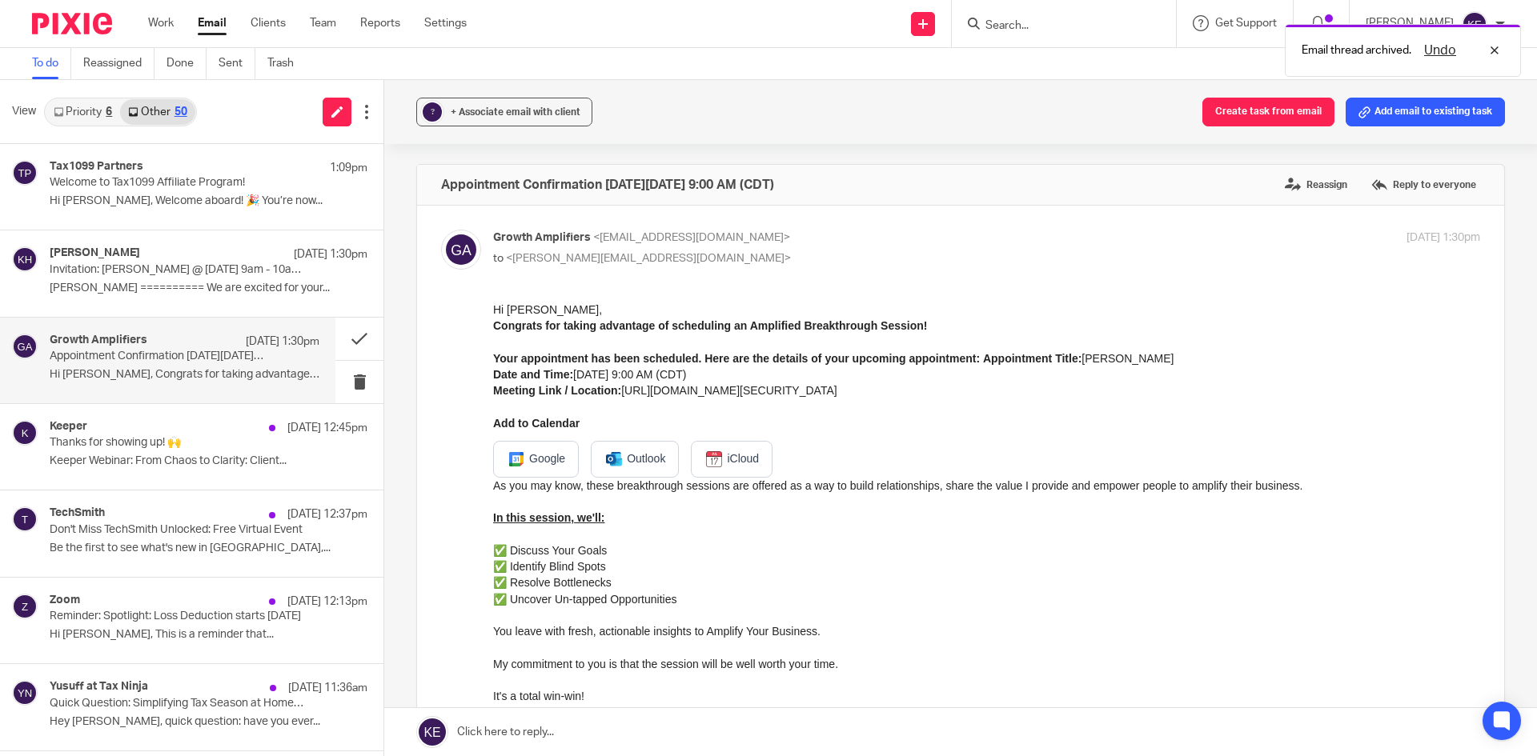
click at [539, 454] on link "Google" at bounding box center [536, 459] width 86 height 37
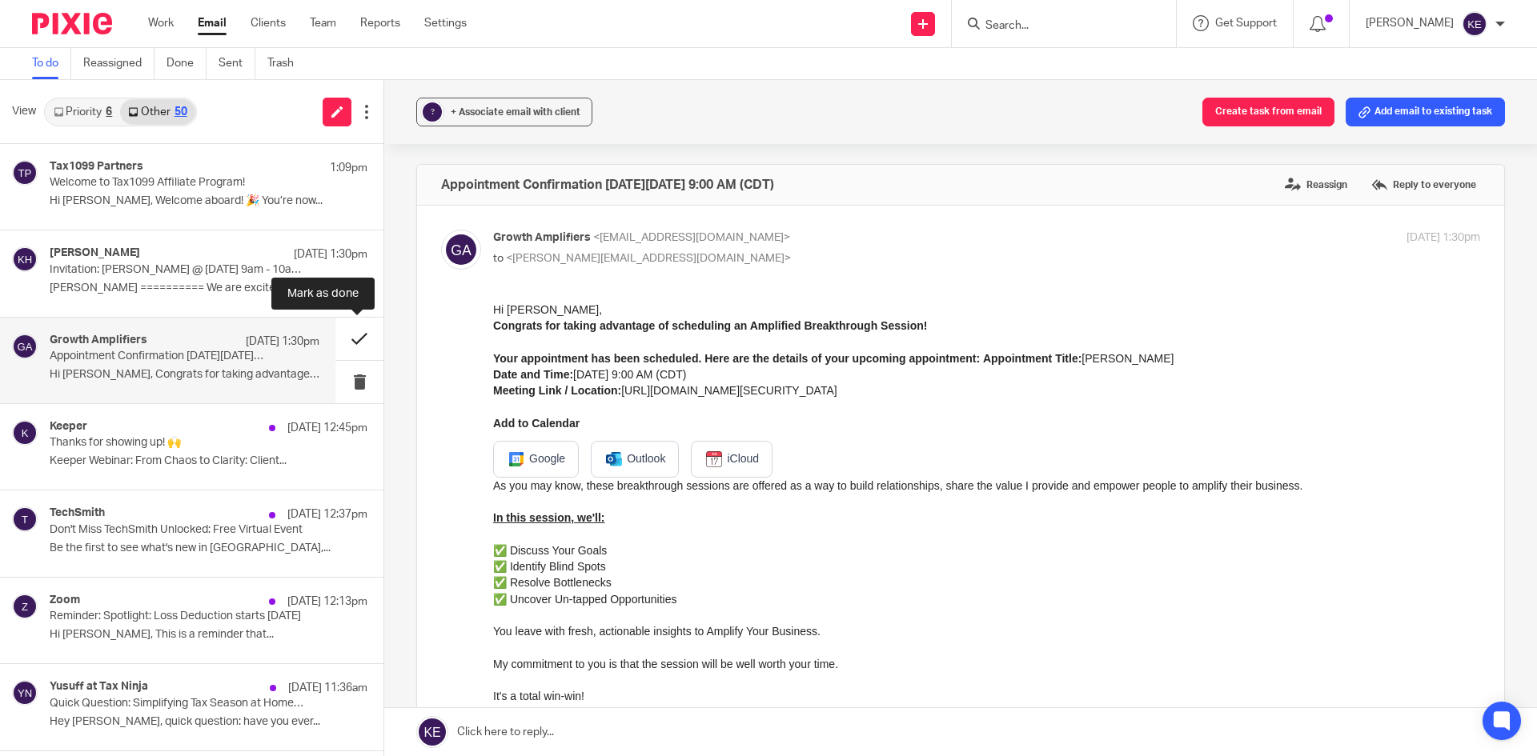
click at [361, 337] on button at bounding box center [359, 339] width 48 height 42
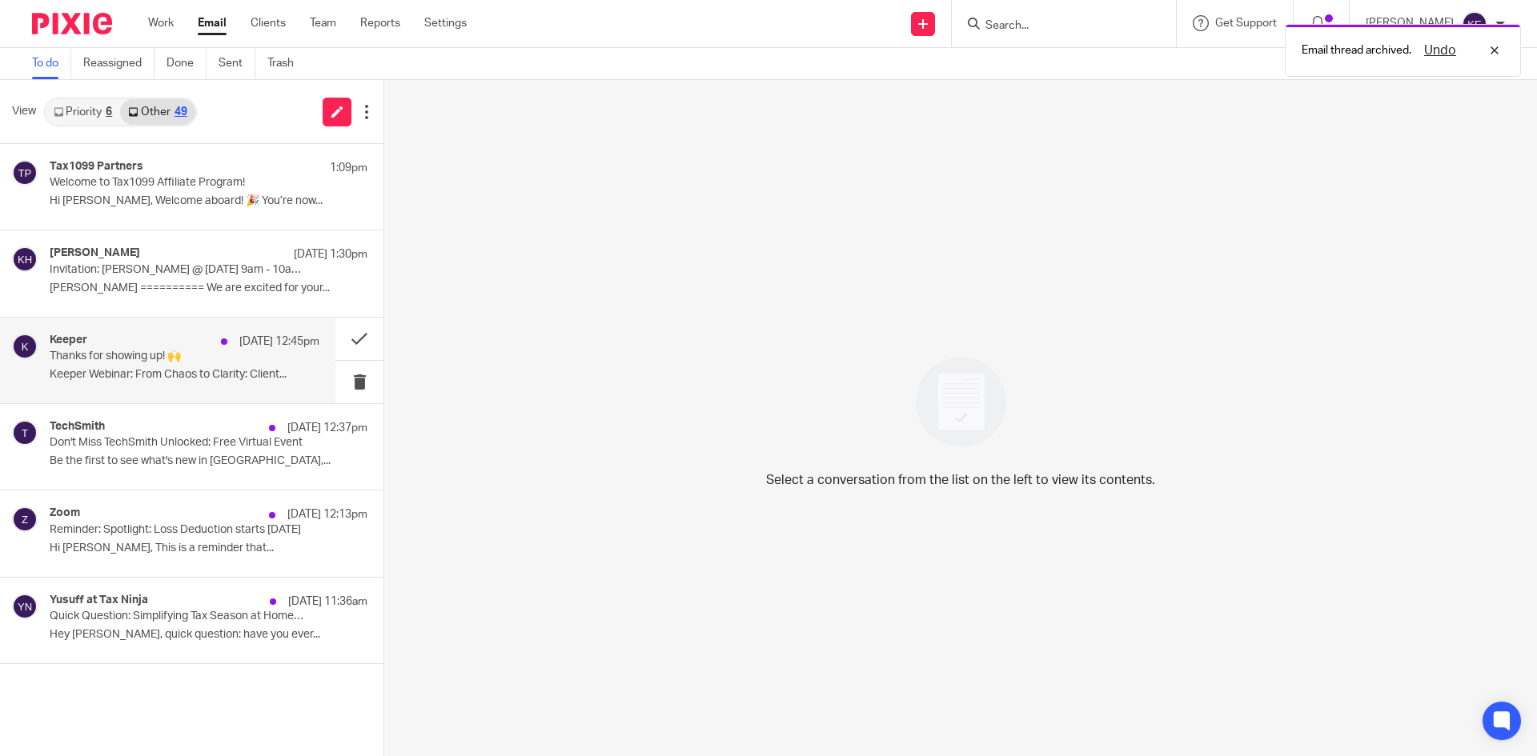
click at [250, 365] on div "Keeper Sep 17 12:45pm Thanks for showing up! 🙌 Keeper Webinar: From Chaos to Cl…" at bounding box center [185, 361] width 270 height 54
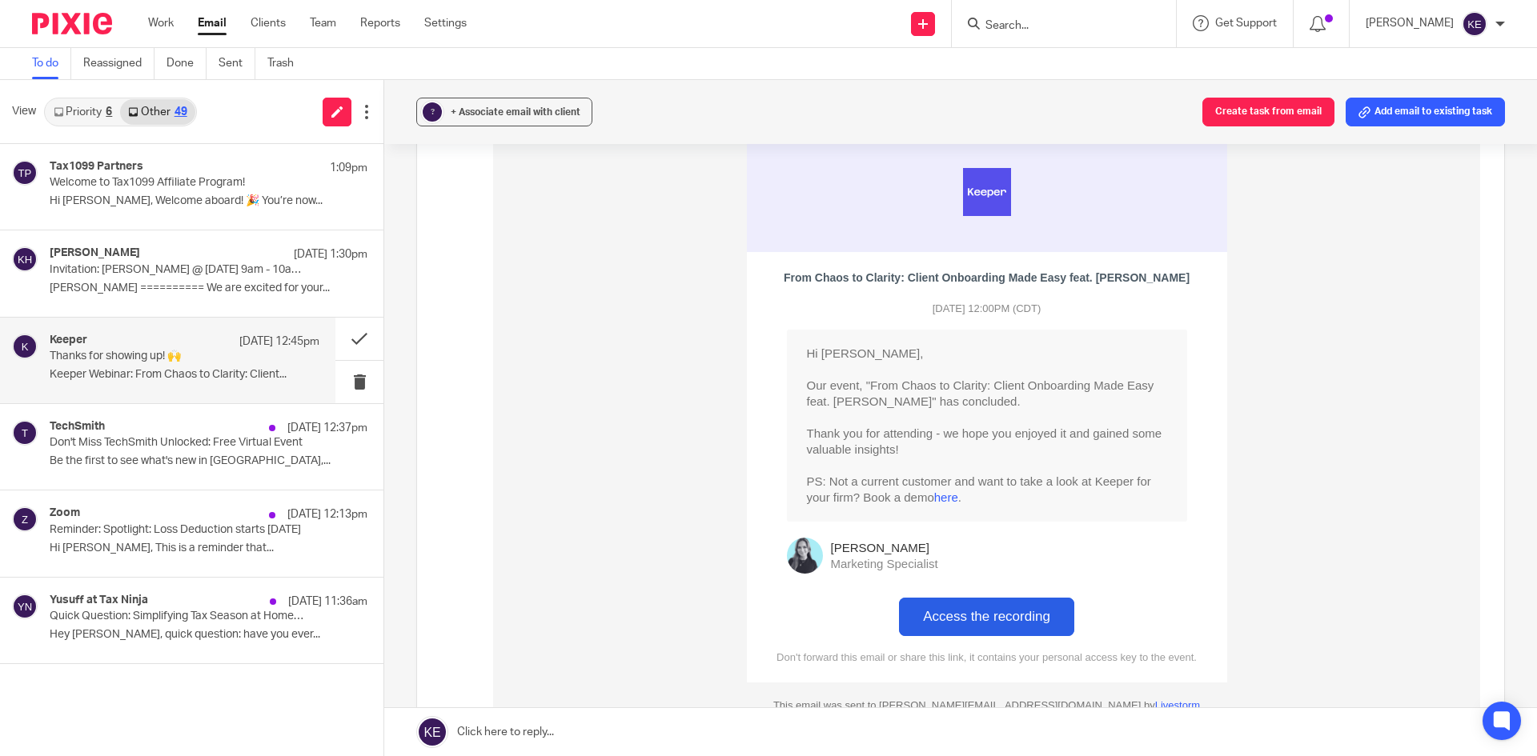
scroll to position [240, 0]
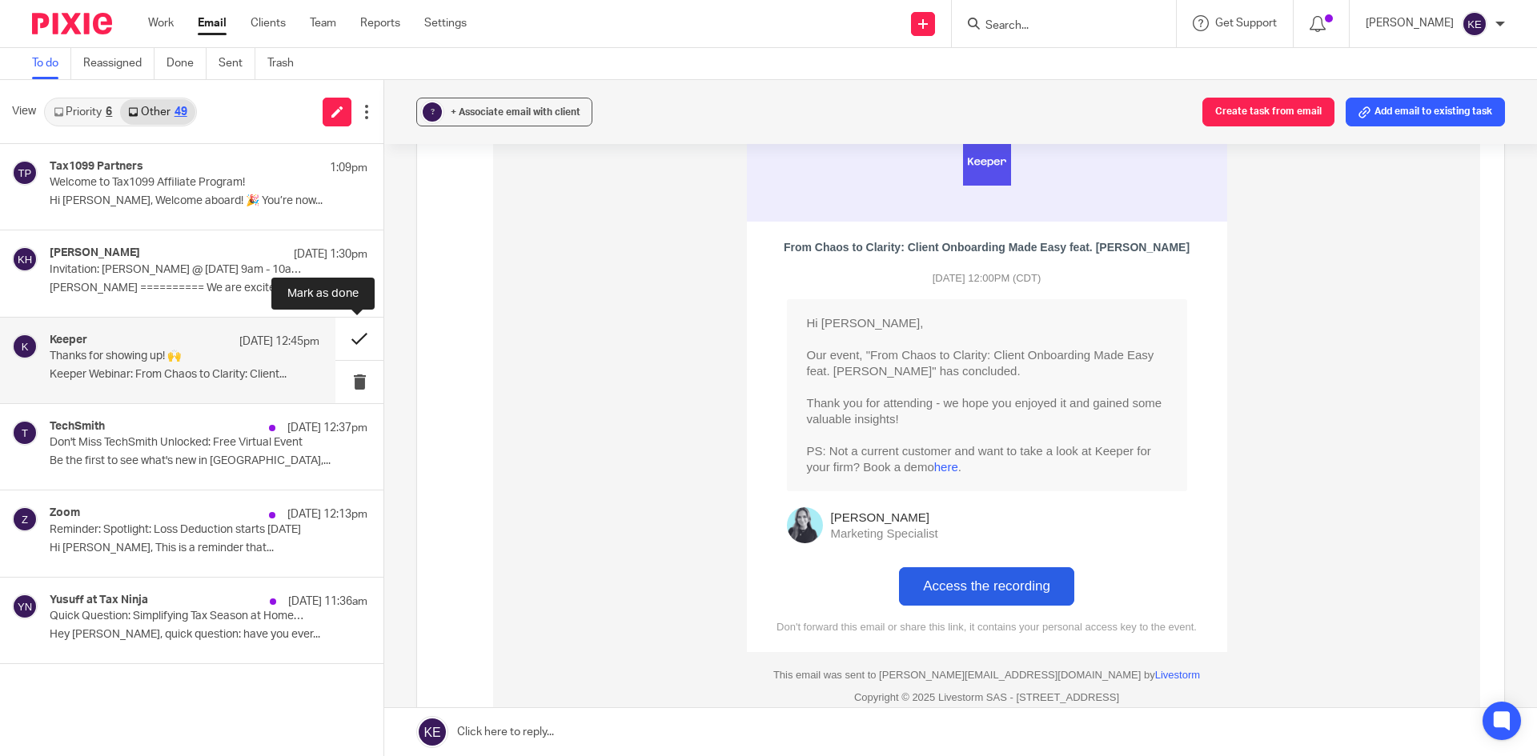
click at [355, 337] on button at bounding box center [359, 339] width 48 height 42
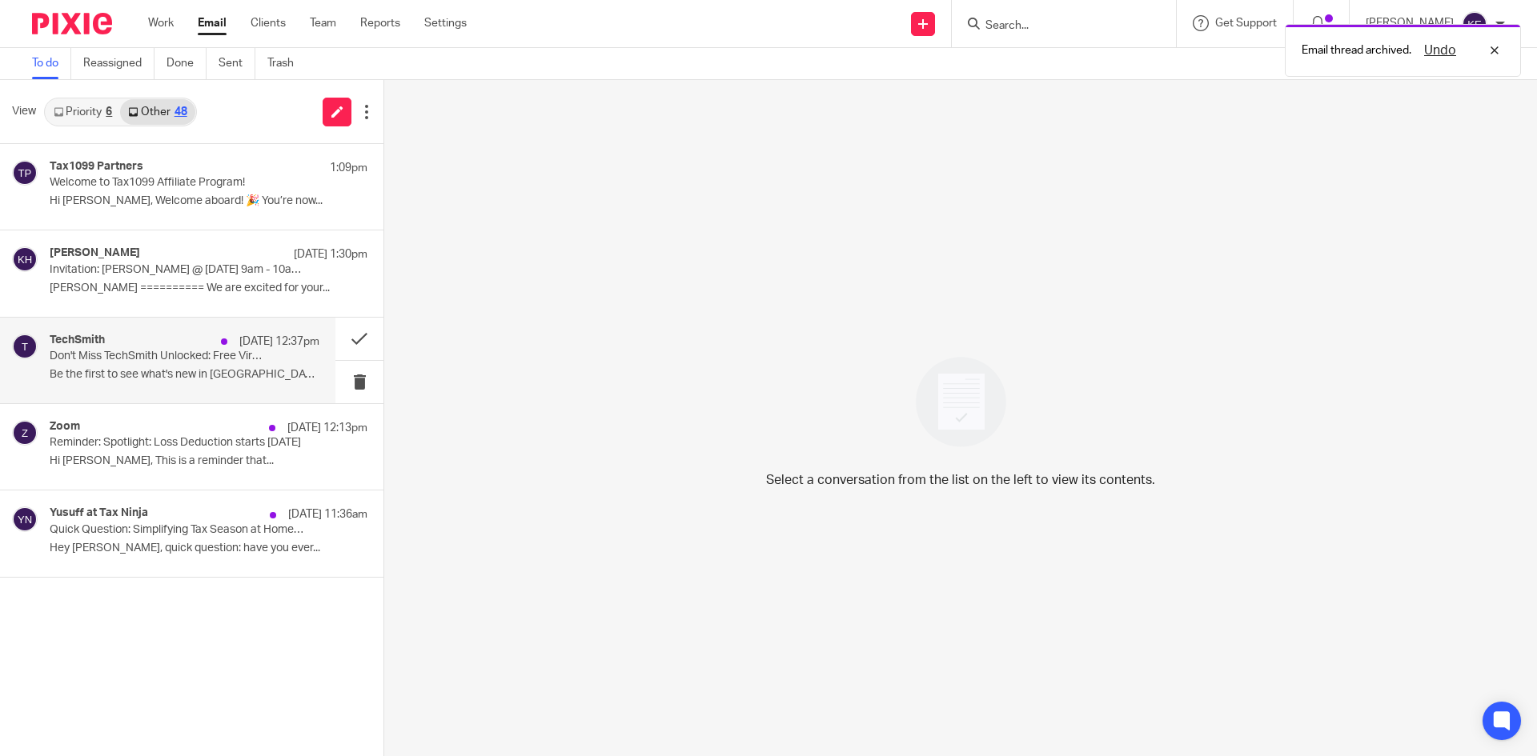
click at [202, 368] on p "Be the first to see what's new in Camtasia,..." at bounding box center [185, 375] width 270 height 14
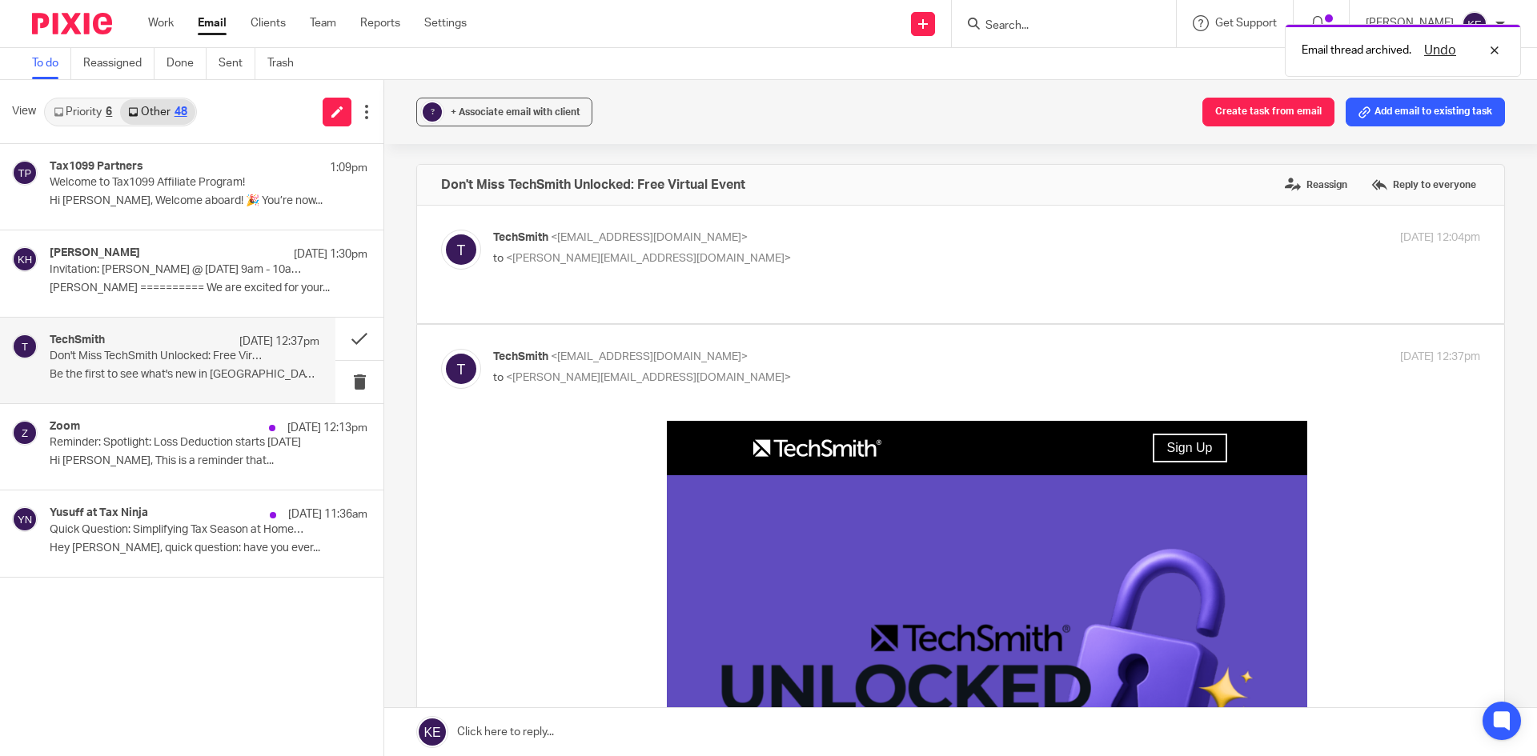
scroll to position [0, 0]
click at [362, 379] on button at bounding box center [359, 382] width 48 height 42
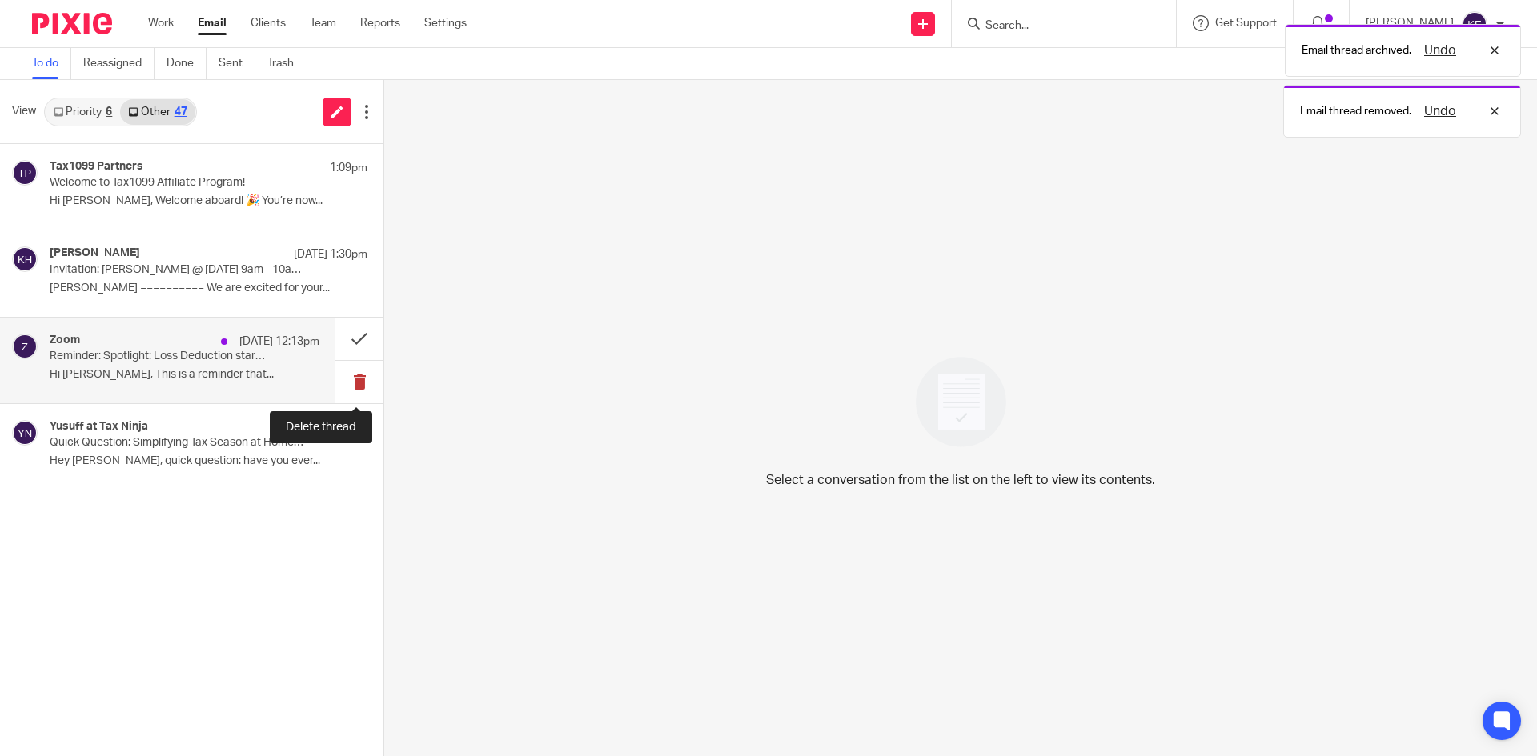
click at [354, 378] on button at bounding box center [359, 382] width 48 height 42
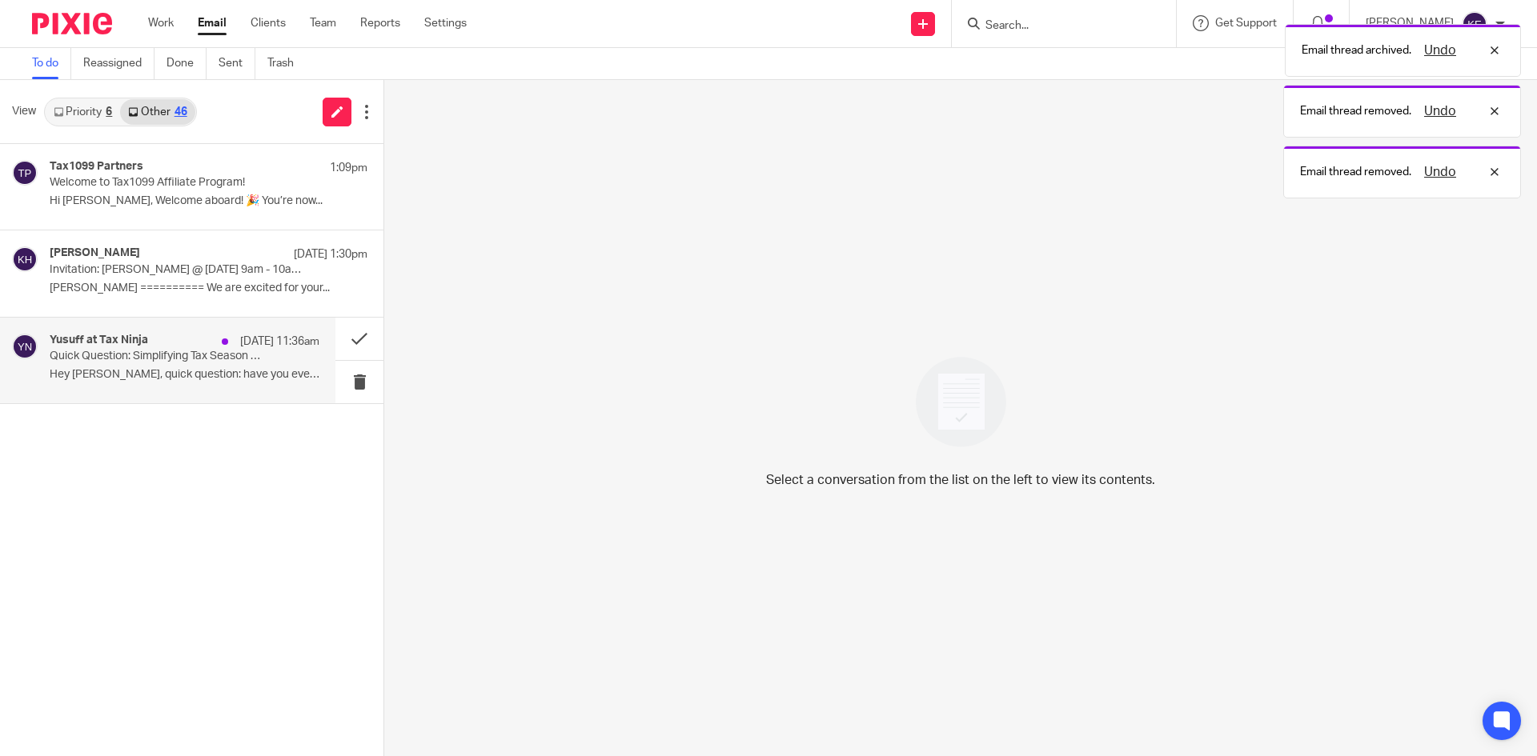
click at [296, 373] on p "Hey Kimberly, quick question: have you ever..." at bounding box center [185, 375] width 270 height 14
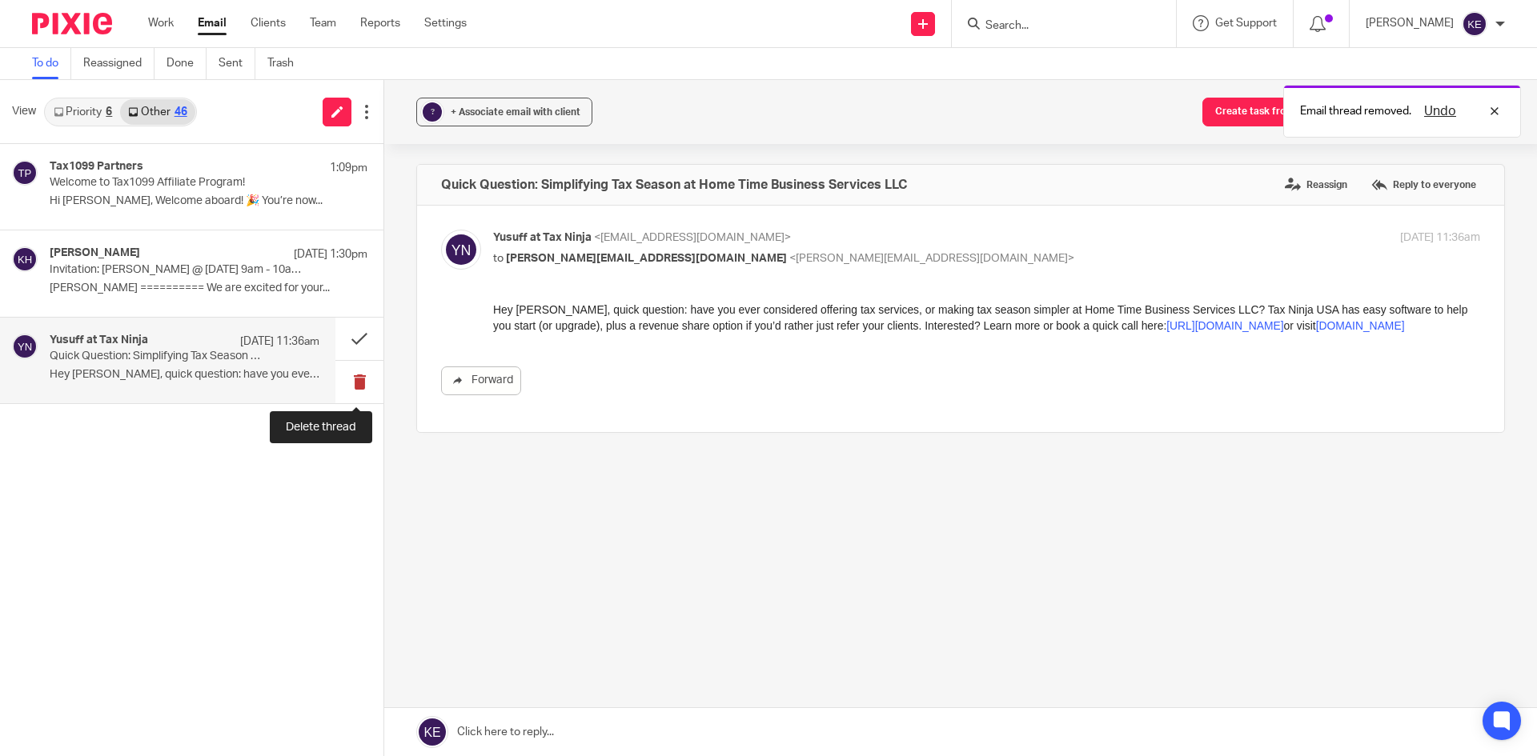
click at [360, 379] on button at bounding box center [359, 382] width 48 height 42
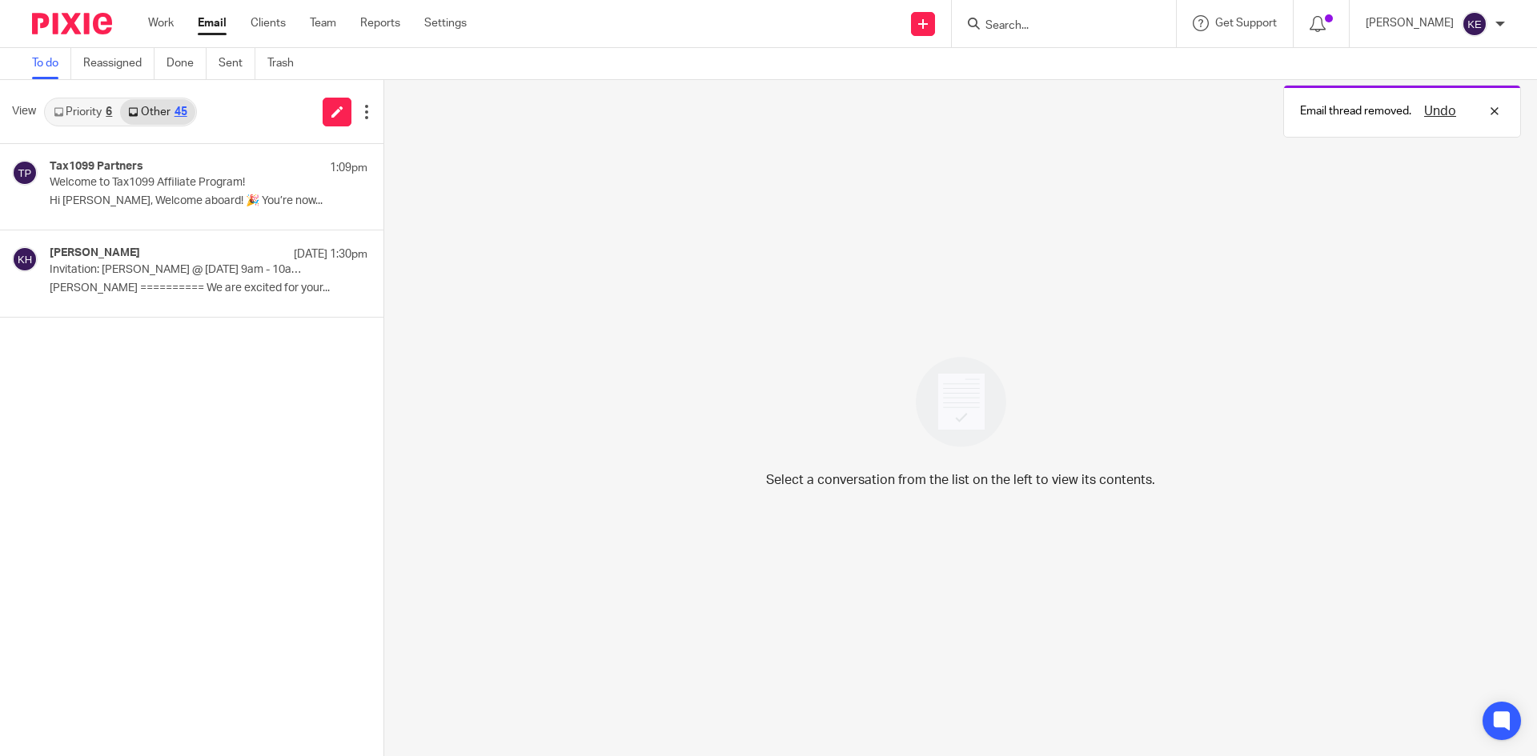
click at [206, 18] on link "Email" at bounding box center [212, 23] width 29 height 16
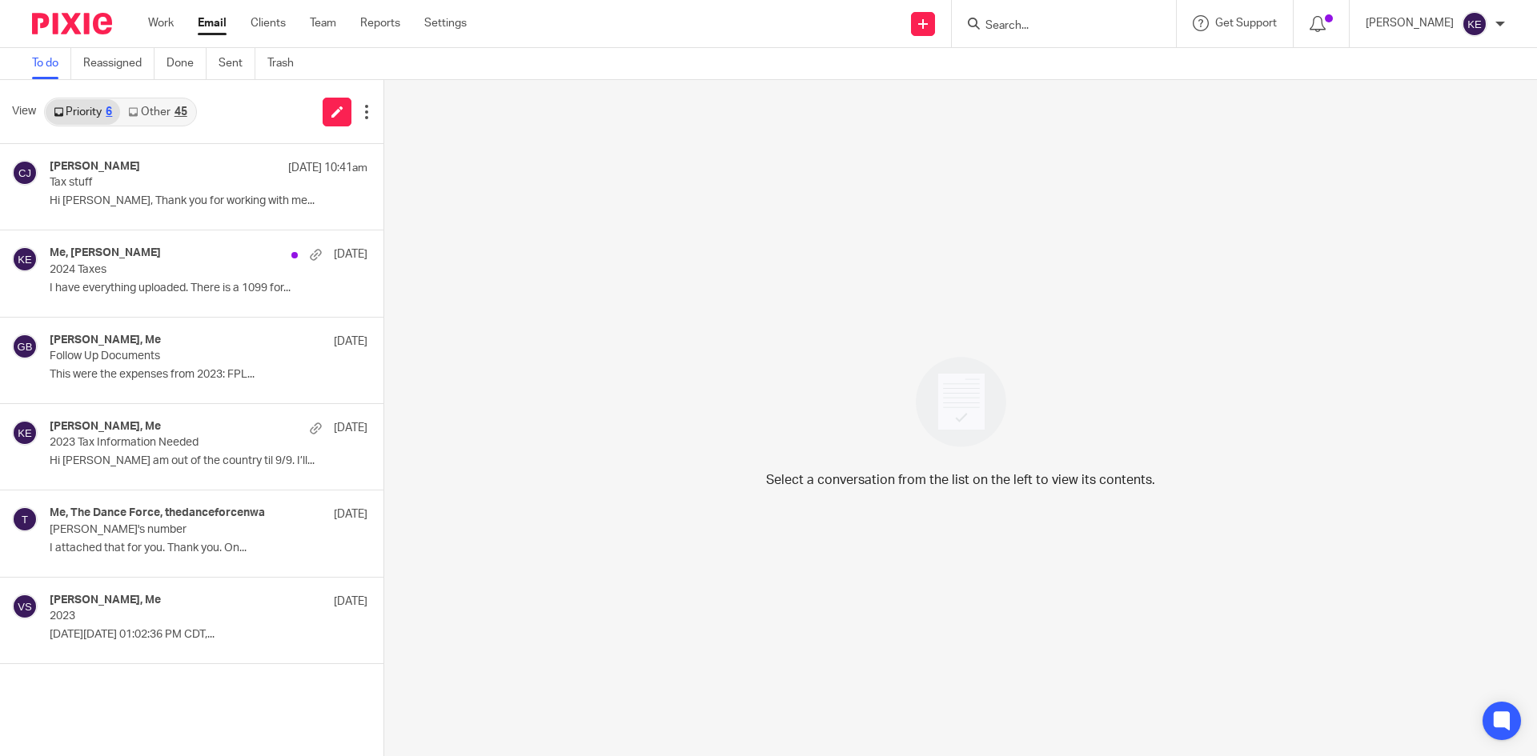
click at [189, 115] on link "Other 45" at bounding box center [157, 112] width 74 height 26
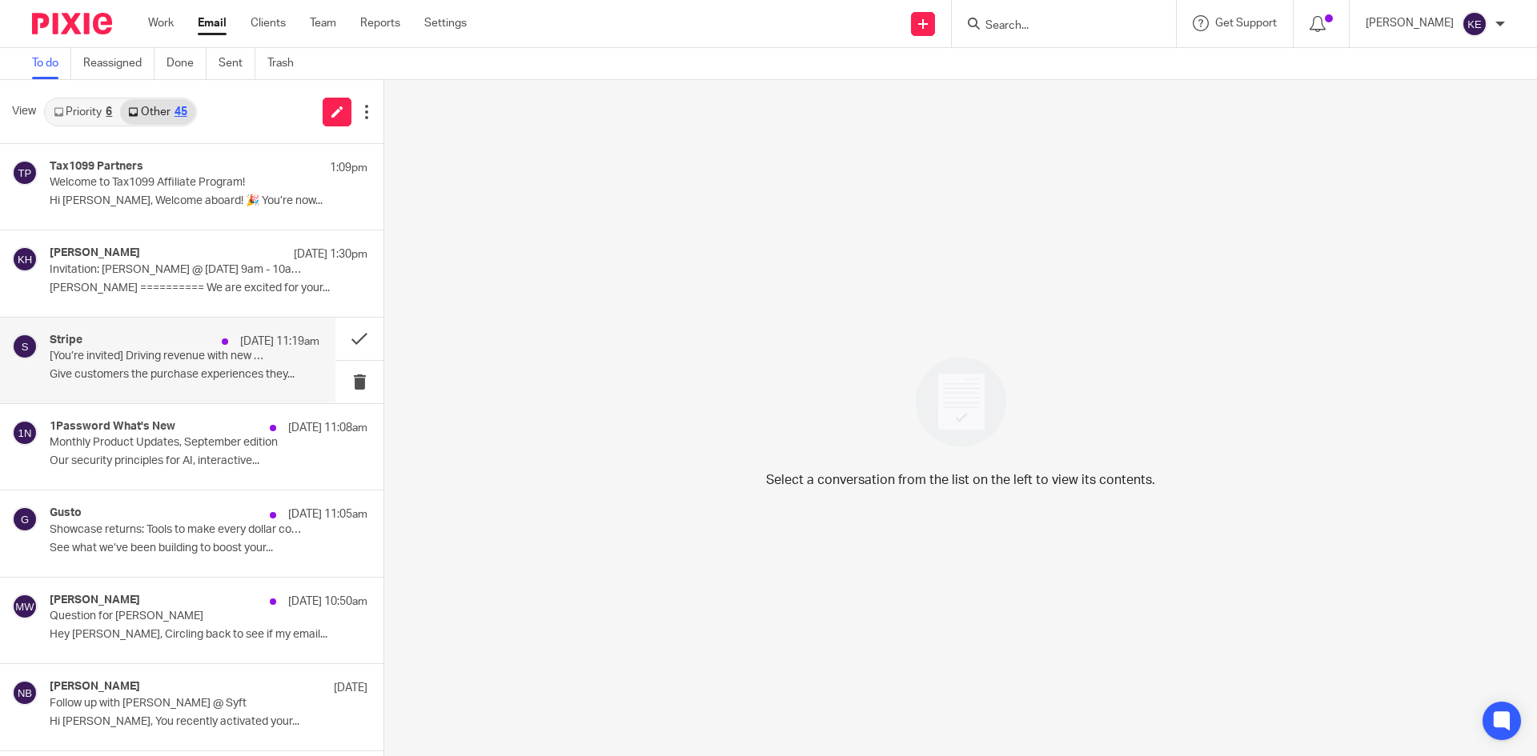
click at [206, 371] on p "Give customers the purchase experiences they..." at bounding box center [185, 375] width 270 height 14
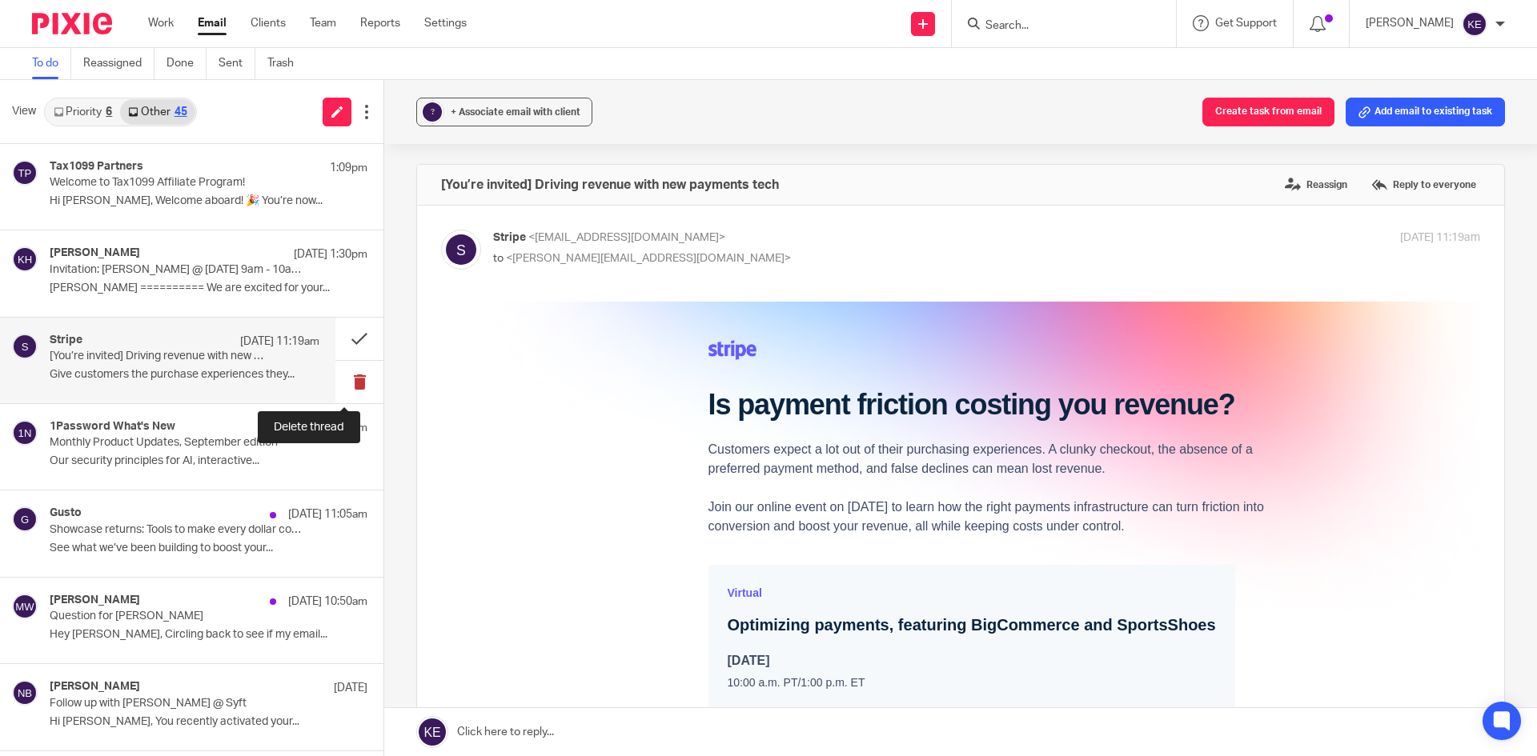
click at [342, 379] on button at bounding box center [359, 382] width 48 height 42
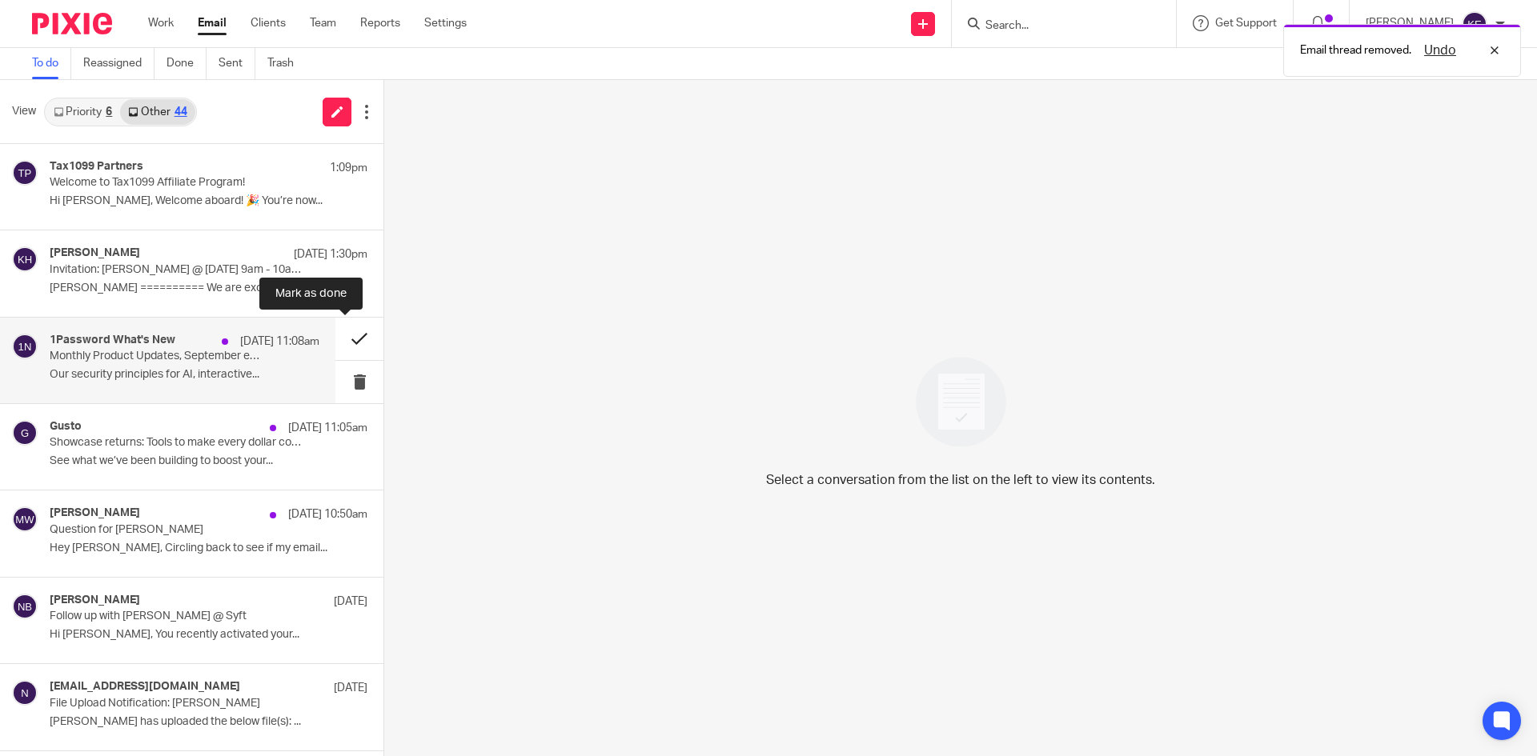
click at [351, 339] on button at bounding box center [359, 339] width 48 height 42
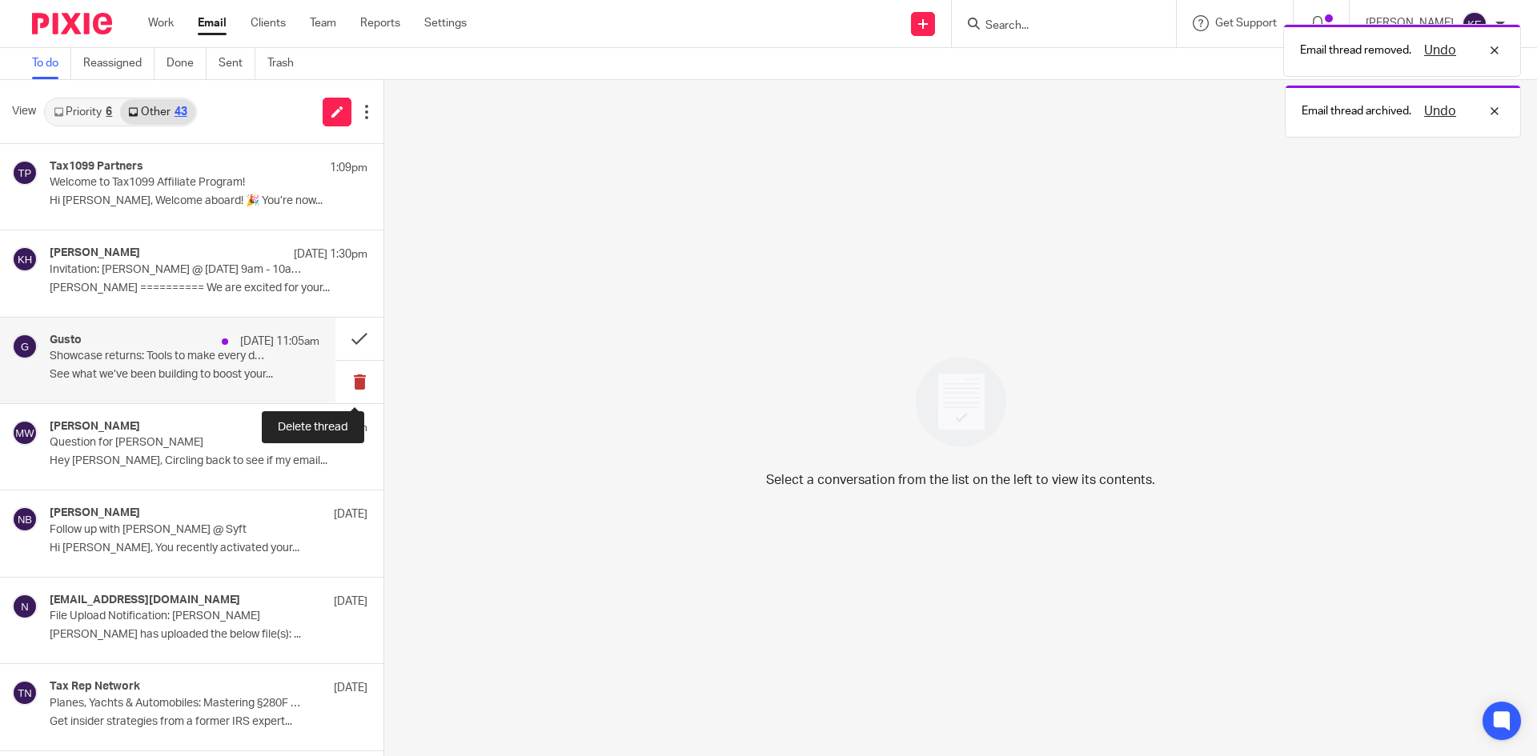
click at [347, 379] on button at bounding box center [359, 382] width 48 height 42
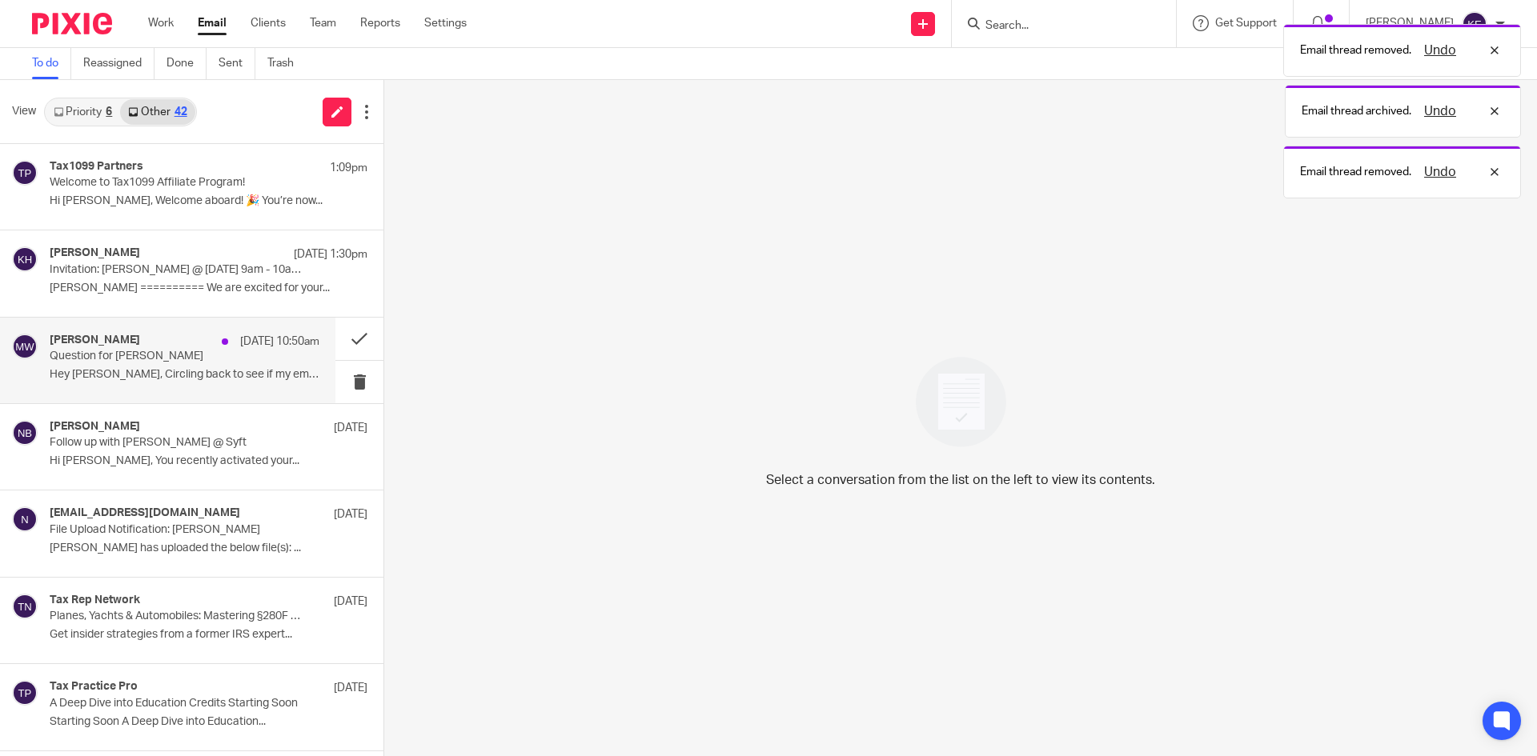
click at [217, 371] on p "Hey Kimberly, Circling back to see if my email..." at bounding box center [185, 375] width 270 height 14
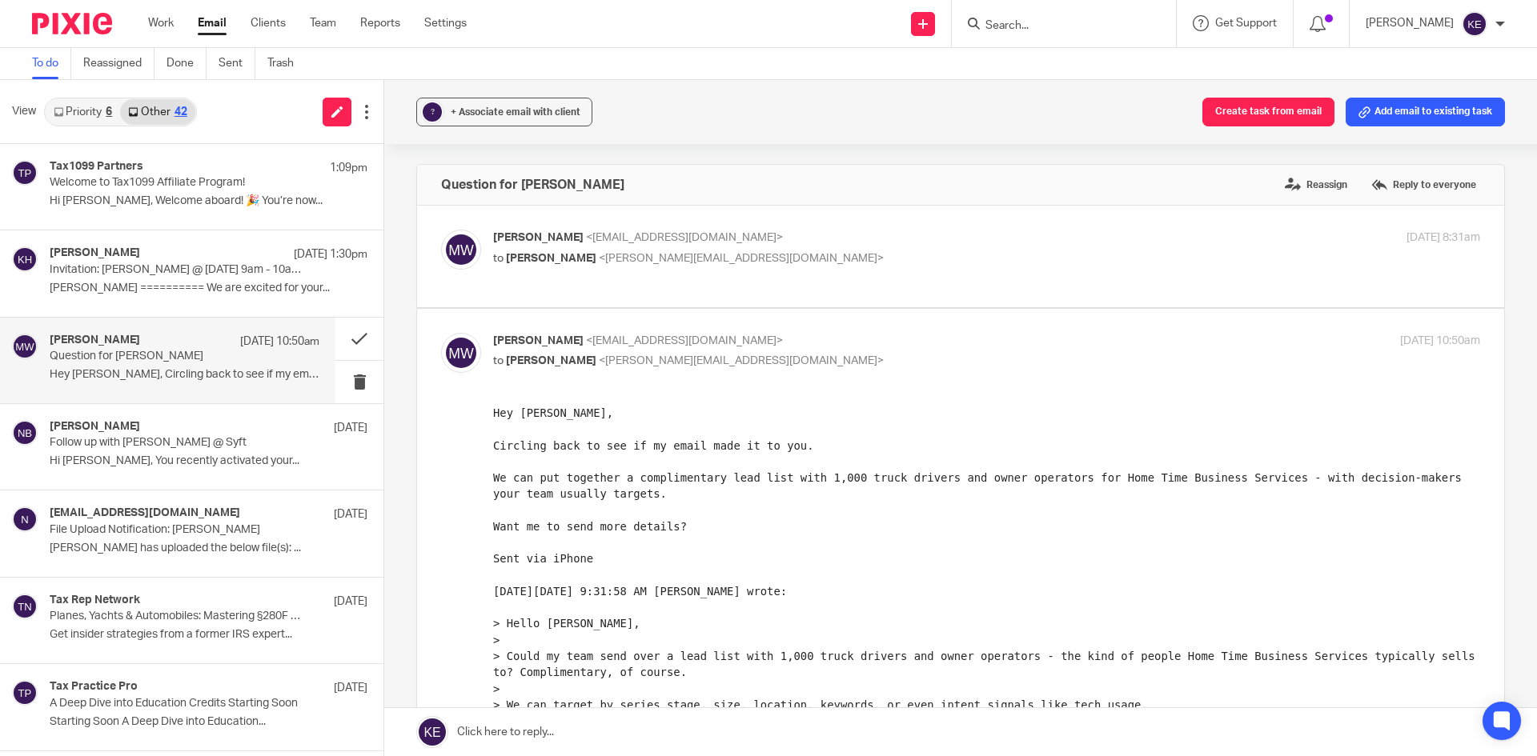
scroll to position [361, 0]
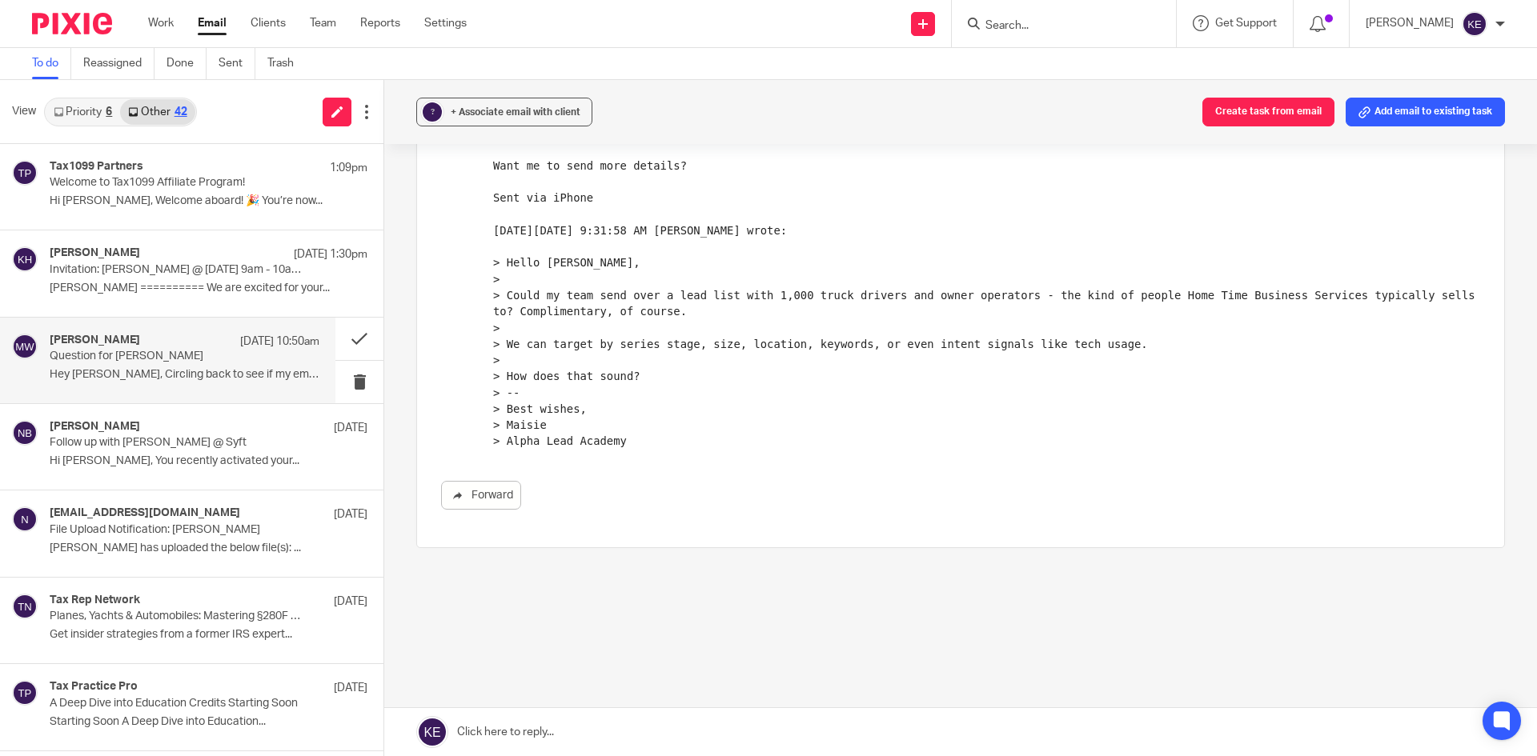
click at [498, 729] on link at bounding box center [960, 732] width 1153 height 48
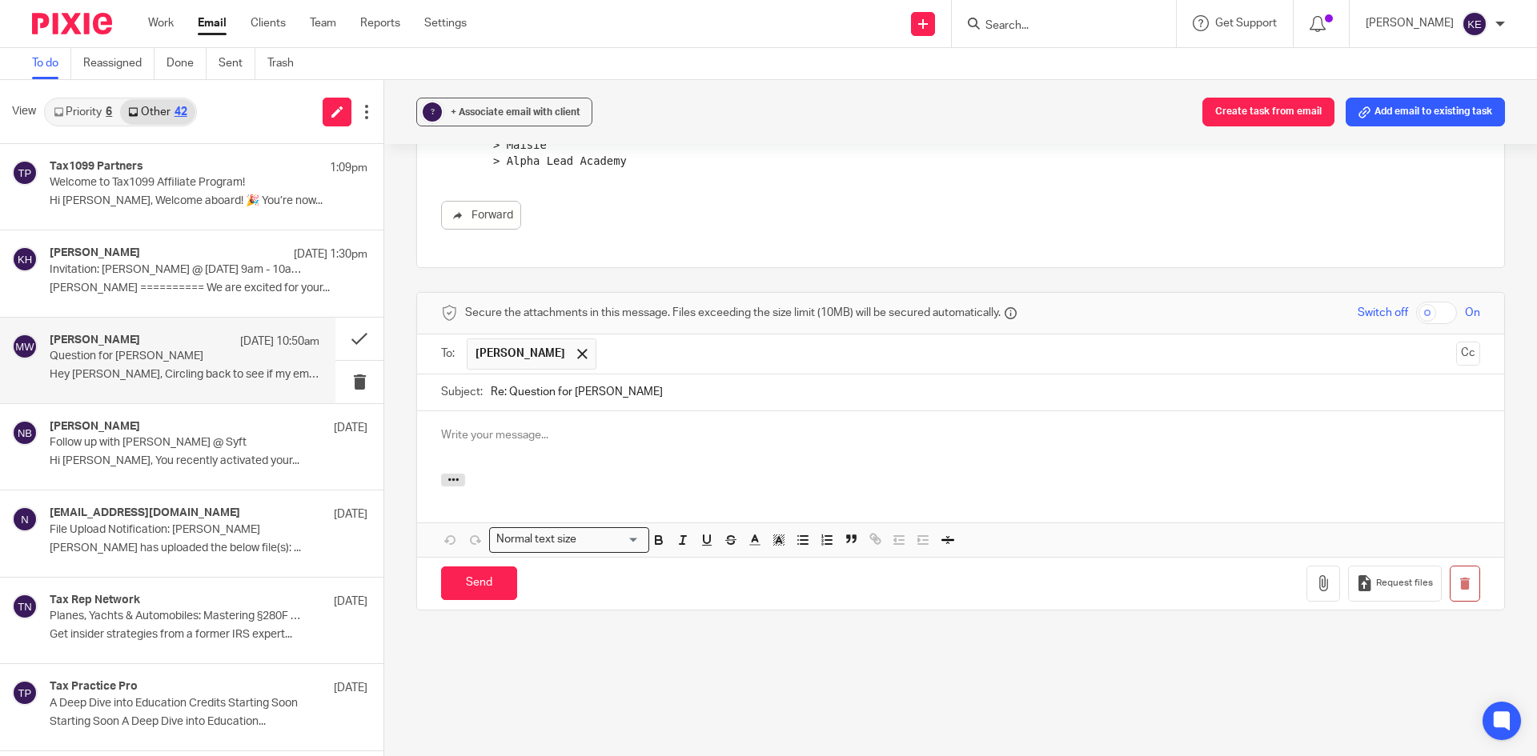
scroll to position [0, 0]
click at [461, 572] on input "Send" at bounding box center [479, 584] width 76 height 34
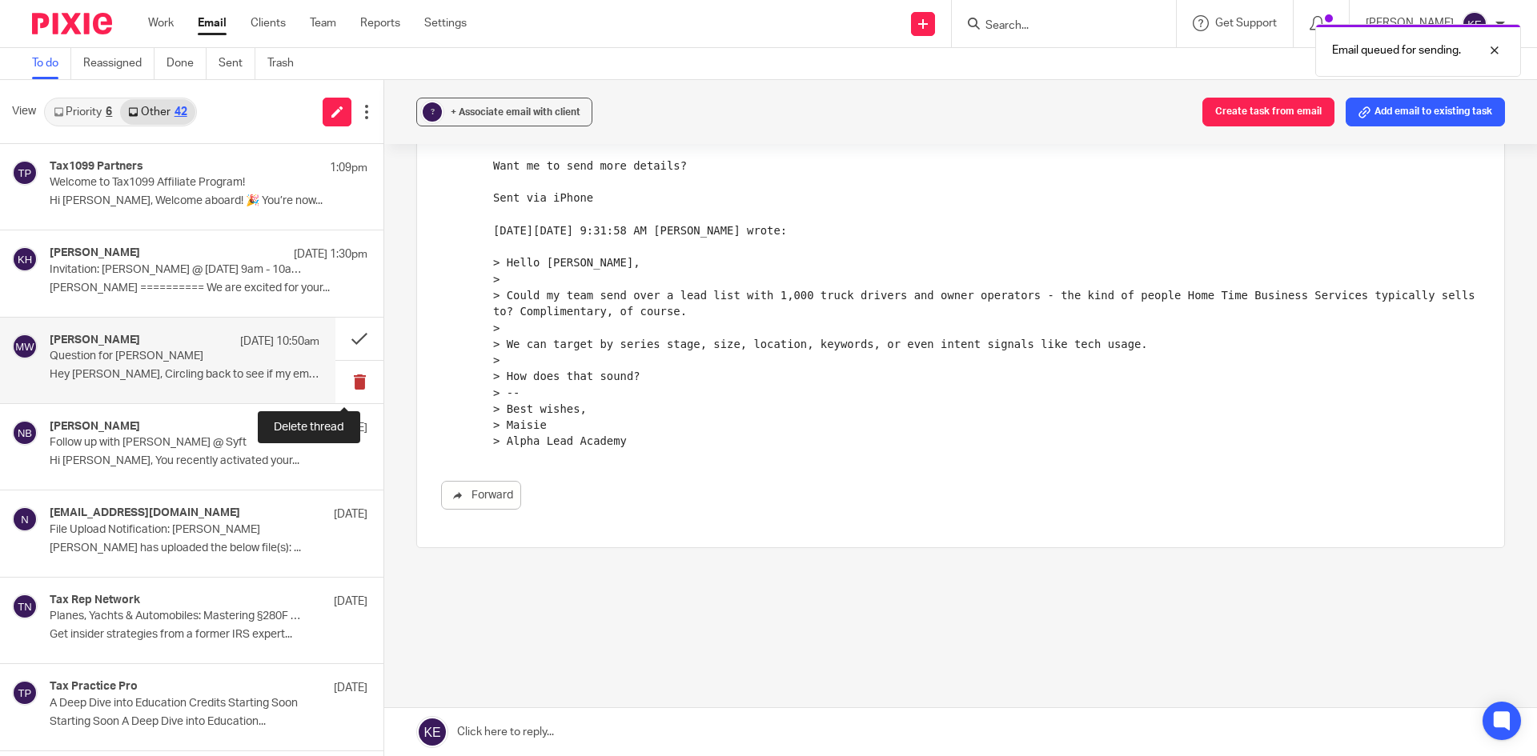
scroll to position [361, 0]
click at [345, 380] on button at bounding box center [359, 382] width 48 height 42
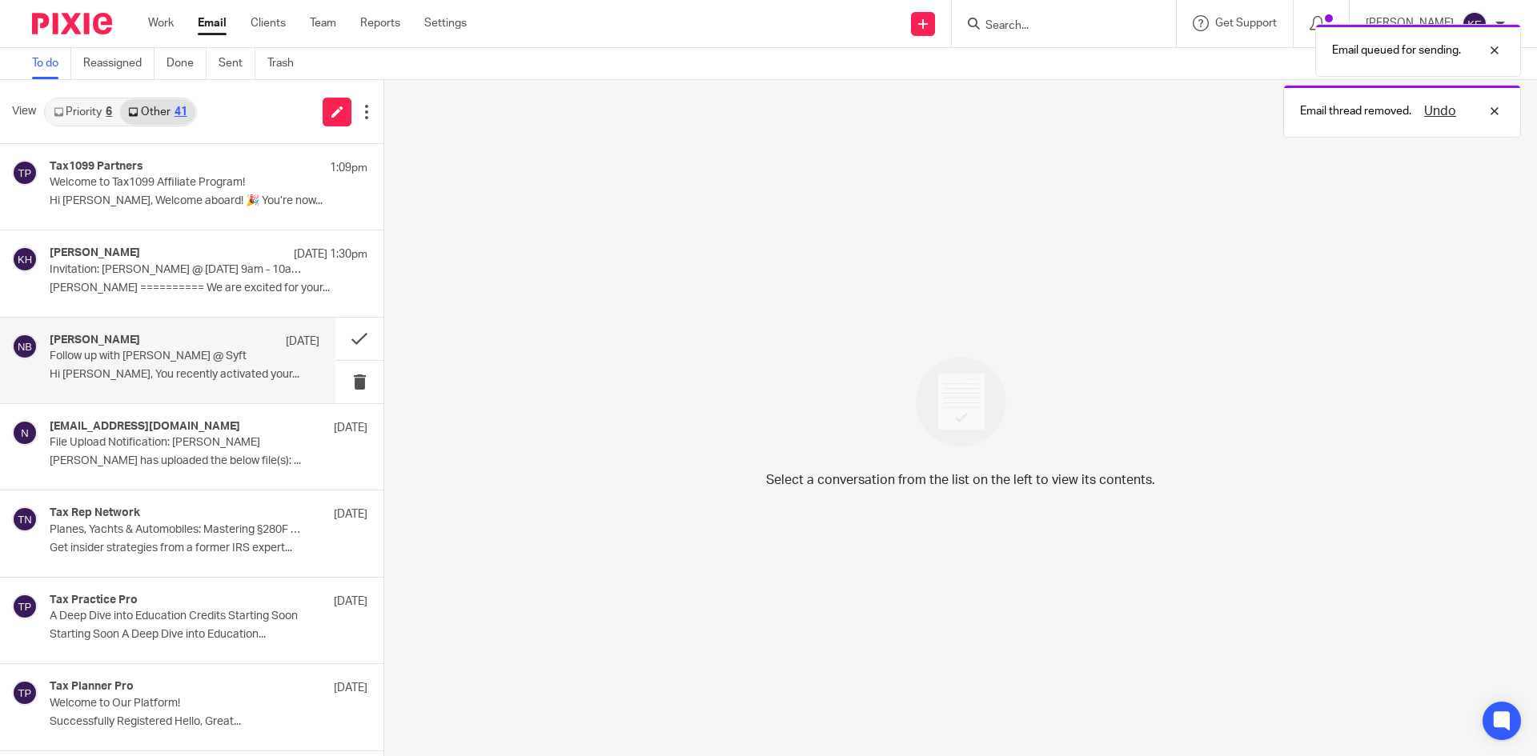
click at [219, 379] on p "Hi Kimberly, You recently activated your..." at bounding box center [185, 375] width 270 height 14
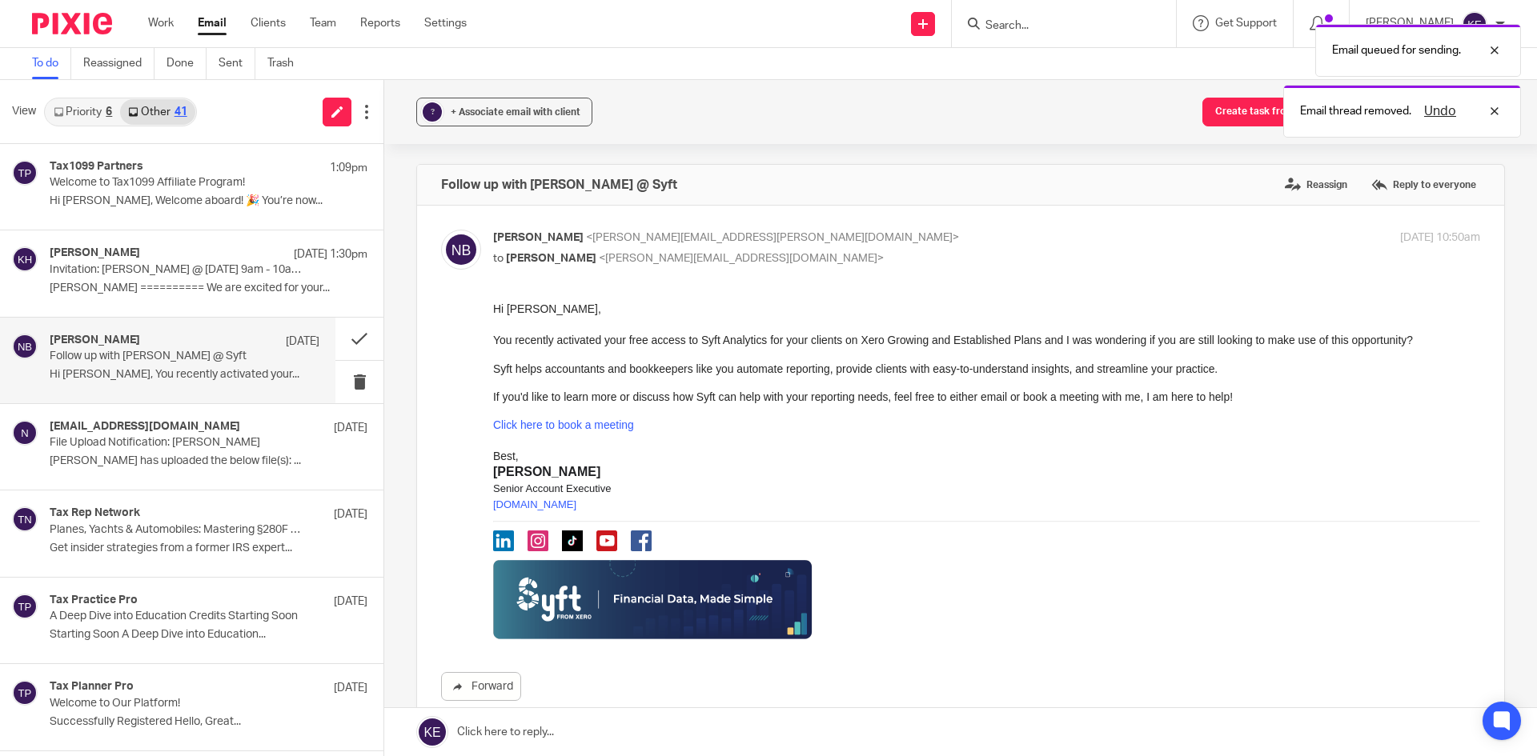
scroll to position [0, 0]
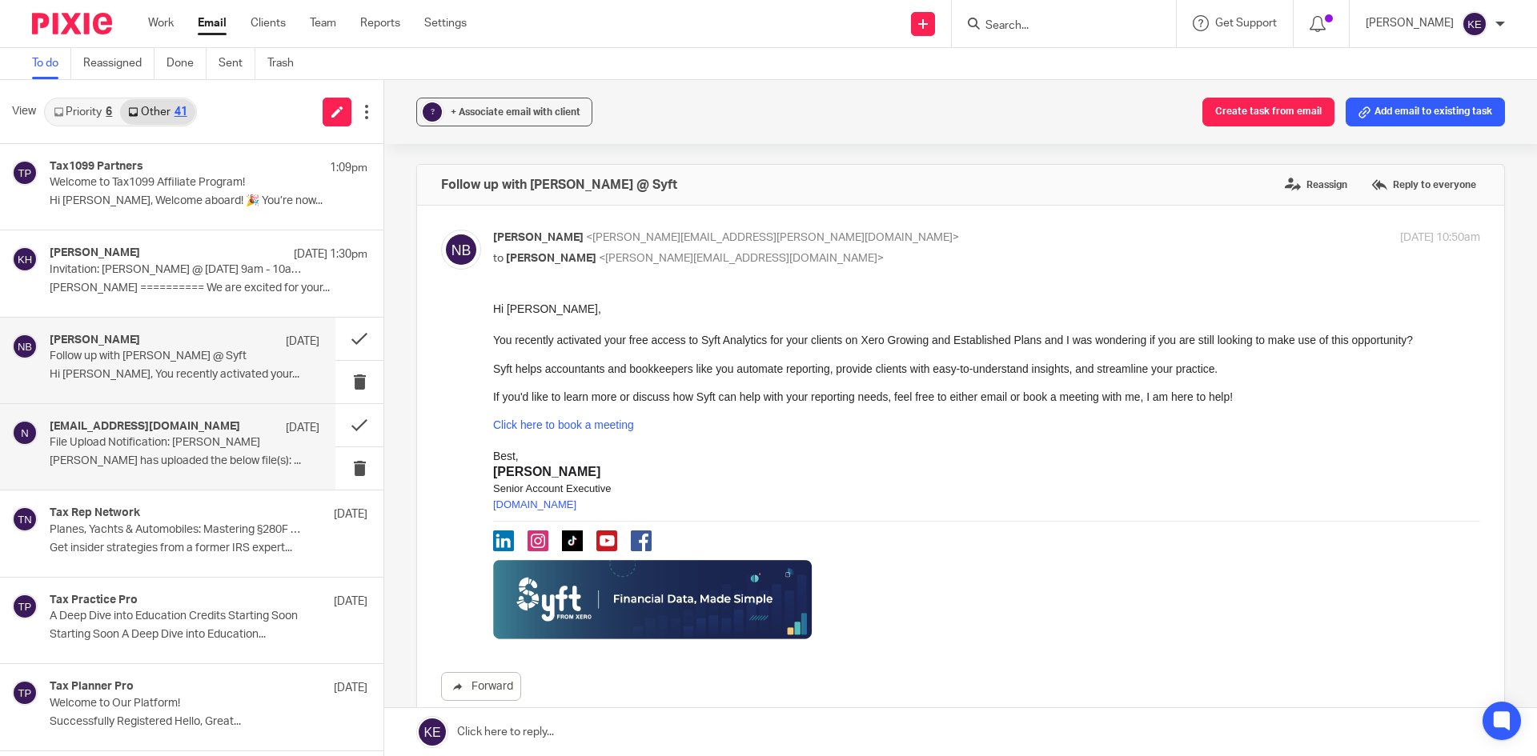
click at [219, 446] on p "File Upload Notification: Michael Beyer" at bounding box center [158, 443] width 216 height 14
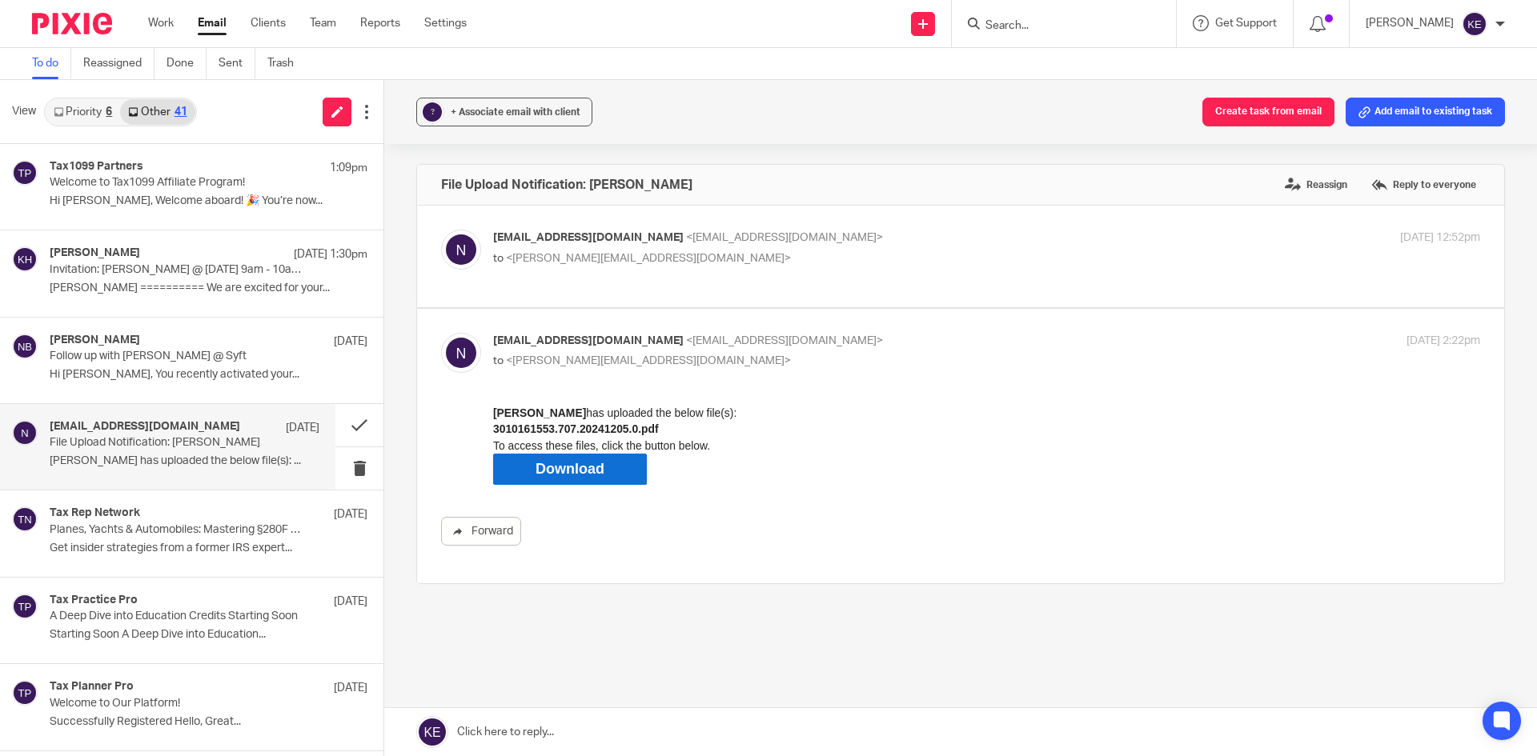
click at [625, 464] on link "Download" at bounding box center [570, 469] width 154 height 32
click at [216, 20] on link "Email" at bounding box center [212, 23] width 29 height 16
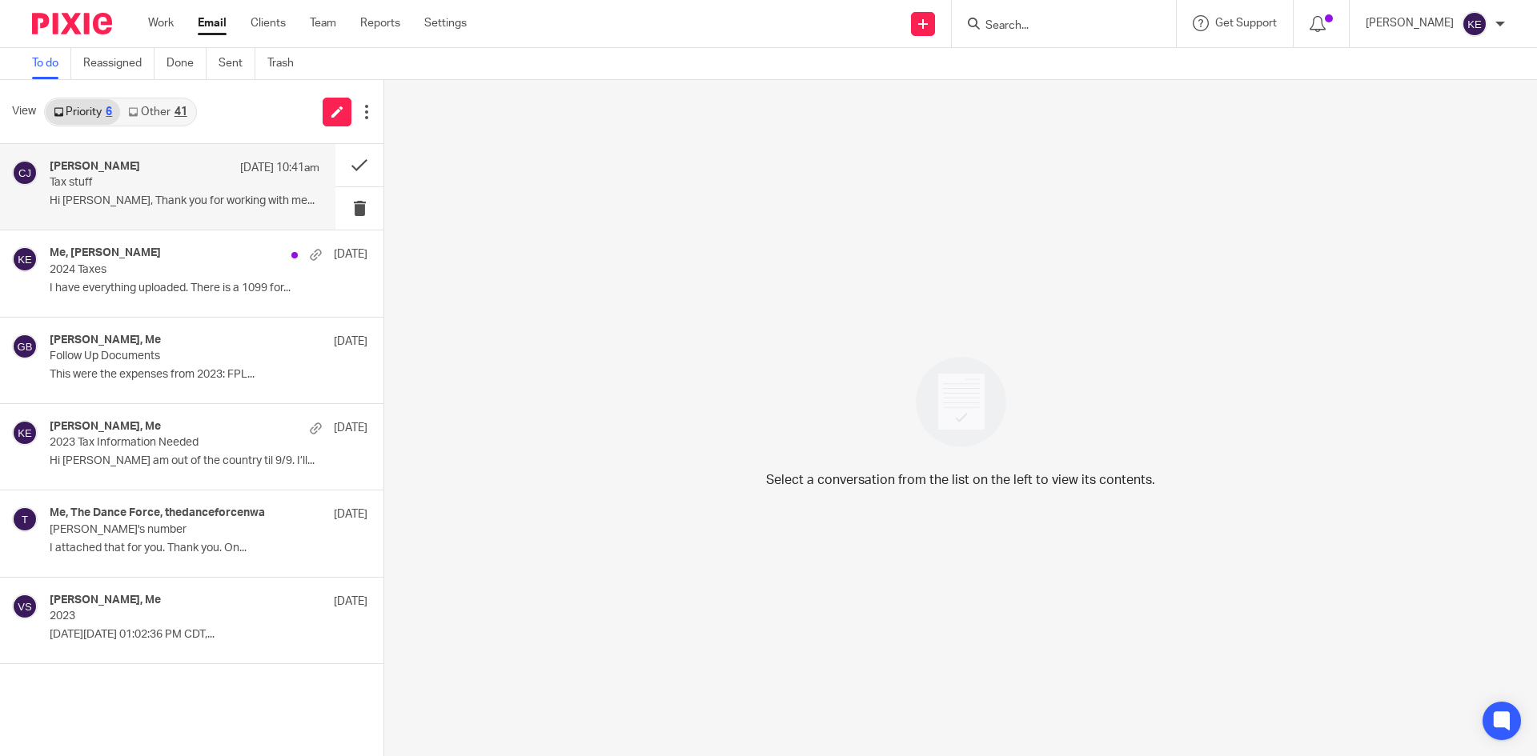
click at [150, 167] on div "[PERSON_NAME] [DATE] 10:41am" at bounding box center [185, 168] width 270 height 16
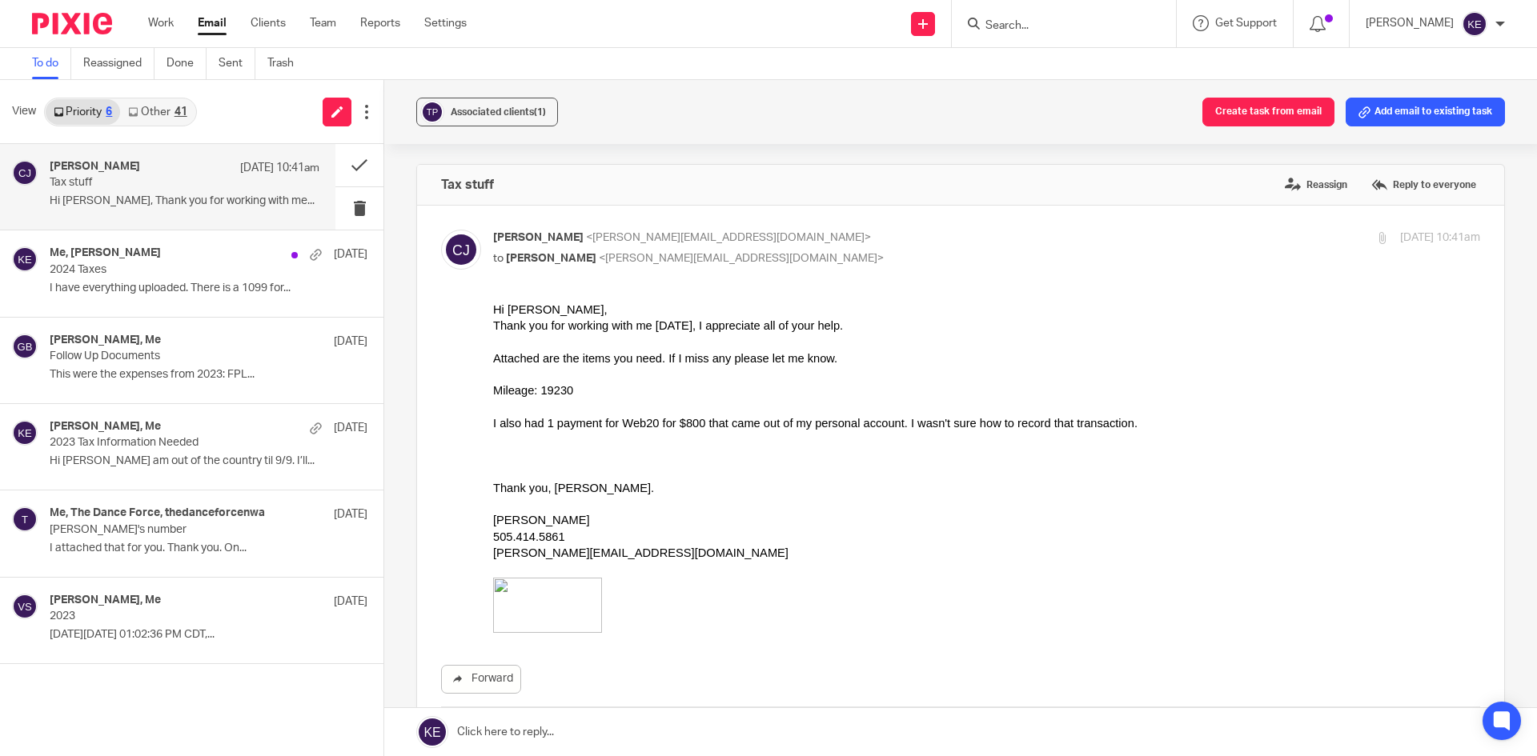
click at [580, 720] on link at bounding box center [960, 732] width 1153 height 48
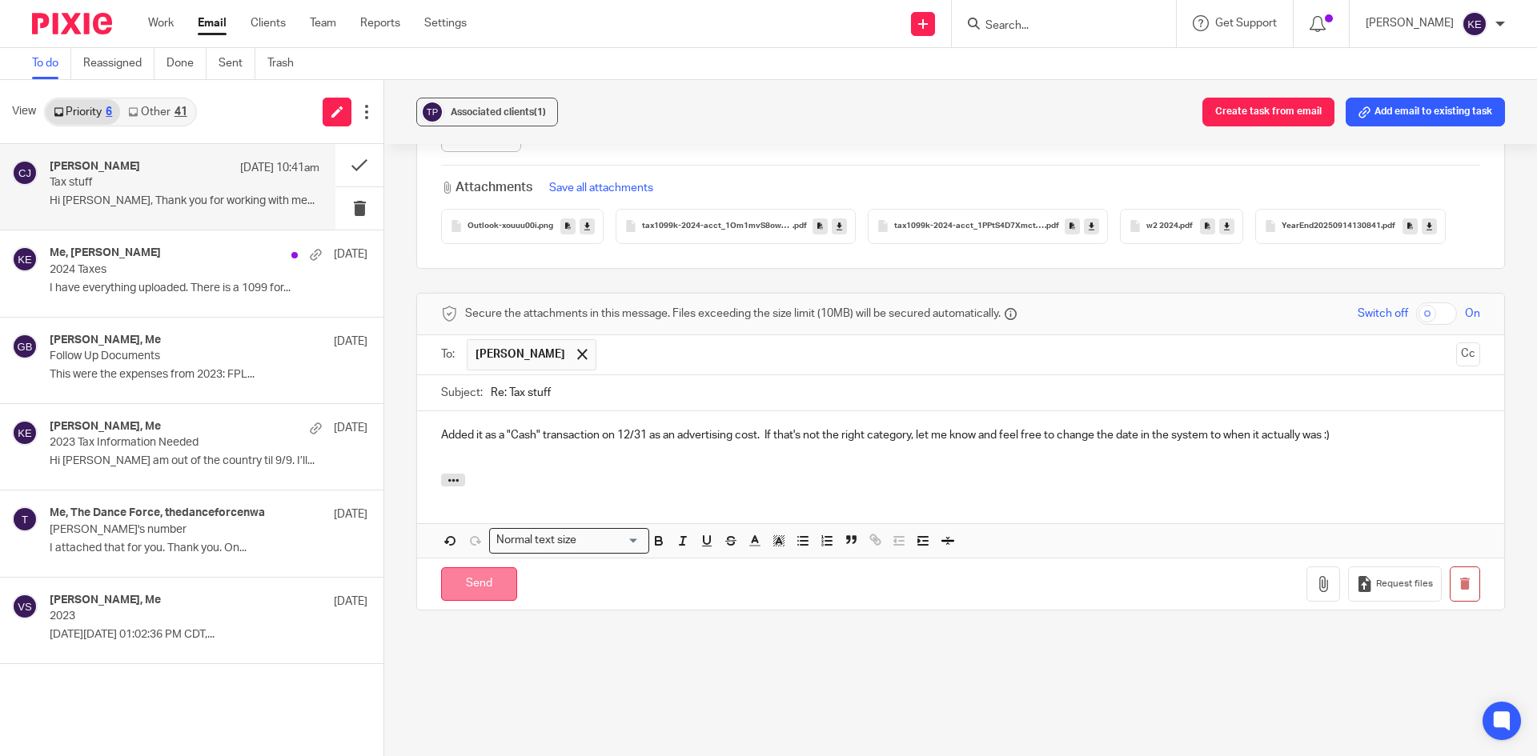
click at [485, 581] on input "Send" at bounding box center [479, 585] width 76 height 34
